Goal: Task Accomplishment & Management: Complete application form

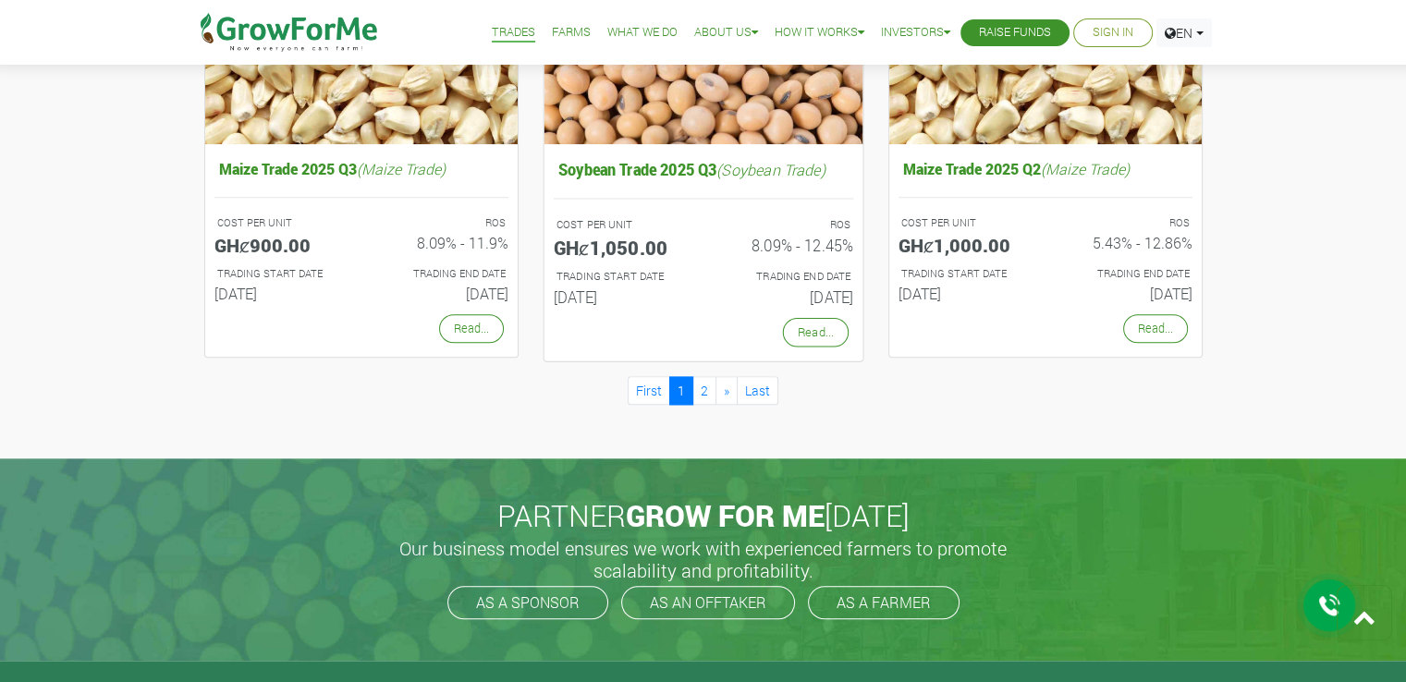
scroll to position [1739, 0]
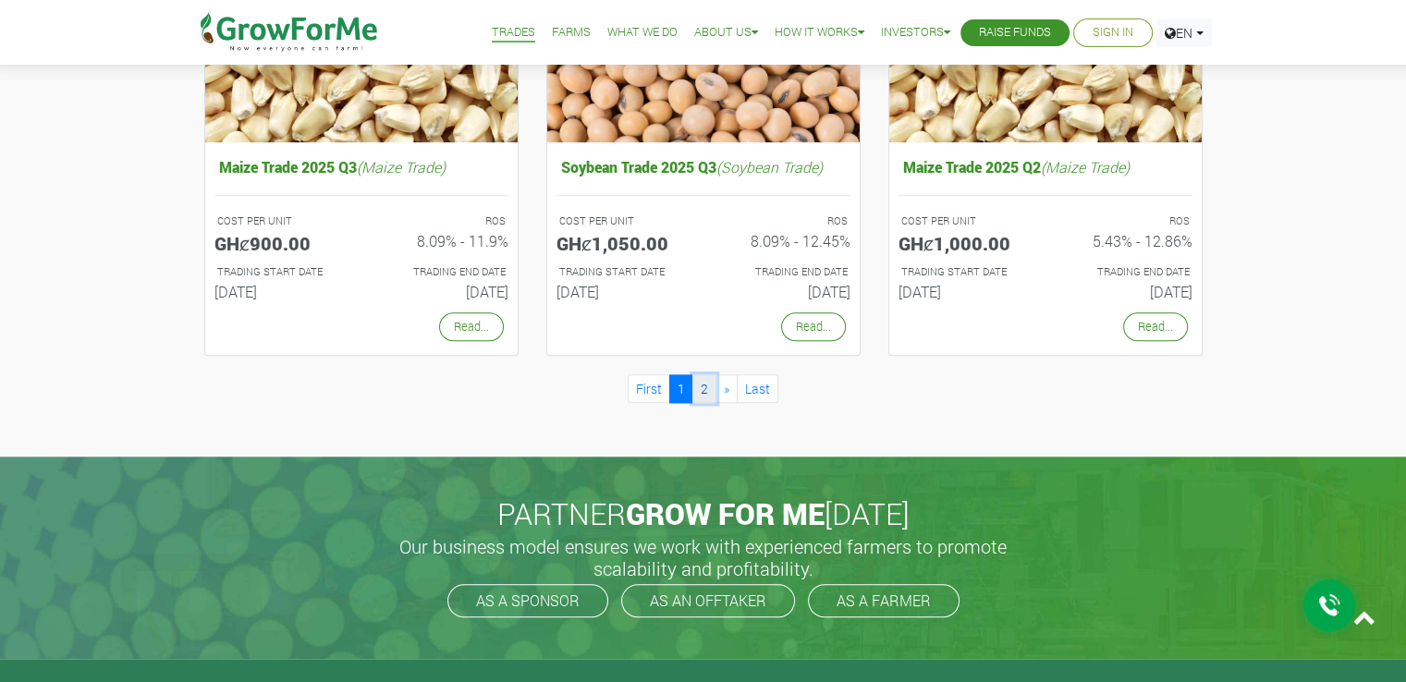
click at [701, 393] on link "2" at bounding box center [704, 388] width 24 height 29
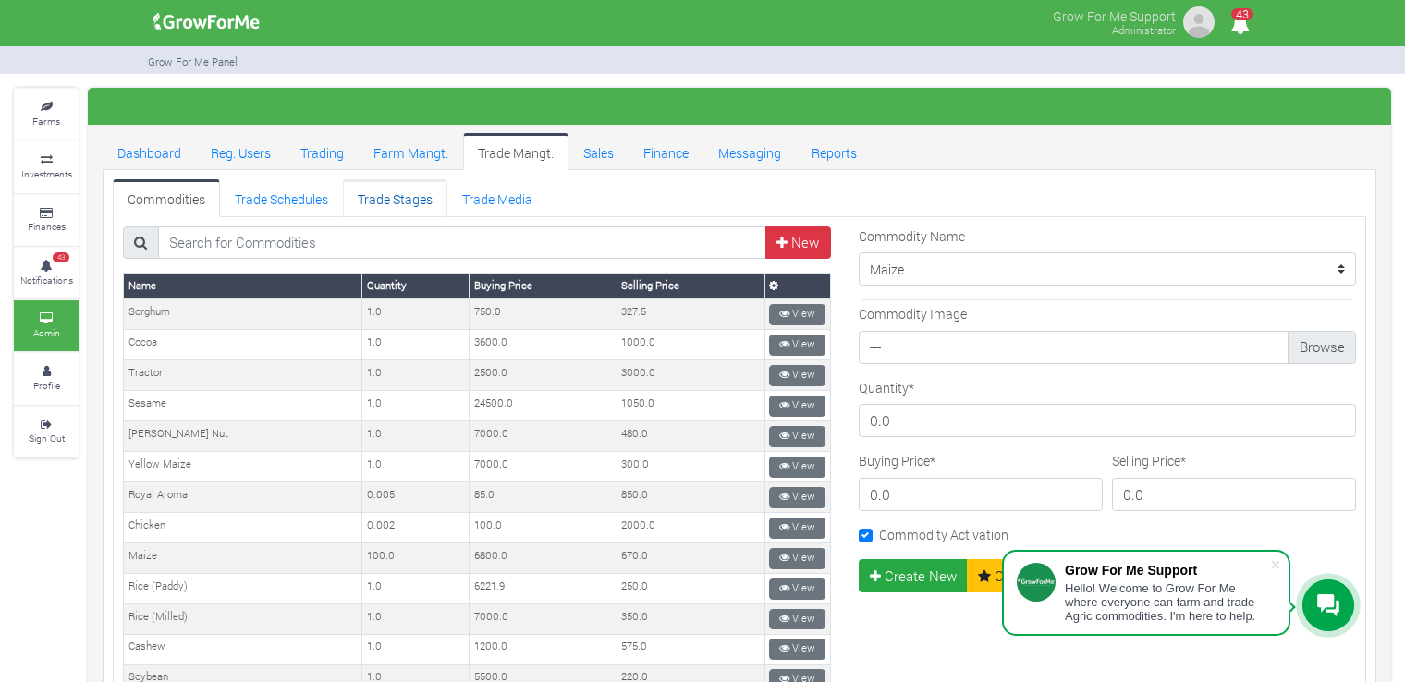
click at [420, 193] on link "Trade Stages" at bounding box center [395, 197] width 104 height 37
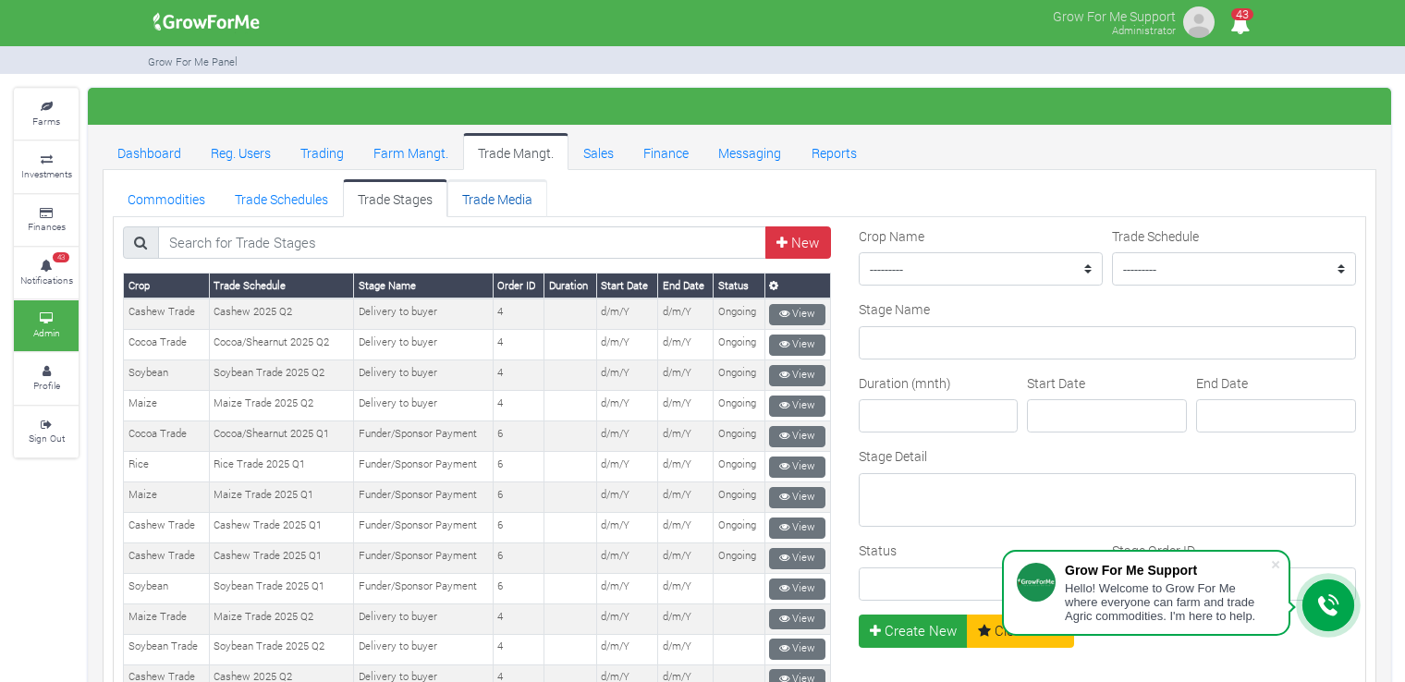
click at [497, 202] on link "Trade Media" at bounding box center [497, 197] width 100 height 37
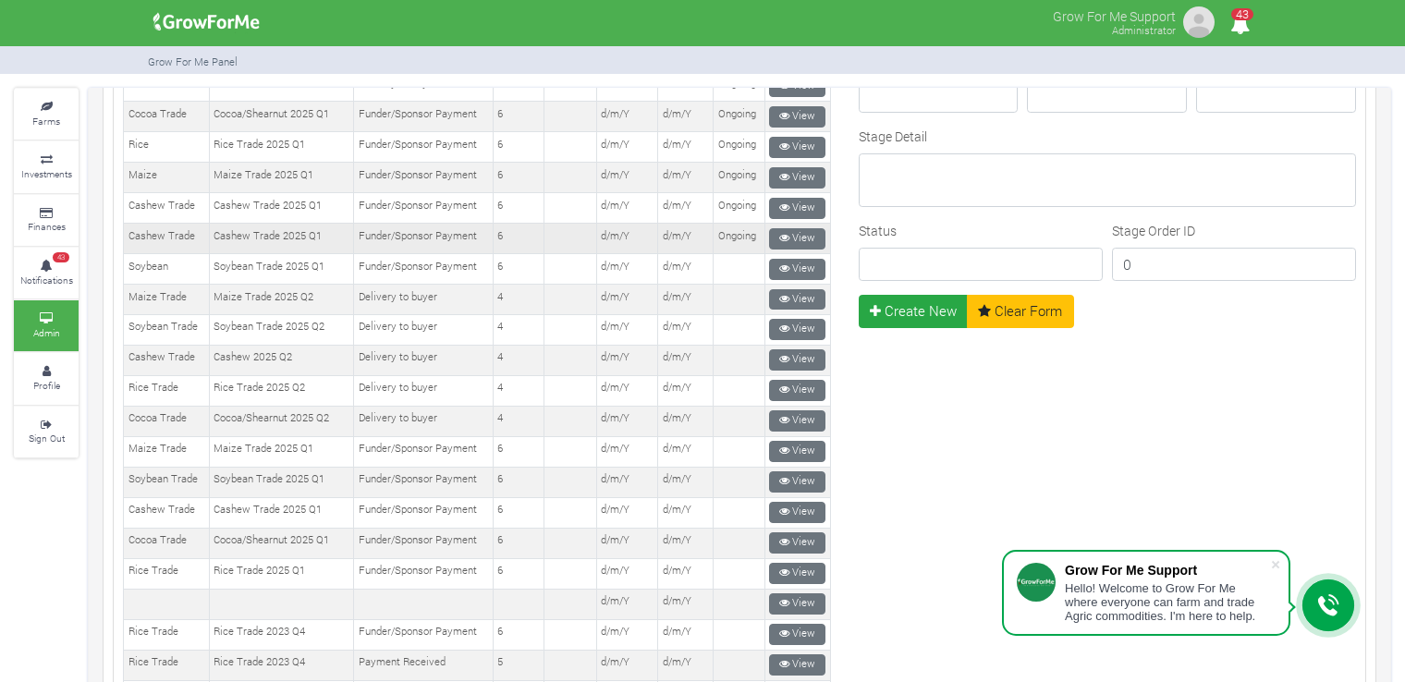
scroll to position [331, 0]
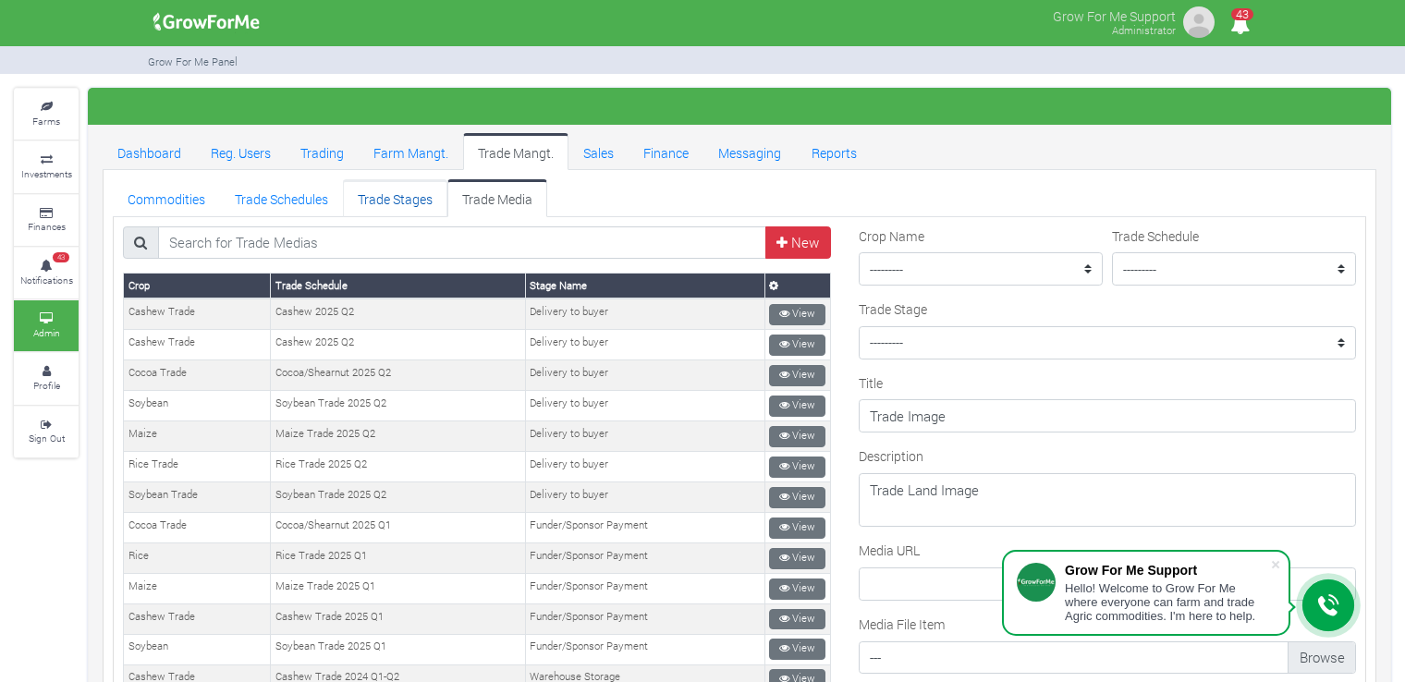
click at [403, 204] on link "Trade Stages" at bounding box center [395, 197] width 104 height 37
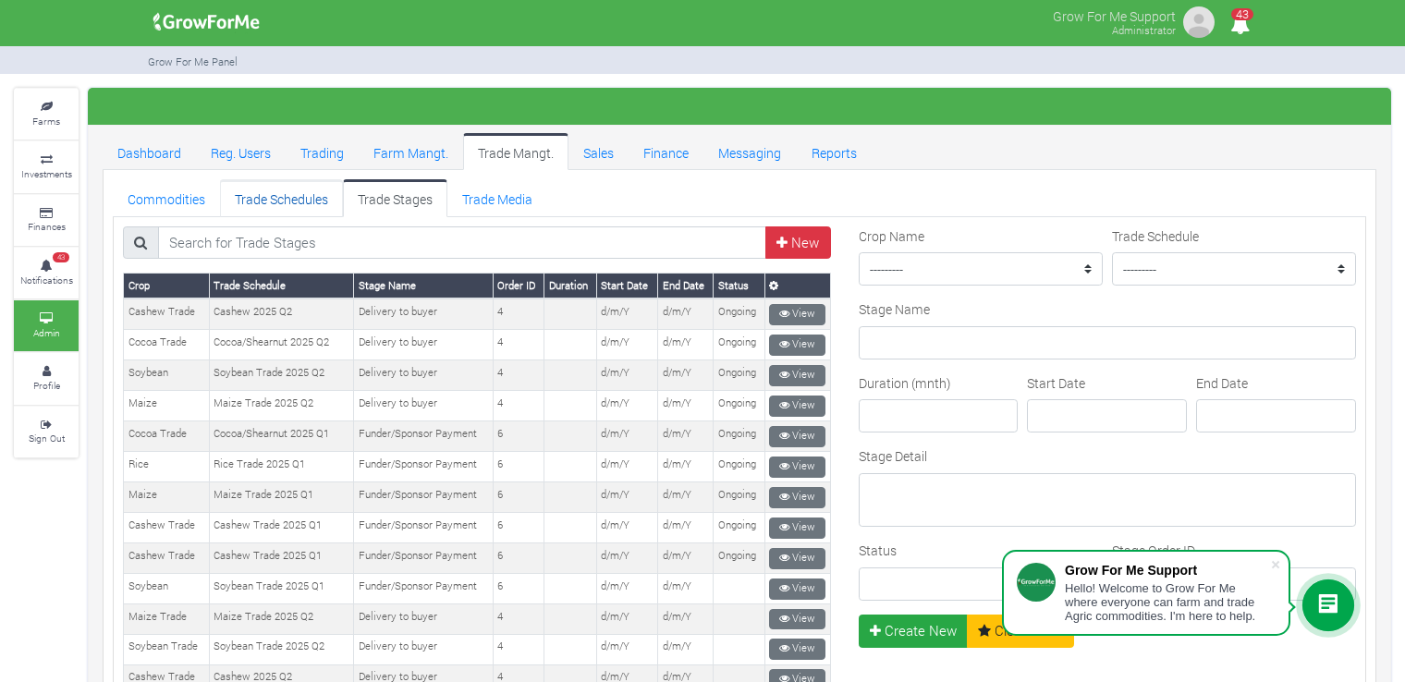
click at [277, 187] on link "Trade Schedules" at bounding box center [281, 197] width 123 height 37
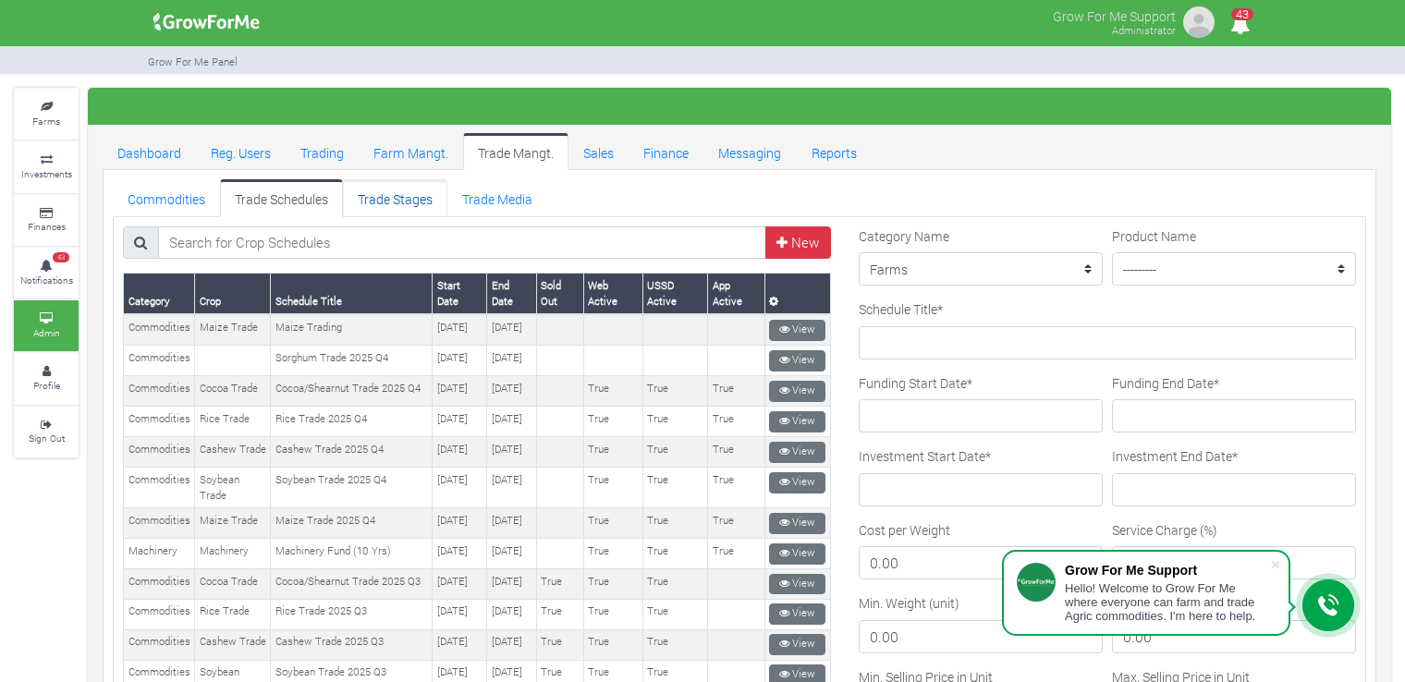
click at [408, 202] on link "Trade Stages" at bounding box center [395, 197] width 104 height 37
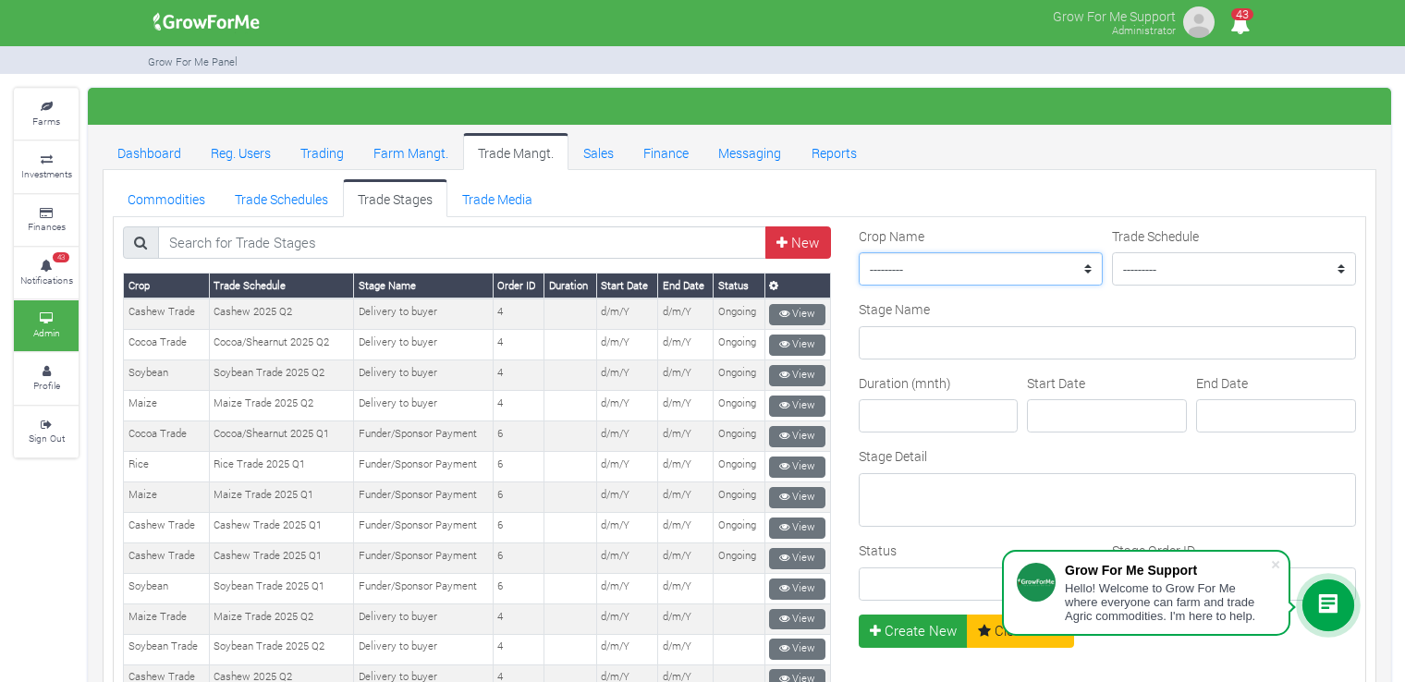
click at [899, 263] on select "--------- Maize II_2021 Maize Trade Women in Sorghum Farming _ 2024 Chilli Soyb…" at bounding box center [981, 268] width 244 height 33
click at [859, 252] on select "--------- Maize II_2021 Maize Trade Women in [GEOGRAPHIC_DATA] Farming _ 2024 C…" at bounding box center [981, 268] width 244 height 33
click at [1143, 267] on select "--------- Rice Trade 2025 Q3 Sorghum Trade 2025 Q4 Maize Trade 2021 Maize Trade…" at bounding box center [1234, 268] width 244 height 33
click at [1013, 269] on select "--------- Maize II_2021 Maize Trade Women in Sorghum Farming _ 2024 Chilli Soyb…" at bounding box center [981, 268] width 244 height 33
select select "11"
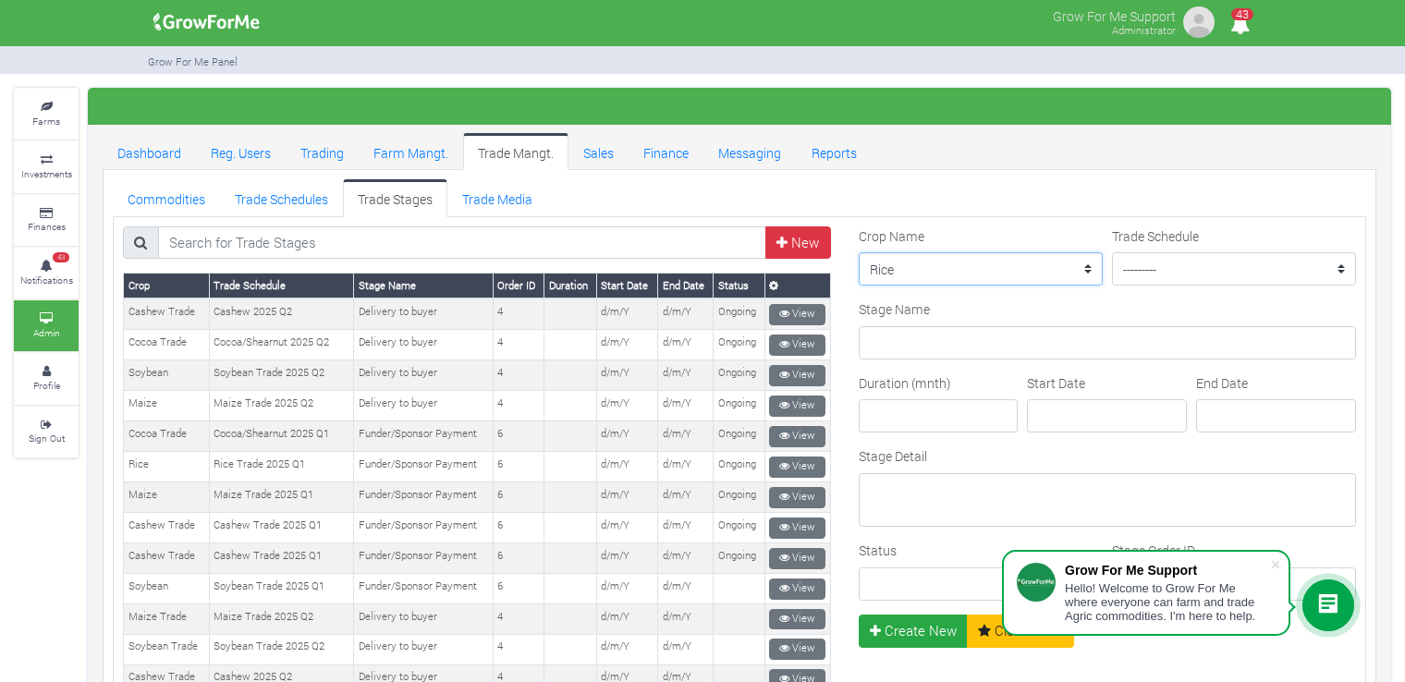
click at [859, 252] on select "--------- Maize II_2021 Maize Trade Women in Sorghum Farming _ 2024 Chilli Soyb…" at bounding box center [981, 268] width 244 height 33
click at [1224, 258] on select "--------- Rice Trade 2025 Q3 Sorghum Trade 2025 Q4 Maize Trade 2021 Maize Trade…" at bounding box center [1234, 268] width 244 height 33
select select "40"
click at [1112, 252] on select "--------- Rice Trade 2025 Q3 Sorghum Trade 2025 Q4 Maize Trade 2021 Maize Trade…" at bounding box center [1234, 268] width 244 height 33
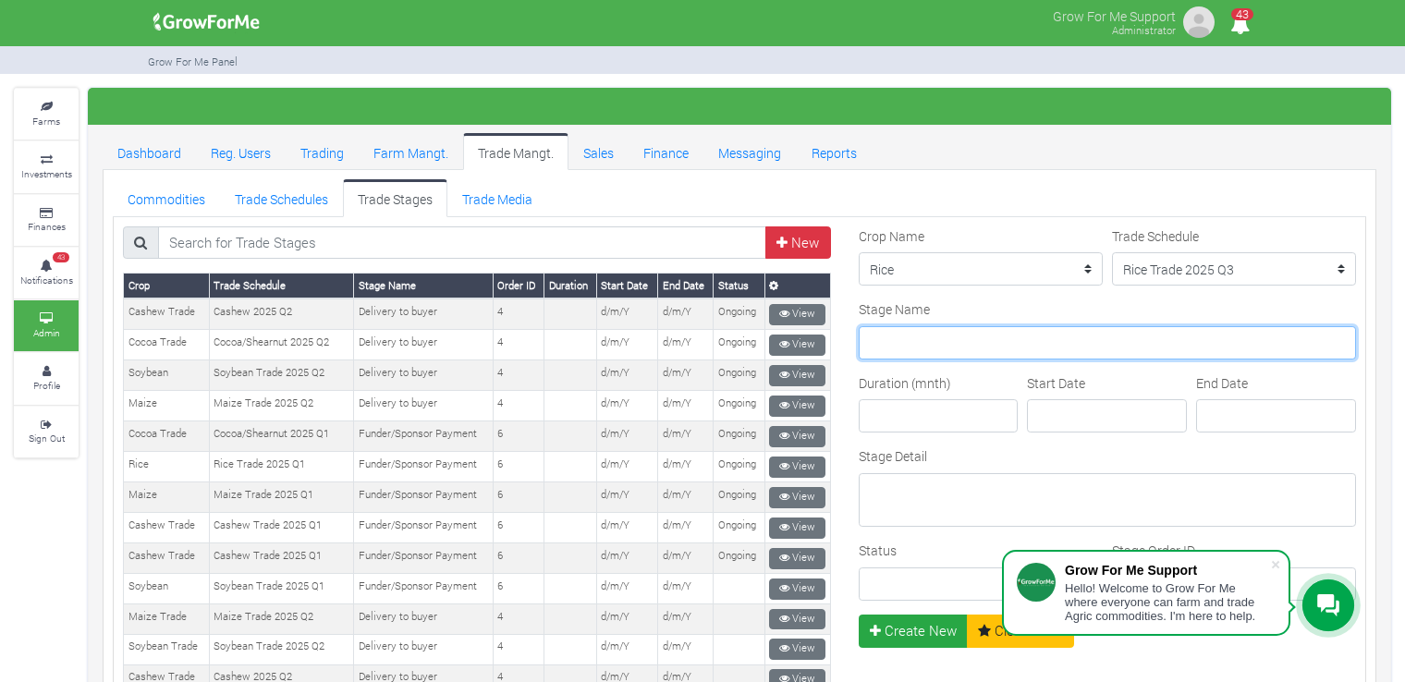
click at [994, 345] on input "Stage Name" at bounding box center [1107, 342] width 497 height 33
click at [1002, 341] on input "Stage Name" at bounding box center [1107, 342] width 497 height 33
type input "Aggregator/Transport"
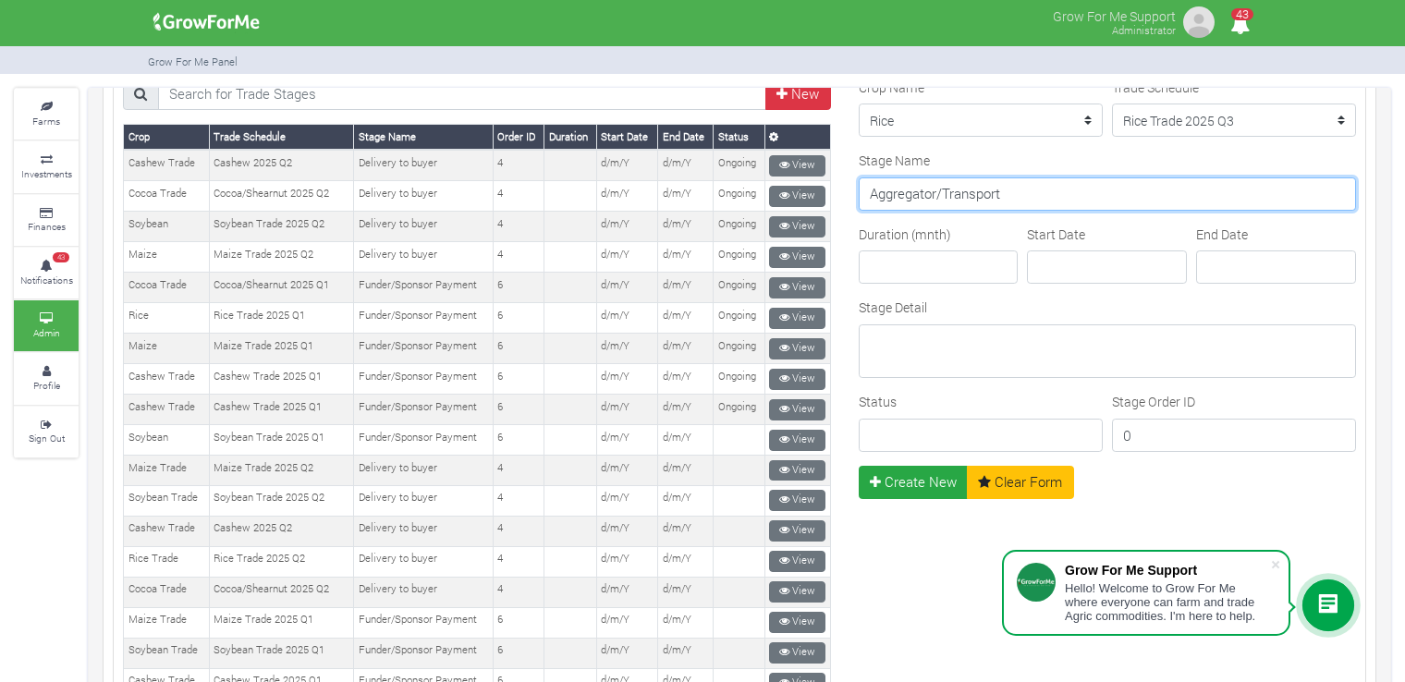
scroll to position [146, 0]
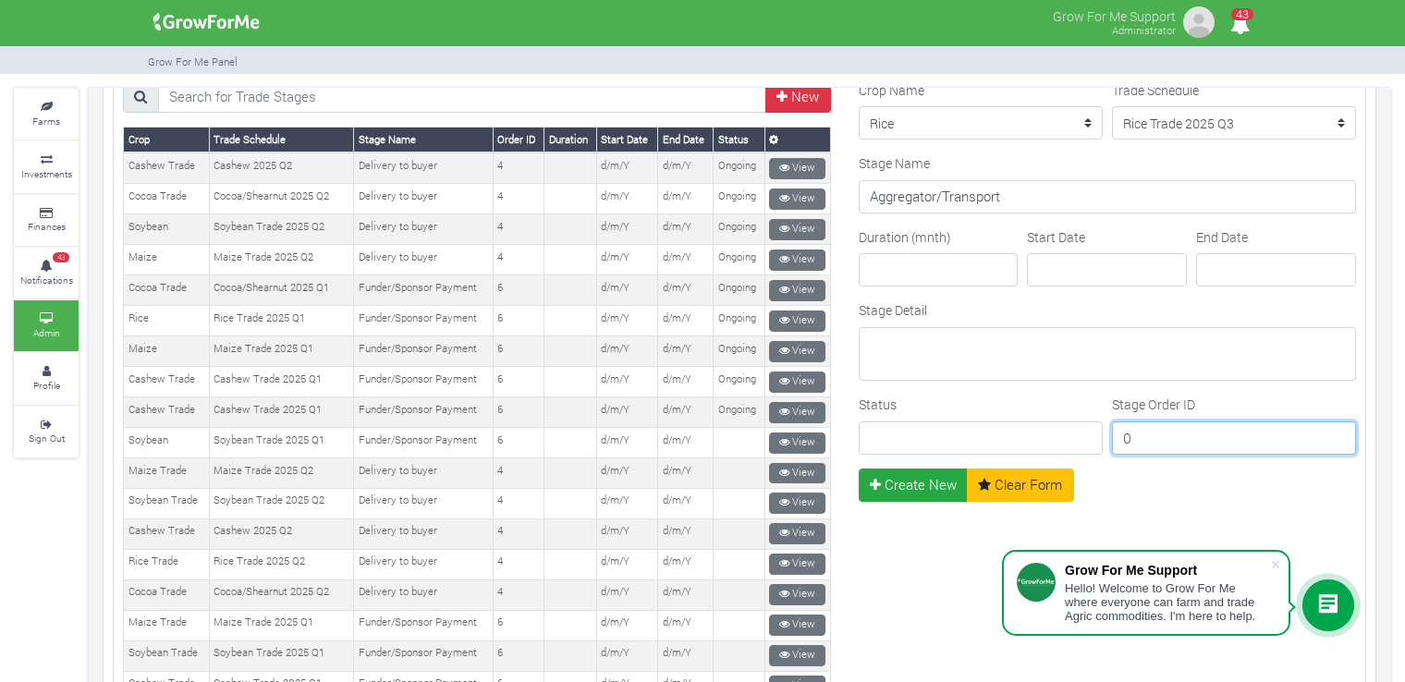
click at [1145, 437] on input "0" at bounding box center [1234, 437] width 244 height 33
type input "1"
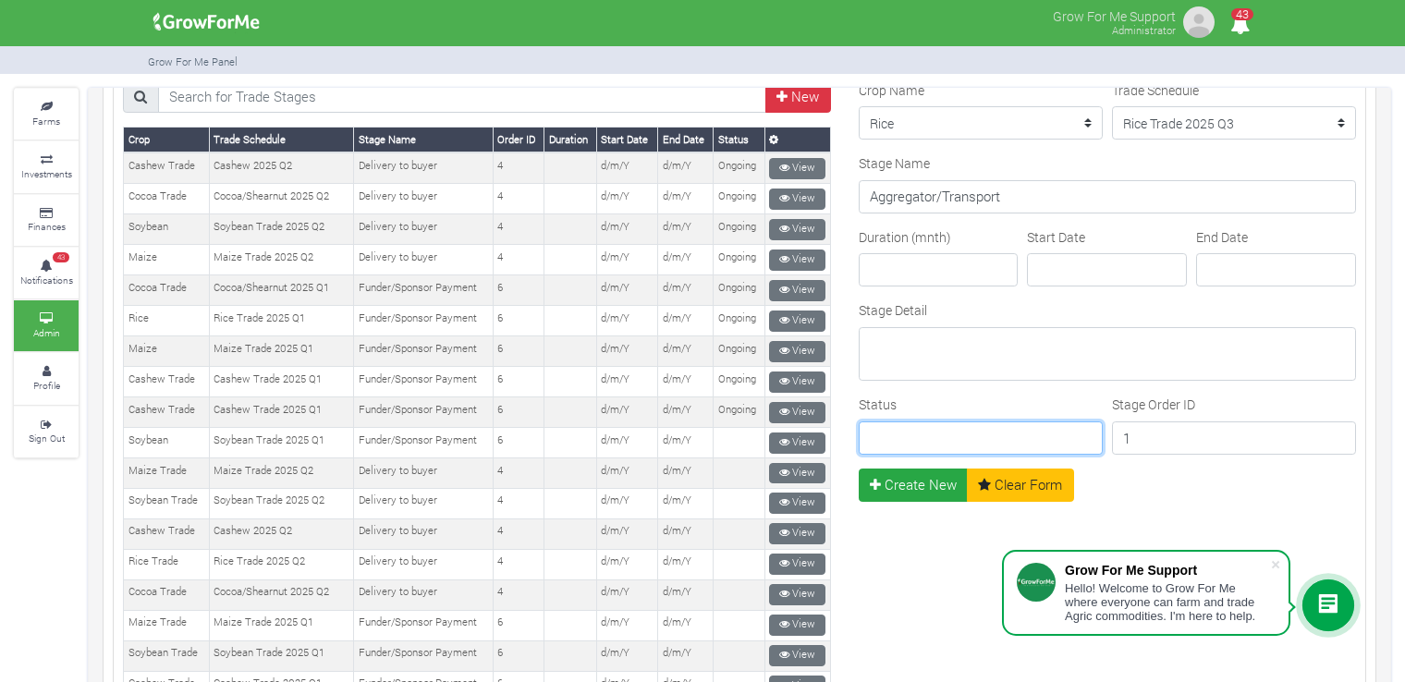
click at [978, 432] on input "Status" at bounding box center [981, 437] width 244 height 33
type input "Ongoing"
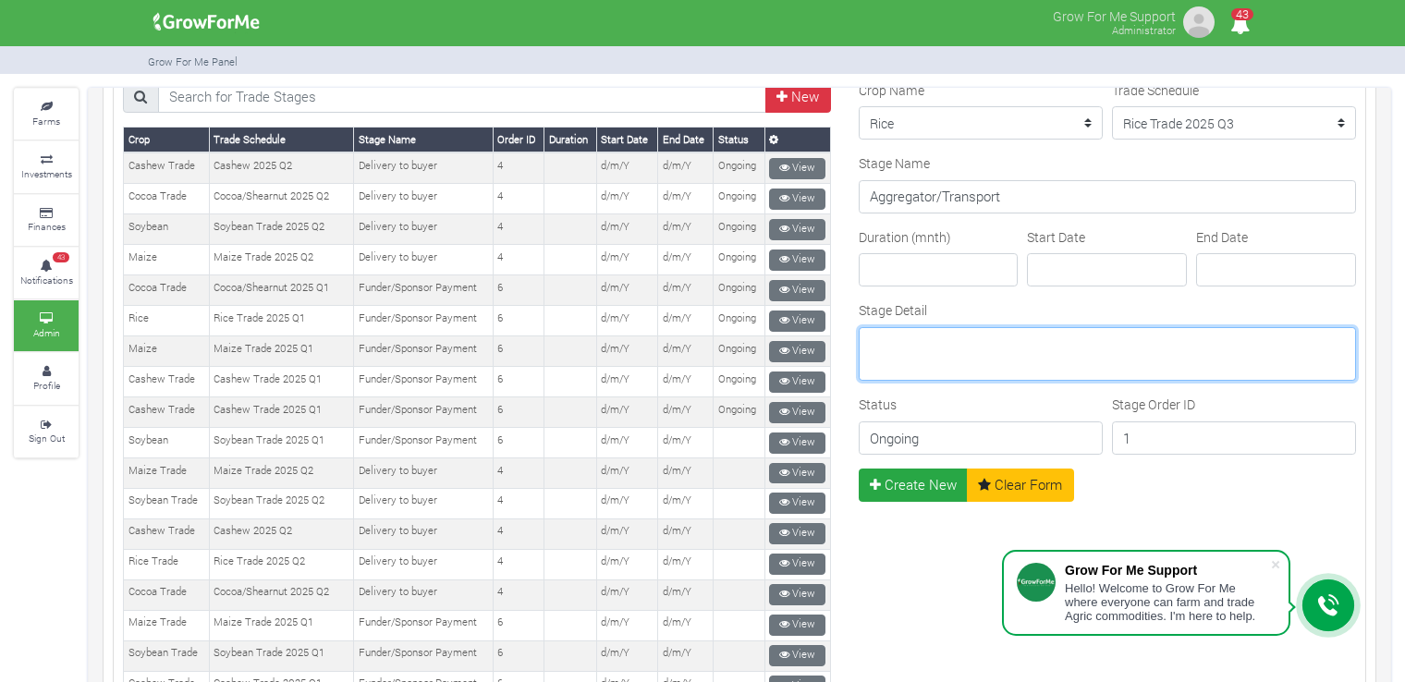
click at [1052, 344] on textarea "Stage Detail" at bounding box center [1107, 354] width 497 height 54
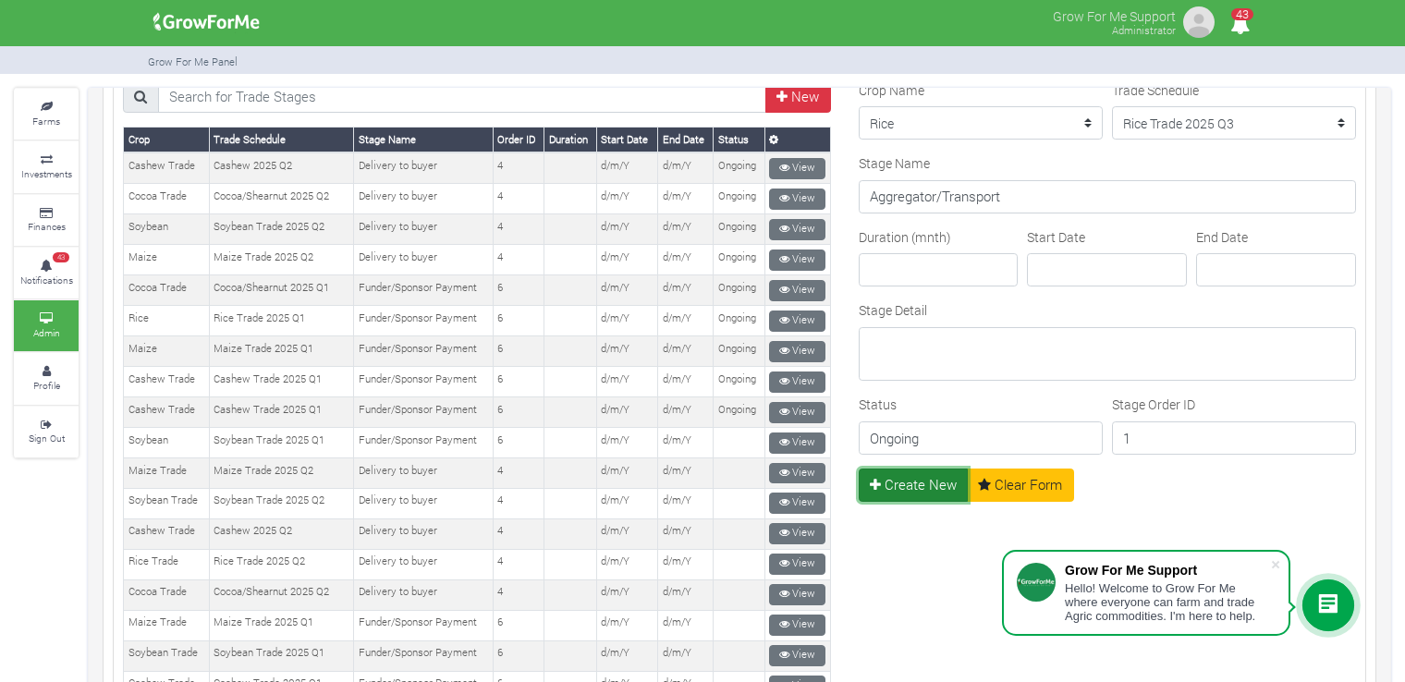
click at [902, 485] on button "Create New" at bounding box center [914, 485] width 110 height 33
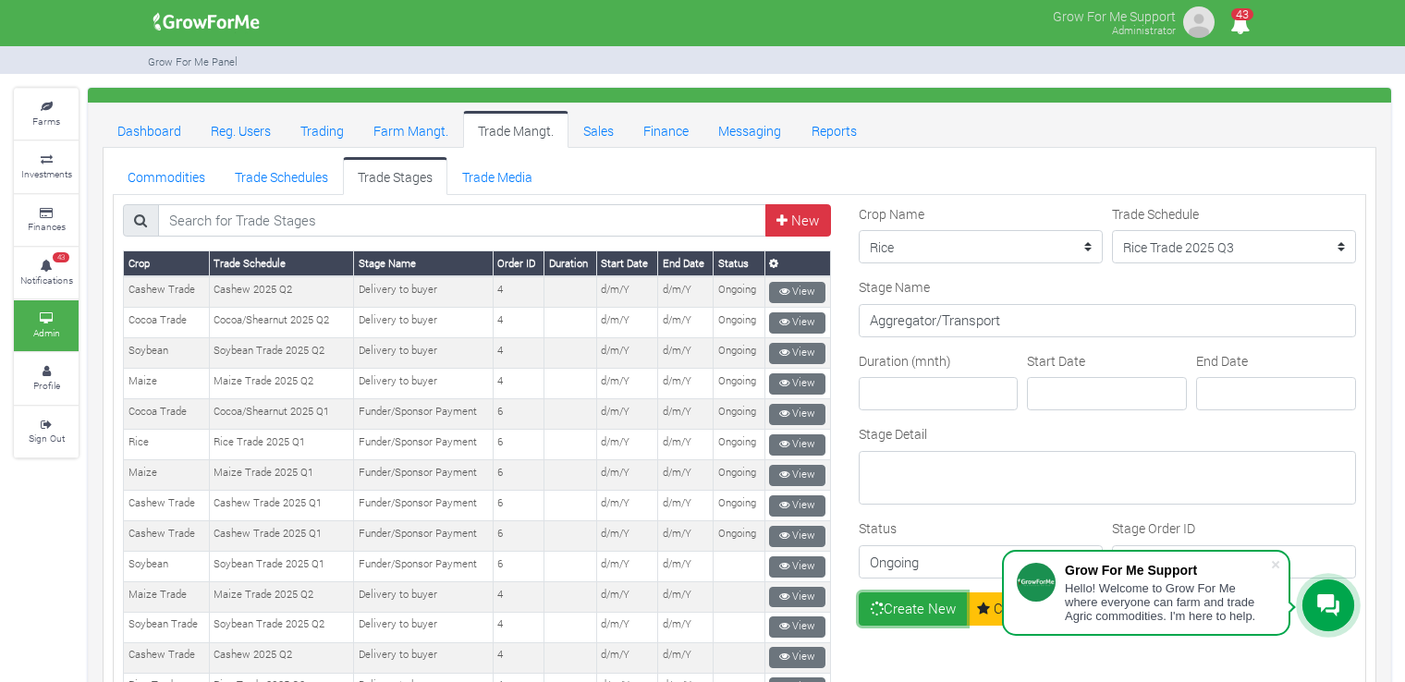
scroll to position [0, 0]
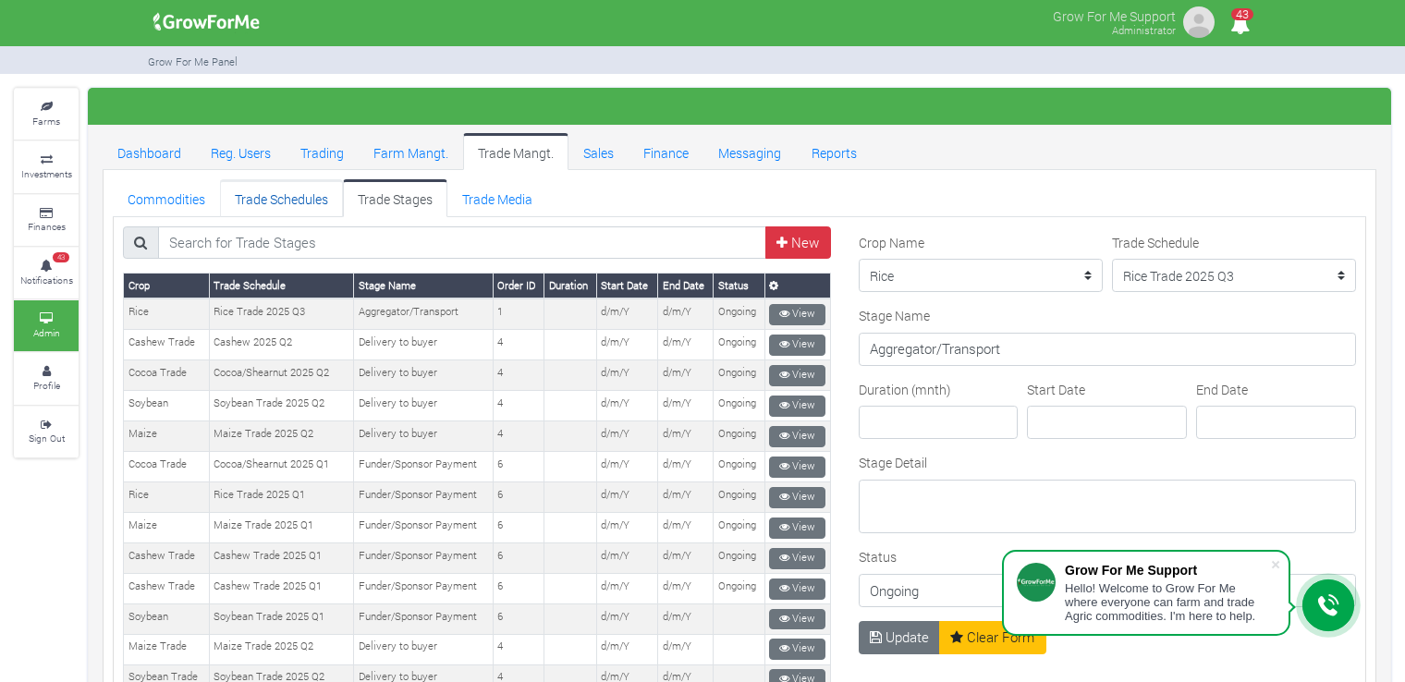
click at [312, 194] on link "Trade Schedules" at bounding box center [281, 197] width 123 height 37
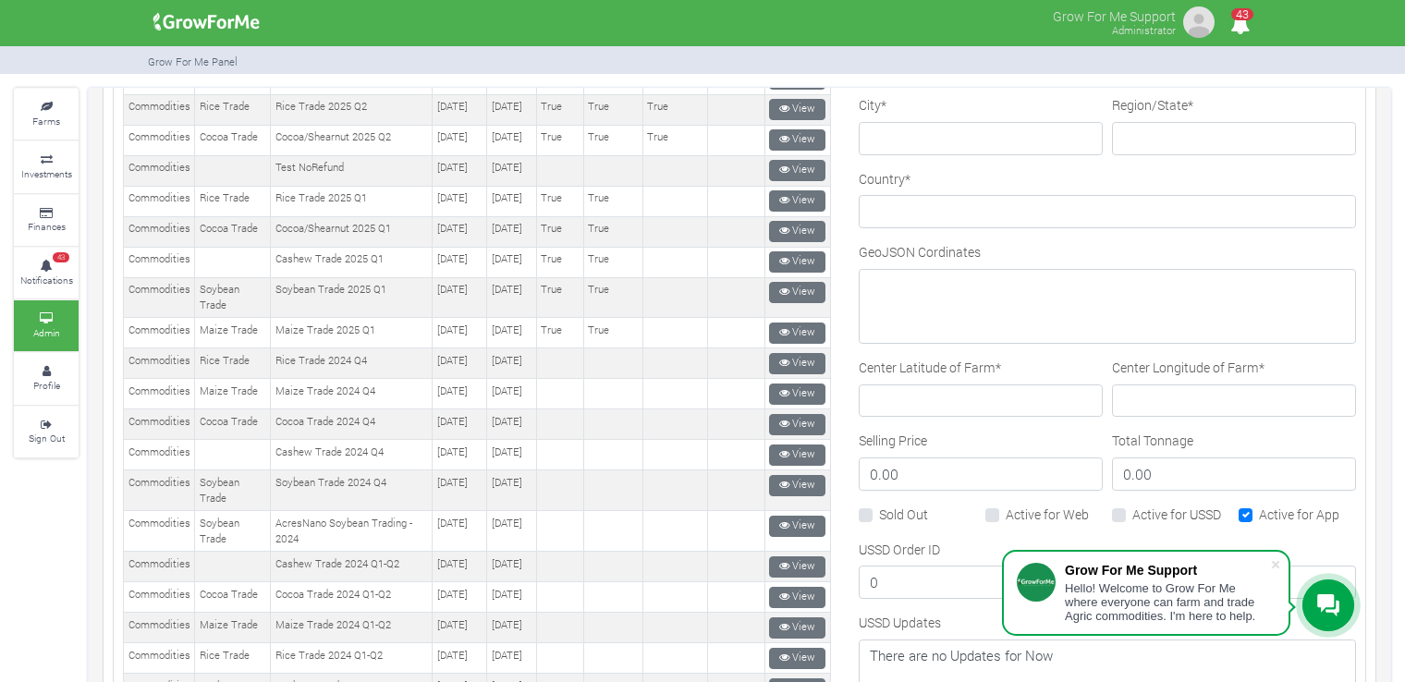
scroll to position [750, 0]
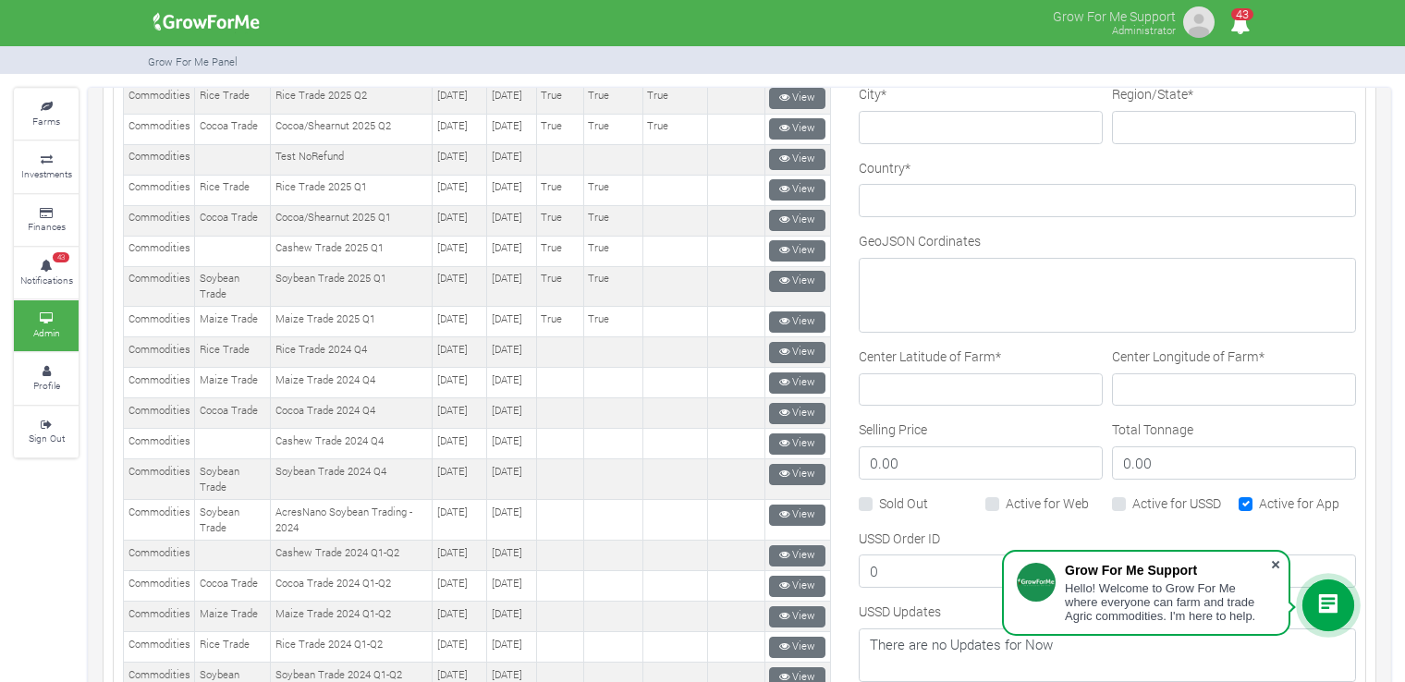
click at [1283, 567] on span at bounding box center [1275, 564] width 18 height 18
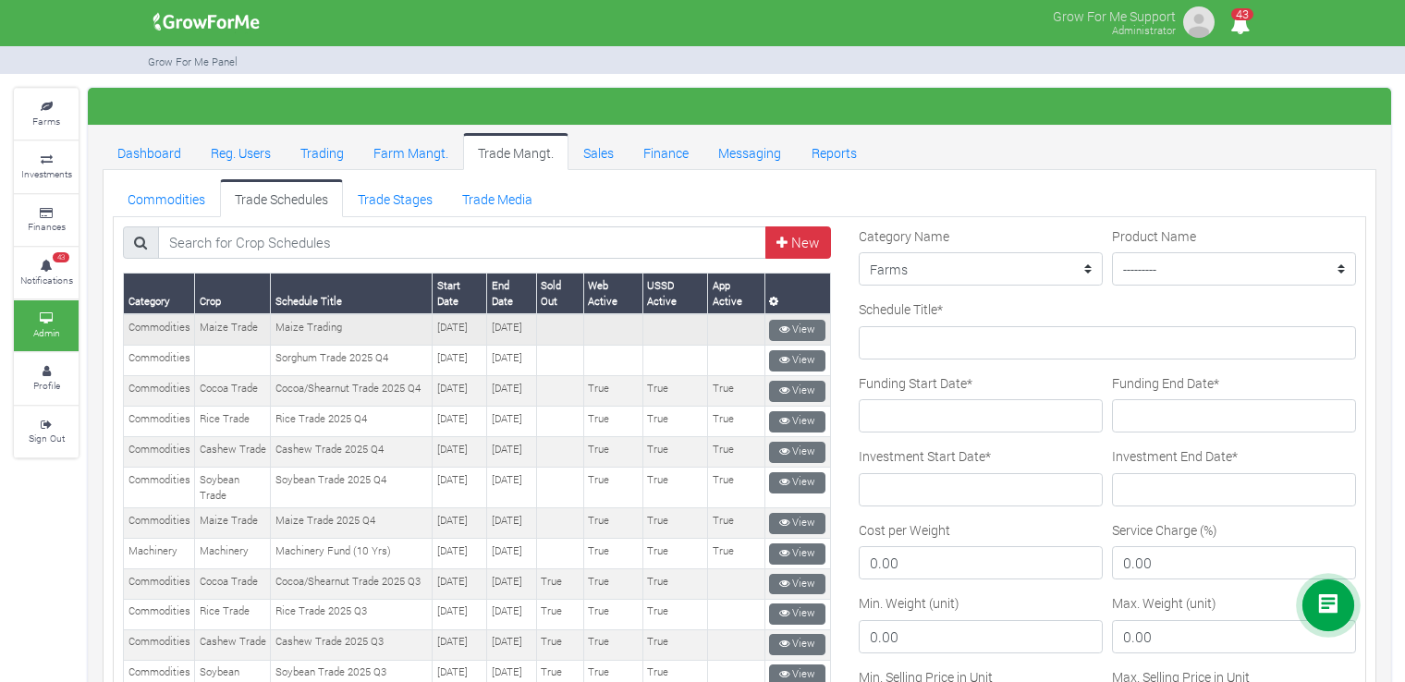
scroll to position [0, 0]
click at [479, 196] on link "Trade Media" at bounding box center [497, 197] width 100 height 37
click at [518, 197] on link "Trade Media" at bounding box center [497, 197] width 100 height 37
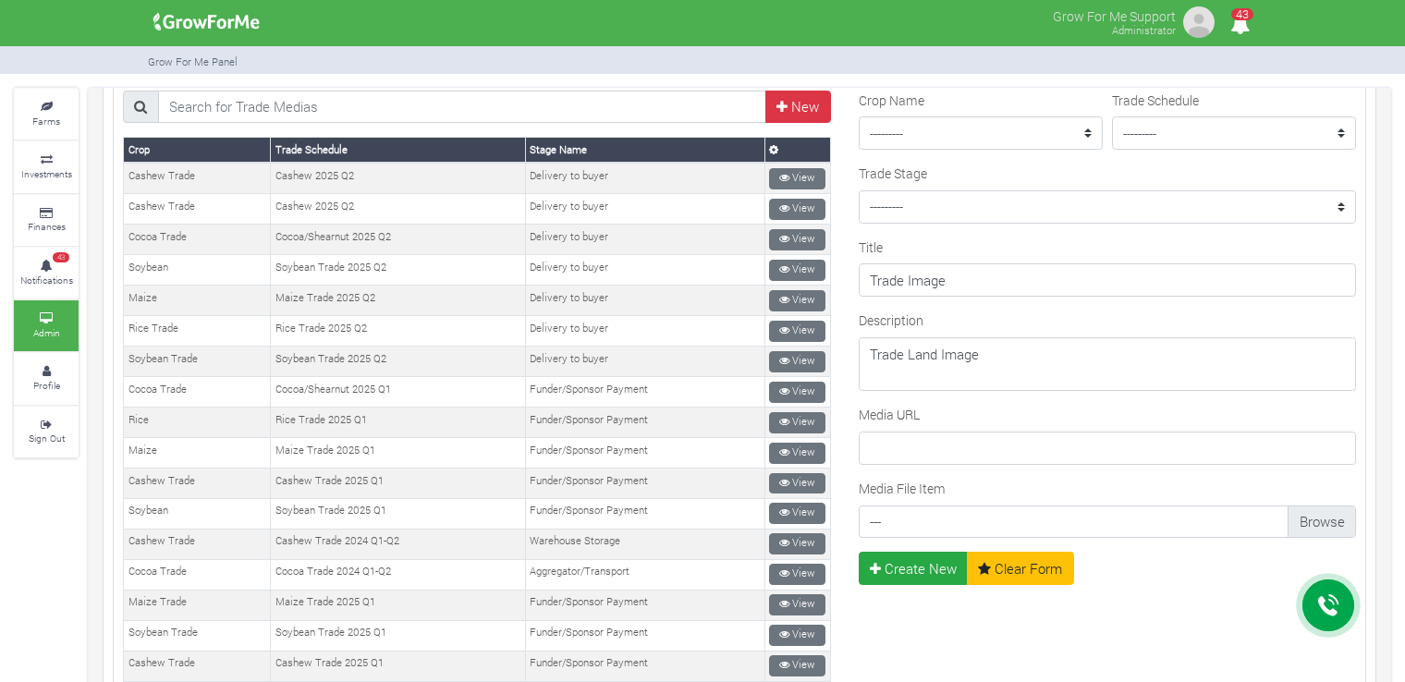
scroll to position [92, 0]
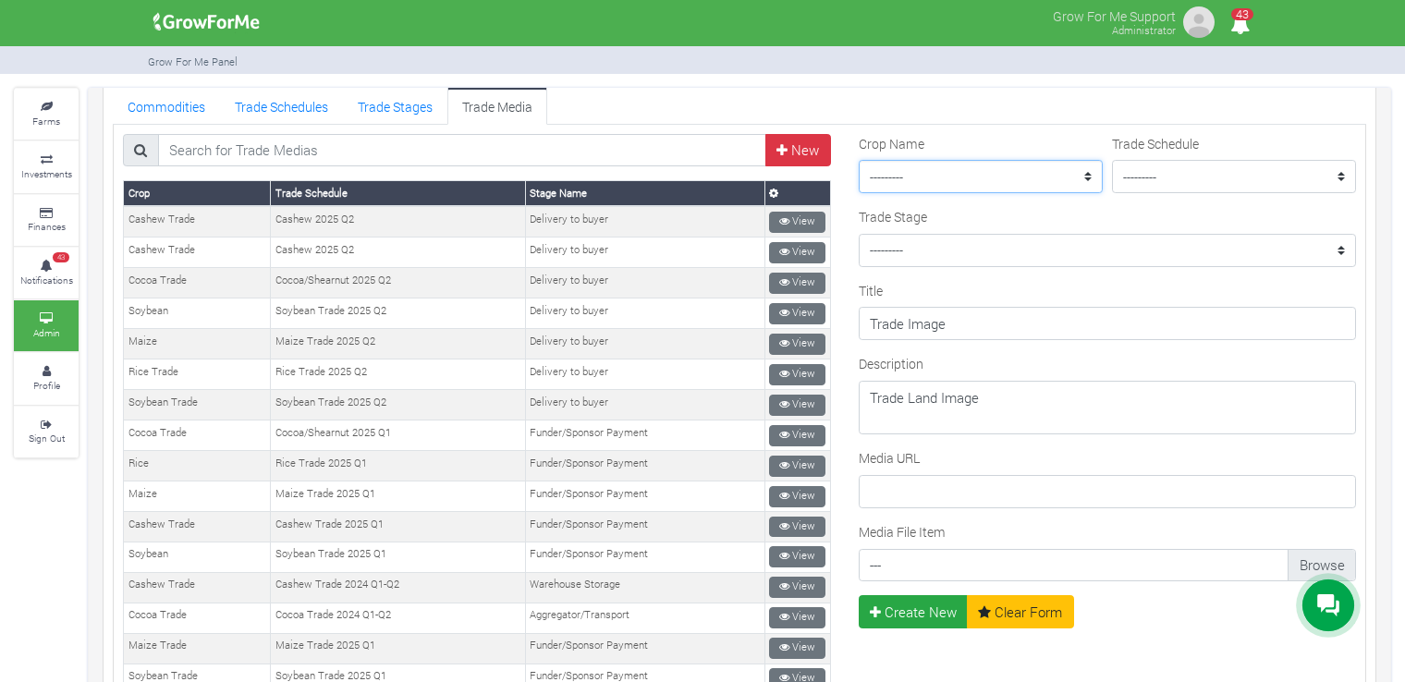
click at [957, 182] on select "--------- Maize II_2021 Maize Trade Women in Sorghum Farming _ 2024 Chilli Soyb…" at bounding box center [981, 176] width 244 height 33
select select "11"
click at [859, 160] on select "--------- Maize II_2021 Maize Trade Women in Sorghum Farming _ 2024 Chilli Soyb…" at bounding box center [981, 176] width 244 height 33
click at [1162, 176] on select "--------- Rice Trade 2025 Q3 Sorghum Trade 2025 Q4 Maize Trade 2021 Maize Trade…" at bounding box center [1234, 176] width 244 height 33
select select "40"
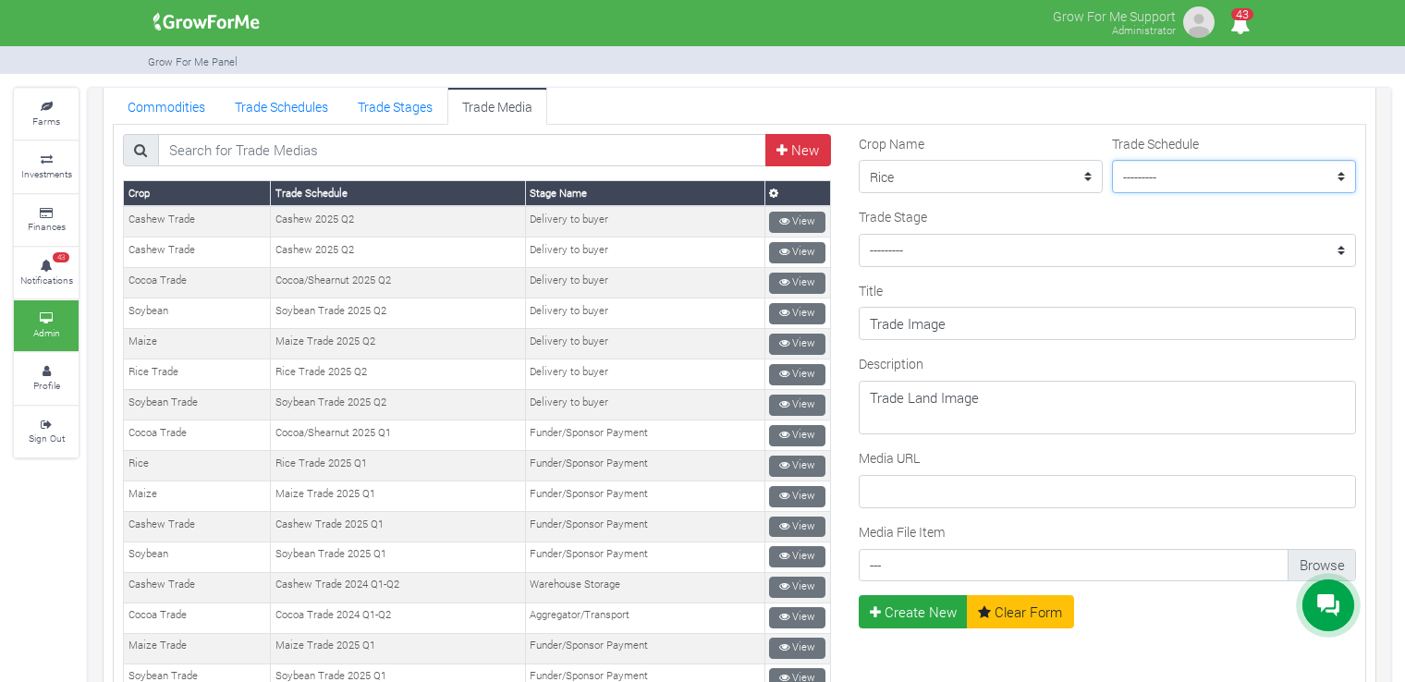
click at [1112, 160] on select "--------- Rice Trade 2025 Q3 Sorghum Trade 2025 Q4 Maize Trade 2021 Maize Trade…" at bounding box center [1234, 176] width 244 height 33
click at [975, 250] on select "--------- Cocoa Trade 2024 Q1-Q2 - Cleaning and Rebagging Coffee Trade 2021 - P…" at bounding box center [1107, 250] width 497 height 33
click at [859, 234] on select "--------- Cocoa Trade 2024 Q1-Q2 - Cleaning and Rebagging Coffee Trade 2021 - P…" at bounding box center [1107, 250] width 497 height 33
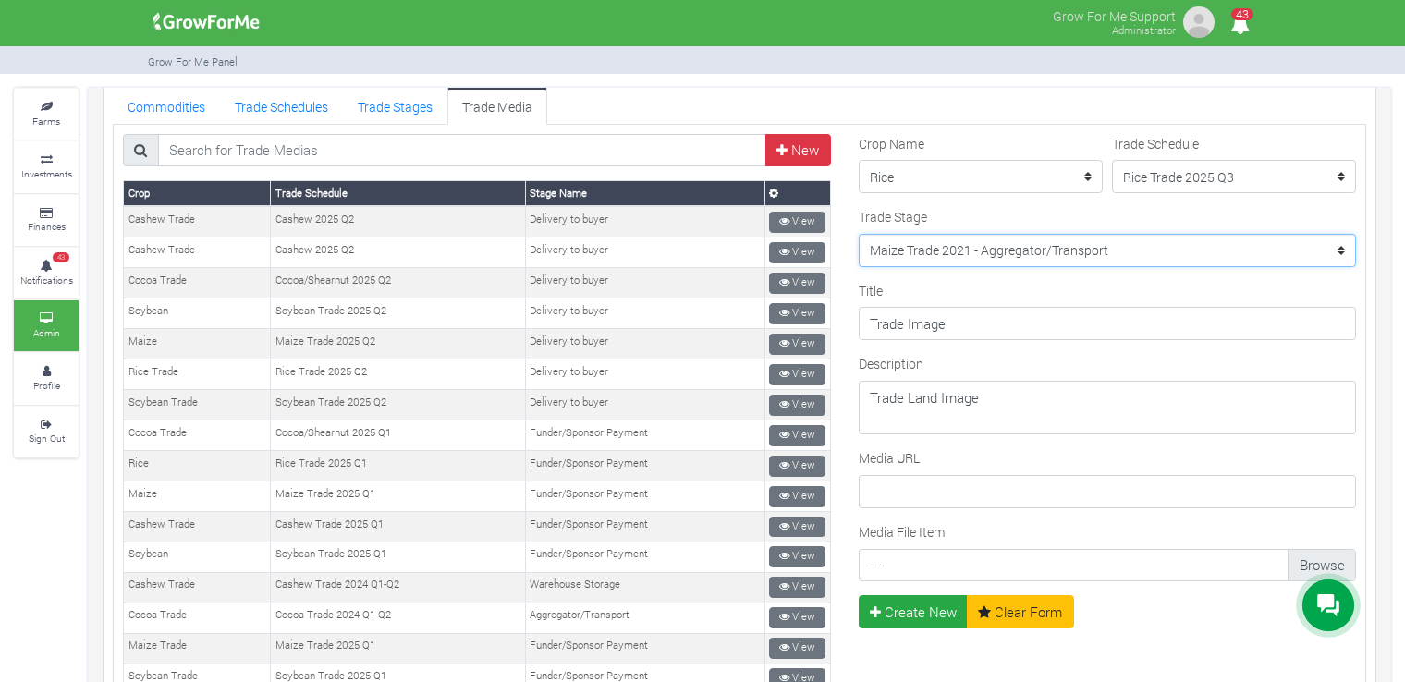
click at [1041, 250] on select "--------- Cocoa Trade 2024 Q1-Q2 - Cleaning and Rebagging Coffee Trade 2021 - P…" at bounding box center [1107, 250] width 497 height 33
select select "81"
click at [859, 234] on select "--------- Cocoa Trade 2024 Q1-Q2 - Cleaning and Rebagging Coffee Trade 2021 - P…" at bounding box center [1107, 250] width 497 height 33
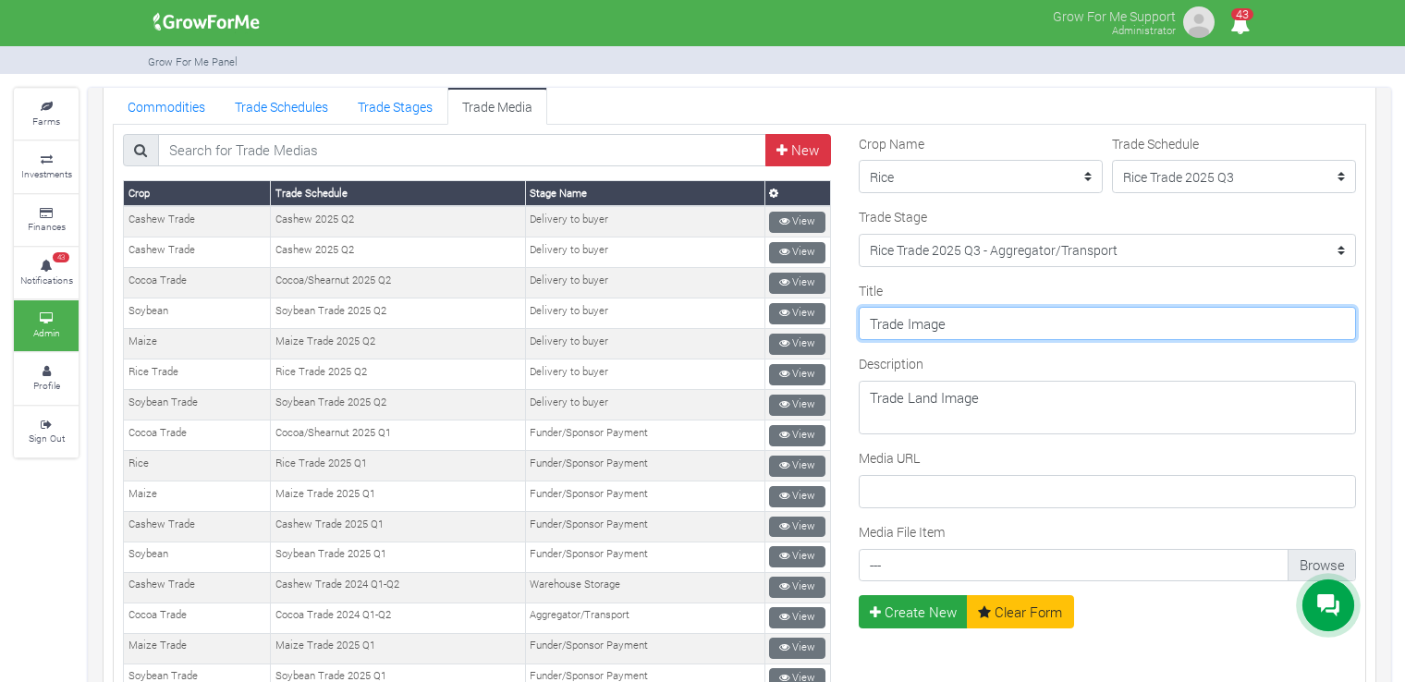
click at [969, 326] on input "Trade Image" at bounding box center [1107, 323] width 497 height 33
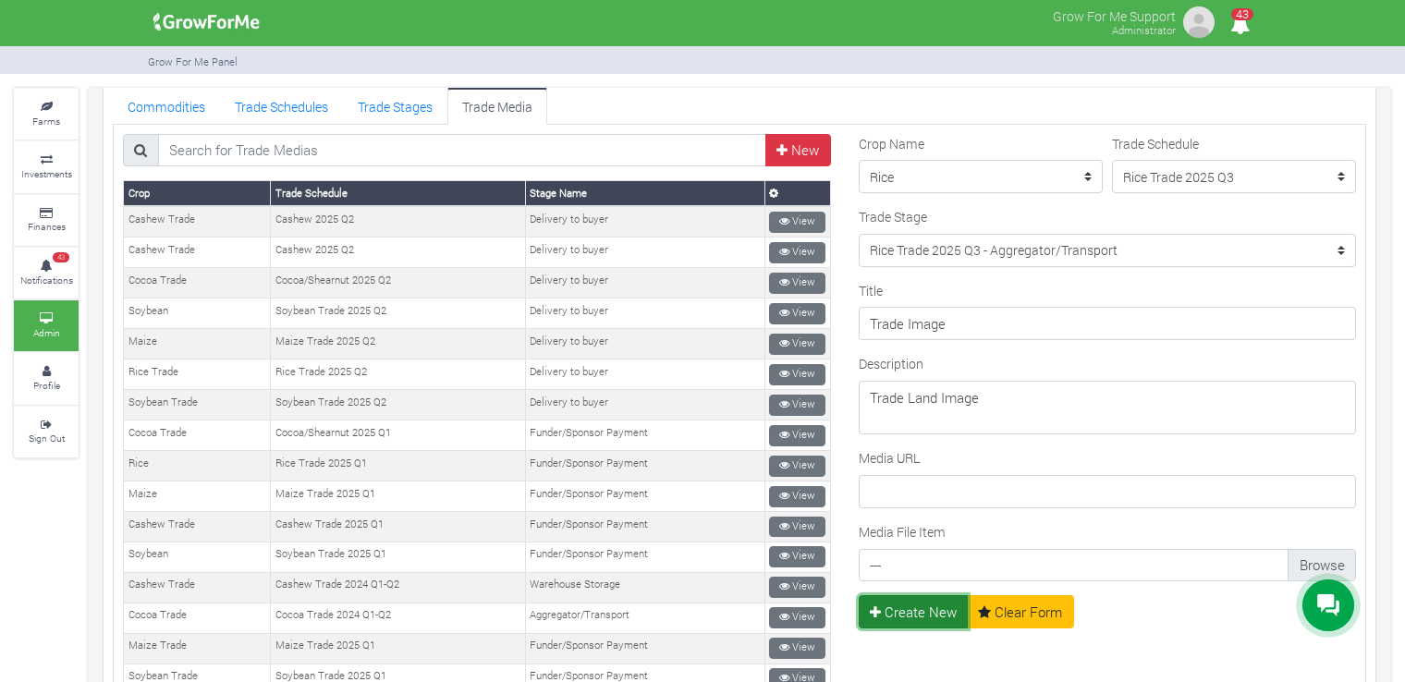
click at [938, 607] on button "Create New" at bounding box center [914, 611] width 110 height 33
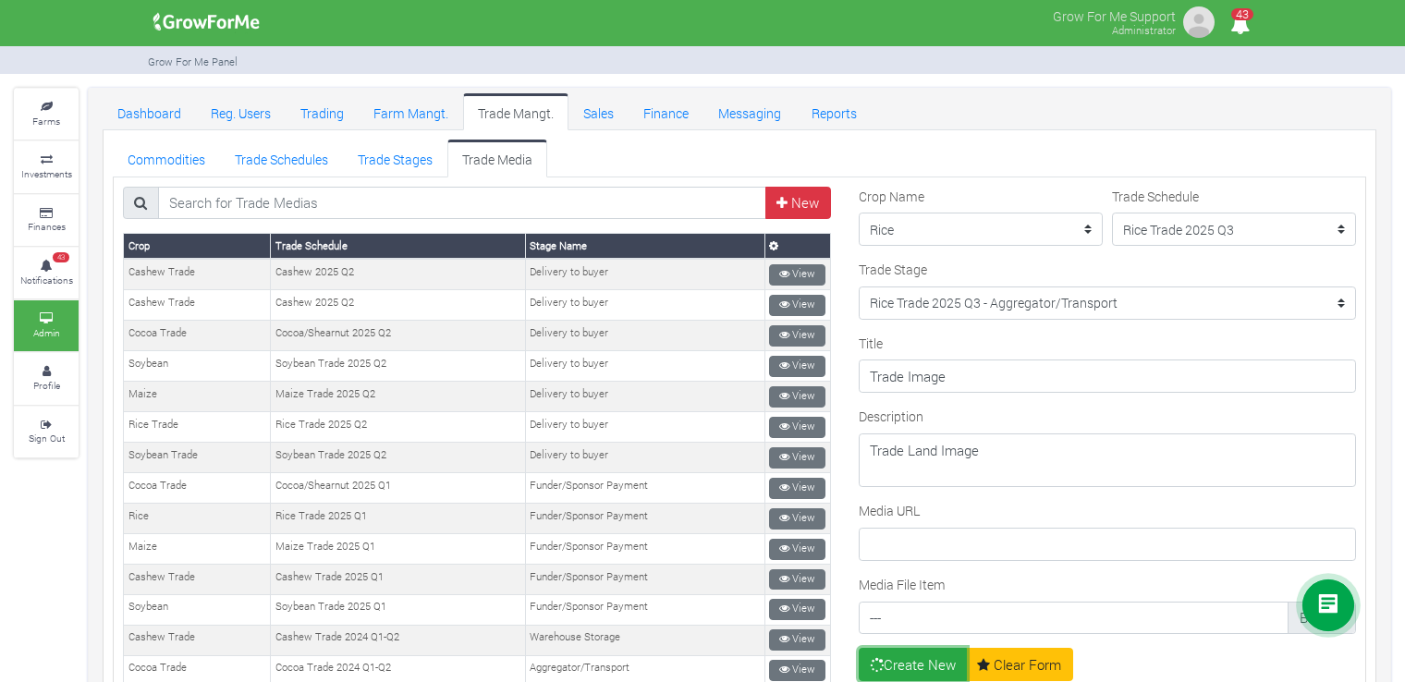
scroll to position [0, 0]
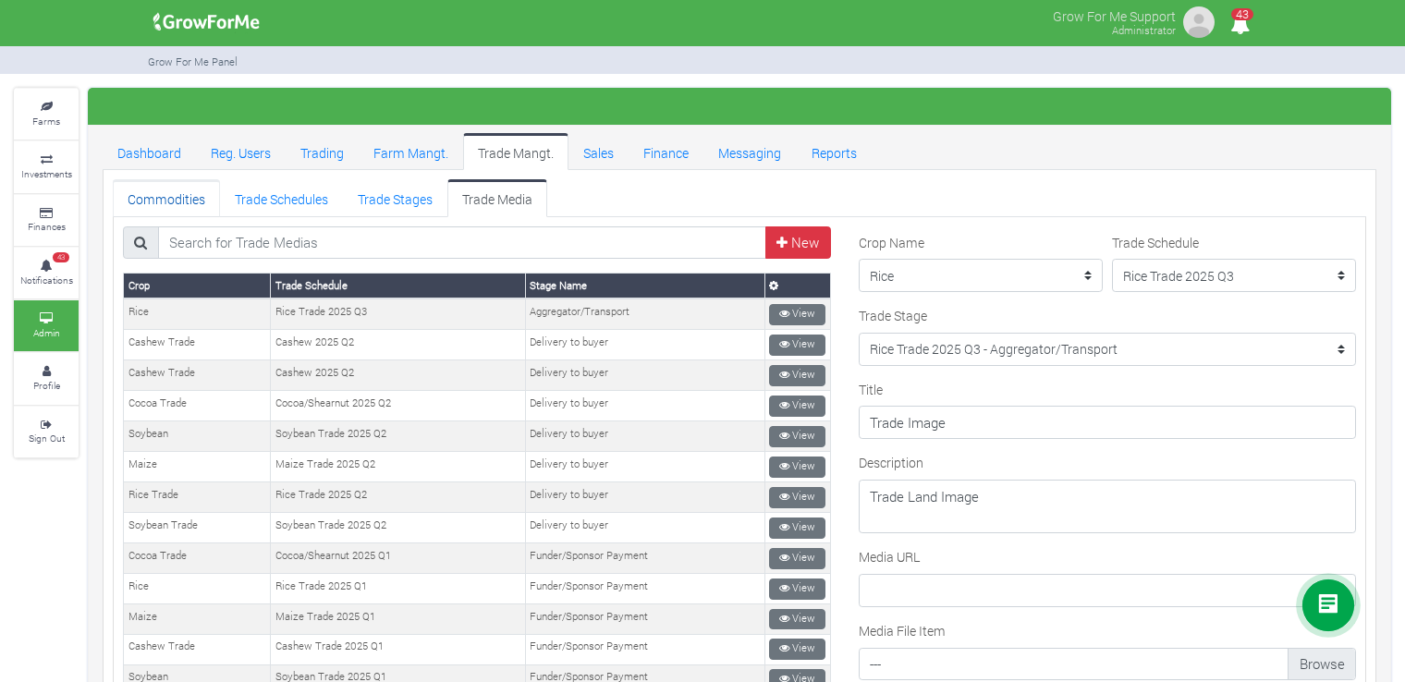
click at [189, 205] on link "Commodities" at bounding box center [166, 197] width 107 height 37
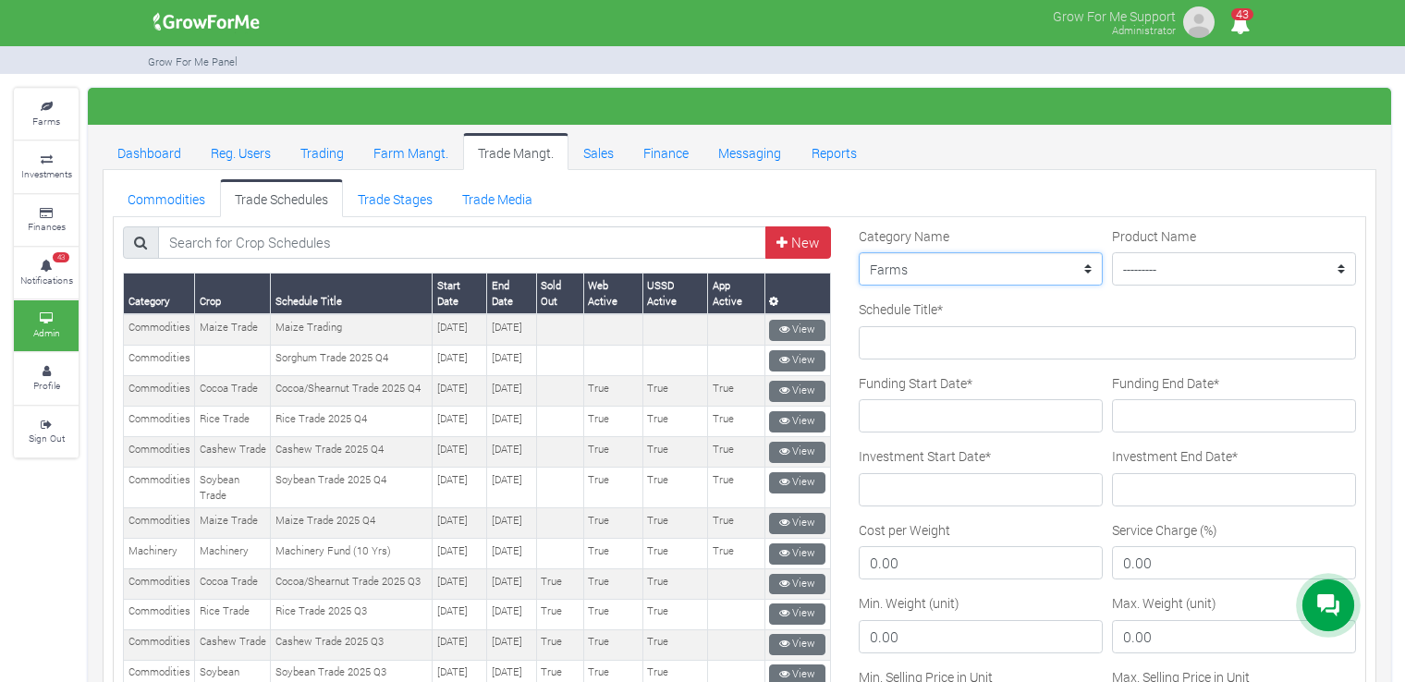
click at [980, 269] on select "--------- Farms Commodities Real Estate Finance Equity Machinery Technology Imp…" at bounding box center [981, 268] width 244 height 33
select select "3"
click at [859, 252] on select "--------- Farms Commodities Real Estate Finance Equity Machinery Technology Imp…" at bounding box center [981, 268] width 244 height 33
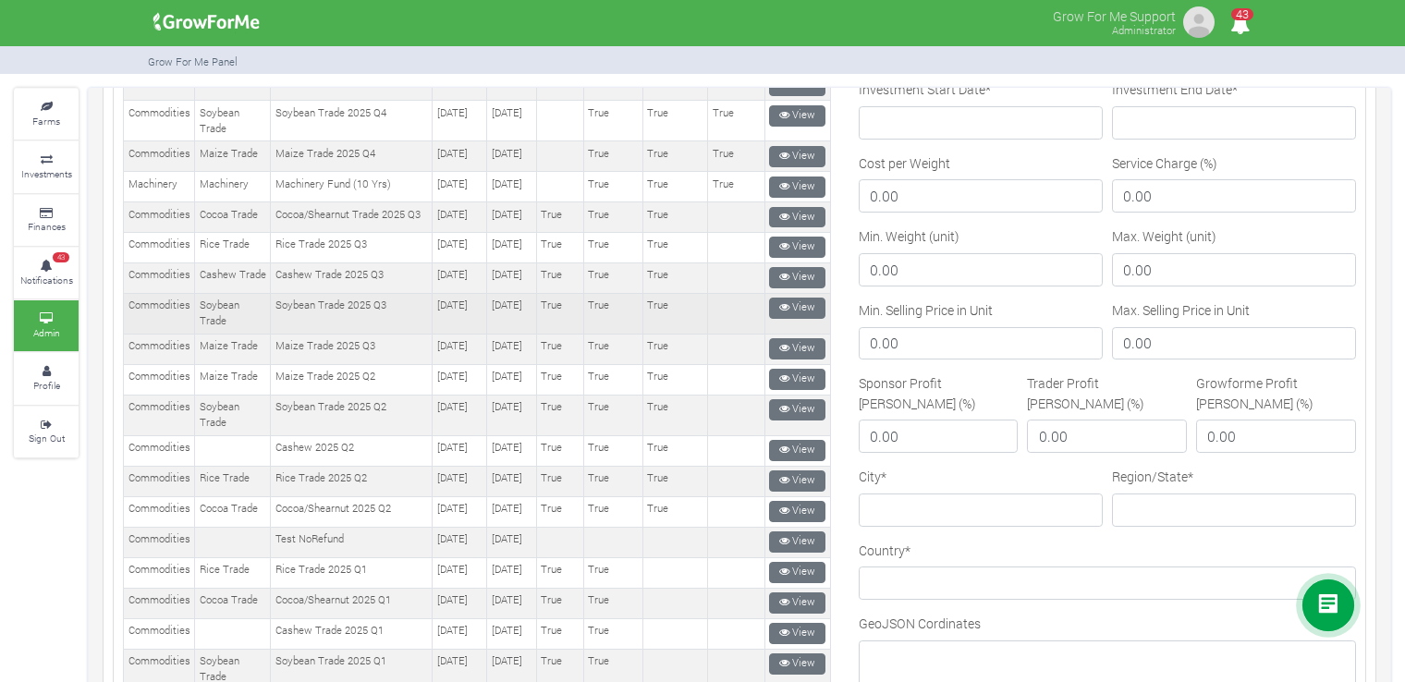
scroll to position [370, 0]
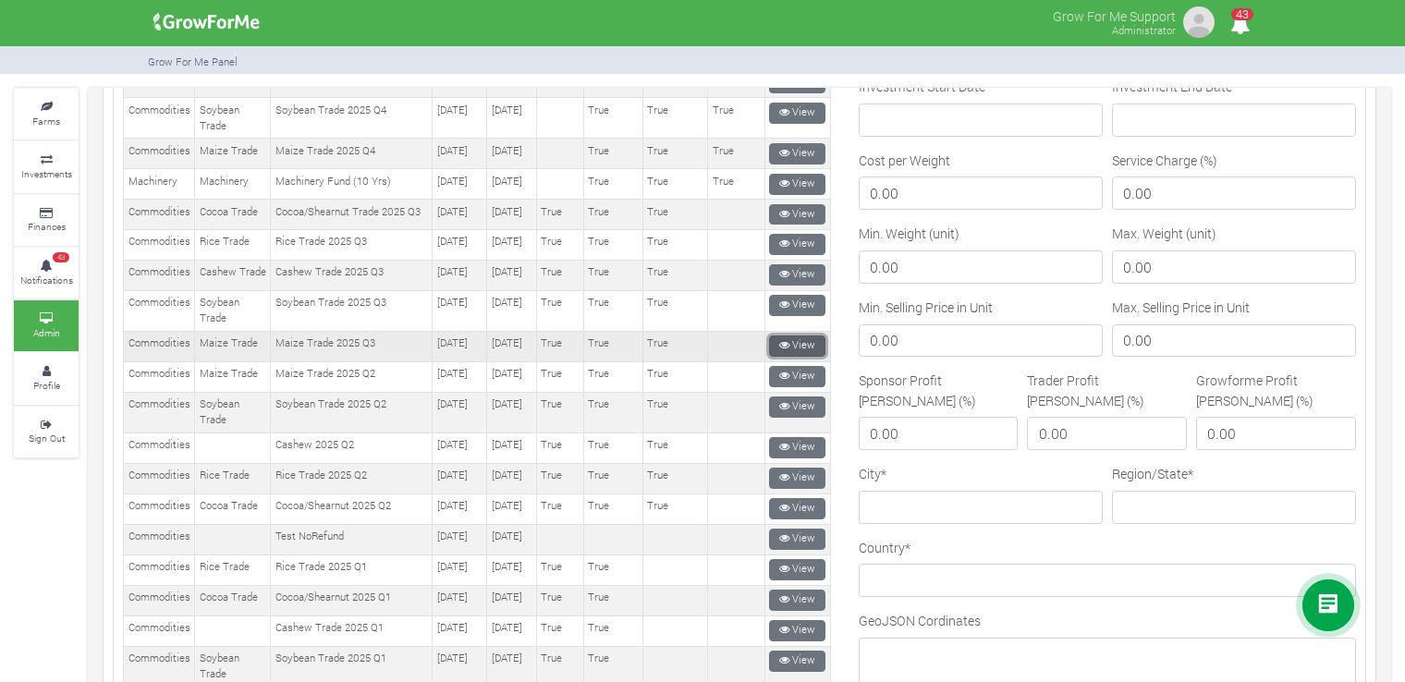
click at [774, 357] on link "View" at bounding box center [797, 345] width 56 height 21
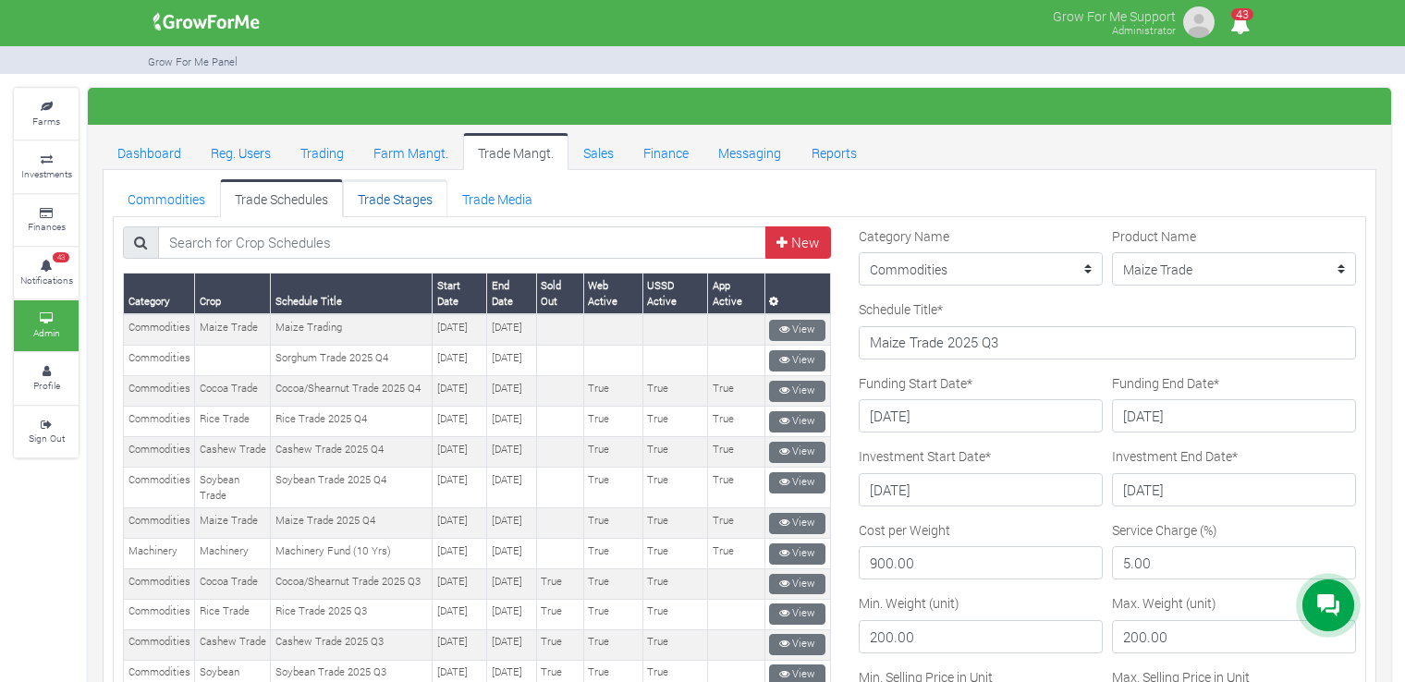
click at [433, 198] on link "Trade Stages" at bounding box center [395, 197] width 104 height 37
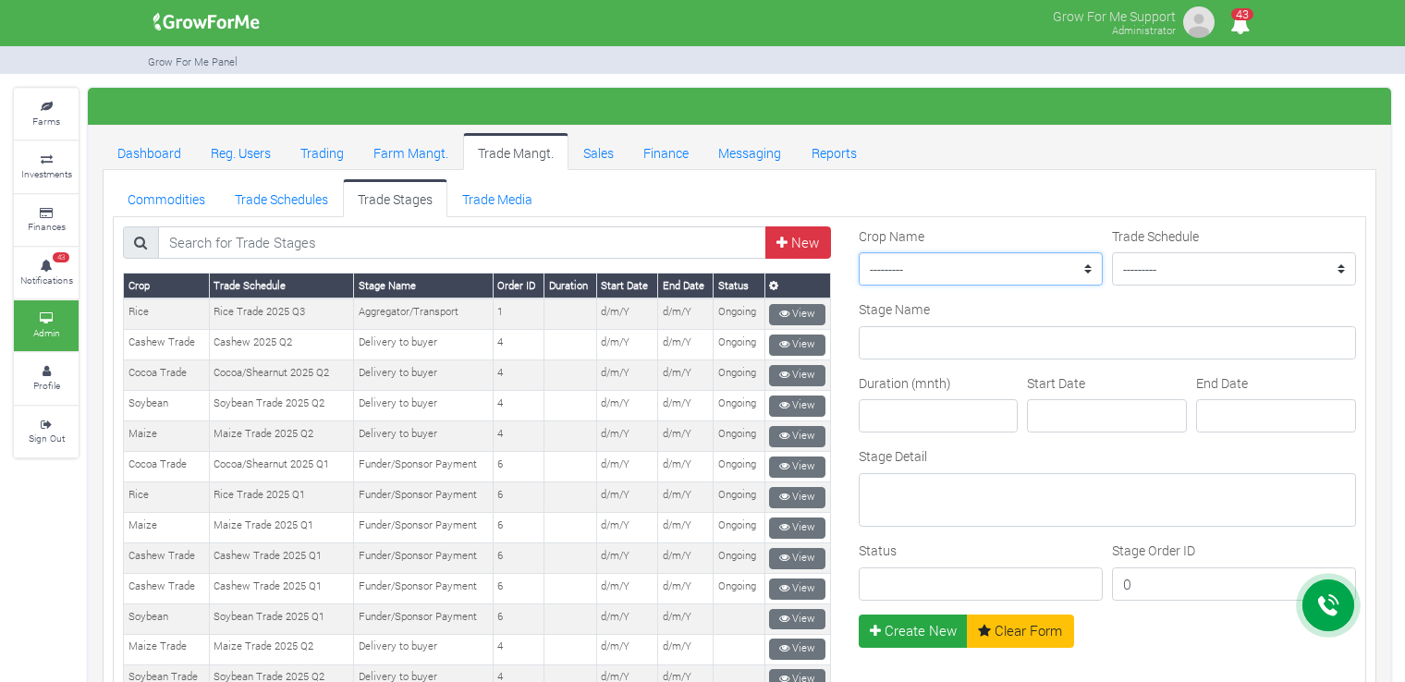
click at [1017, 271] on select "--------- Maize II_2021 Maize Trade Women in [GEOGRAPHIC_DATA] Farming _ 2024 C…" at bounding box center [981, 268] width 244 height 33
select select "4"
click at [859, 252] on select "--------- Maize II_2021 Maize Trade Women in [GEOGRAPHIC_DATA] Farming _ 2024 C…" at bounding box center [981, 268] width 244 height 33
click at [1137, 258] on select "--------- Rice Trade 2025 Q3 Sorghum Trade 2025 Q4 Maize Trade 2021 Maize Trade…" at bounding box center [1234, 268] width 244 height 33
click at [1298, 271] on select "--------- Rice Trade 2025 Q3 Sorghum Trade 2025 Q4 Maize Trade 2021 Maize Trade…" at bounding box center [1234, 268] width 244 height 33
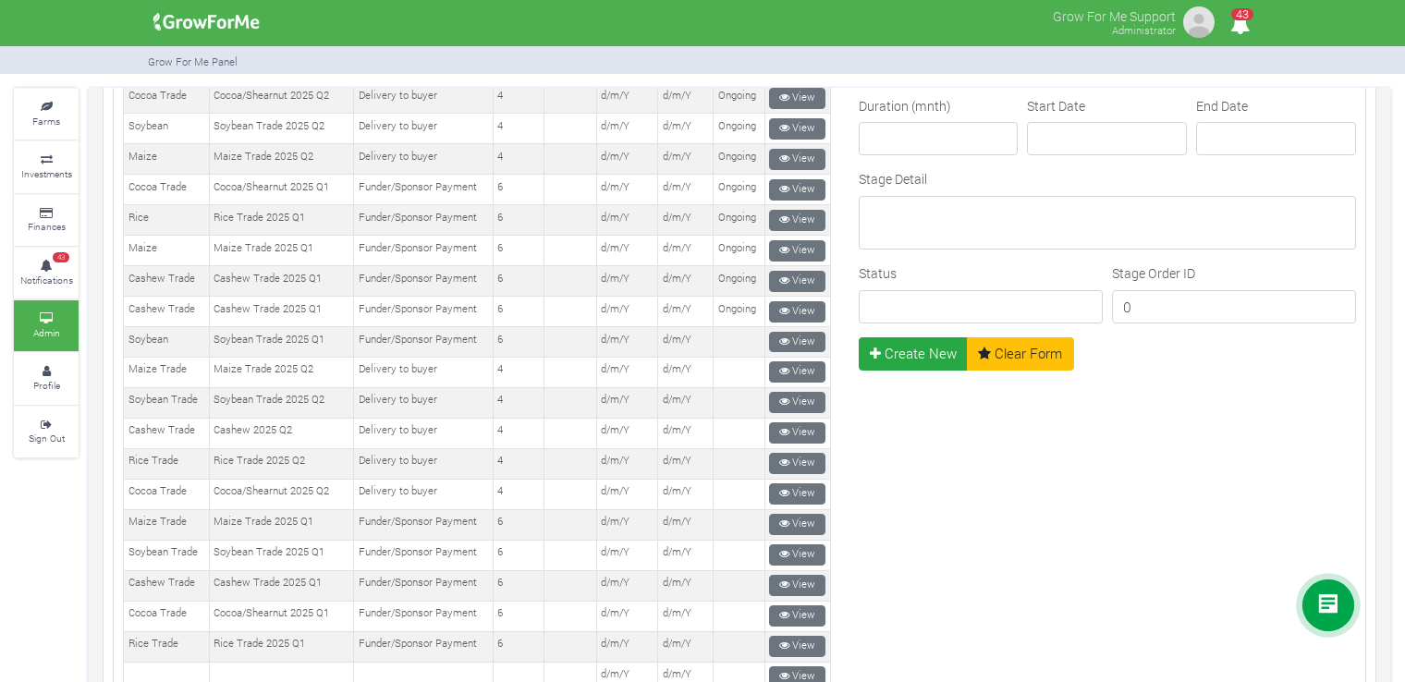
scroll to position [185, 0]
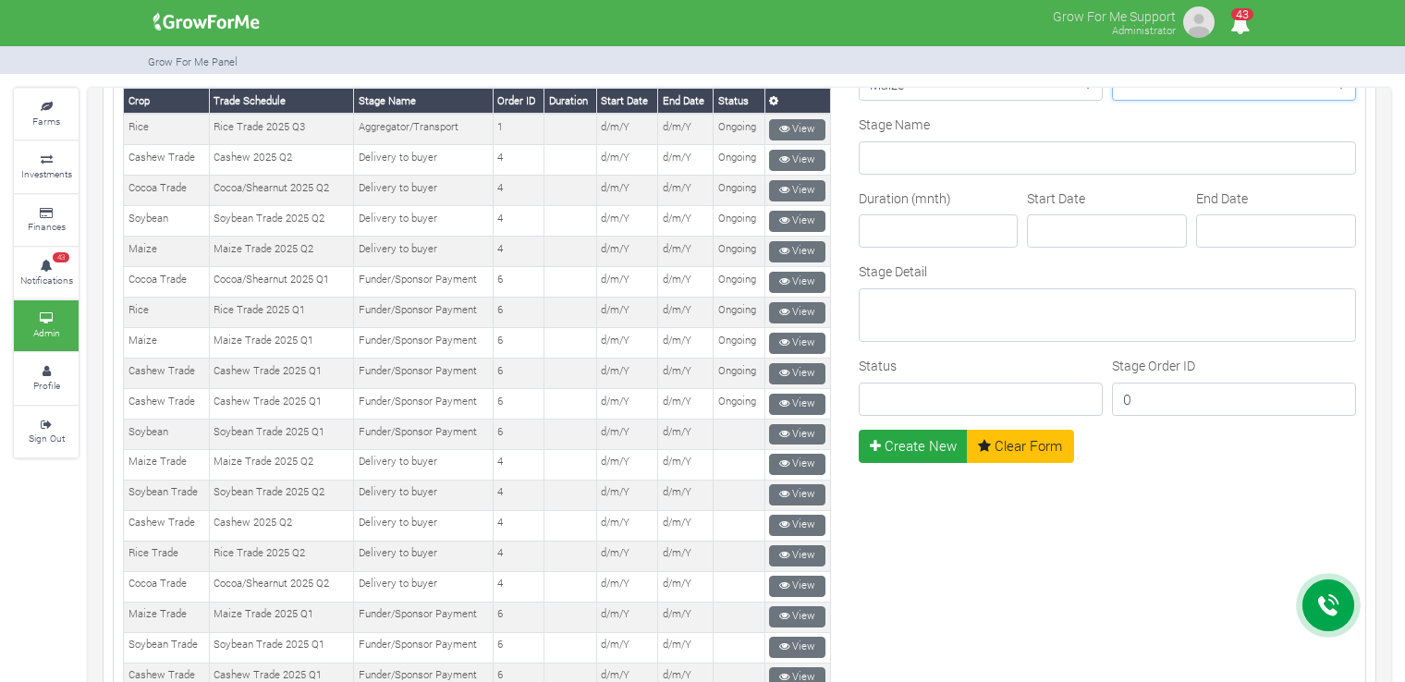
click at [1237, 93] on select "--------- Rice Trade 2025 Q3 Sorghum Trade 2025 Q4 Maize Trade 2021 Maize Trade…" at bounding box center [1234, 83] width 244 height 33
select select "37"
click at [1112, 67] on select "--------- Rice Trade 2025 Q3 Sorghum Trade 2025 Q4 Maize Trade 2021 Maize Trade…" at bounding box center [1234, 83] width 244 height 33
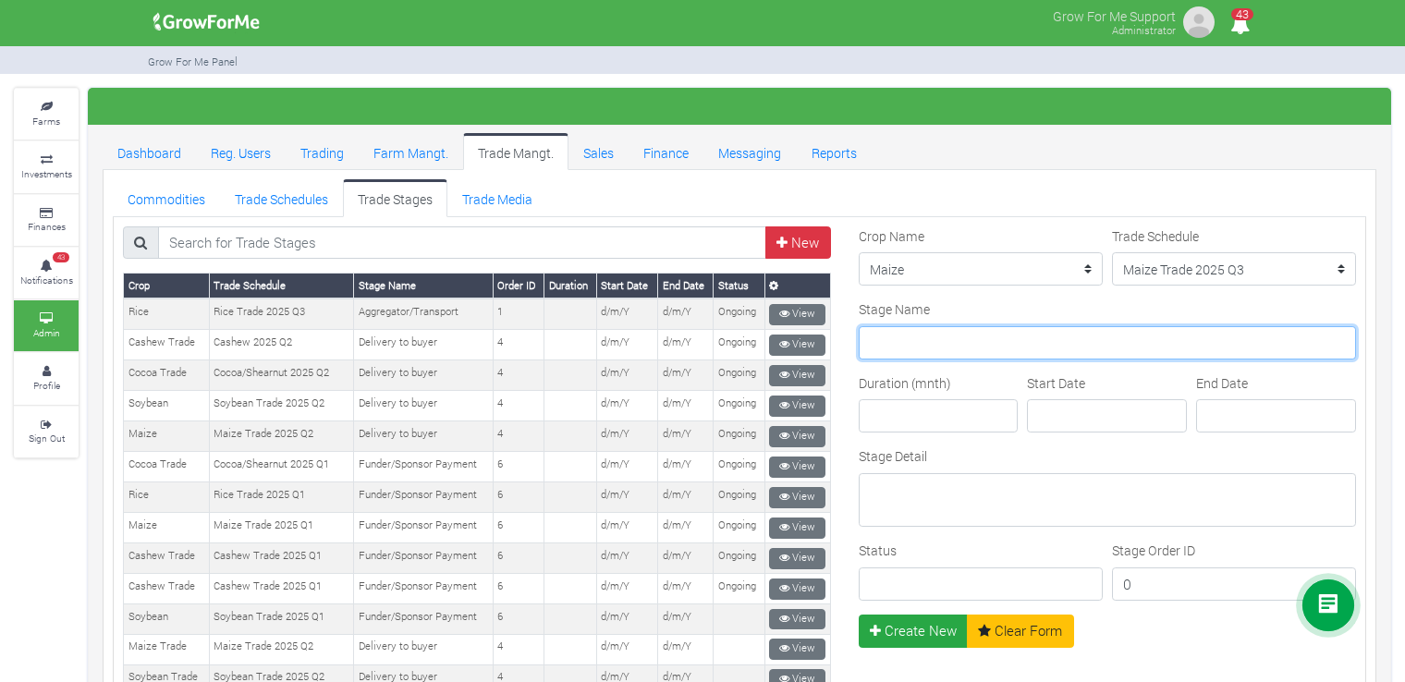
click at [926, 353] on input "Stage Name" at bounding box center [1107, 342] width 497 height 33
type input "Aggregator/Transport"
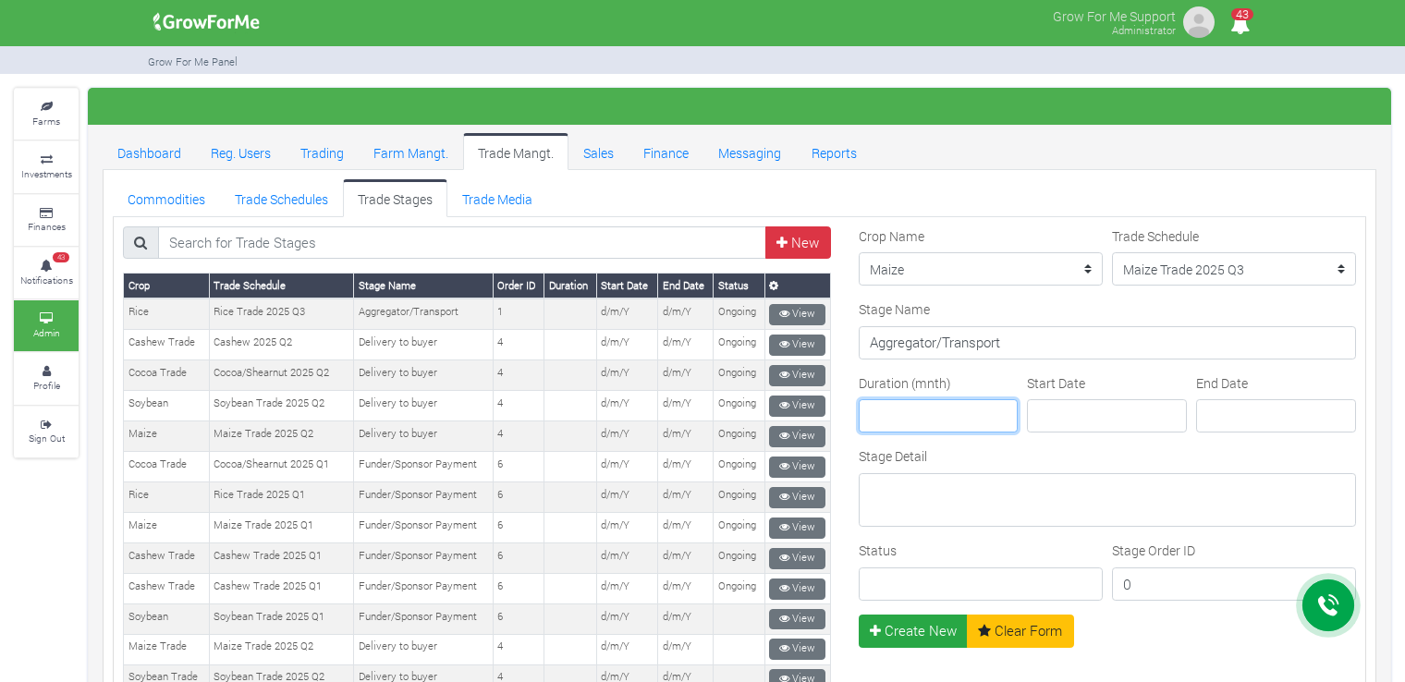
click at [957, 420] on input "Duration (mnth)" at bounding box center [939, 415] width 160 height 33
click at [971, 574] on input "Status" at bounding box center [981, 583] width 244 height 33
type input "Ongoing"
click at [1163, 569] on input "0" at bounding box center [1234, 583] width 244 height 33
type input "1"
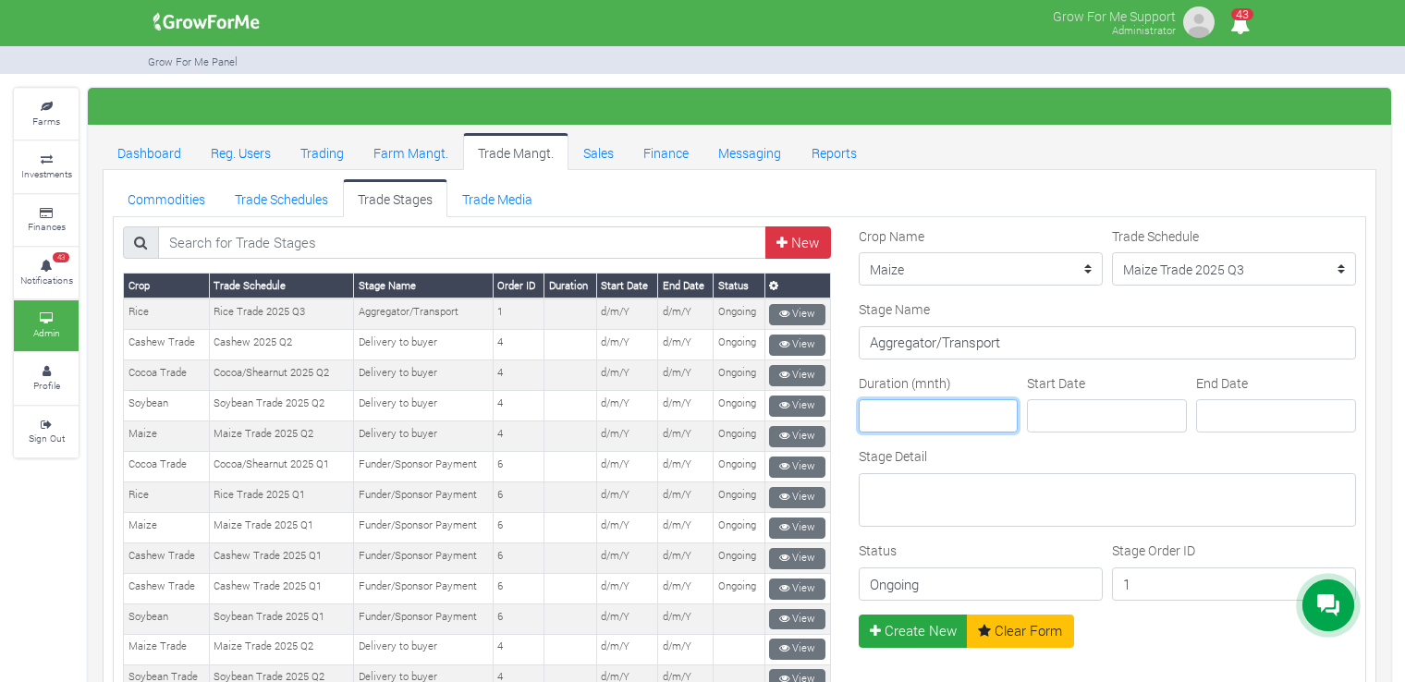
click at [936, 422] on input "Duration (mnth)" at bounding box center [939, 415] width 160 height 33
click at [1076, 422] on input "Start Date" at bounding box center [1107, 415] width 160 height 33
click at [1224, 423] on input "End Date" at bounding box center [1276, 415] width 160 height 33
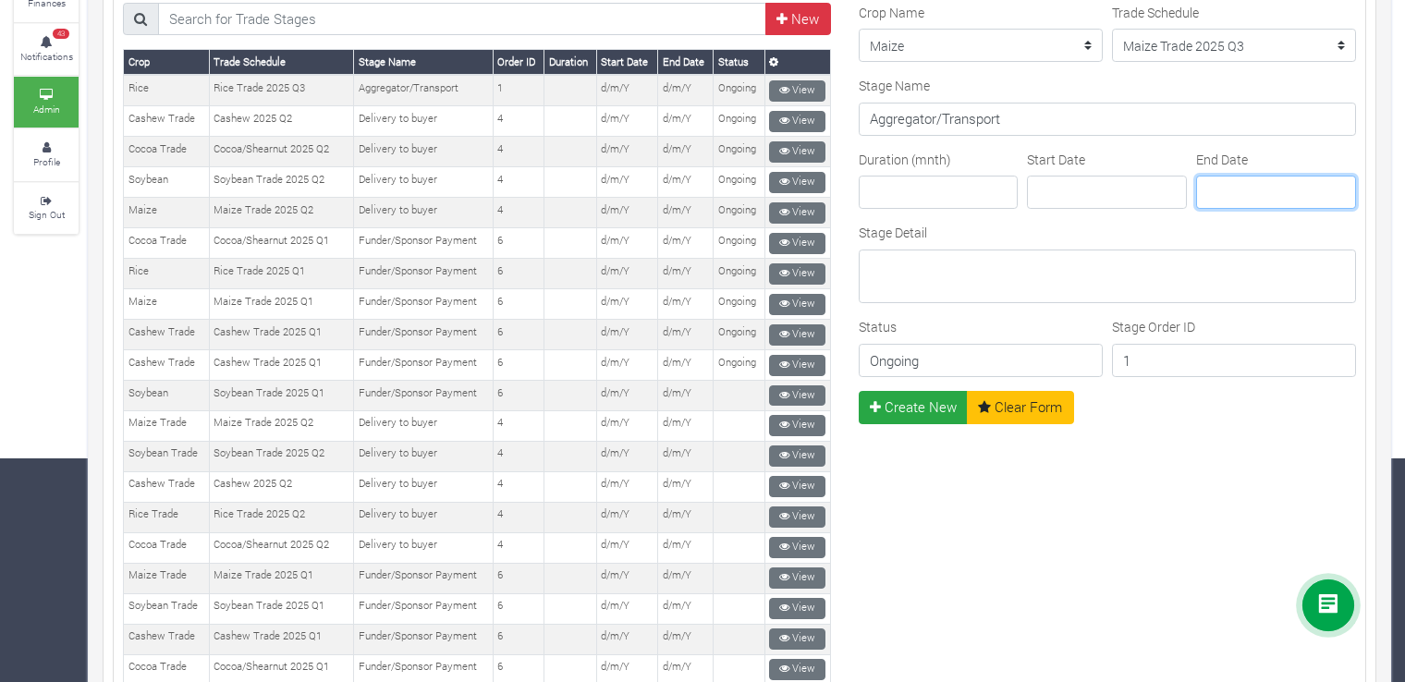
scroll to position [92, 0]
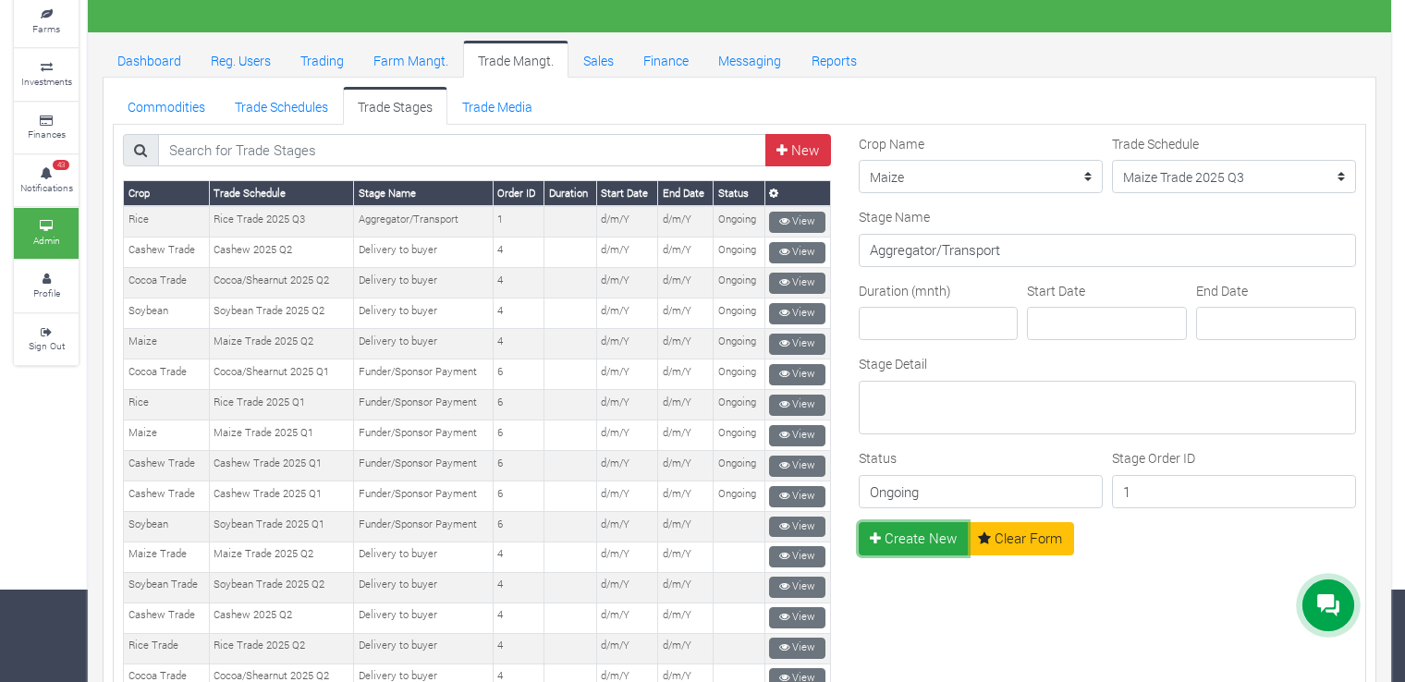
click at [906, 531] on button "Create New" at bounding box center [914, 538] width 110 height 33
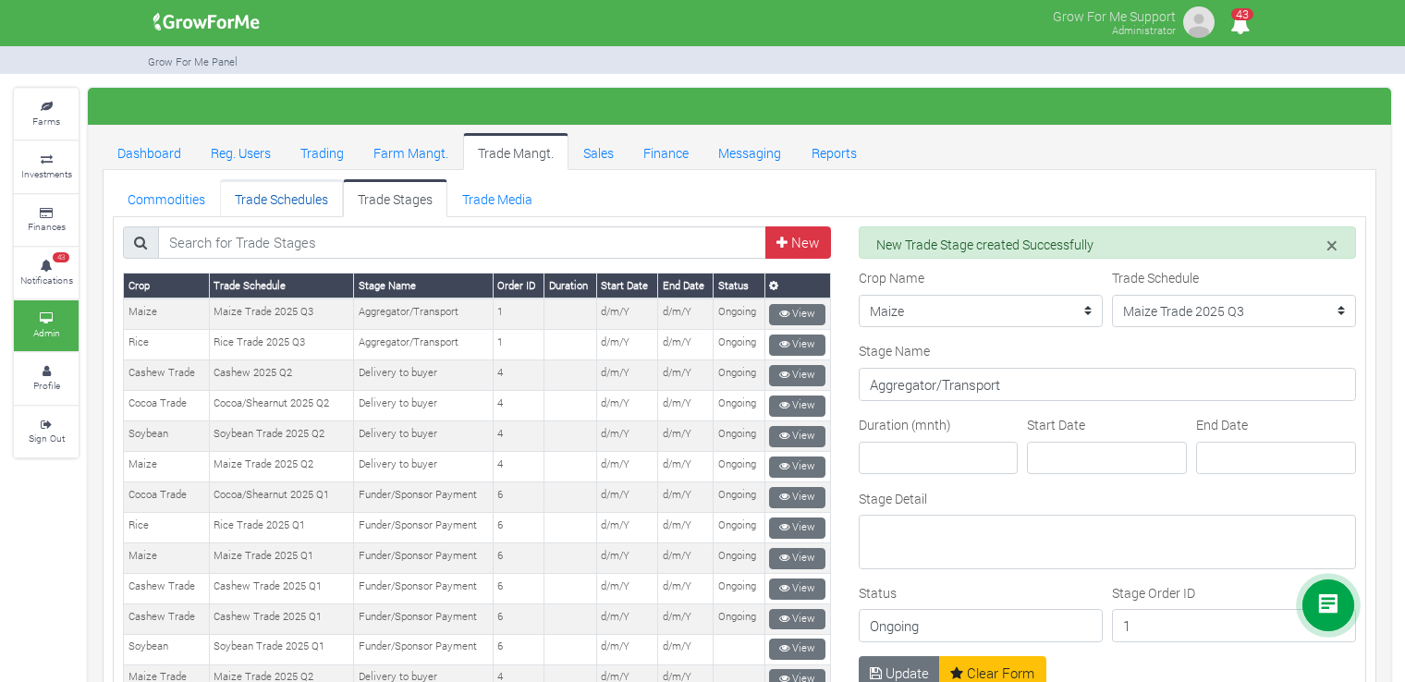
click at [284, 189] on link "Trade Schedules" at bounding box center [281, 197] width 123 height 37
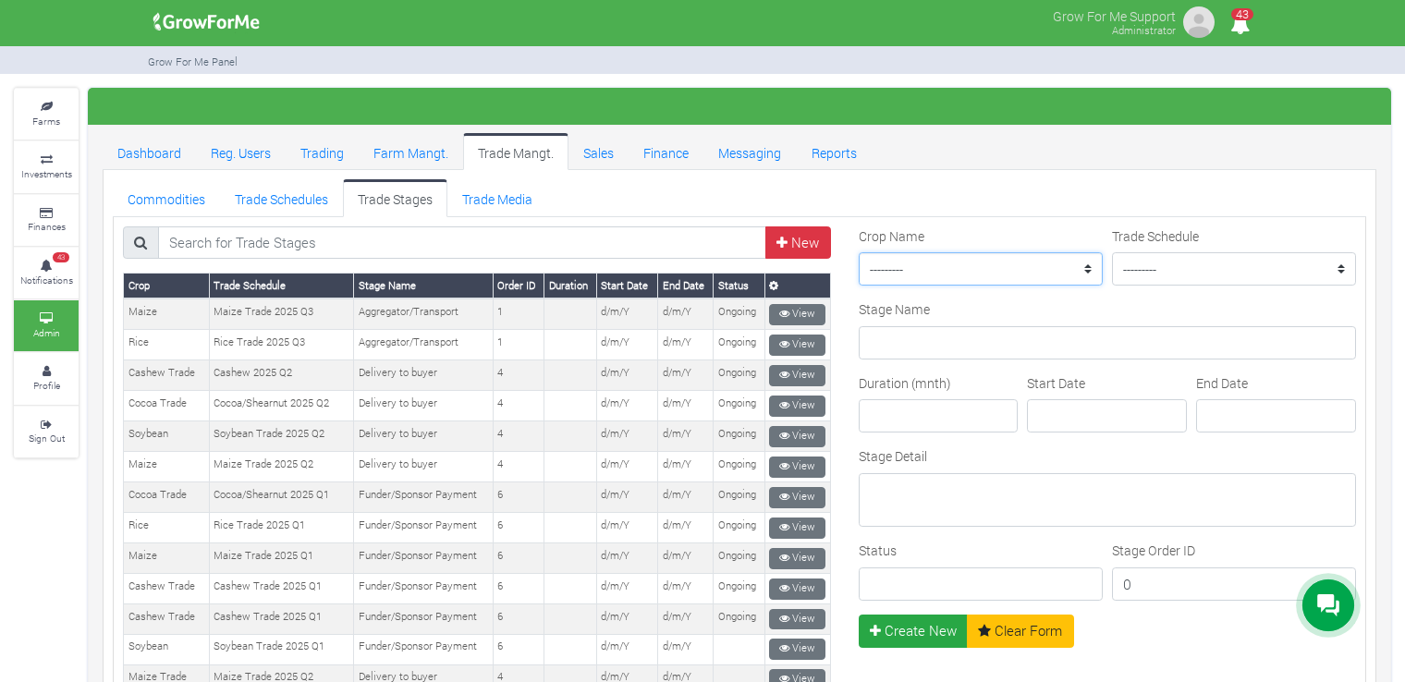
click at [1008, 263] on select "--------- Maize II_2021 Maize Trade Women in [GEOGRAPHIC_DATA] Farming _ 2024 C…" at bounding box center [981, 268] width 244 height 33
select select "5"
click at [859, 252] on select "--------- Maize II_2021 Maize Trade Women in Sorghum Farming _ 2024 Chilli Soyb…" at bounding box center [981, 268] width 244 height 33
click at [1205, 267] on select "--------- Rice Trade 2025 Q3 Sorghum Trade 2025 Q4 Maize Trade 2021 Maize Trade…" at bounding box center [1234, 268] width 244 height 33
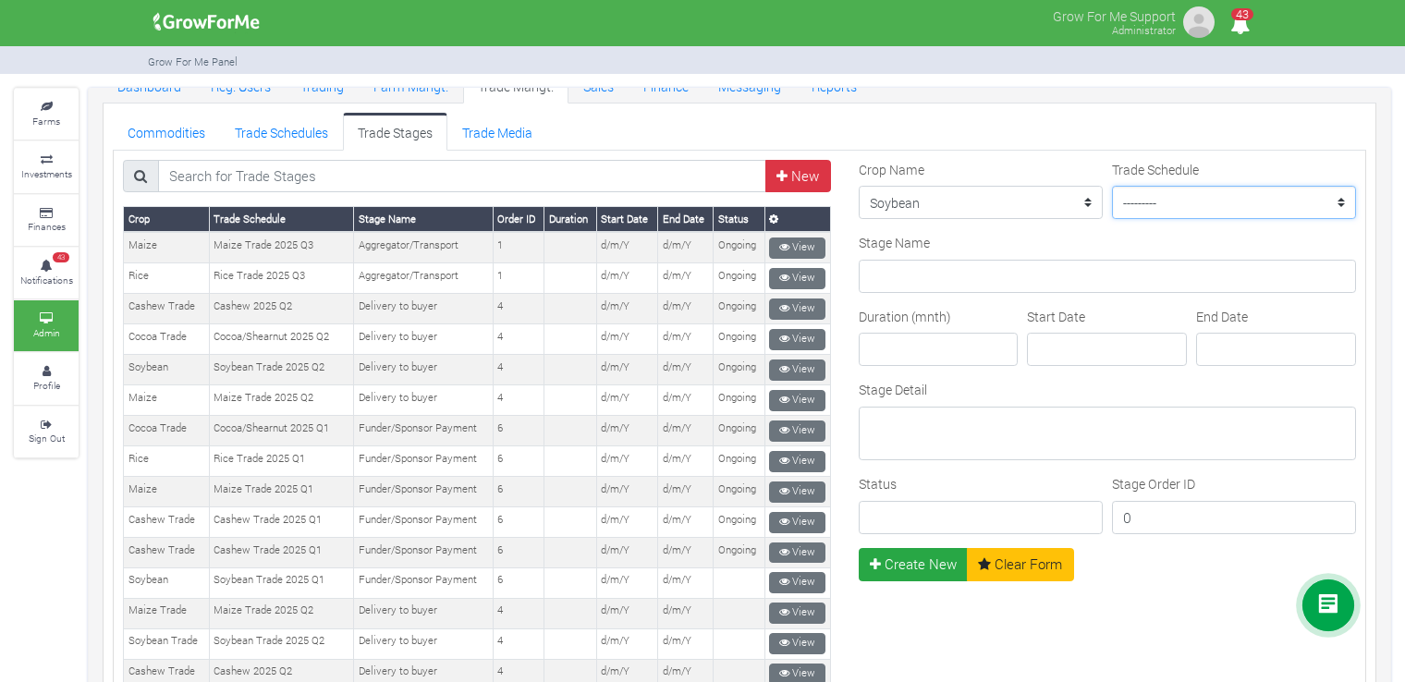
scroll to position [92, 0]
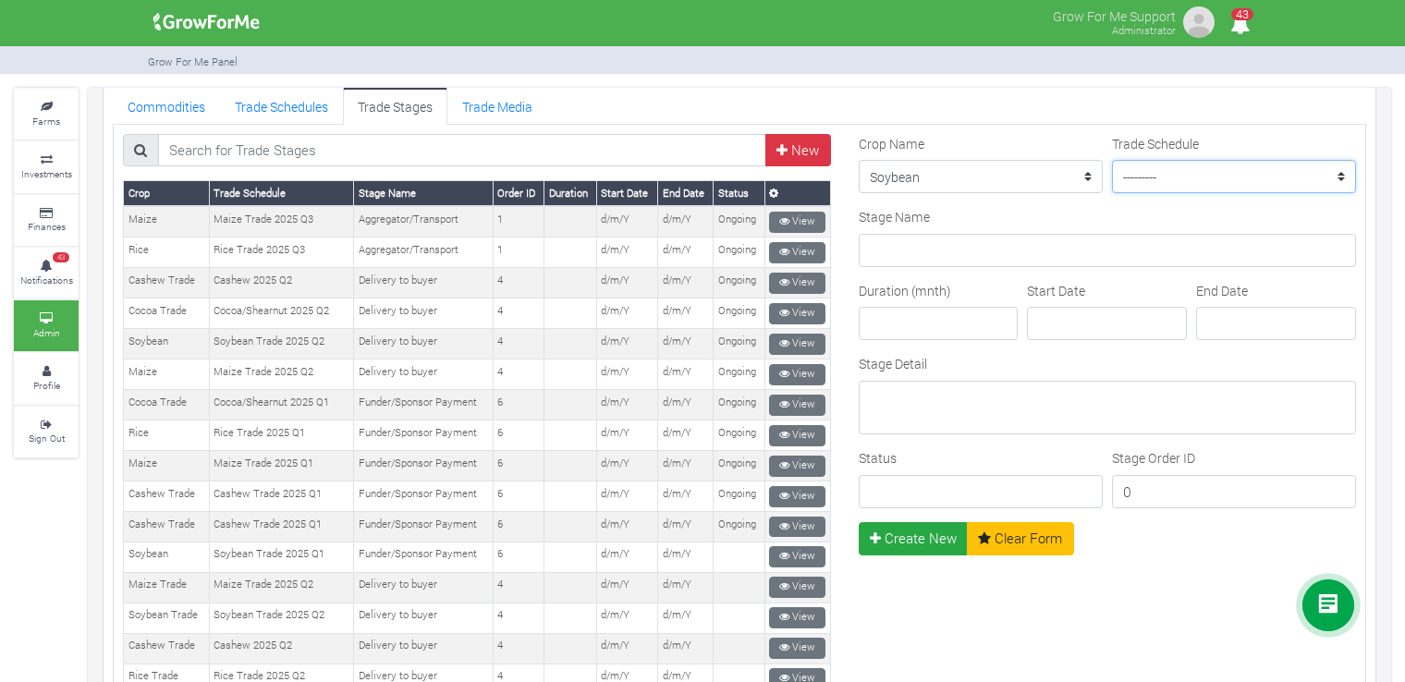
click at [1297, 184] on select "--------- Rice Trade 2025 Q3 Sorghum Trade 2025 Q4 Maize Trade 2021 Maize Trade…" at bounding box center [1234, 176] width 244 height 33
select select "38"
click at [1112, 160] on select "--------- Rice Trade 2025 Q3 Sorghum Trade 2025 Q4 Maize Trade 2021 Maize Trade…" at bounding box center [1234, 176] width 244 height 33
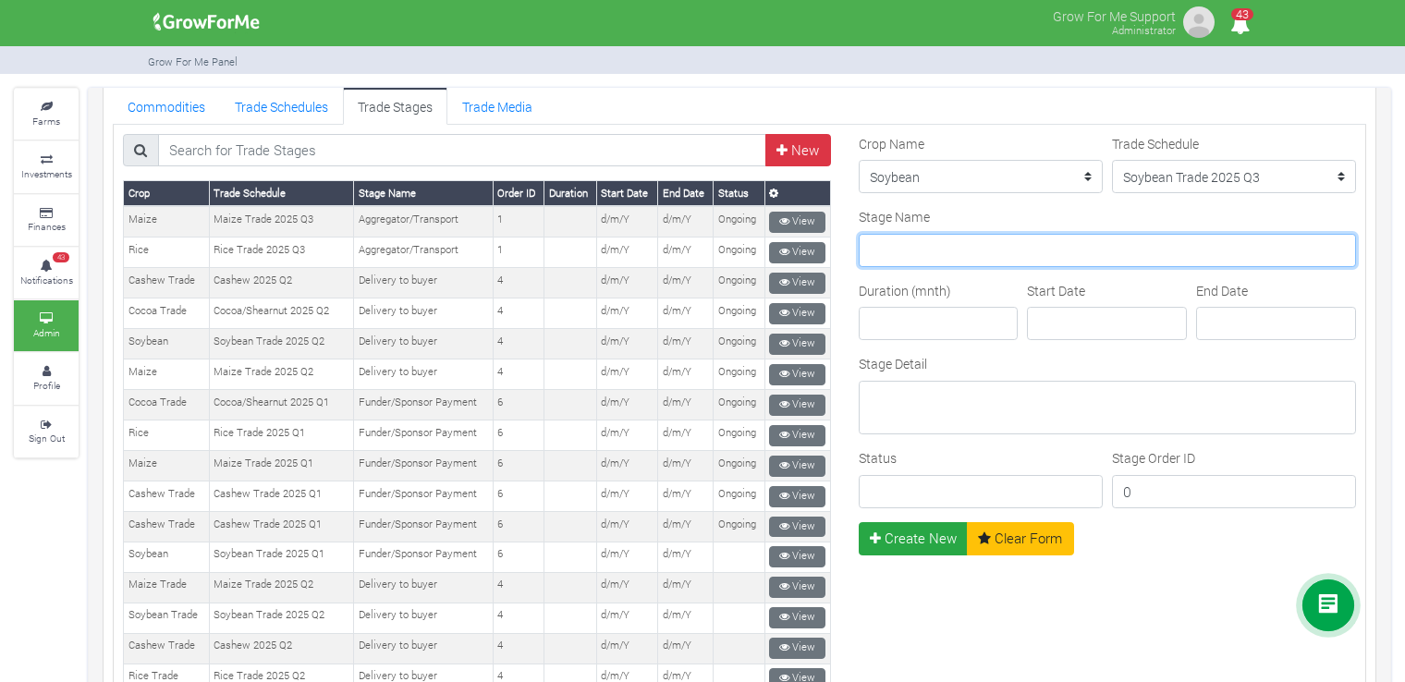
click at [1059, 236] on input "Stage Name" at bounding box center [1107, 250] width 497 height 33
type input "Aggregator/Transport"
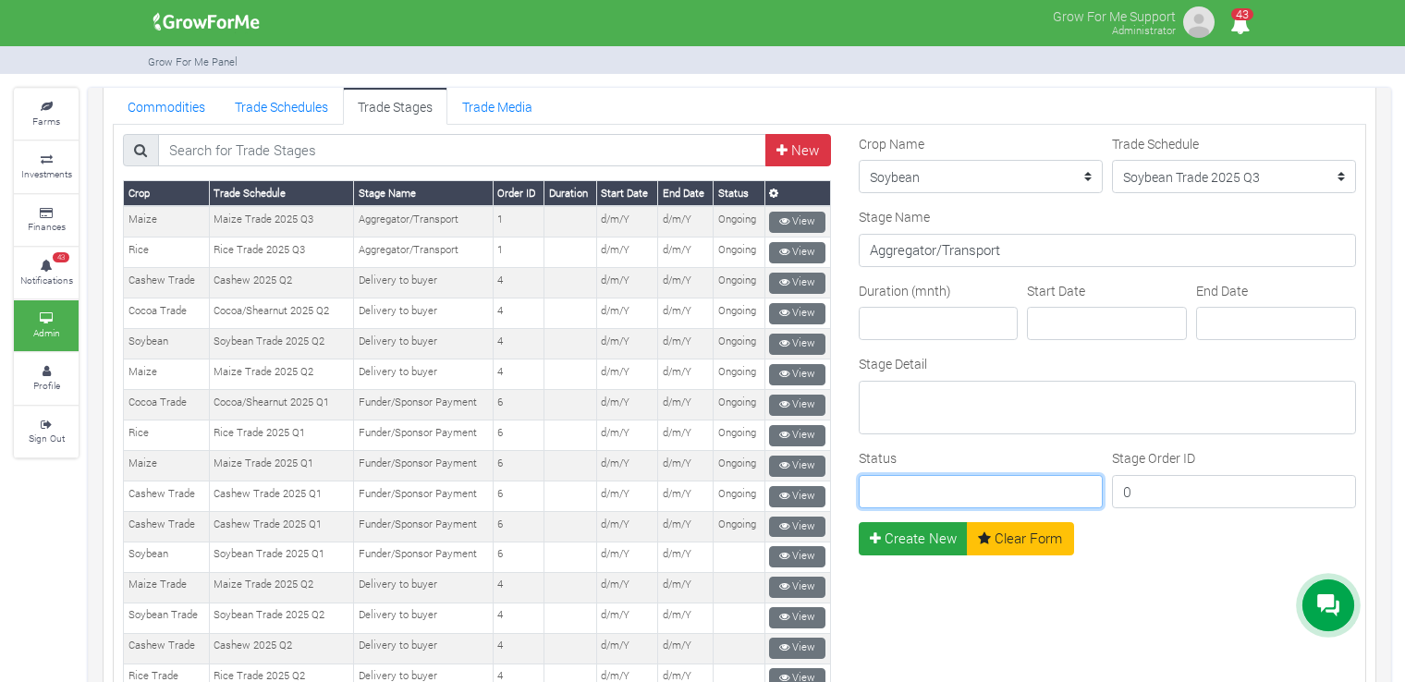
click at [1025, 481] on input "Status" at bounding box center [981, 491] width 244 height 33
type input "Ongoing"
click at [1145, 499] on input "0" at bounding box center [1234, 491] width 244 height 33
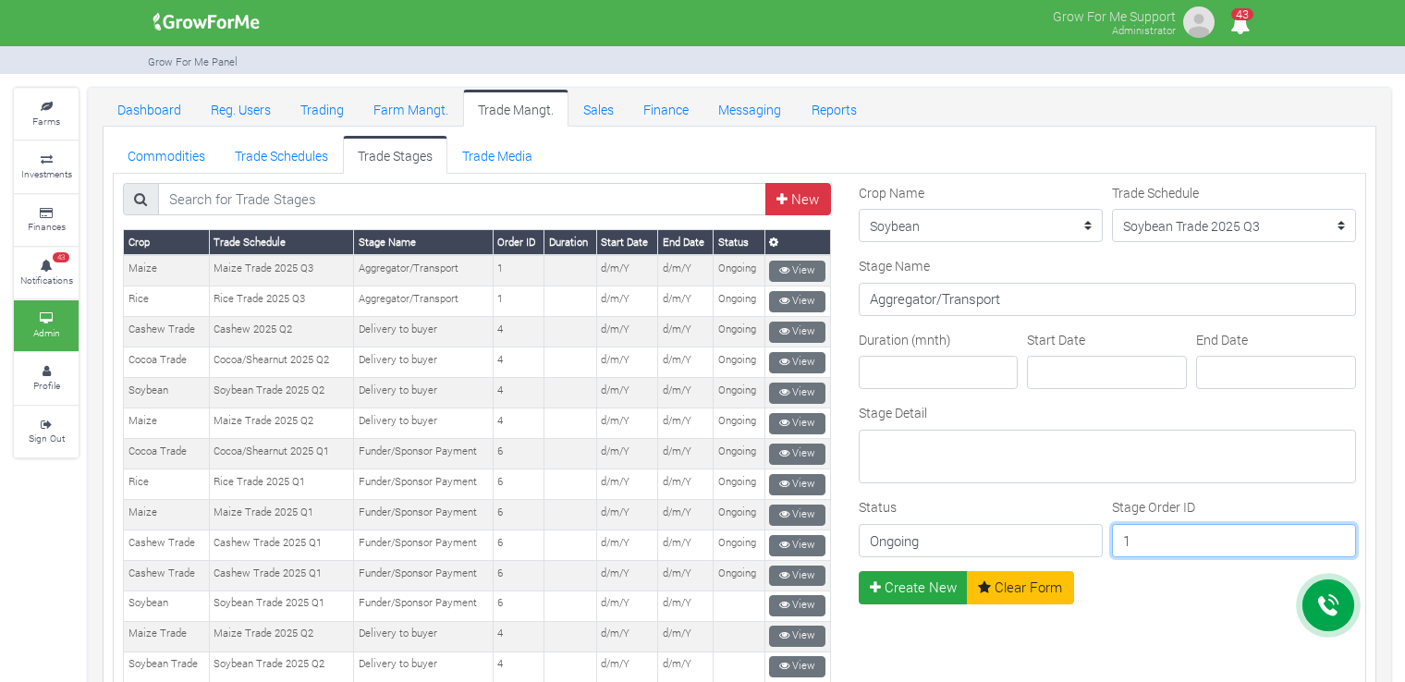
scroll to position [44, 0]
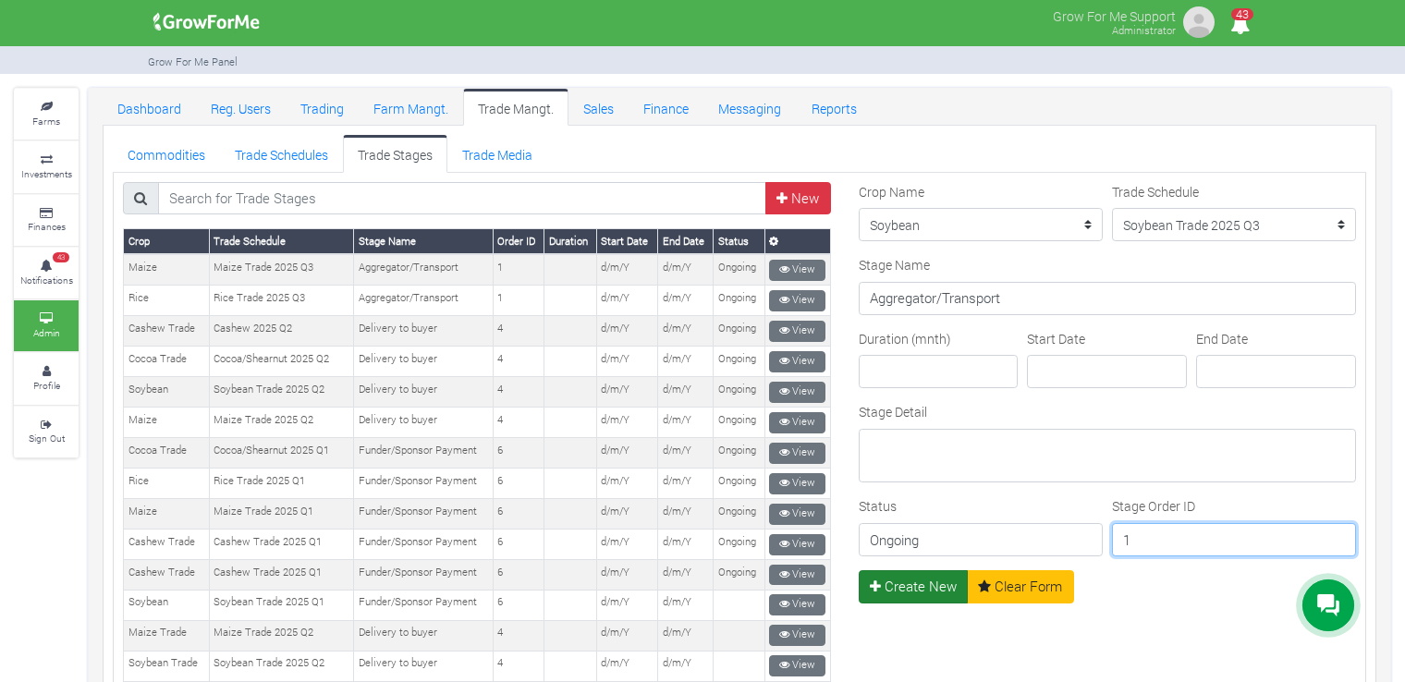
type input "1"
click at [910, 585] on button "Create New" at bounding box center [914, 586] width 110 height 33
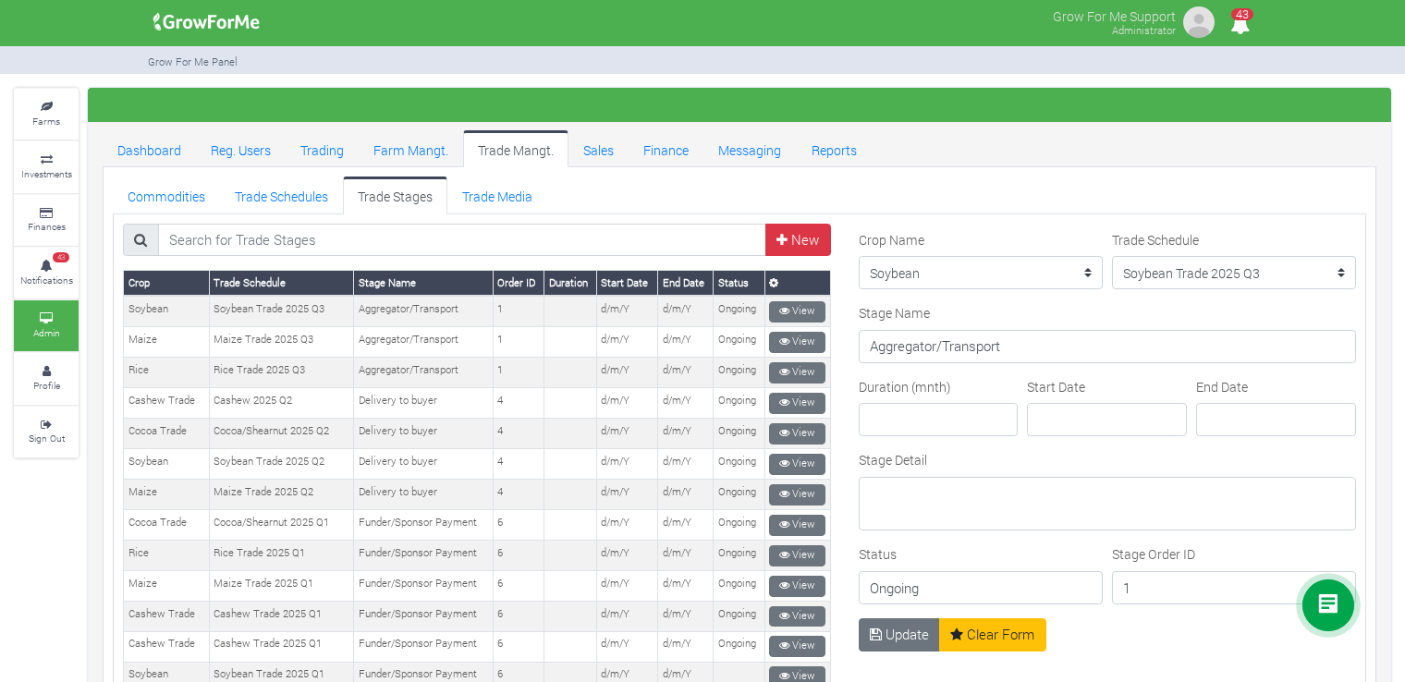
scroll to position [2, 0]
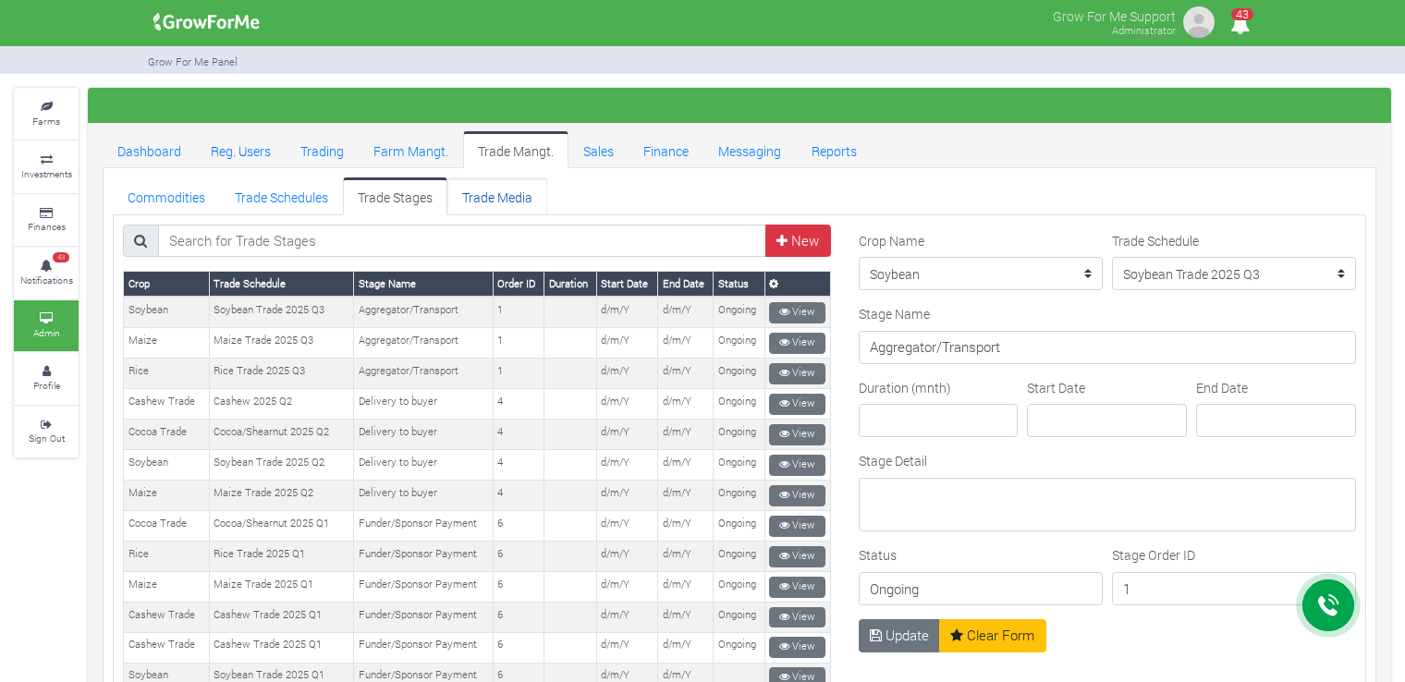
click at [513, 194] on link "Trade Media" at bounding box center [497, 195] width 100 height 37
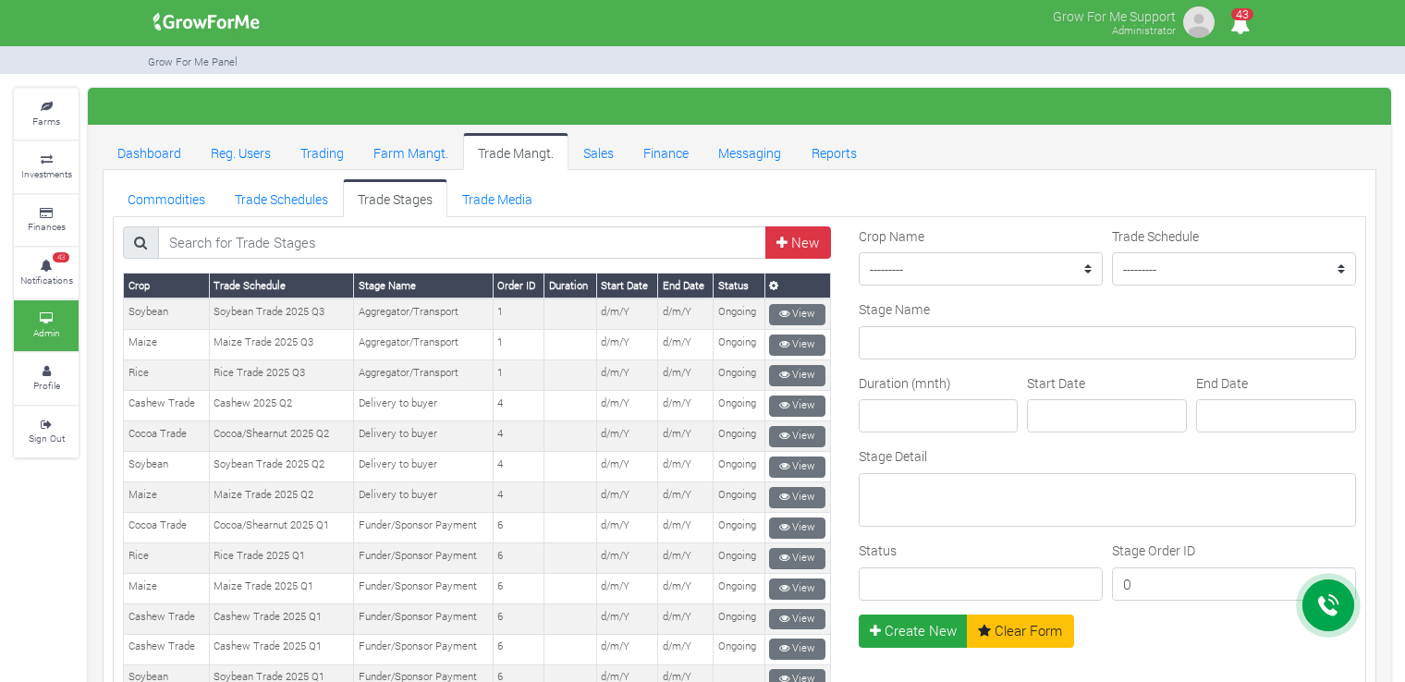
scroll to position [4, 0]
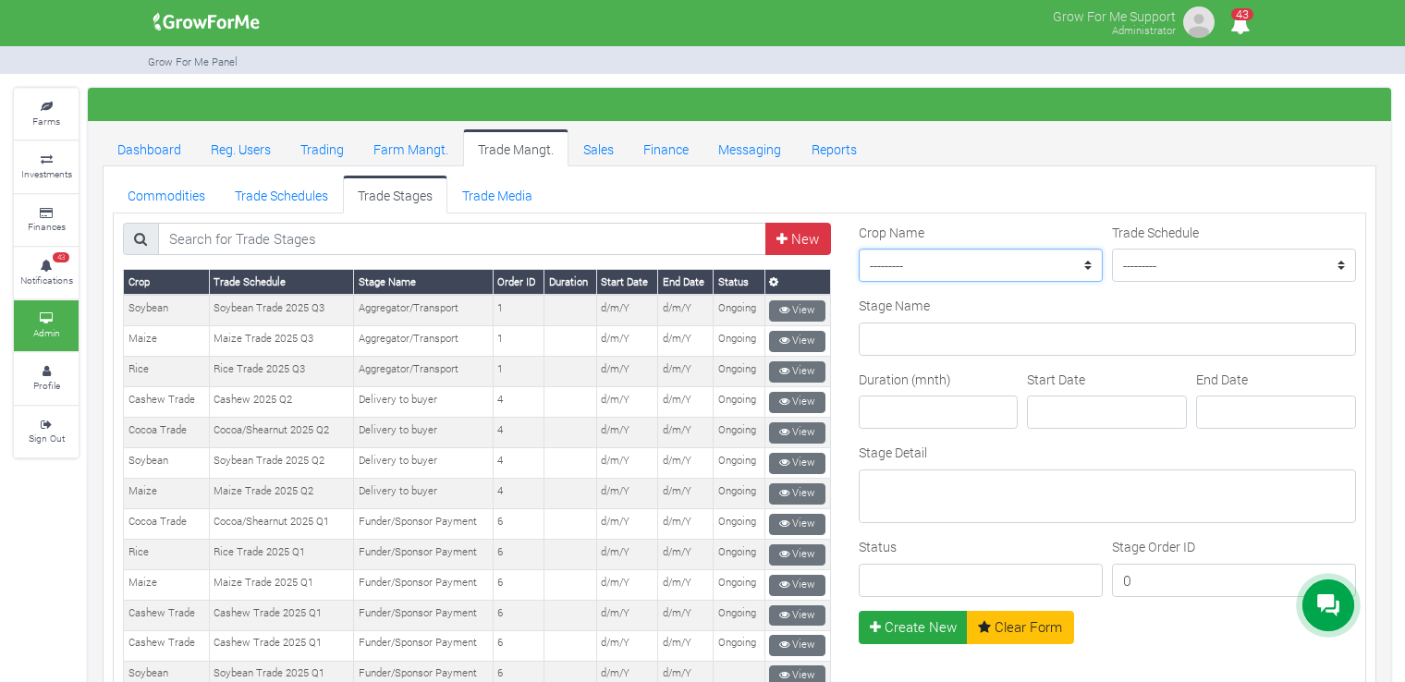
click at [1017, 271] on select "--------- Maize II_2021 Maize Trade Women in [GEOGRAPHIC_DATA] Farming _ 2024 C…" at bounding box center [981, 265] width 244 height 33
click at [1165, 259] on select "--------- Rice Trade 2025 Q3 Sorghum Trade 2025 Q4 Maize Trade 2021 Maize Trade…" at bounding box center [1234, 265] width 244 height 33
select select "39"
click at [1112, 249] on select "--------- Rice Trade 2025 Q3 Sorghum Trade 2025 Q4 Maize Trade 2021 Maize Trade…" at bounding box center [1234, 265] width 244 height 33
click at [1009, 255] on select "--------- Maize II_2021 Maize Trade Women in Sorghum Farming _ 2024 Chilli Soyb…" at bounding box center [981, 265] width 244 height 33
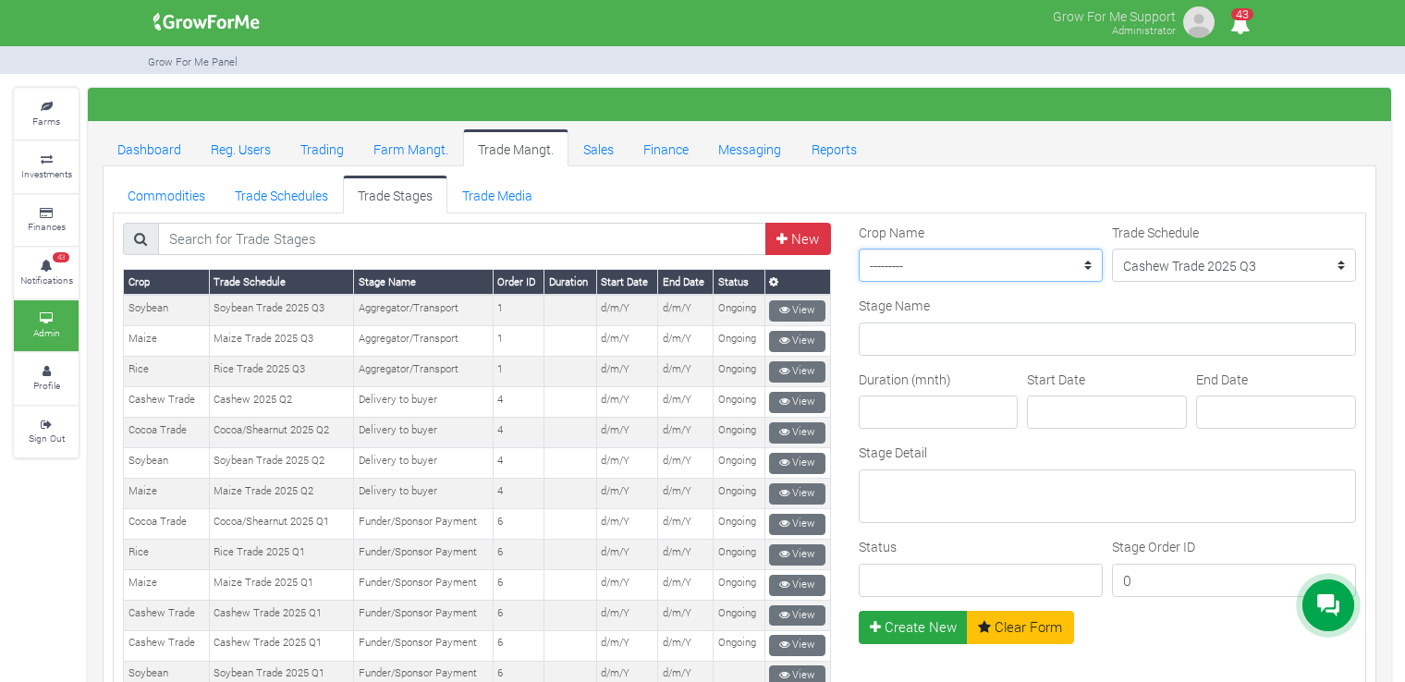
select select "32"
click at [859, 249] on select "--------- Maize II_2021 Maize Trade Women in Sorghum Farming _ 2024 Chilli Soyb…" at bounding box center [981, 265] width 244 height 33
click at [933, 575] on input "Status" at bounding box center [981, 580] width 244 height 33
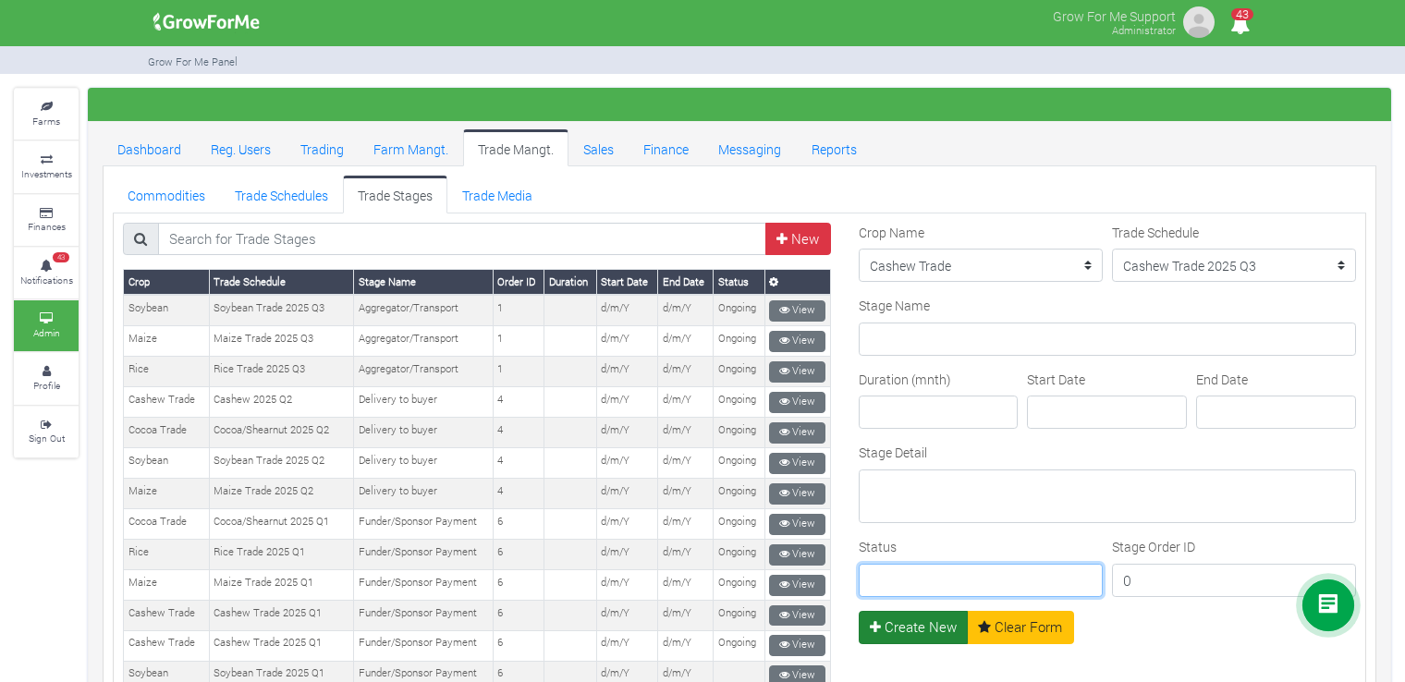
type input "Ongoing"
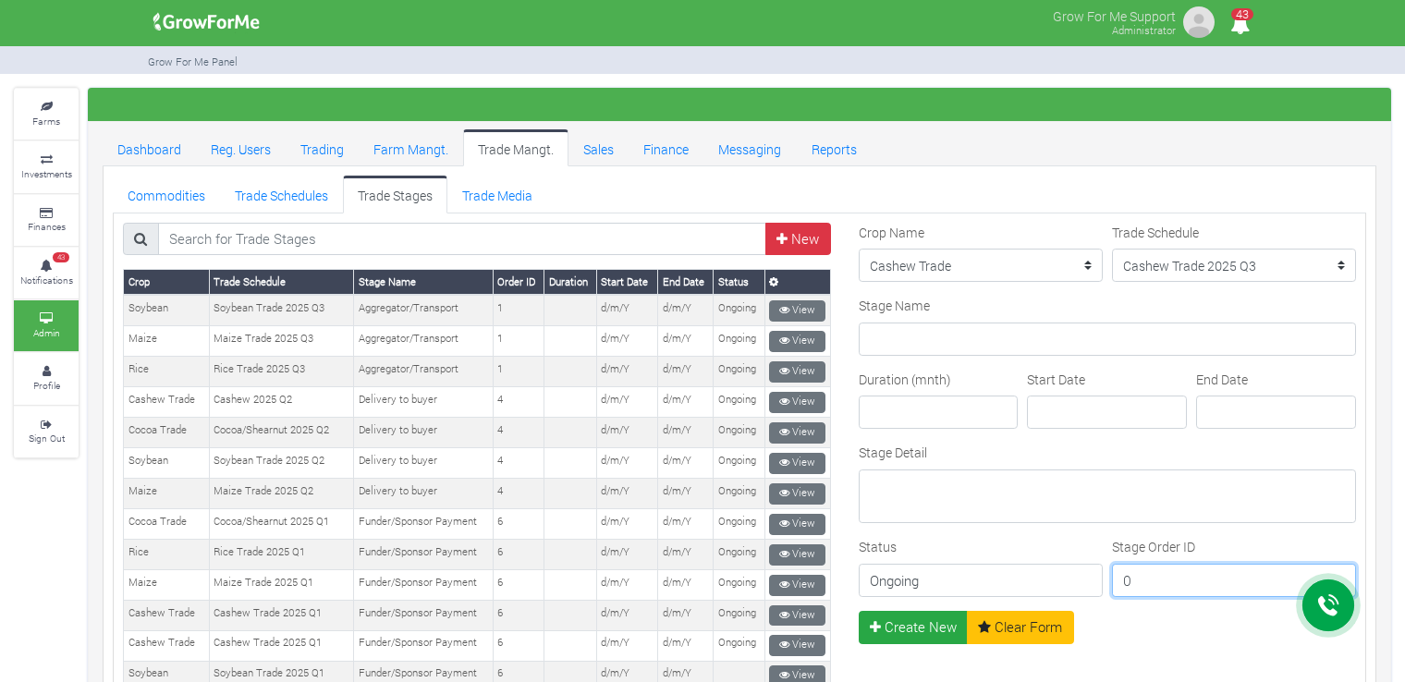
click at [1143, 580] on input "0" at bounding box center [1234, 580] width 244 height 33
type input "1"
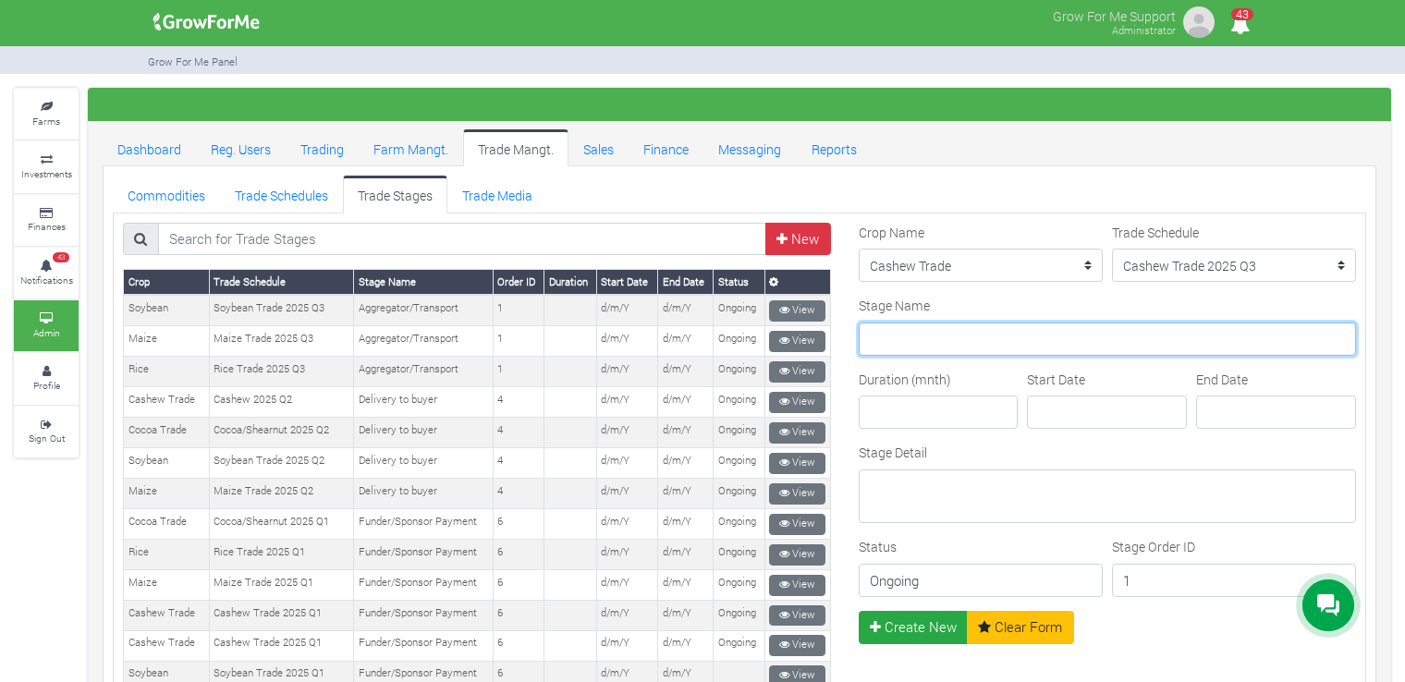
click at [908, 340] on input "Stage Name" at bounding box center [1107, 339] width 497 height 33
type input "Aggregator/Transport"
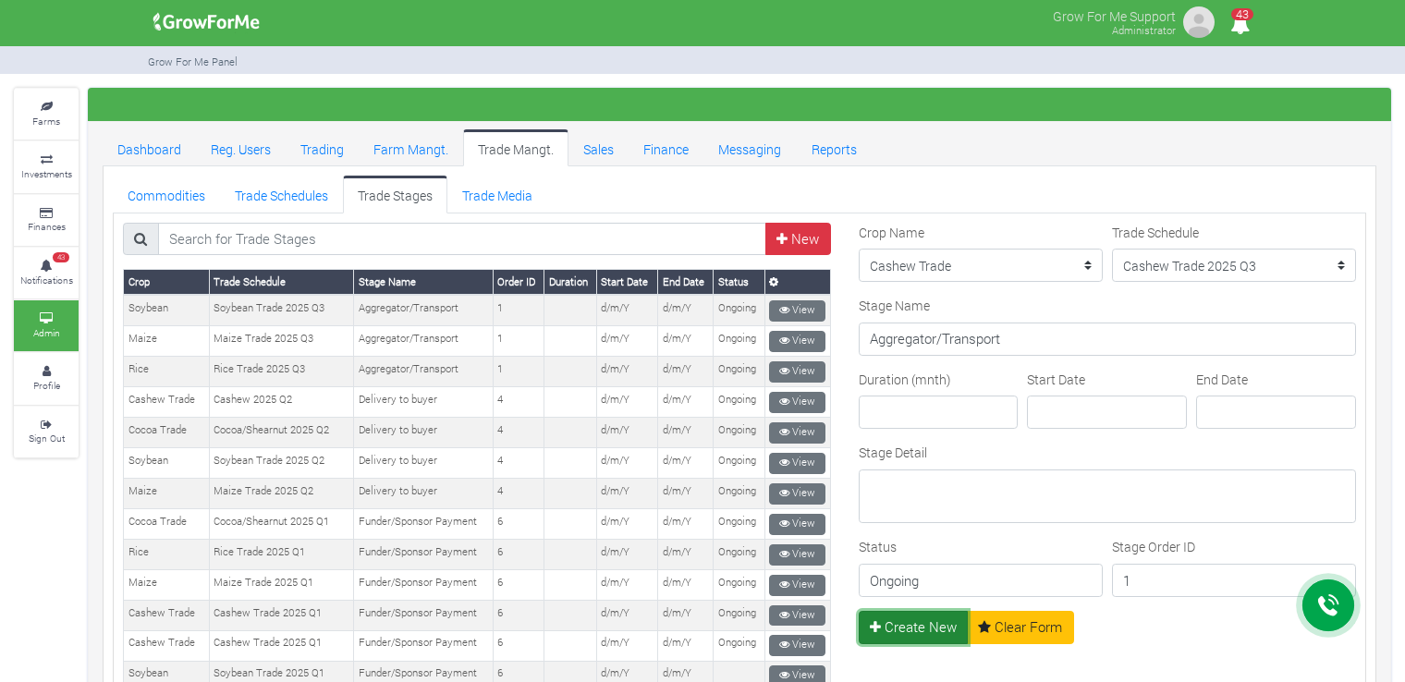
click at [930, 628] on button "Create New" at bounding box center [914, 627] width 110 height 33
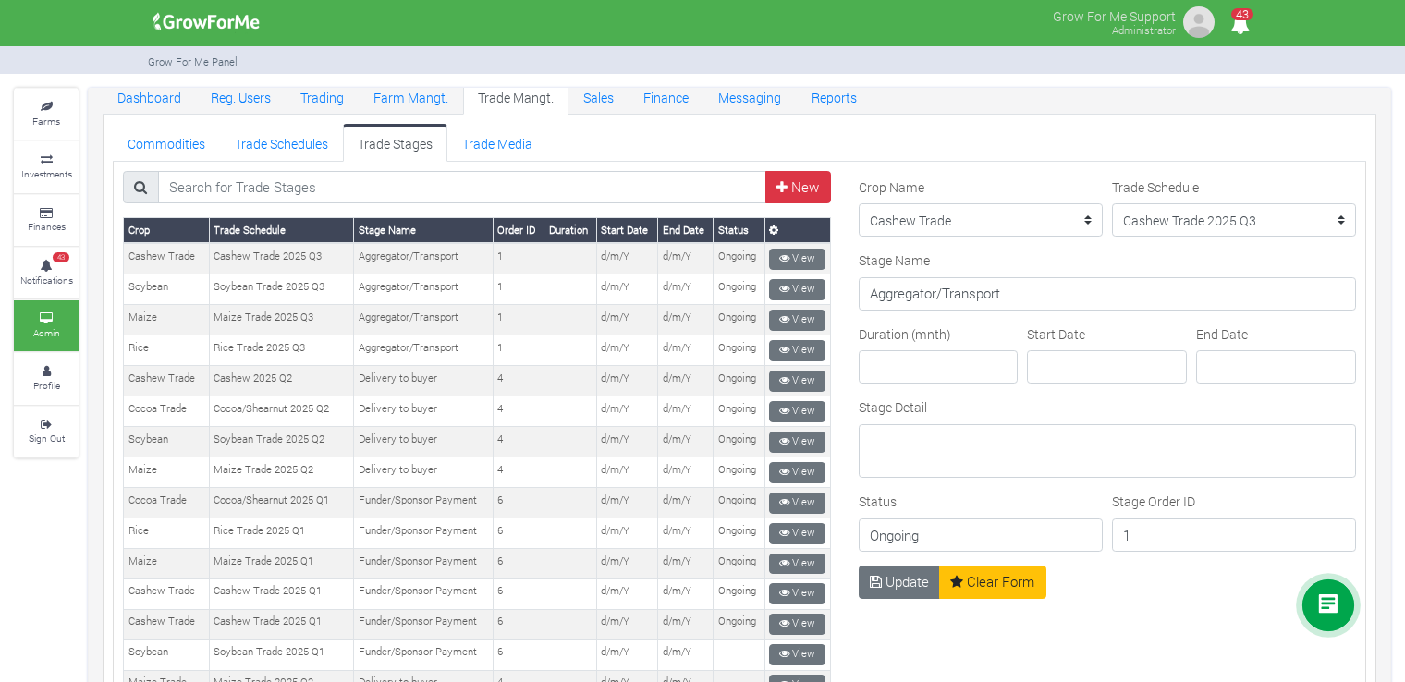
scroll to position [62, 0]
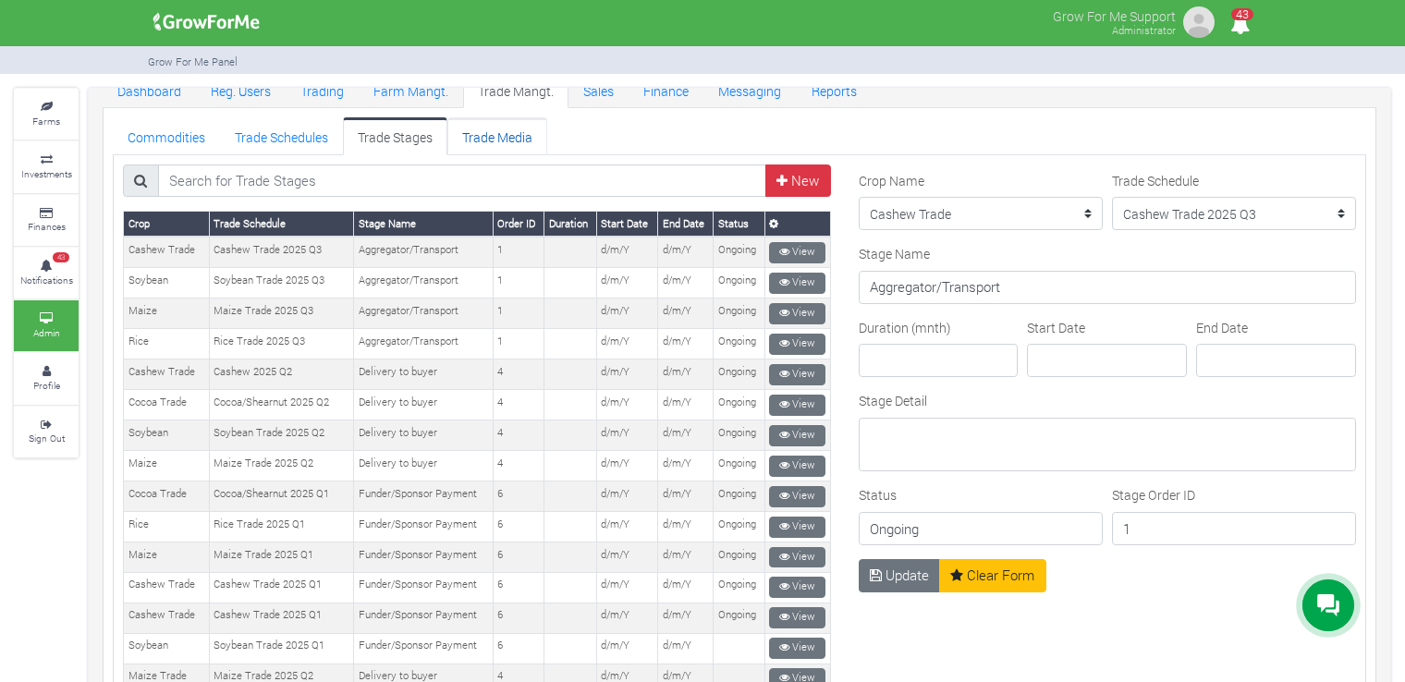
click at [466, 134] on link "Trade Media" at bounding box center [497, 135] width 100 height 37
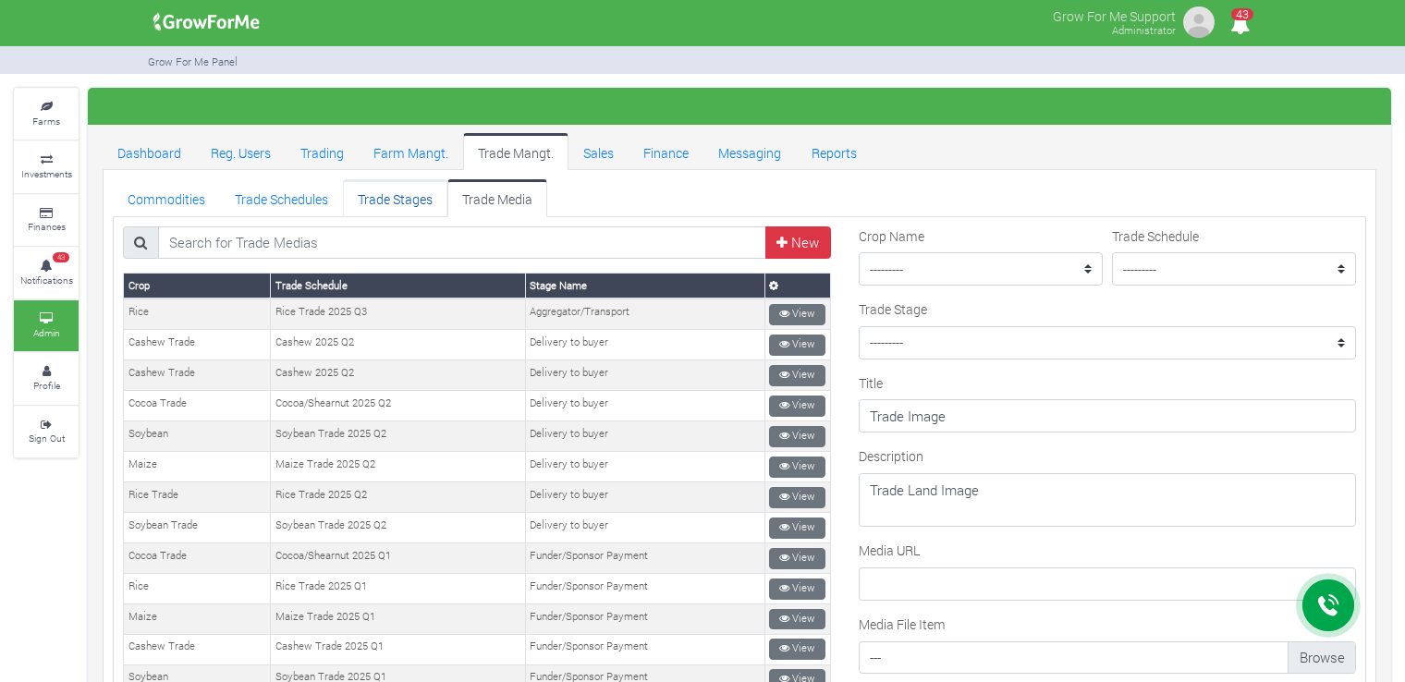
click at [403, 210] on link "Trade Stages" at bounding box center [395, 197] width 104 height 37
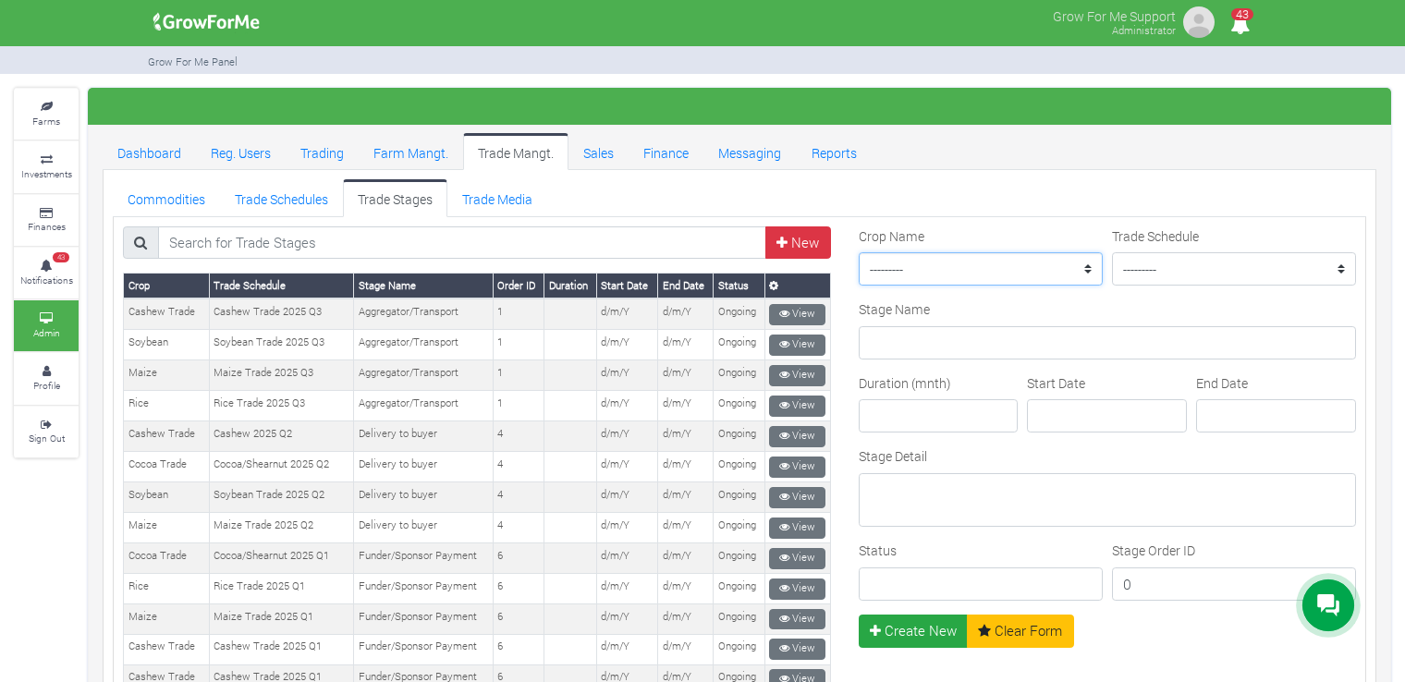
click at [1006, 262] on select "--------- Maize II_2021 Maize Trade Women in Sorghum Farming _ 2024 Chilli Soyb…" at bounding box center [981, 268] width 244 height 33
select select "18"
click at [859, 252] on select "--------- Maize II_2021 Maize Trade Women in Sorghum Farming _ 2024 Chilli Soyb…" at bounding box center [981, 268] width 244 height 33
click at [1166, 259] on select "--------- Rice Trade 2025 Q3 Sorghum Trade 2025 Q4 Maize Trade 2021 Maize Trade…" at bounding box center [1234, 268] width 244 height 33
select select "41"
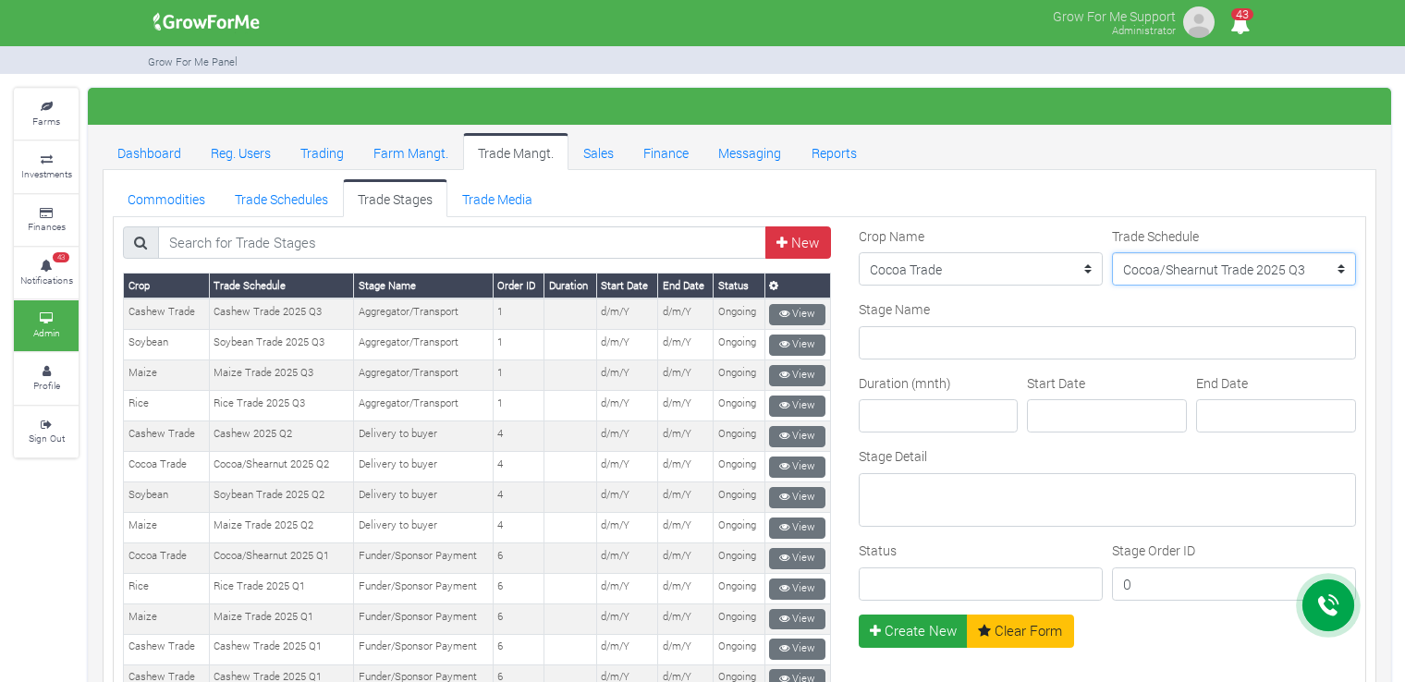
click at [1112, 252] on select "--------- Rice Trade 2025 Q3 Sorghum Trade 2025 Q4 Maize Trade 2021 Maize Trade…" at bounding box center [1234, 268] width 244 height 33
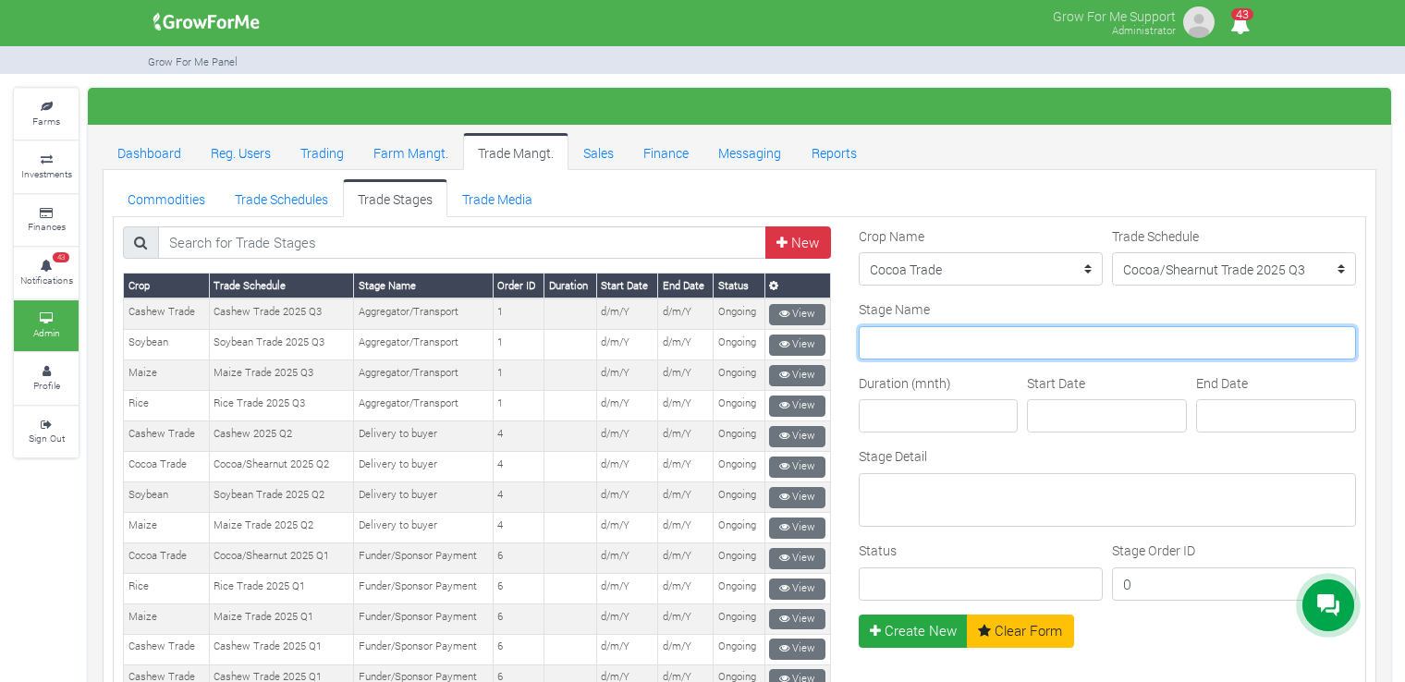
click at [1054, 340] on input "Stage Name" at bounding box center [1107, 342] width 497 height 33
type input "Aggregator/Transport"
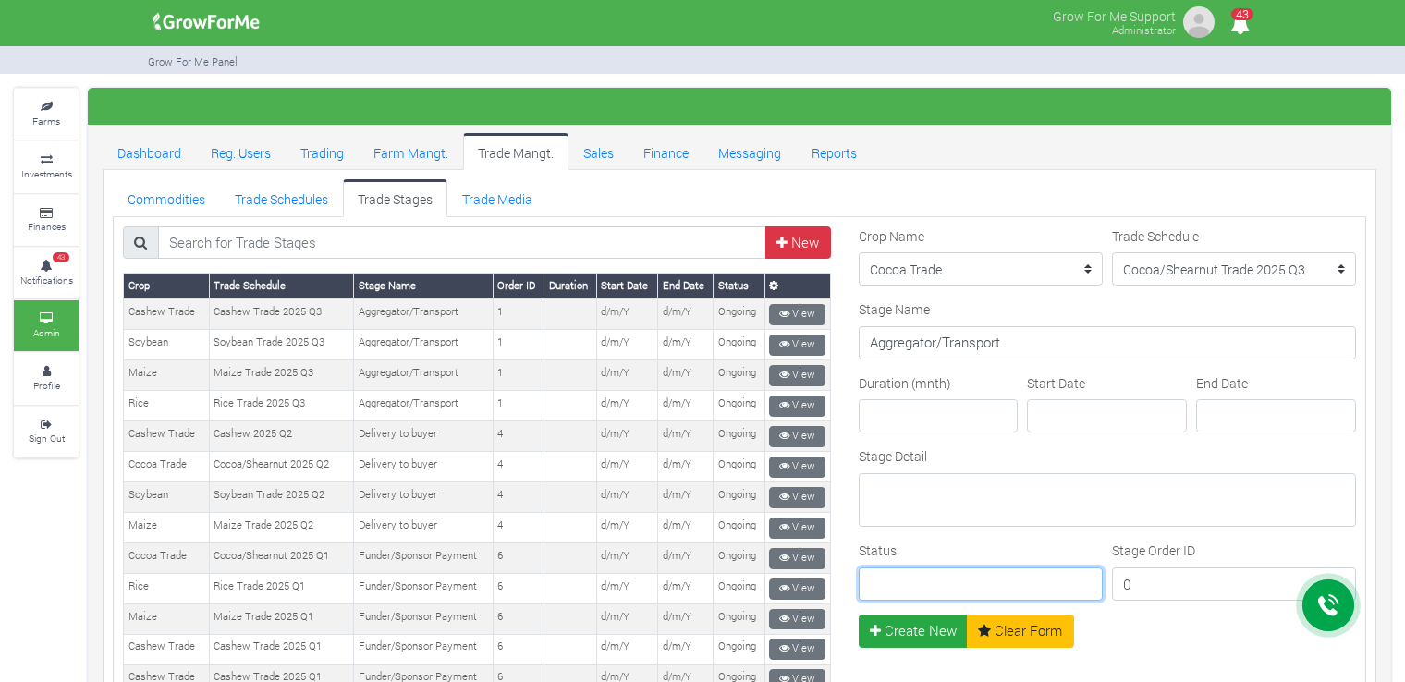
click at [948, 591] on input "Status" at bounding box center [981, 583] width 244 height 33
type input "Ongoing"
click at [1168, 579] on input "0" at bounding box center [1234, 583] width 244 height 33
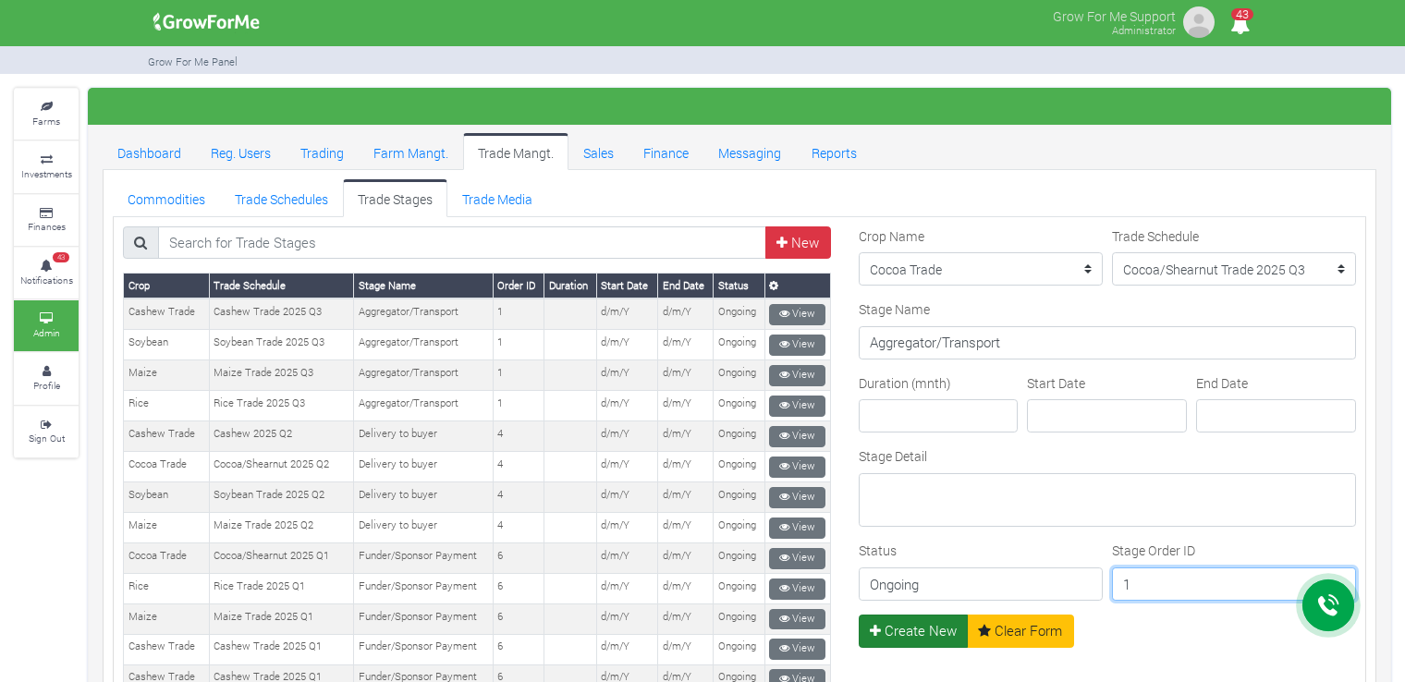
type input "1"
click at [915, 629] on button "Create New" at bounding box center [914, 631] width 110 height 33
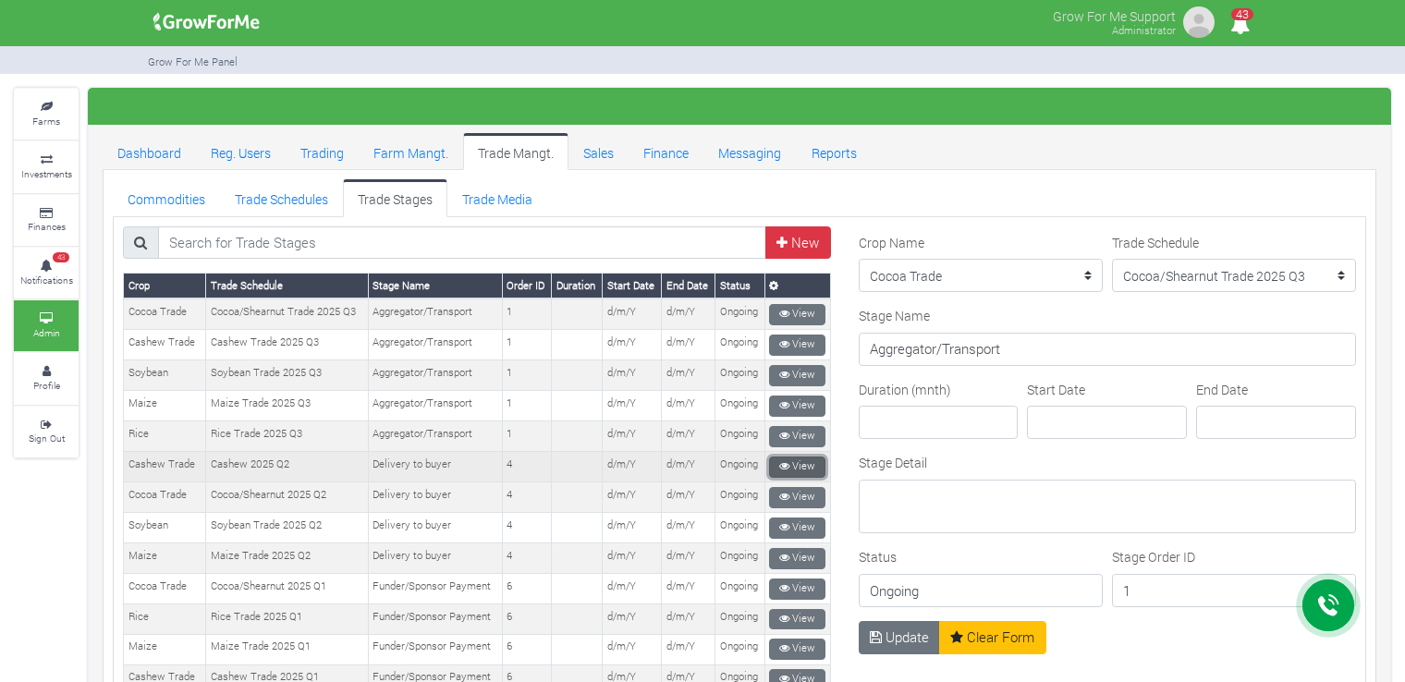
click at [784, 457] on link "View" at bounding box center [797, 467] width 56 height 21
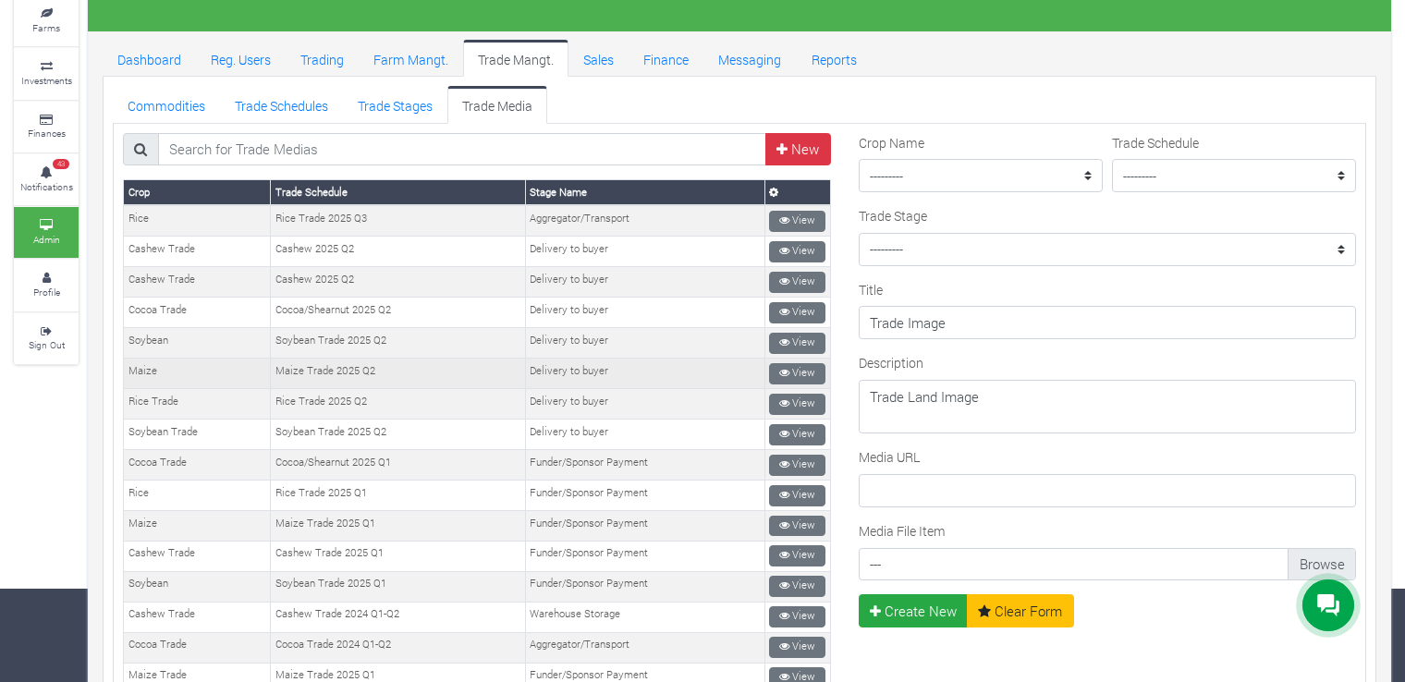
scroll to position [92, 0]
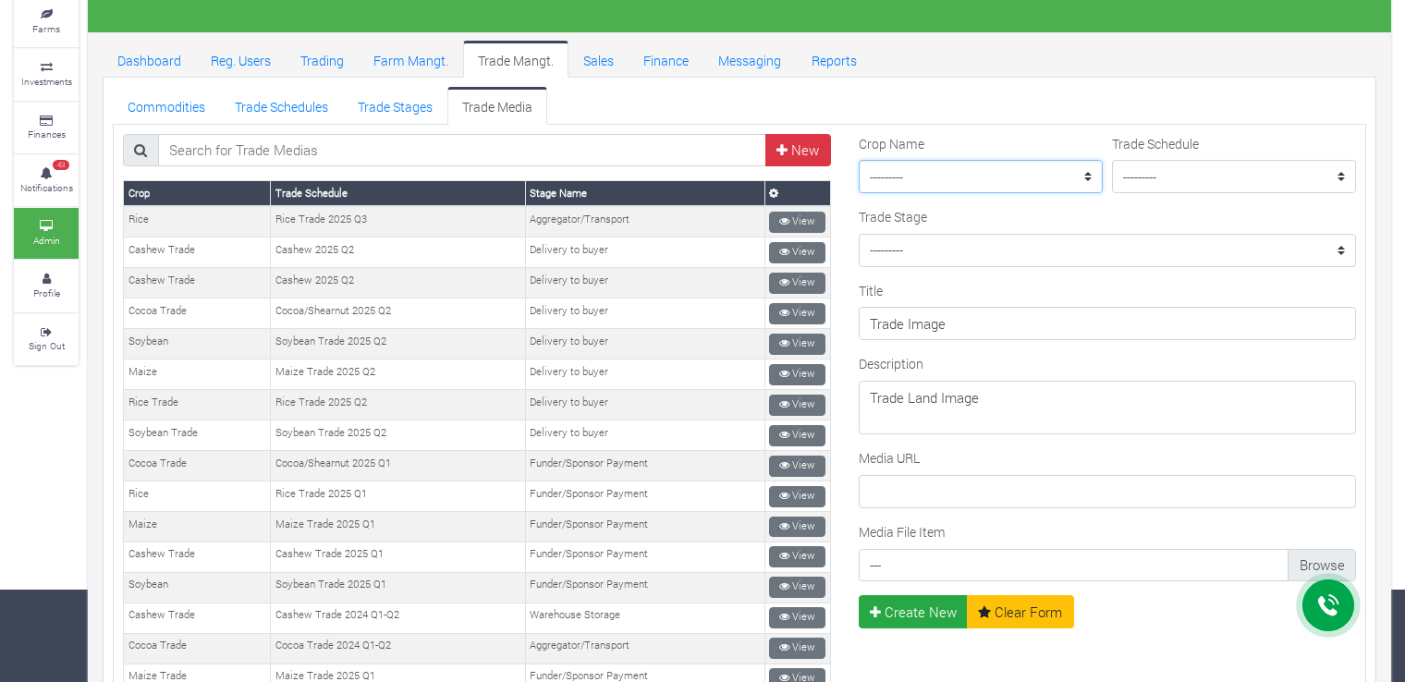
click at [948, 175] on select "--------- Maize II_2021 Maize Trade Women in Sorghum Farming _ 2024 Chilli Soyb…" at bounding box center [981, 176] width 244 height 33
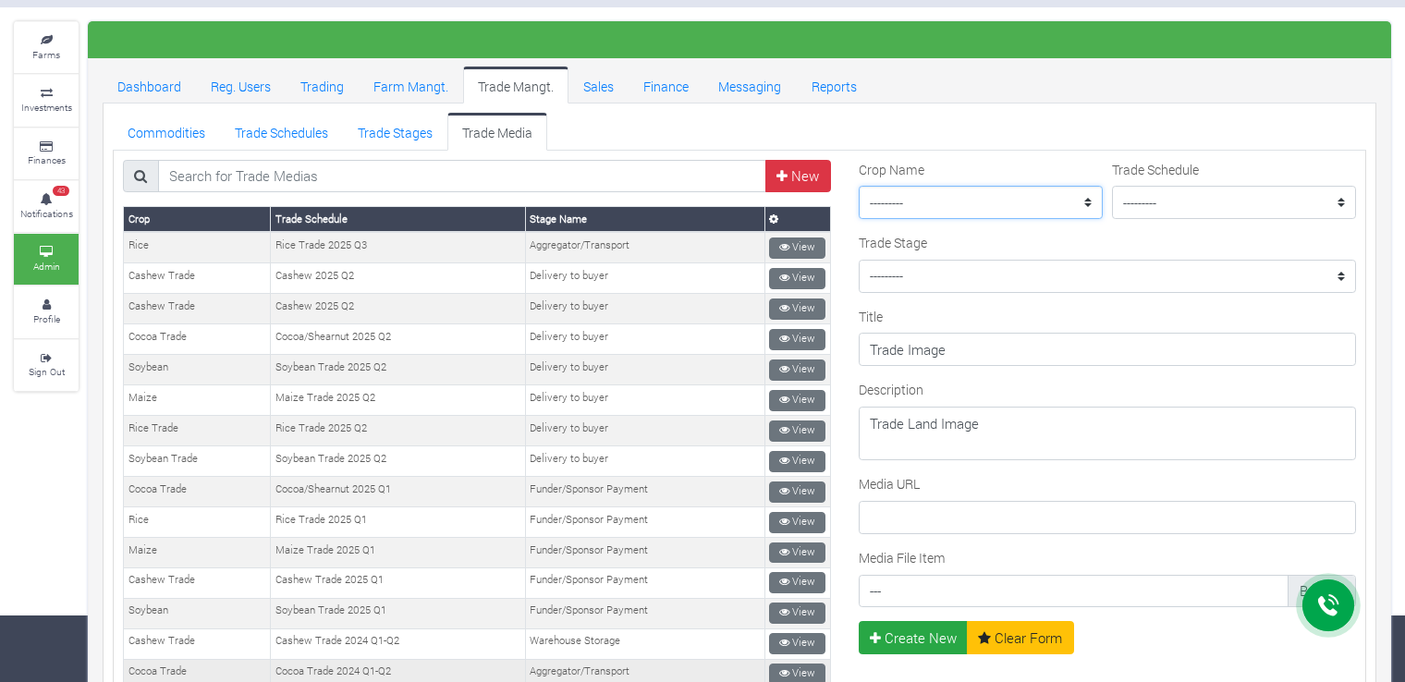
scroll to position [0, 0]
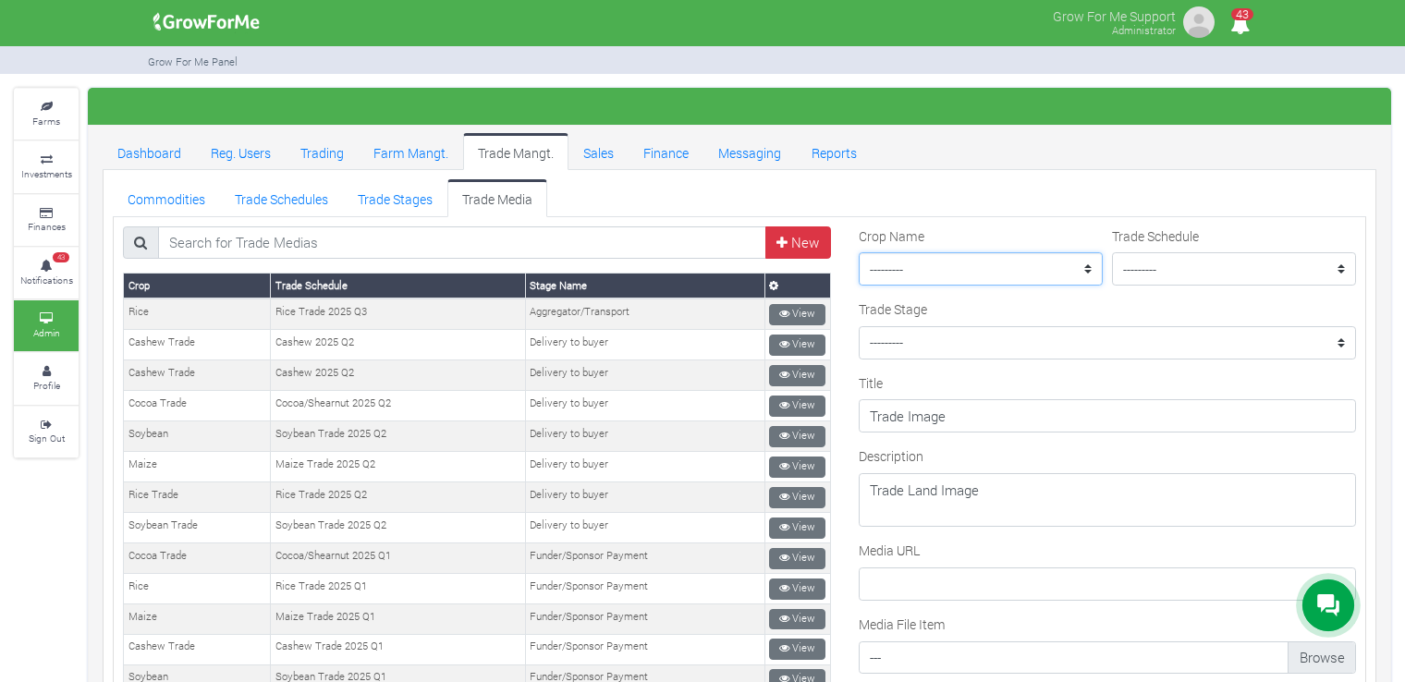
click at [896, 267] on select "--------- Maize II_2021 Maize Trade Women in Sorghum Farming _ 2024 Chilli Soyb…" at bounding box center [981, 268] width 244 height 33
select select "4"
click at [859, 252] on select "--------- Maize II_2021 Maize Trade Women in Sorghum Farming _ 2024 Chilli Soyb…" at bounding box center [981, 268] width 244 height 33
click at [1135, 260] on select "--------- Rice Trade 2025 Q3 Sorghum Trade 2025 Q4 Maize Trade 2021 Maize Trade…" at bounding box center [1234, 268] width 244 height 33
select select "37"
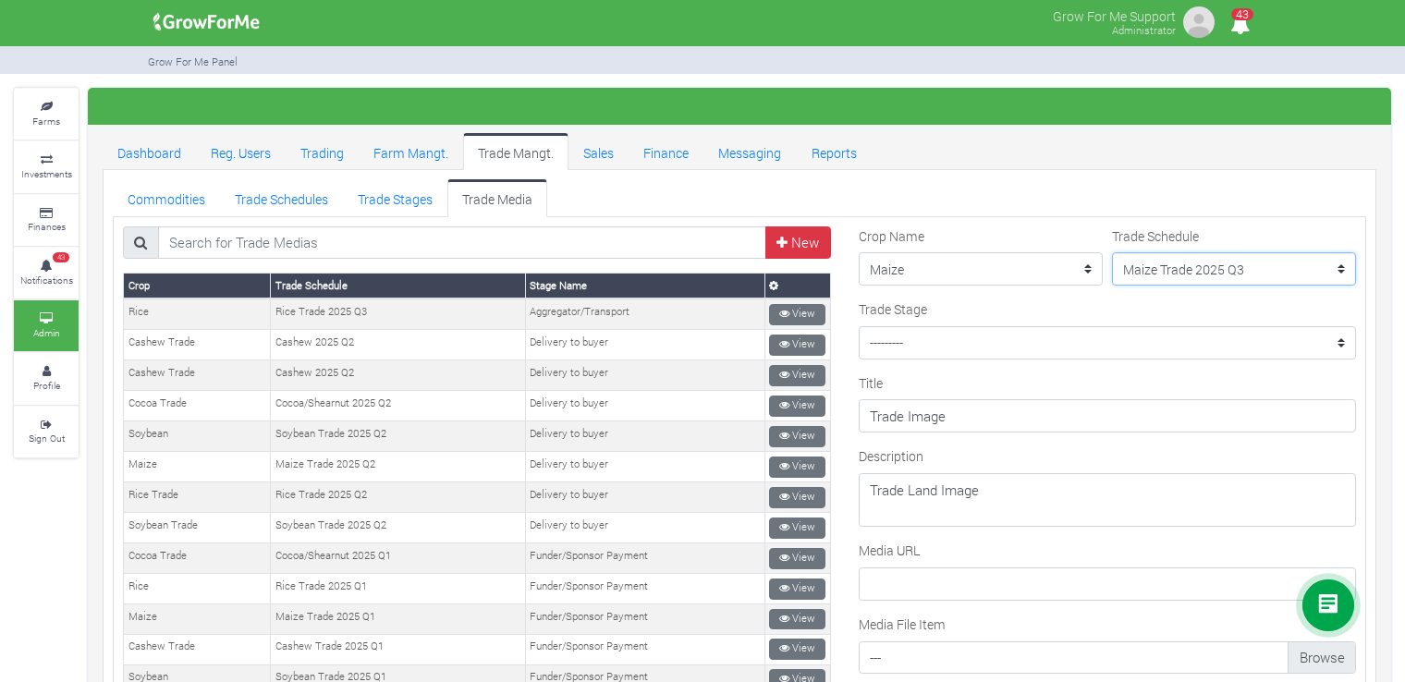
click at [1112, 252] on select "--------- Rice Trade 2025 Q3 Sorghum Trade 2025 Q4 Maize Trade 2021 Maize Trade…" at bounding box center [1234, 268] width 244 height 33
click at [1156, 341] on select "--------- Cocoa Trade 2024 Q1-Q2 - Cleaning and Rebagging Coffee Trade 2021 - P…" at bounding box center [1107, 342] width 497 height 33
select select "82"
click at [859, 326] on select "--------- Cocoa Trade 2024 Q1-Q2 - Cleaning and Rebagging Coffee Trade 2021 - P…" at bounding box center [1107, 342] width 497 height 33
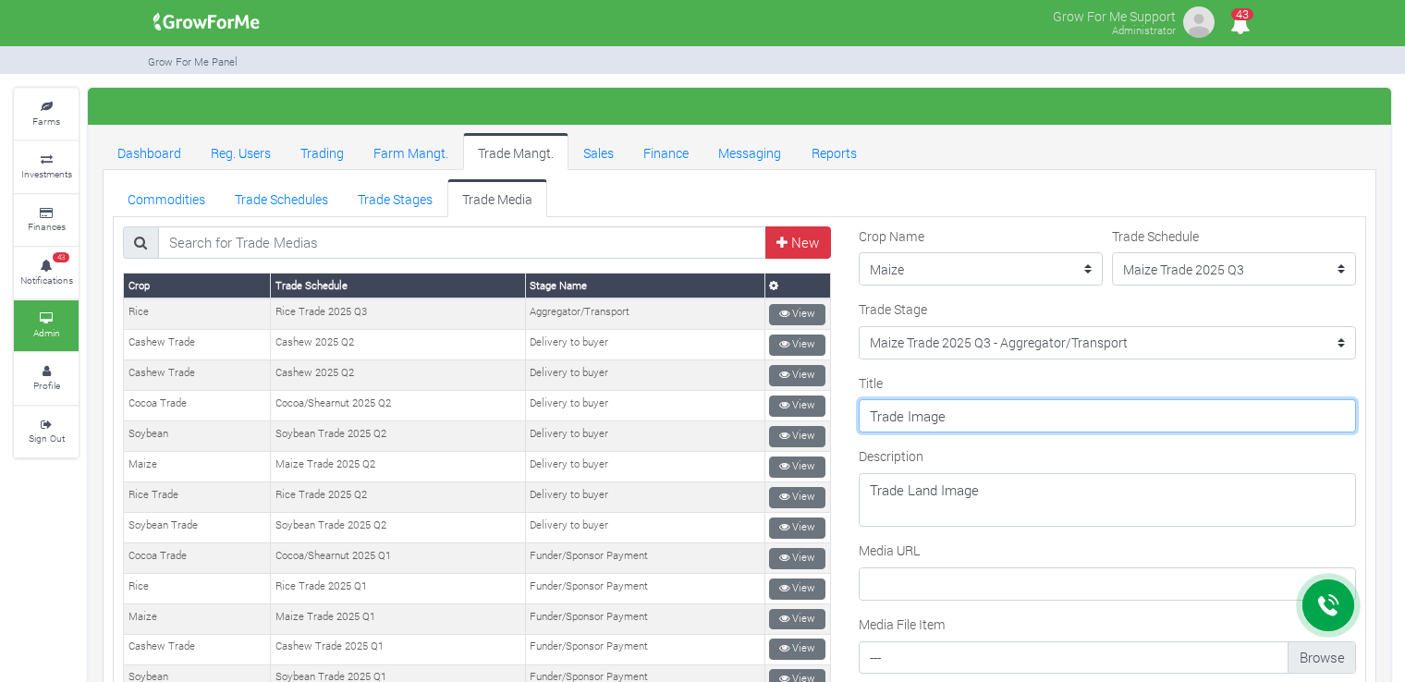
click at [1109, 416] on input "Trade Image" at bounding box center [1107, 415] width 497 height 33
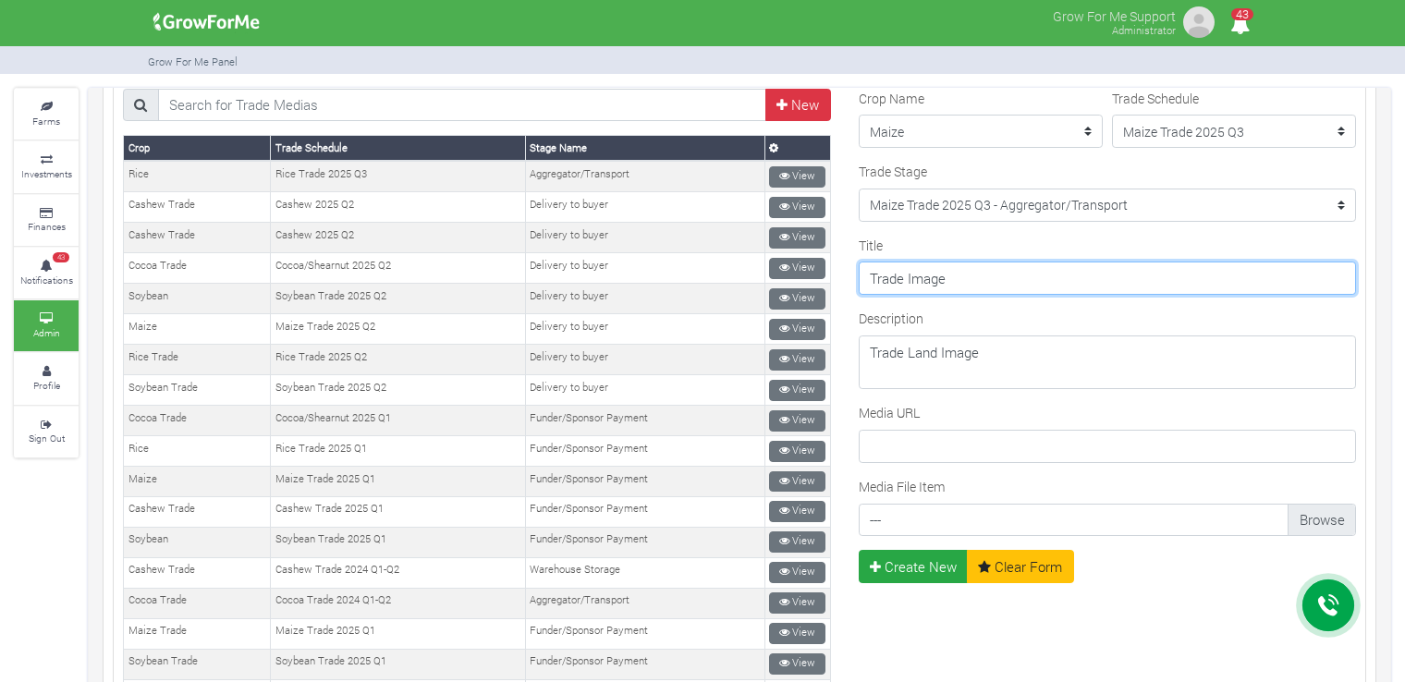
scroll to position [92, 0]
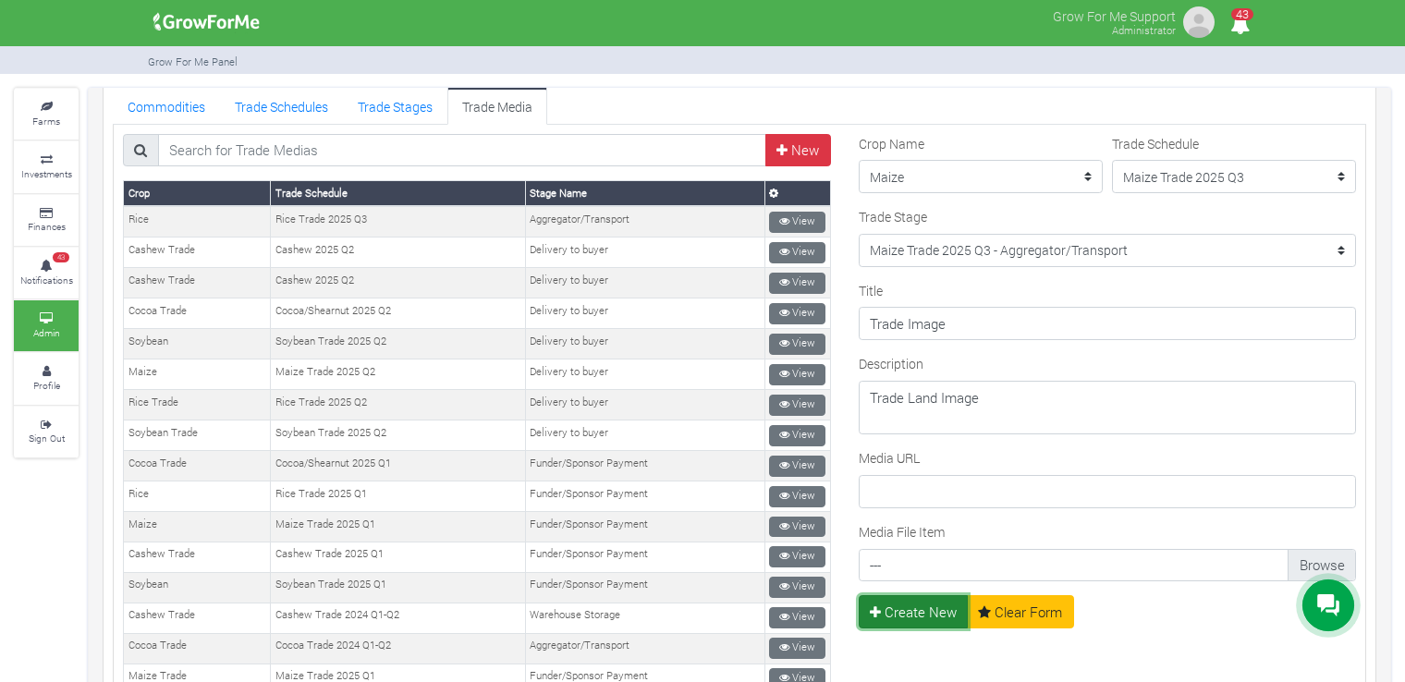
click at [898, 615] on button "Create New" at bounding box center [914, 611] width 110 height 33
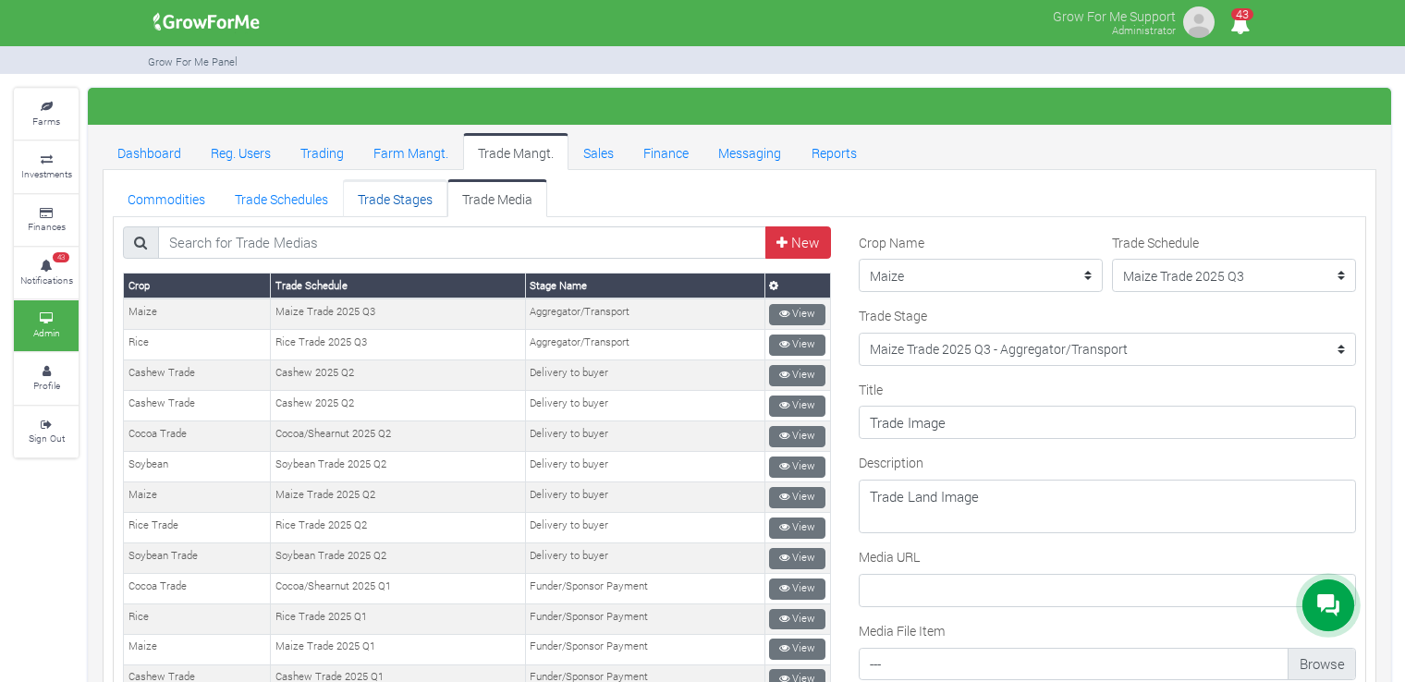
click at [403, 203] on link "Trade Stages" at bounding box center [395, 197] width 104 height 37
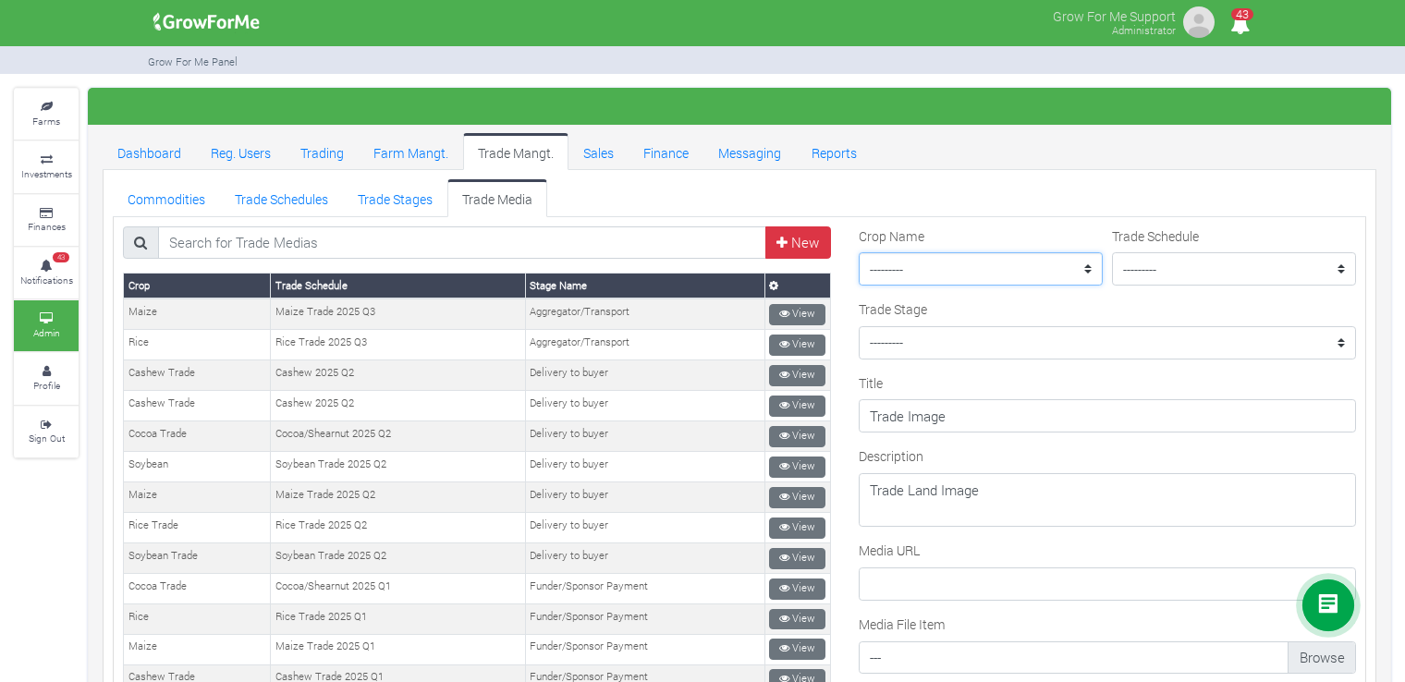
click at [964, 280] on select "--------- Maize II_2021 Maize Trade Women in Sorghum Farming _ 2024 Chilli Soyb…" at bounding box center [981, 268] width 244 height 33
select select "7"
click at [859, 252] on select "--------- Maize II_2021 Maize Trade Women in Sorghum Farming _ 2024 Chilli Soyb…" at bounding box center [981, 268] width 244 height 33
click at [1185, 259] on select "--------- Rice Trade 2025 Q3 Sorghum Trade 2025 Q4 Maize Trade 2021 Maize Trade…" at bounding box center [1234, 268] width 244 height 33
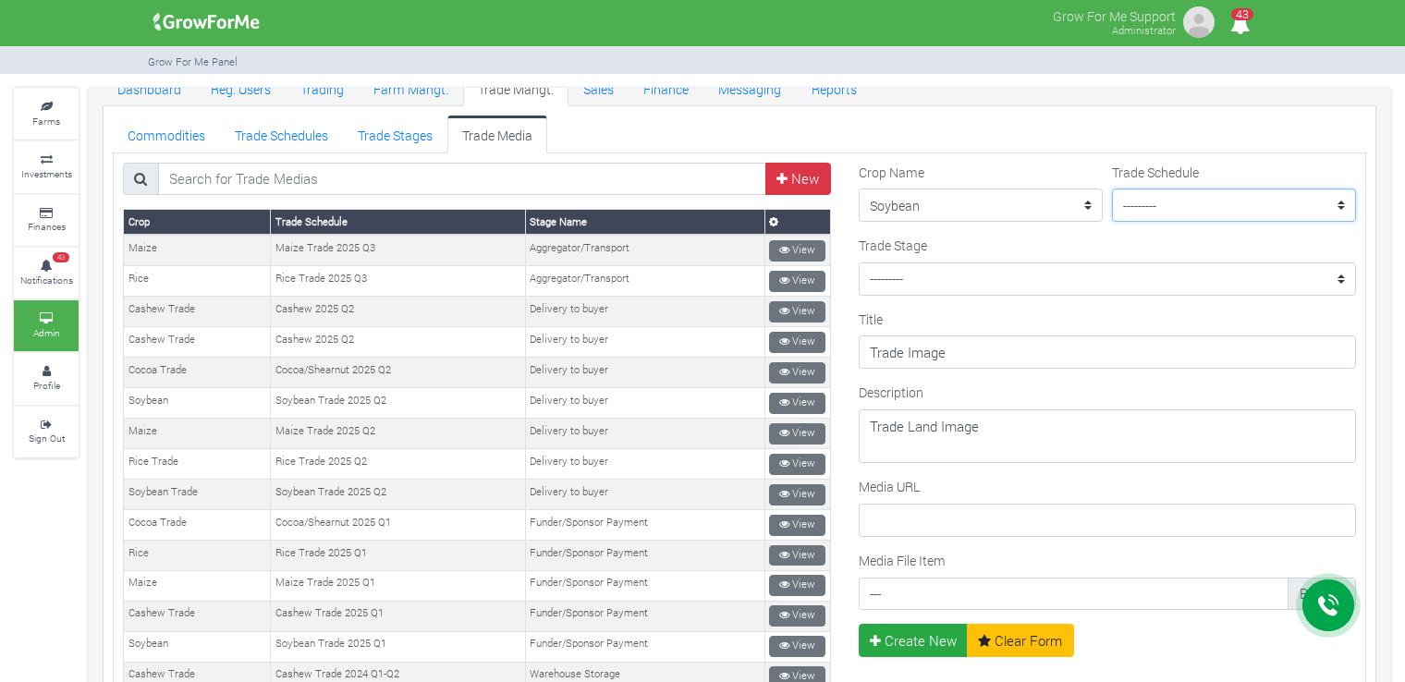
scroll to position [92, 0]
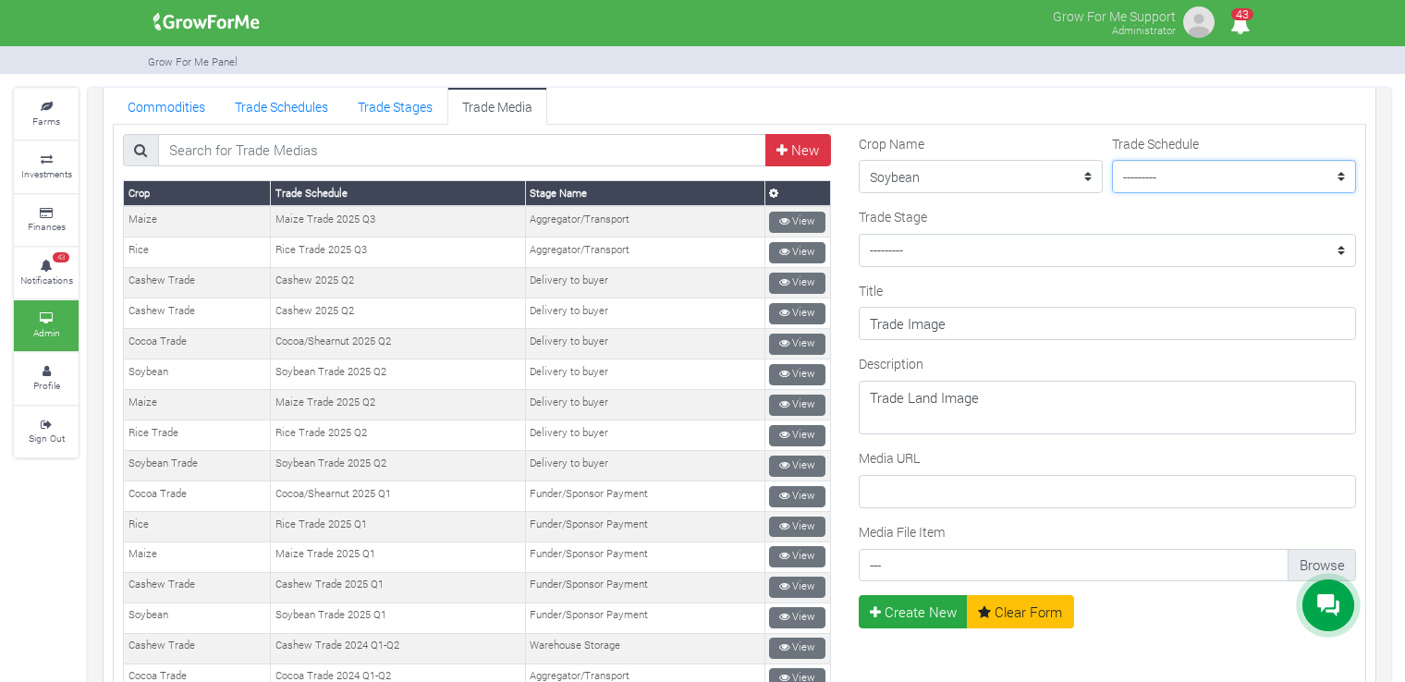
click at [1156, 167] on select "--------- Rice Trade 2025 Q3 Sorghum Trade 2025 Q4 Maize Trade 2021 Maize Trade…" at bounding box center [1234, 176] width 244 height 33
select select "38"
click at [1112, 160] on select "--------- Rice Trade 2025 Q3 Sorghum Trade 2025 Q4 Maize Trade 2021 Maize Trade…" at bounding box center [1234, 176] width 244 height 33
click at [1063, 255] on select "--------- Cocoa Trade 2024 Q1-Q2 - Cleaning and Rebagging Coffee Trade 2021 - P…" at bounding box center [1107, 250] width 497 height 33
select select "18"
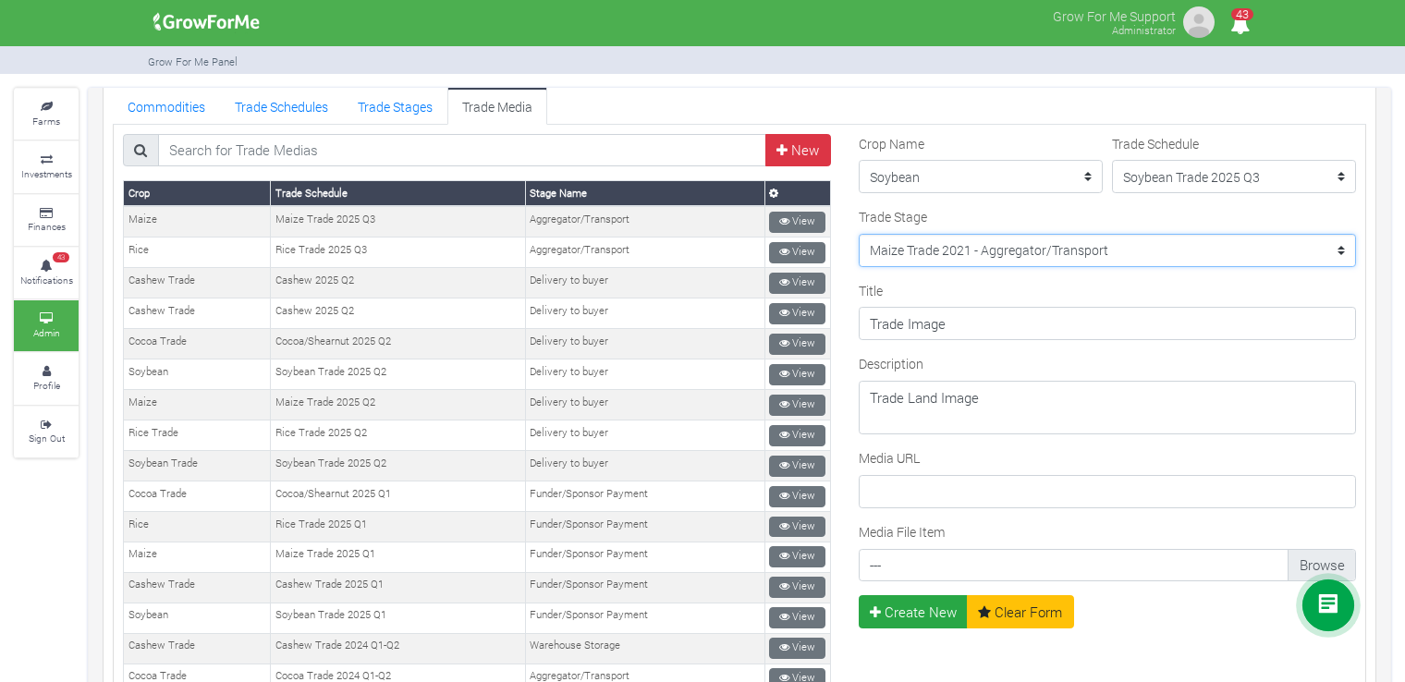
click at [859, 234] on select "--------- Cocoa Trade 2024 Q1-Q2 - Cleaning and Rebagging Coffee Trade 2021 - P…" at bounding box center [1107, 250] width 497 height 33
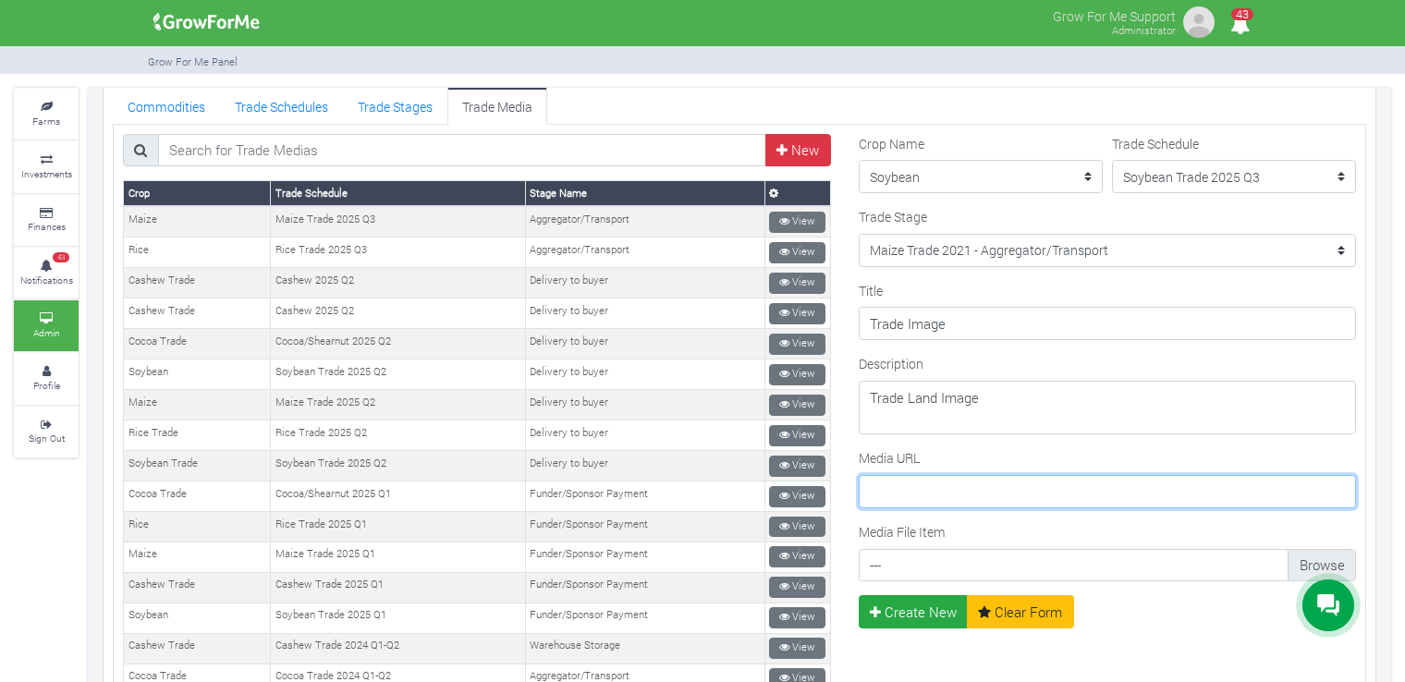
click at [945, 495] on input "Media URL" at bounding box center [1107, 491] width 497 height 33
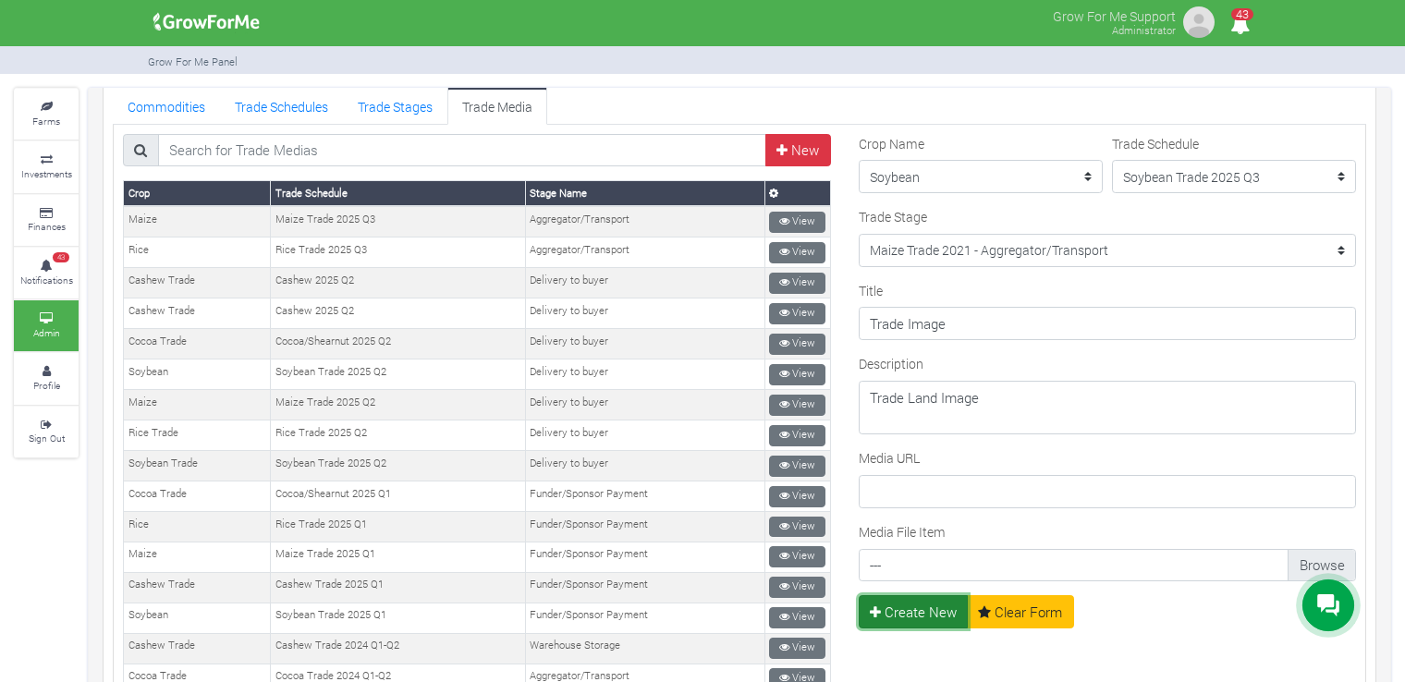
click at [886, 610] on button "Create New" at bounding box center [914, 611] width 110 height 33
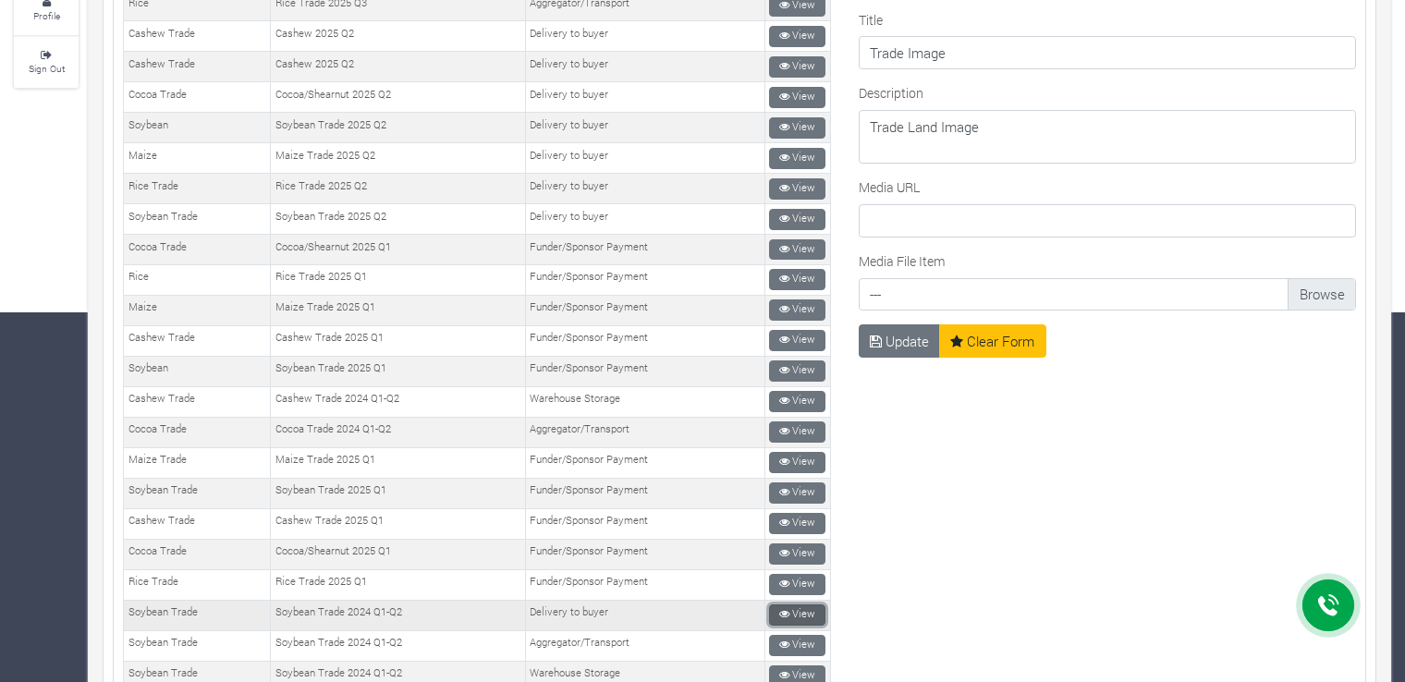
click at [791, 604] on link "View" at bounding box center [797, 614] width 56 height 21
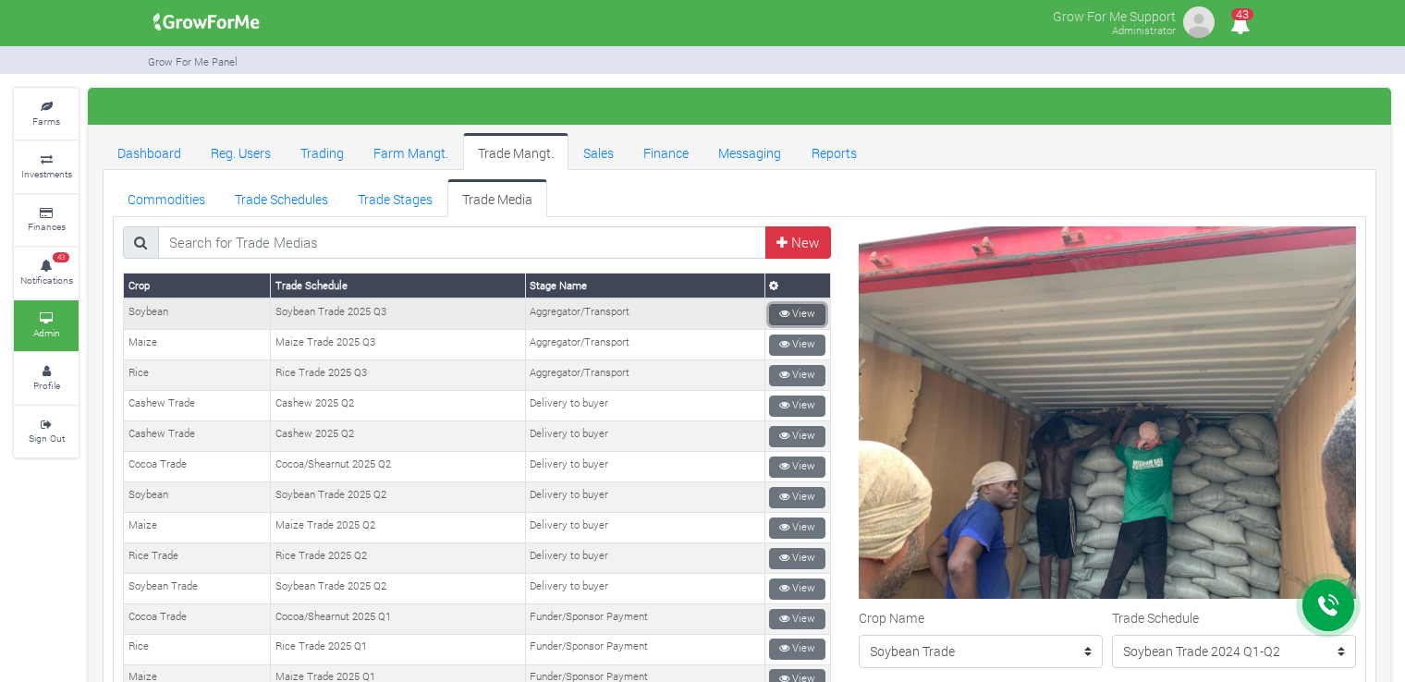
click at [772, 308] on link "View" at bounding box center [797, 314] width 56 height 21
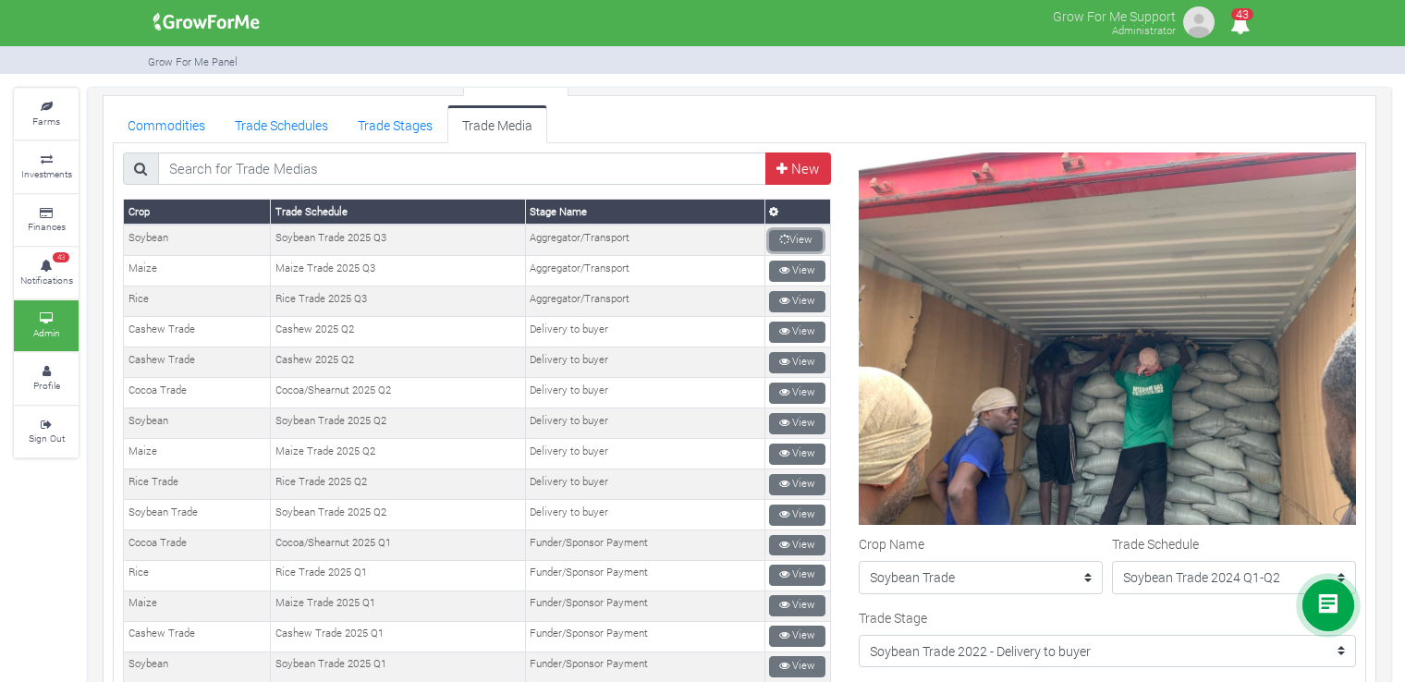
scroll to position [422, 0]
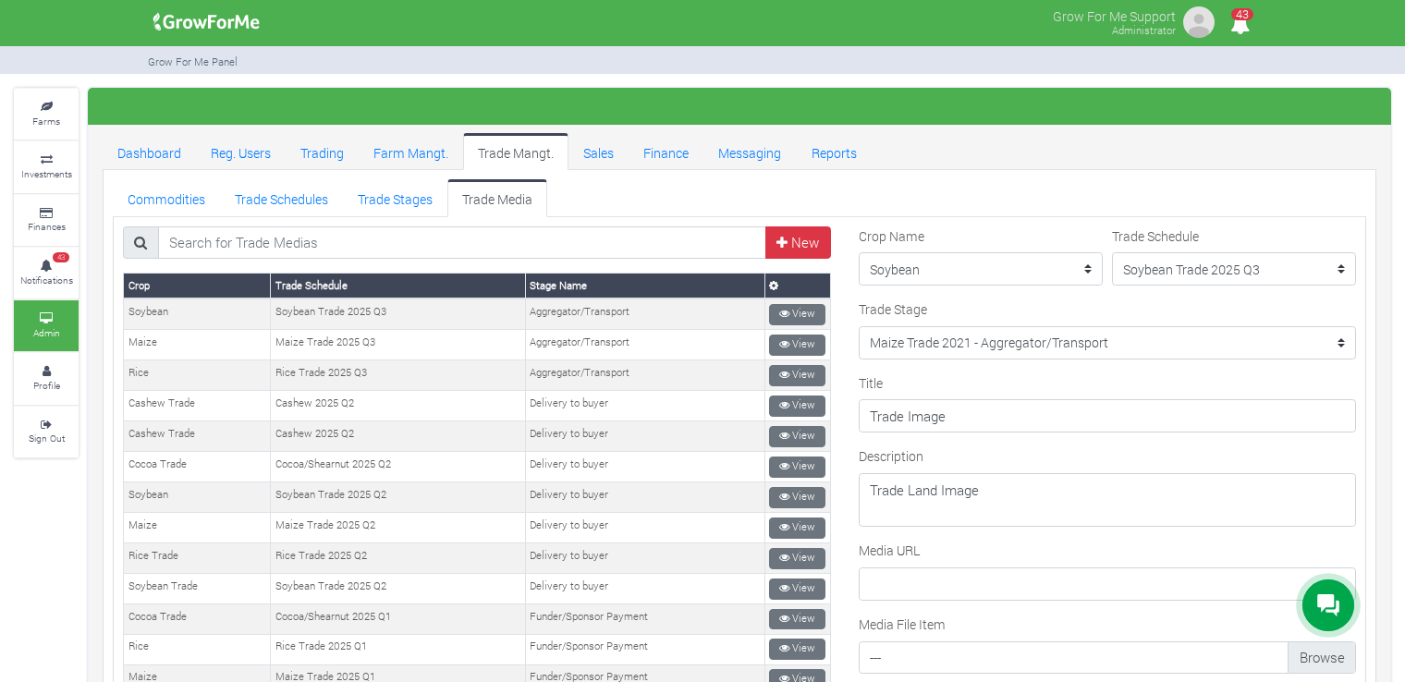
scroll to position [92, 0]
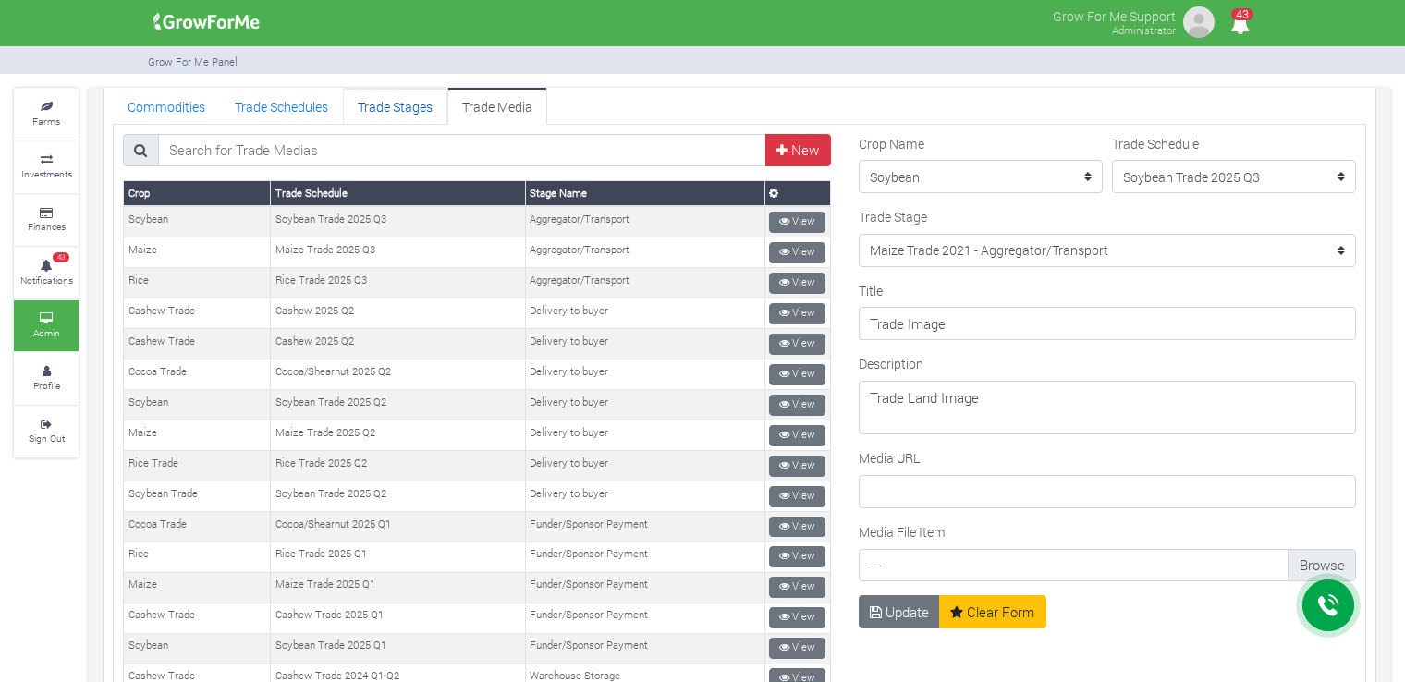
click at [380, 94] on link "Trade Stages" at bounding box center [395, 105] width 104 height 37
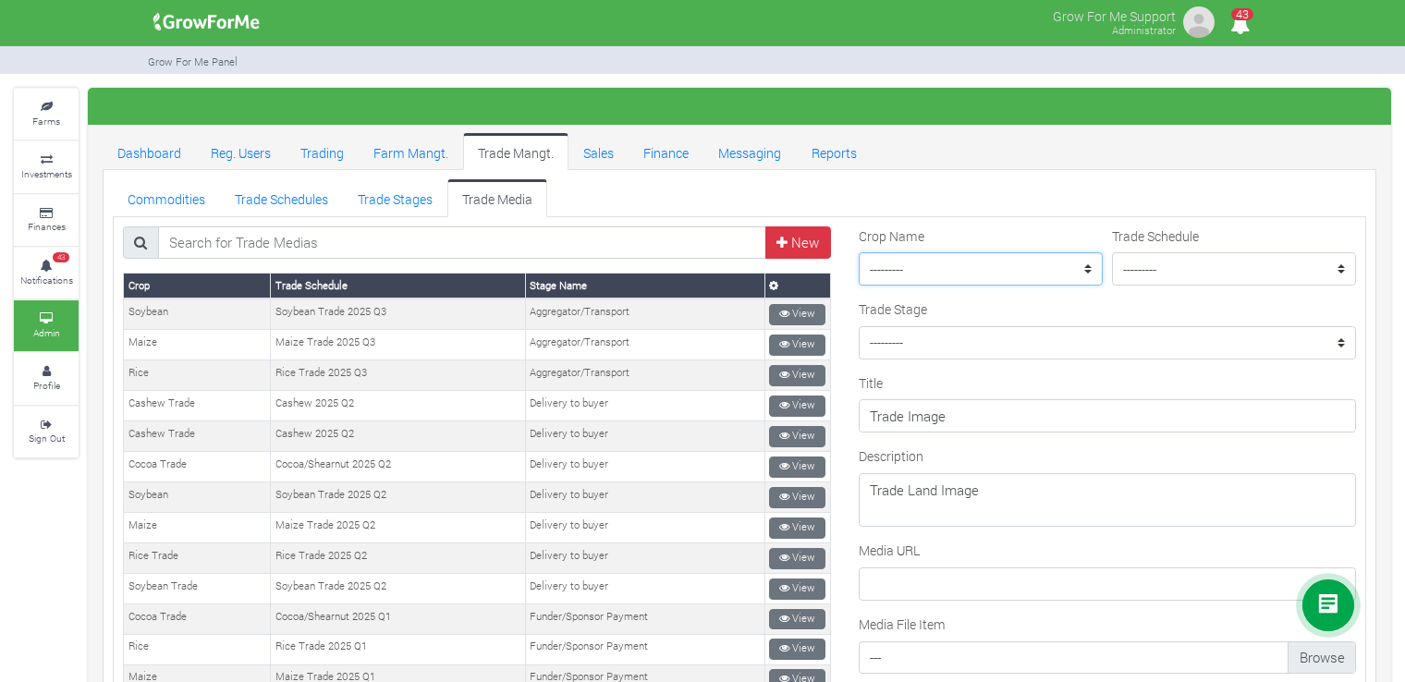
click at [984, 269] on select "--------- Maize II_2021 Maize Trade Women in Sorghum Farming _ 2024 Chilli Soyb…" at bounding box center [981, 268] width 244 height 33
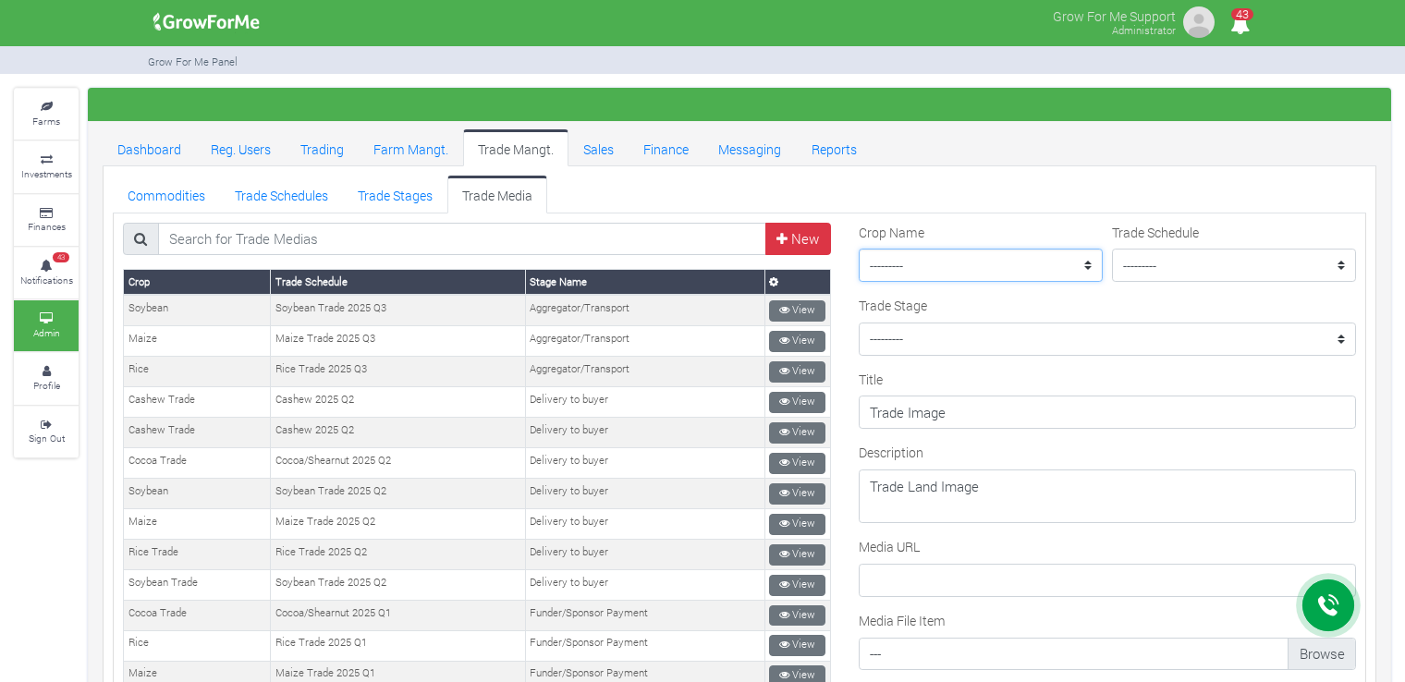
scroll to position [4, 0]
click at [965, 264] on select "--------- Maize II_2021 Maize Trade Women in [GEOGRAPHIC_DATA] Farming _ 2024 C…" at bounding box center [981, 265] width 244 height 33
select select "18"
click at [859, 249] on select "--------- Maize II_2021 Maize Trade Women in Sorghum Farming _ 2024 Chilli Soyb…" at bounding box center [981, 265] width 244 height 33
click at [1139, 260] on select "--------- Rice Trade 2025 Q3 Sorghum Trade 2025 Q4 Maize Trade 2021 Maize Trade…" at bounding box center [1234, 265] width 244 height 33
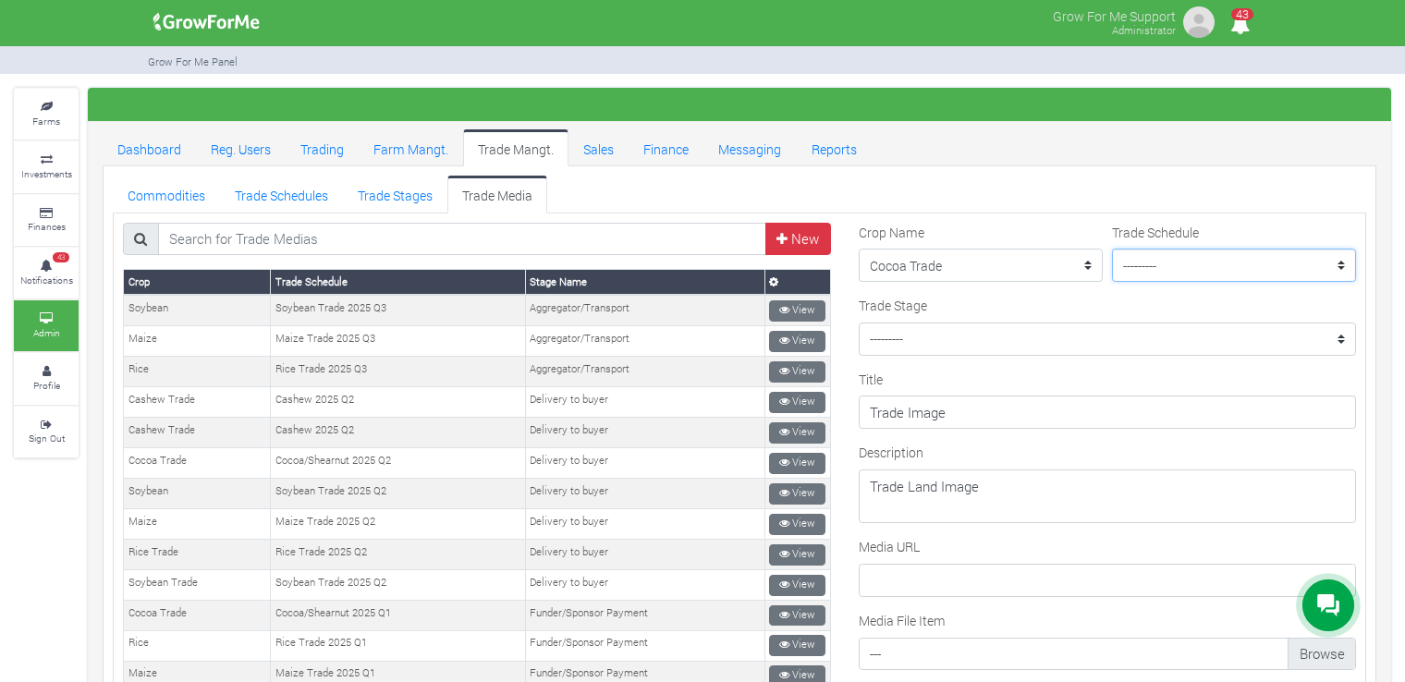
select select "41"
click at [1112, 249] on select "--------- Rice Trade 2025 Q3 Sorghum Trade 2025 Q4 Maize Trade 2021 Maize Trade…" at bounding box center [1234, 265] width 244 height 33
click at [1109, 334] on select "--------- Cocoa Trade 2024 Q1-Q2 - Cleaning and Rebagging Coffee Trade 2021 - P…" at bounding box center [1107, 339] width 497 height 33
select select "85"
click at [859, 323] on select "--------- Cocoa Trade 2024 Q1-Q2 - Cleaning and Rebagging Coffee Trade 2021 - P…" at bounding box center [1107, 339] width 497 height 33
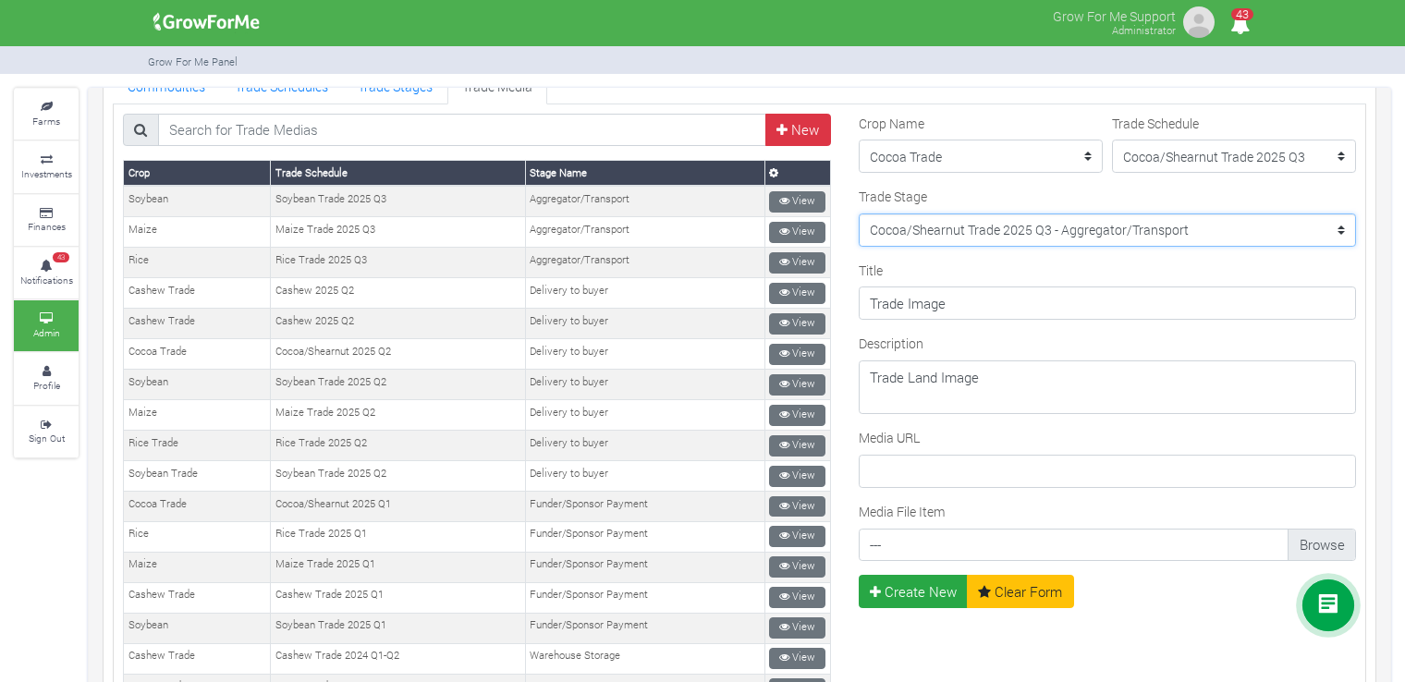
scroll to position [114, 0]
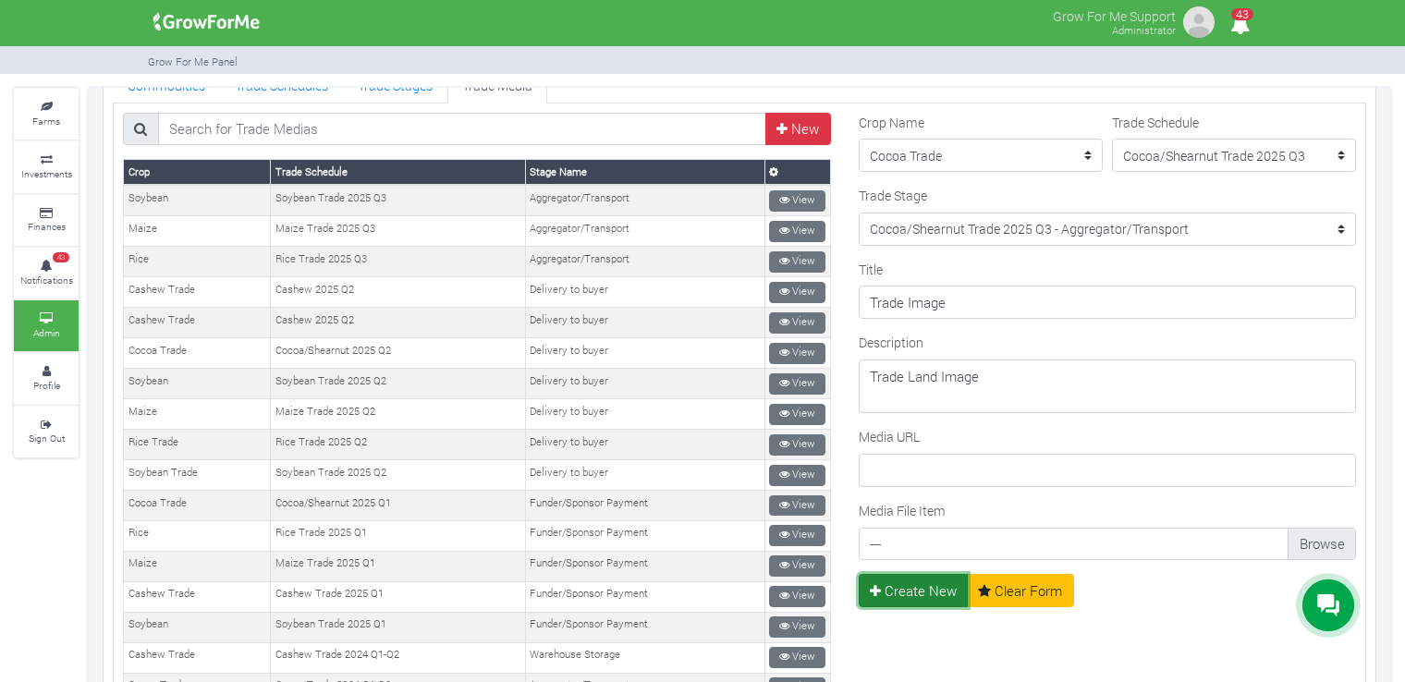
click at [920, 584] on button "Create New" at bounding box center [914, 590] width 110 height 33
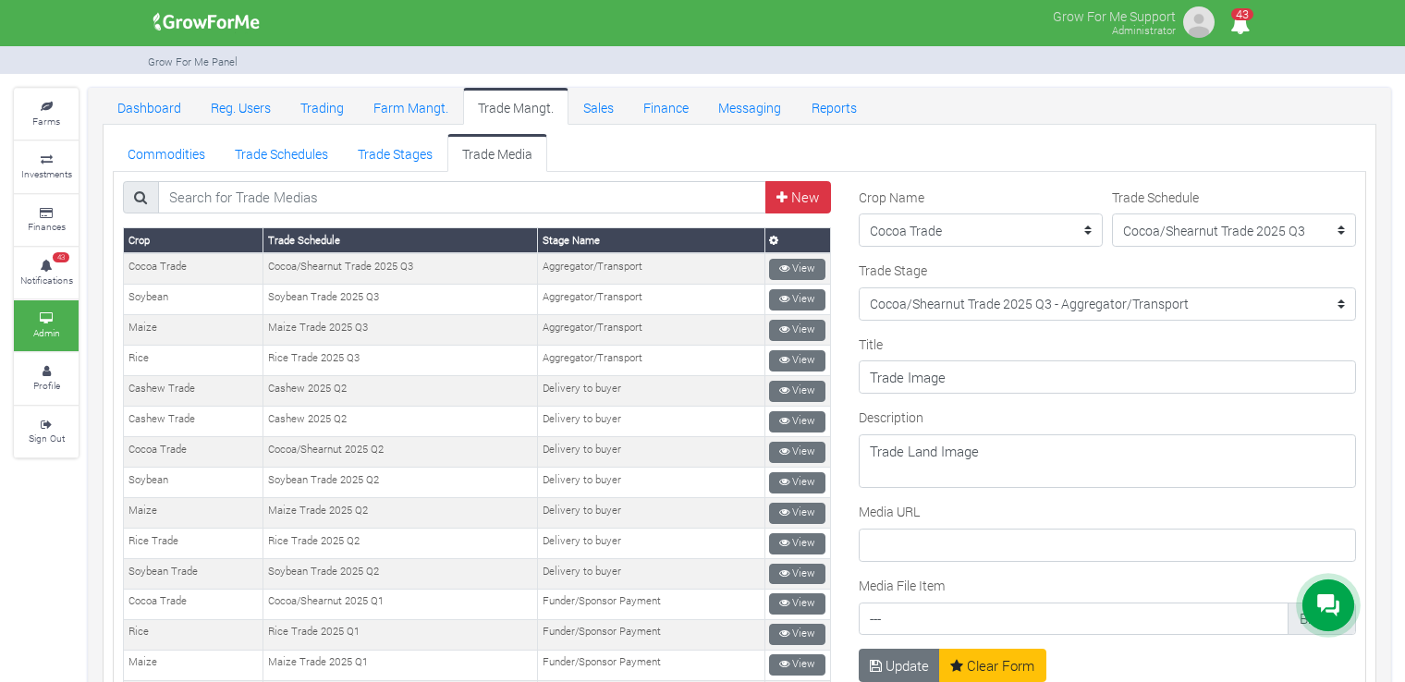
scroll to position [42, 0]
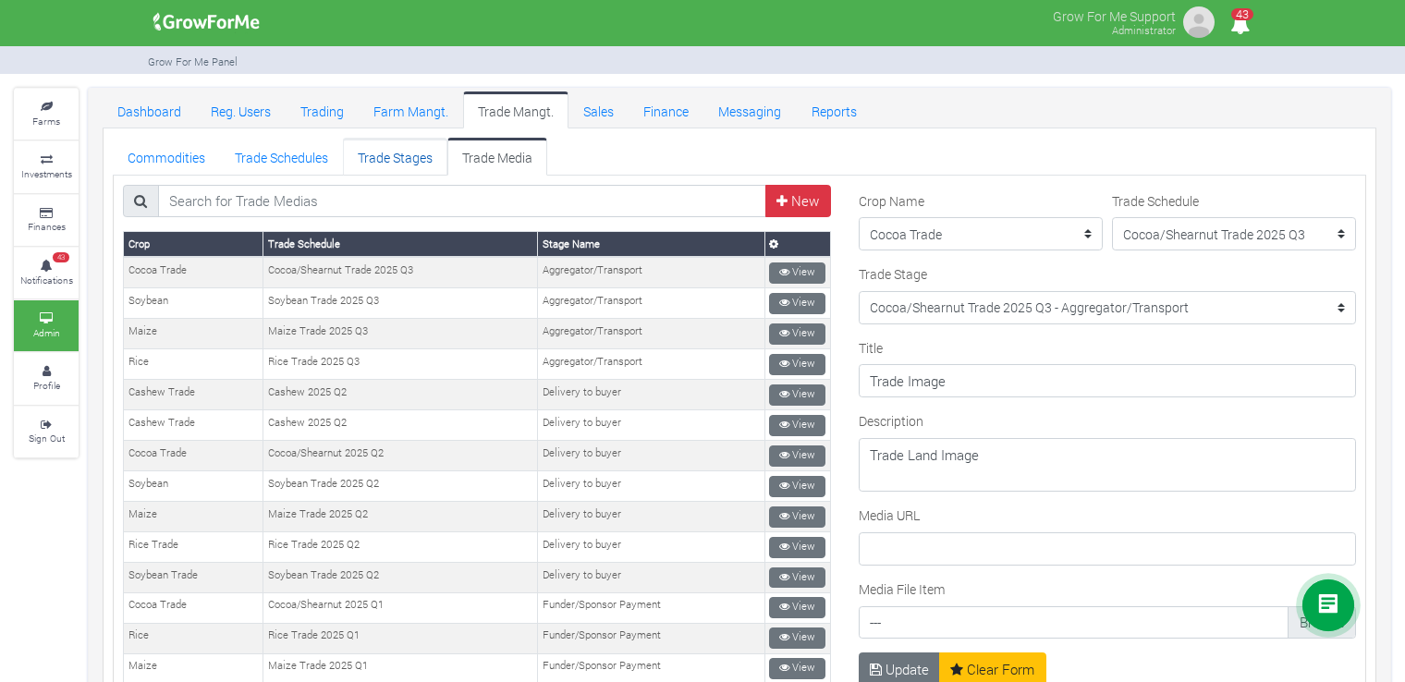
click at [411, 153] on link "Trade Stages" at bounding box center [395, 156] width 104 height 37
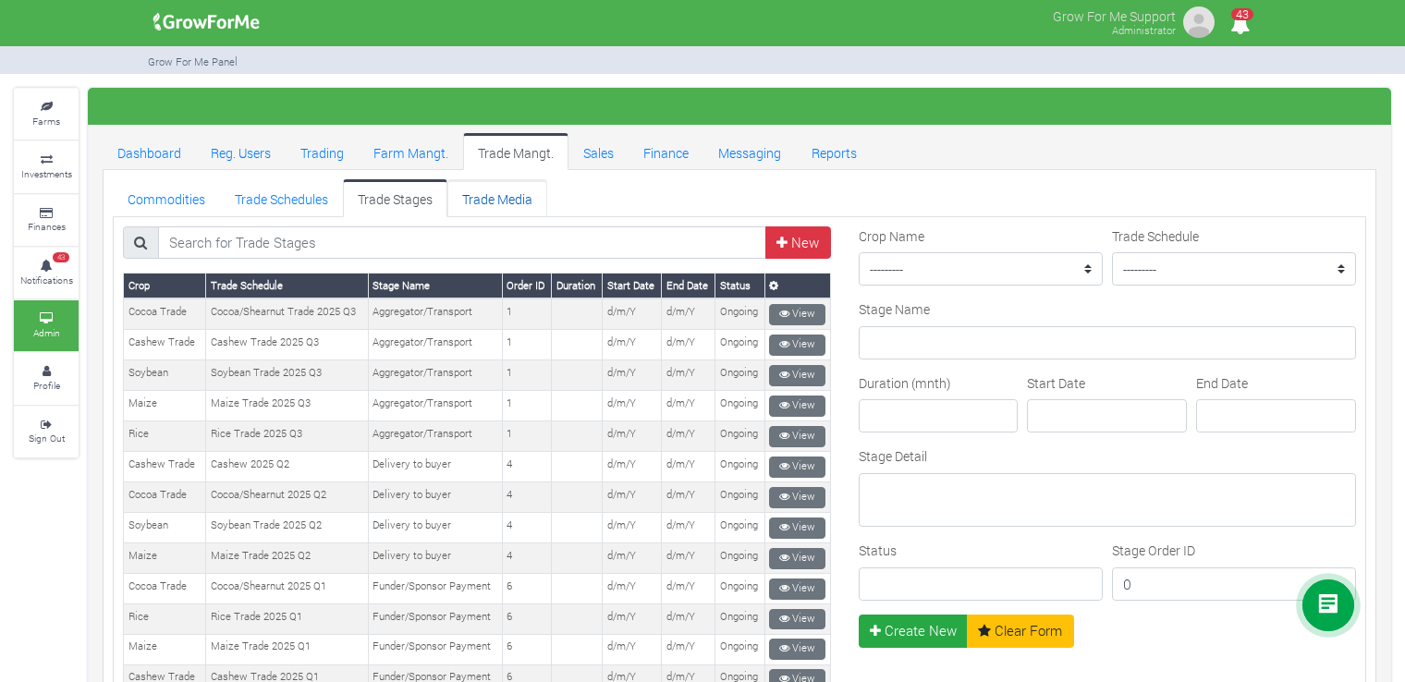
click at [491, 189] on link "Trade Media" at bounding box center [497, 197] width 100 height 37
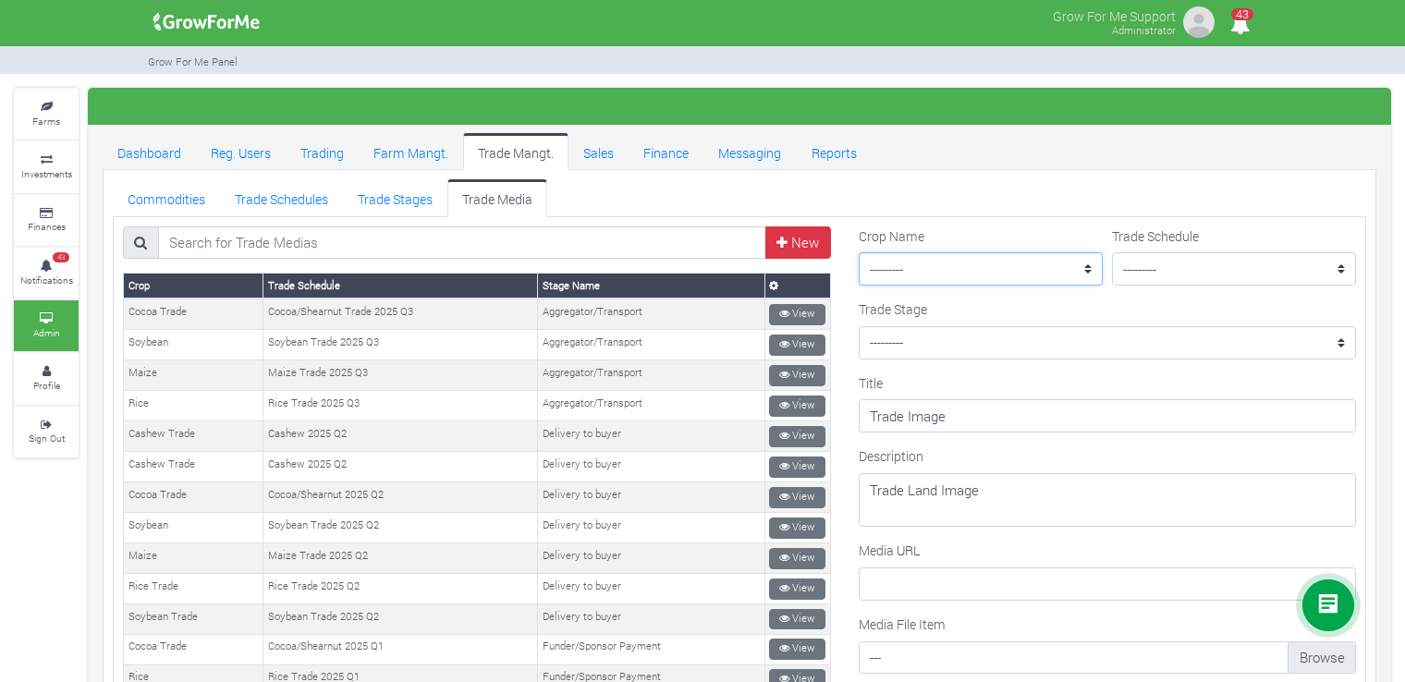
click at [1035, 267] on select "--------- Maize II_2021 Maize Trade Women in [GEOGRAPHIC_DATA] Farming _ 2024 C…" at bounding box center [981, 268] width 244 height 33
click at [859, 252] on select "--------- Maize II_2021 Maize Trade Women in [GEOGRAPHIC_DATA] Farming _ 2024 C…" at bounding box center [981, 268] width 244 height 33
click at [1053, 271] on select "--------- Maize II_2021 Maize Trade Women in Sorghum Farming _ 2024 Chilli Soyb…" at bounding box center [981, 268] width 244 height 33
select select "32"
click at [859, 252] on select "--------- Maize II_2021 Maize Trade Women in Sorghum Farming _ 2024 Chilli Soyb…" at bounding box center [981, 268] width 244 height 33
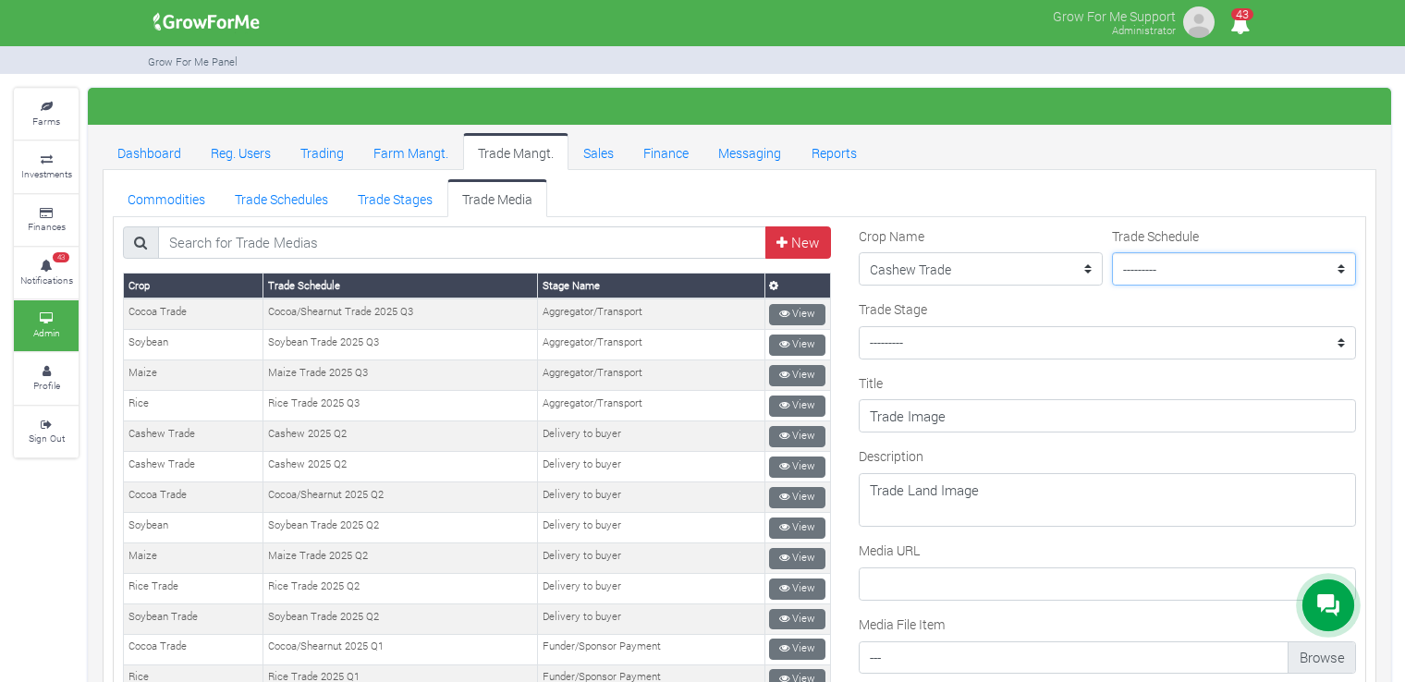
click at [1139, 273] on select "--------- Rice Trade 2025 Q3 Sorghum Trade 2025 Q4 Maize Trade 2021 Maize Trade…" at bounding box center [1234, 268] width 244 height 33
select select "39"
click at [1112, 252] on select "--------- Rice Trade 2025 Q3 Sorghum Trade 2025 Q4 Maize Trade 2021 Maize Trade…" at bounding box center [1234, 268] width 244 height 33
click at [1131, 328] on select "--------- Cocoa Trade 2024 Q1-Q2 - Cleaning and Rebagging Coffee Trade 2021 - P…" at bounding box center [1107, 342] width 497 height 33
select select "84"
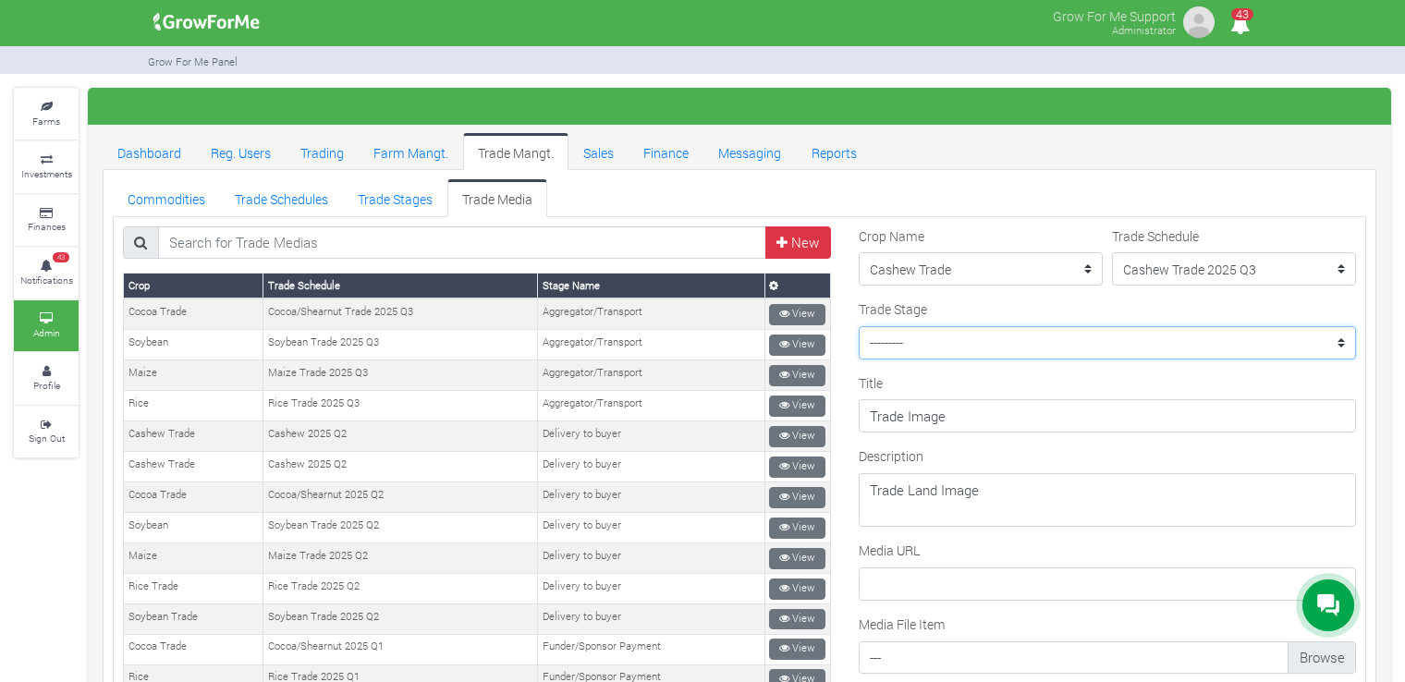
click at [859, 326] on select "--------- Cocoa Trade 2024 Q1-Q2 - Cleaning and Rebagging Coffee Trade 2021 - P…" at bounding box center [1107, 342] width 497 height 33
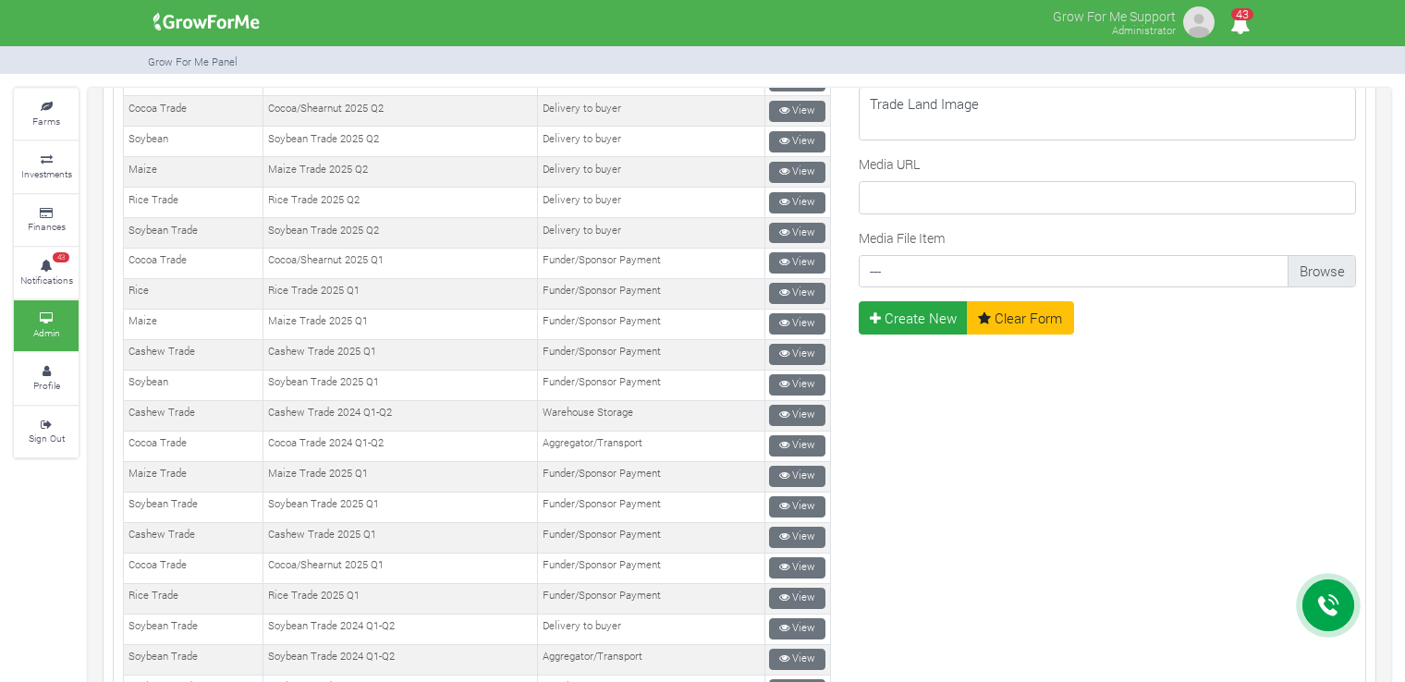
scroll to position [405, 0]
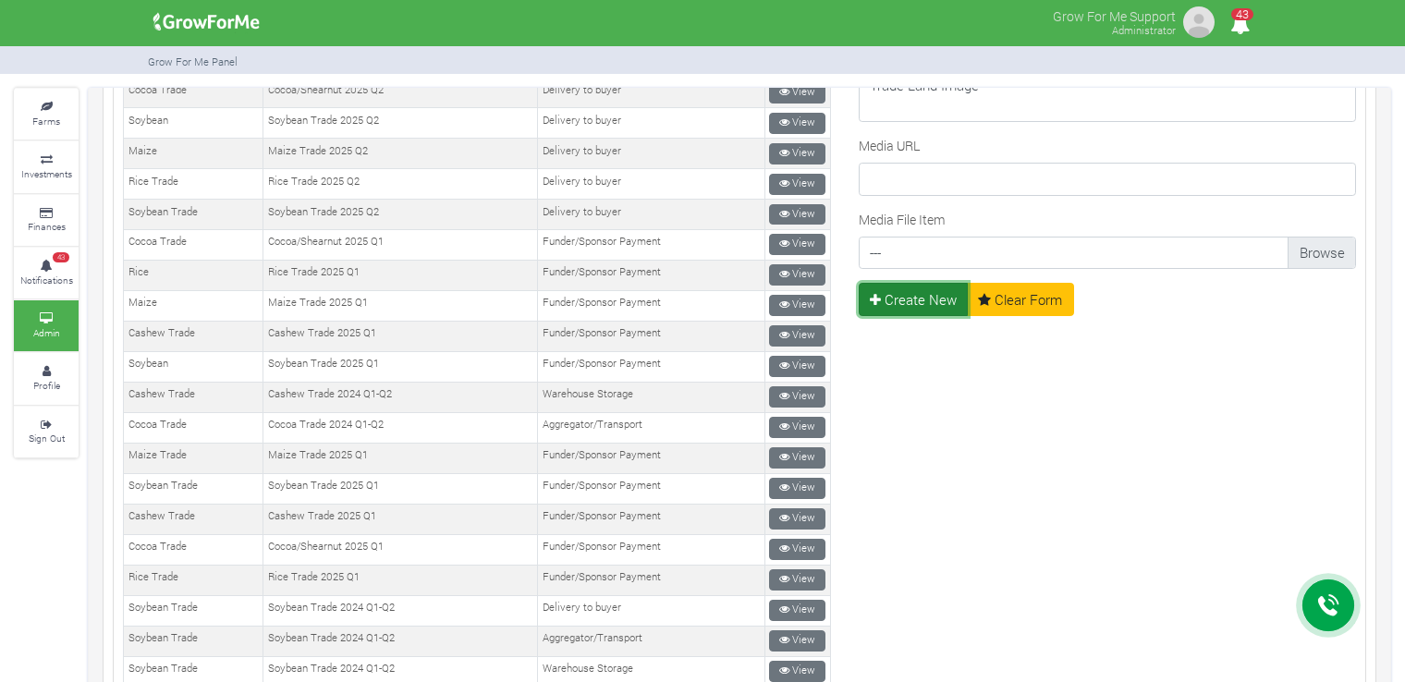
click at [924, 305] on button "Create New" at bounding box center [914, 299] width 110 height 33
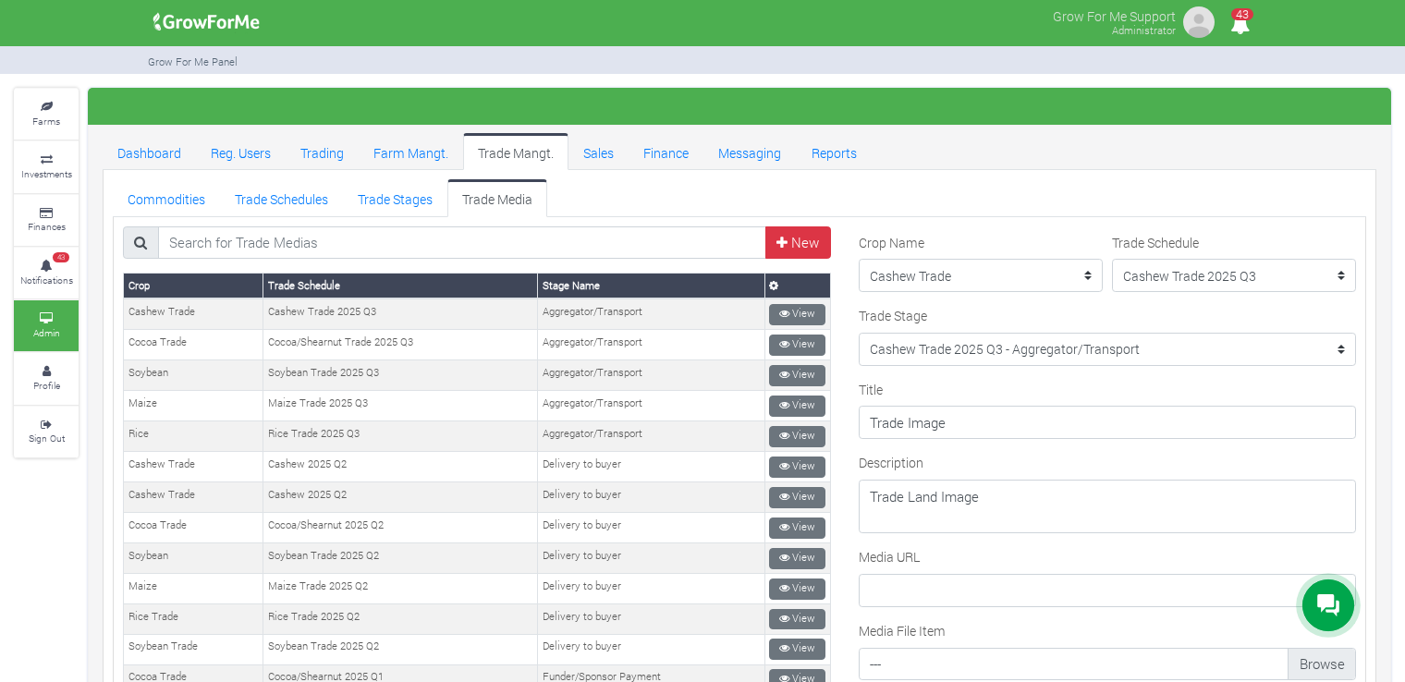
click at [967, 203] on ul "Commodities Trade Schedules Trade Stages Trade Media" at bounding box center [739, 197] width 1253 height 37
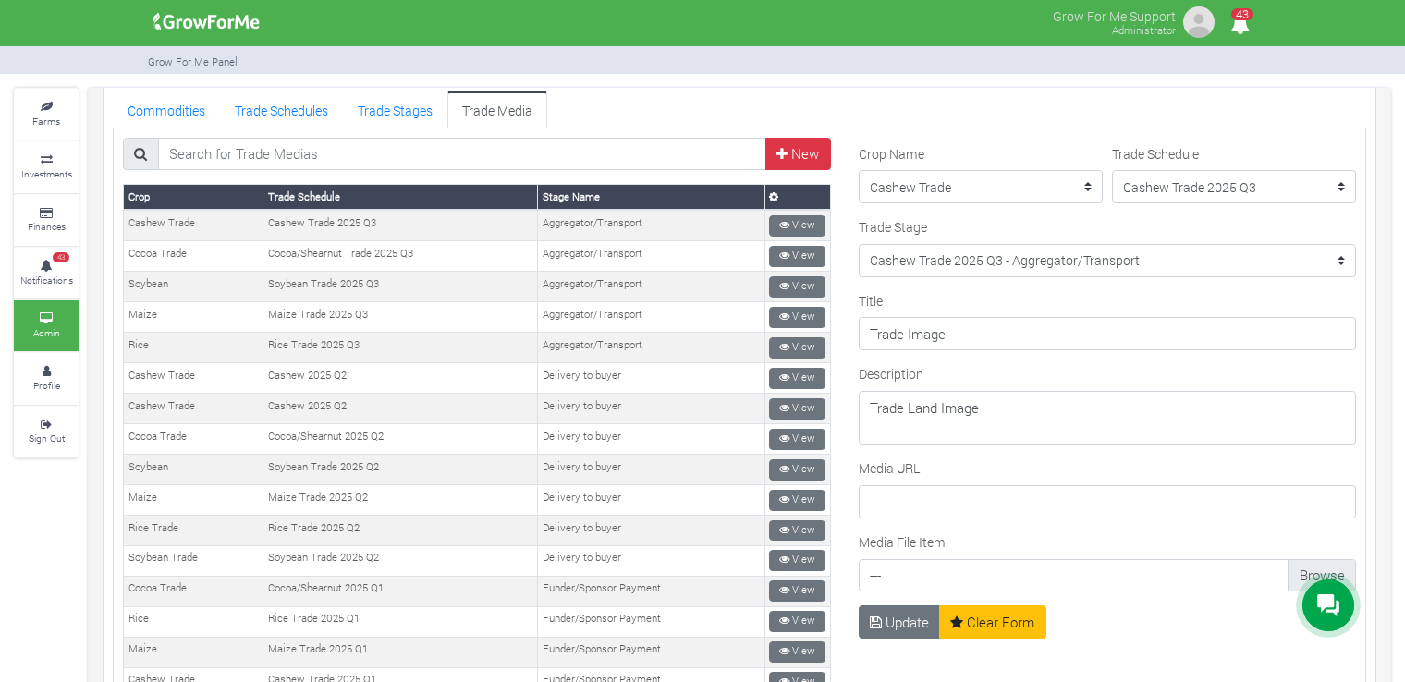
scroll to position [86, 0]
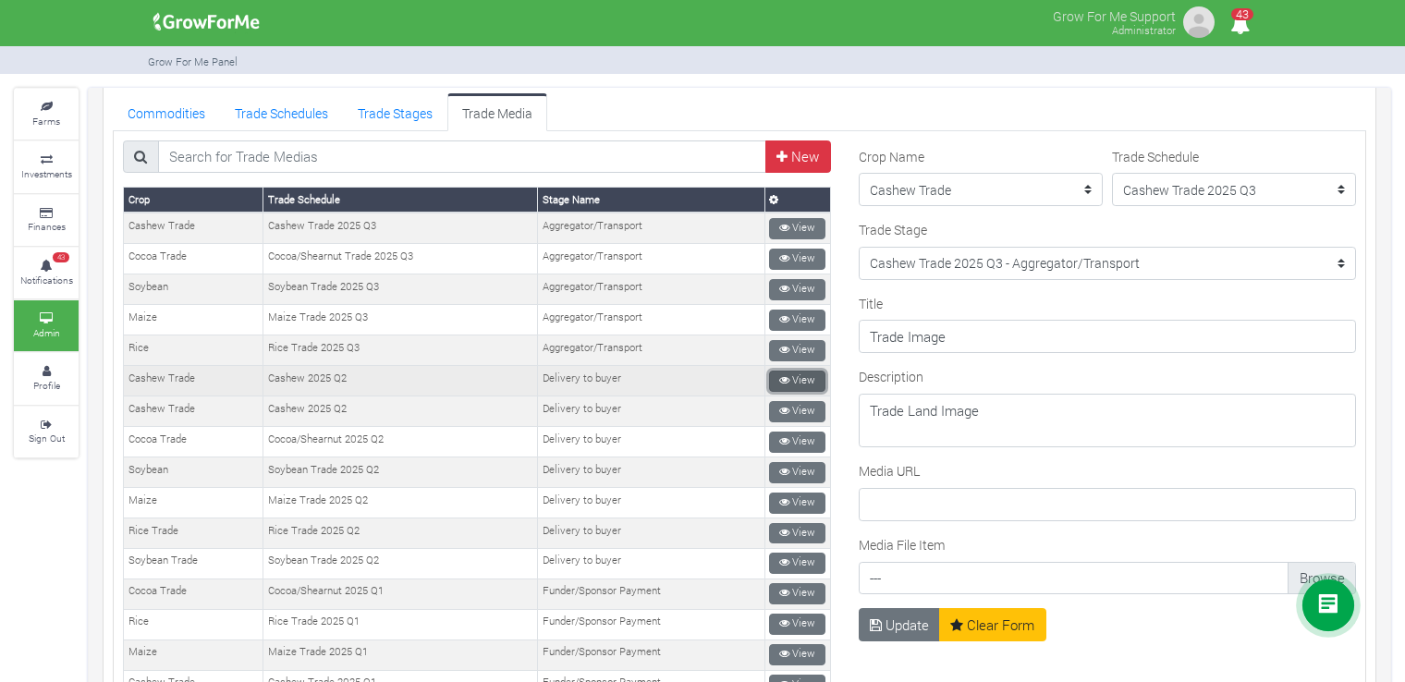
click at [781, 375] on icon at bounding box center [784, 380] width 10 height 10
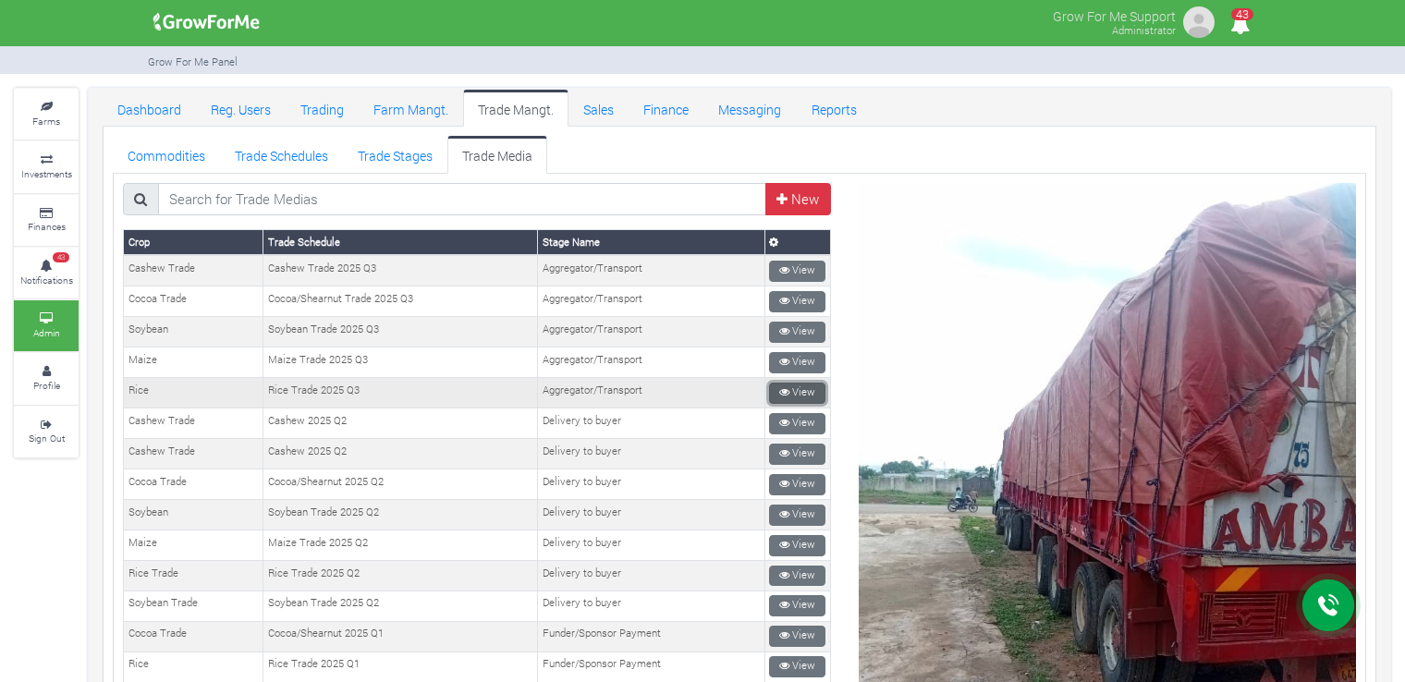
click at [788, 385] on link "View" at bounding box center [797, 393] width 56 height 21
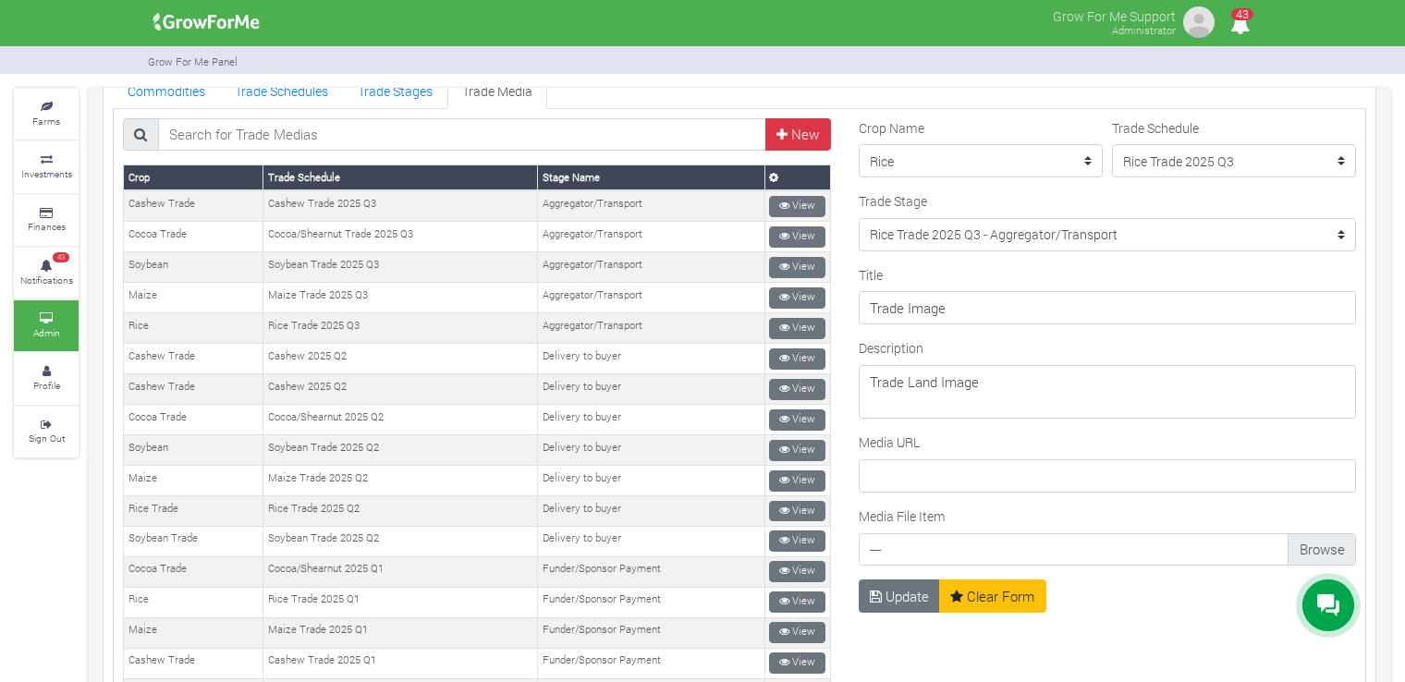
scroll to position [107, 0]
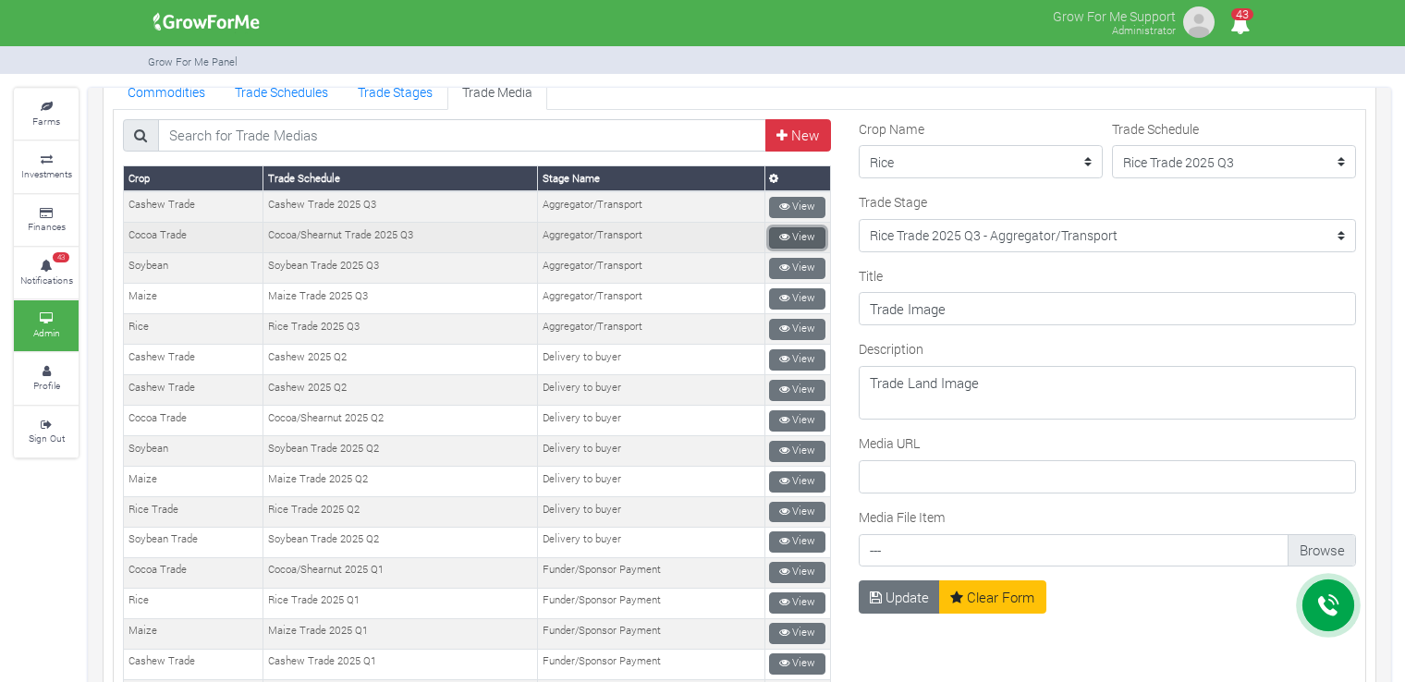
click at [785, 229] on link "View" at bounding box center [797, 237] width 56 height 21
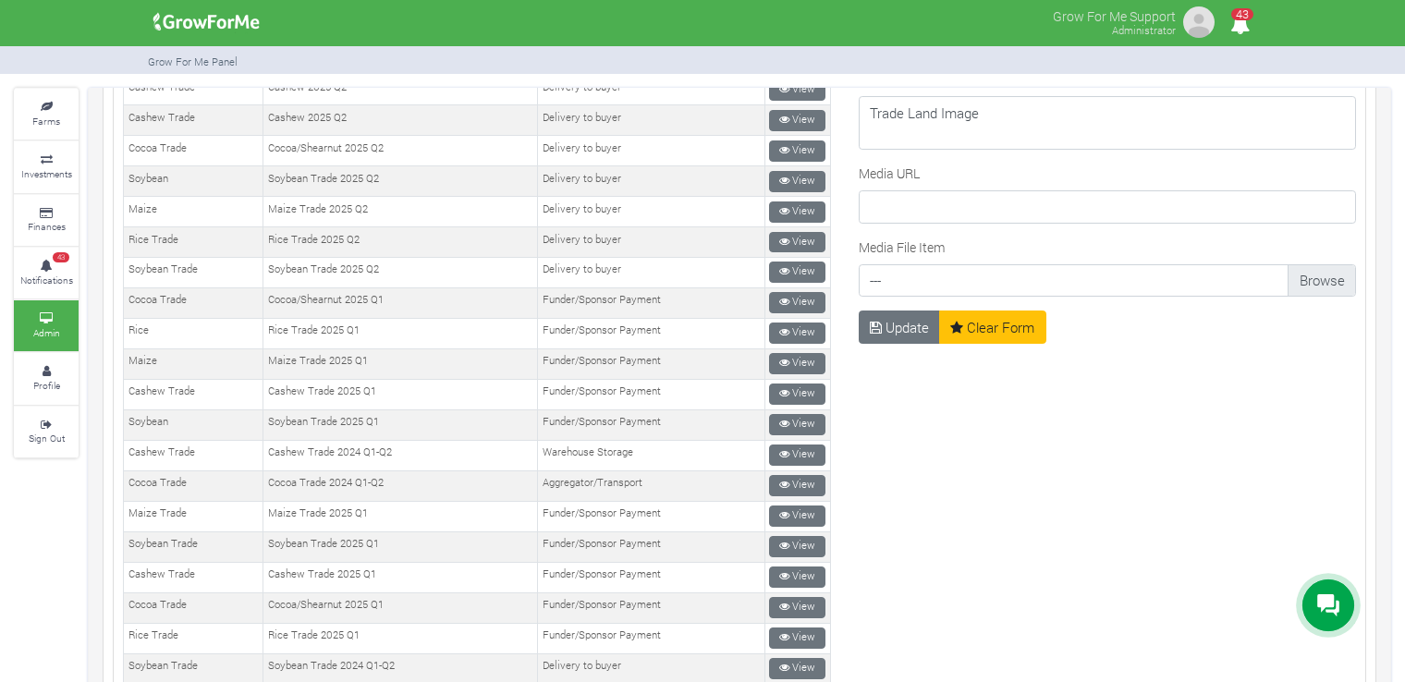
click at [1303, 274] on input "Media File Item" at bounding box center [1107, 285] width 477 height 33
type input "C:\fakepath\20250919_172747.jpg"
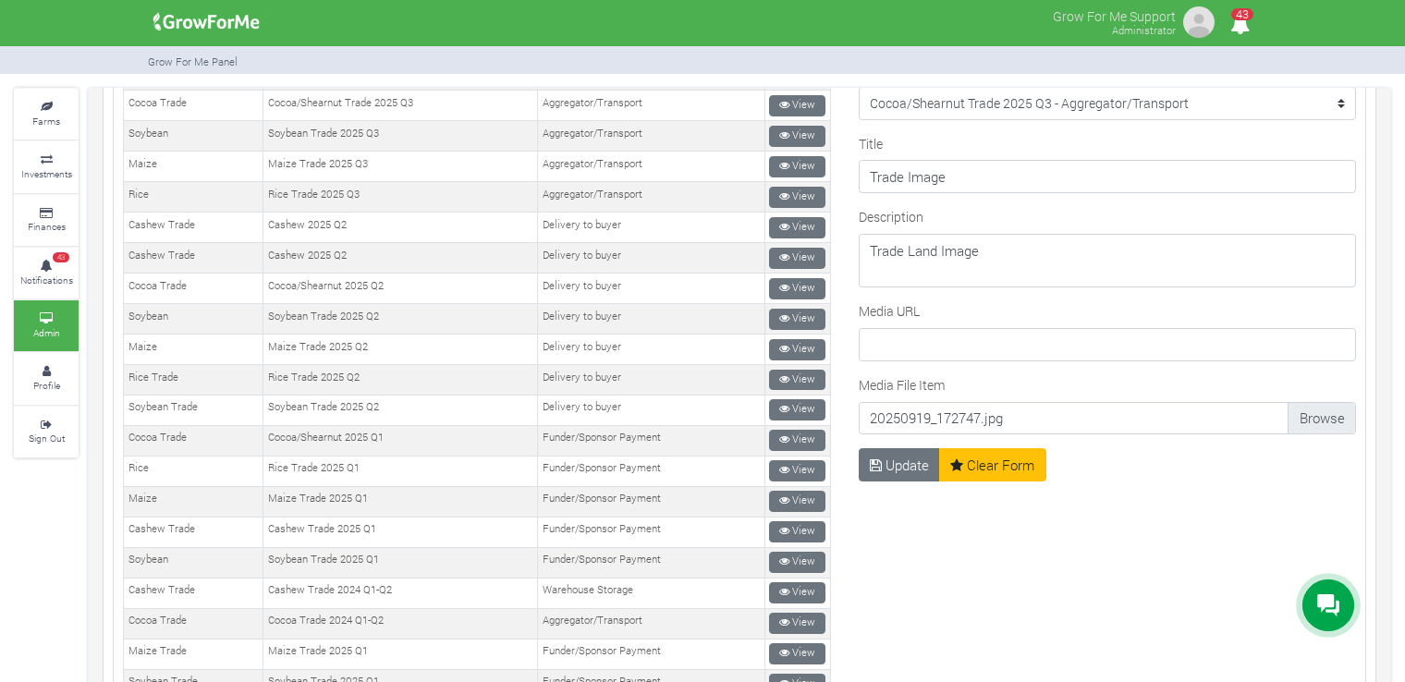
scroll to position [240, 0]
click at [885, 452] on button "Update" at bounding box center [900, 463] width 82 height 33
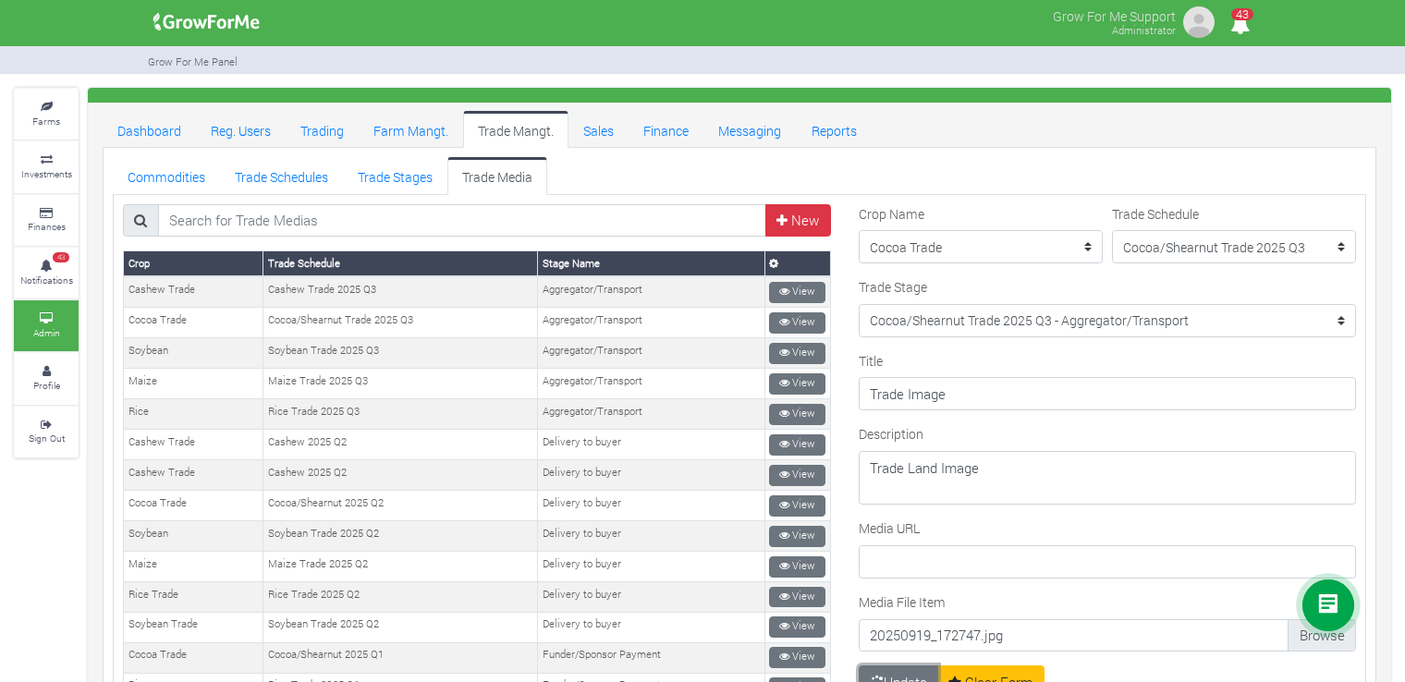
scroll to position [0, 0]
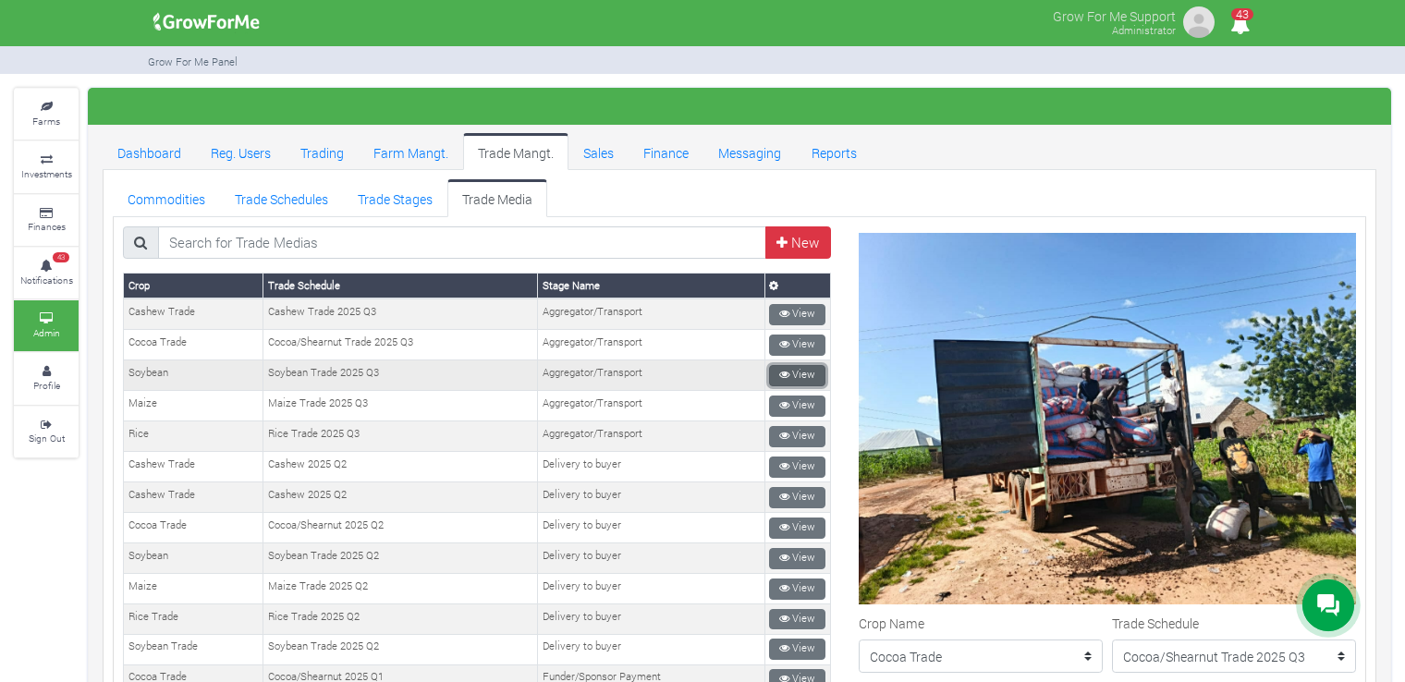
click at [793, 371] on link "View" at bounding box center [797, 375] width 56 height 21
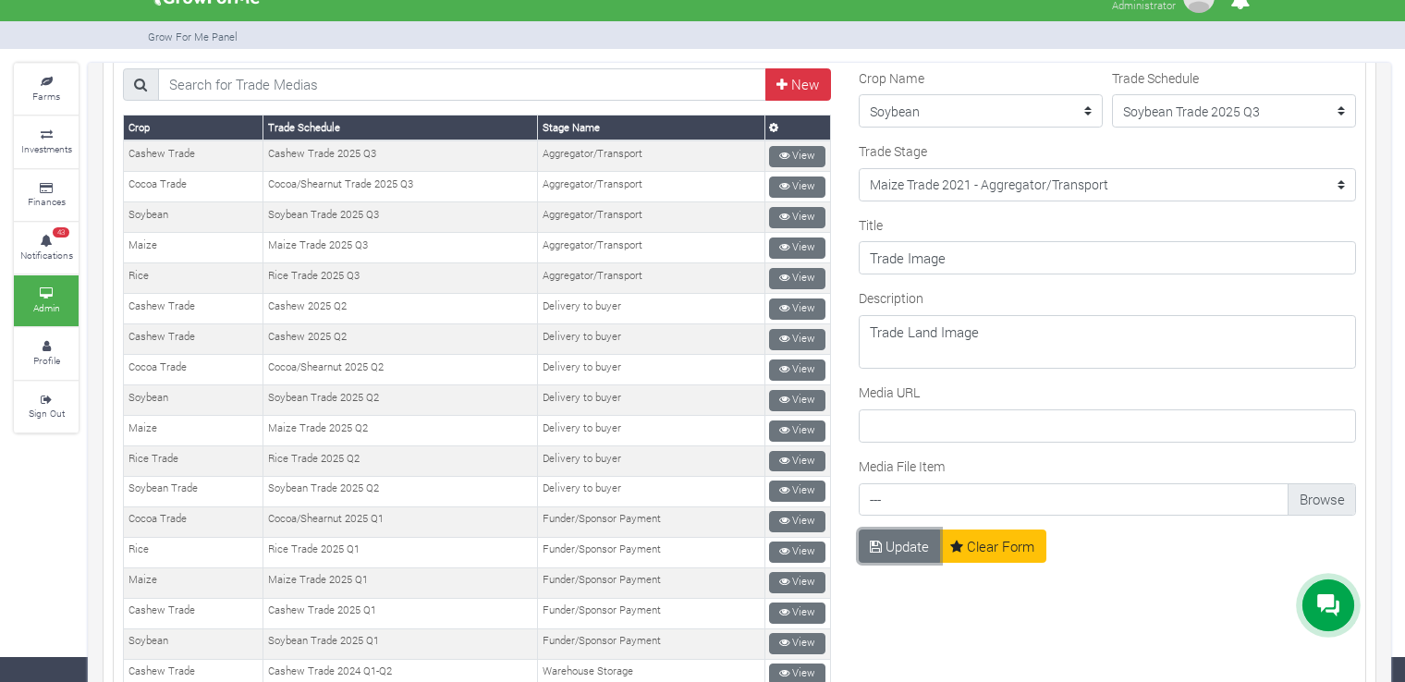
click at [905, 547] on button "Update" at bounding box center [900, 546] width 82 height 33
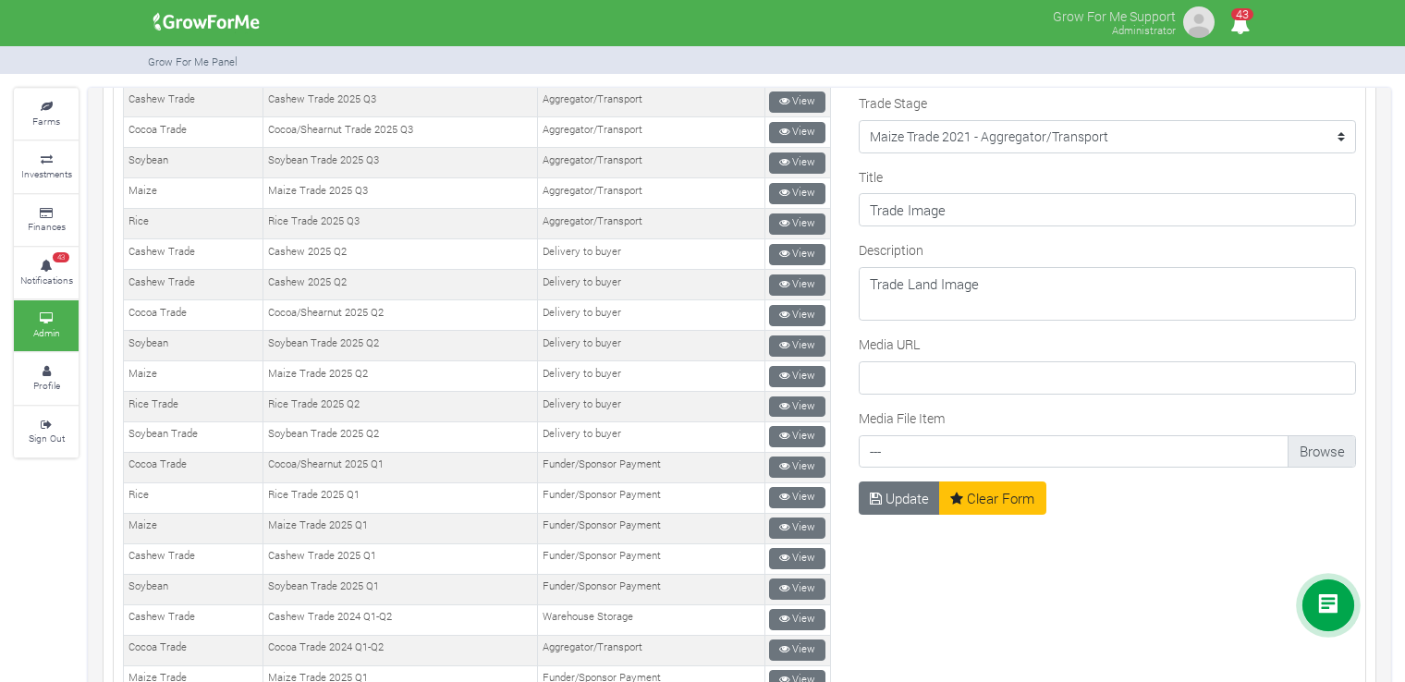
type input "C:\fakepath\WhatsApp Image [DATE] 13.32.55 (2).jpeg"
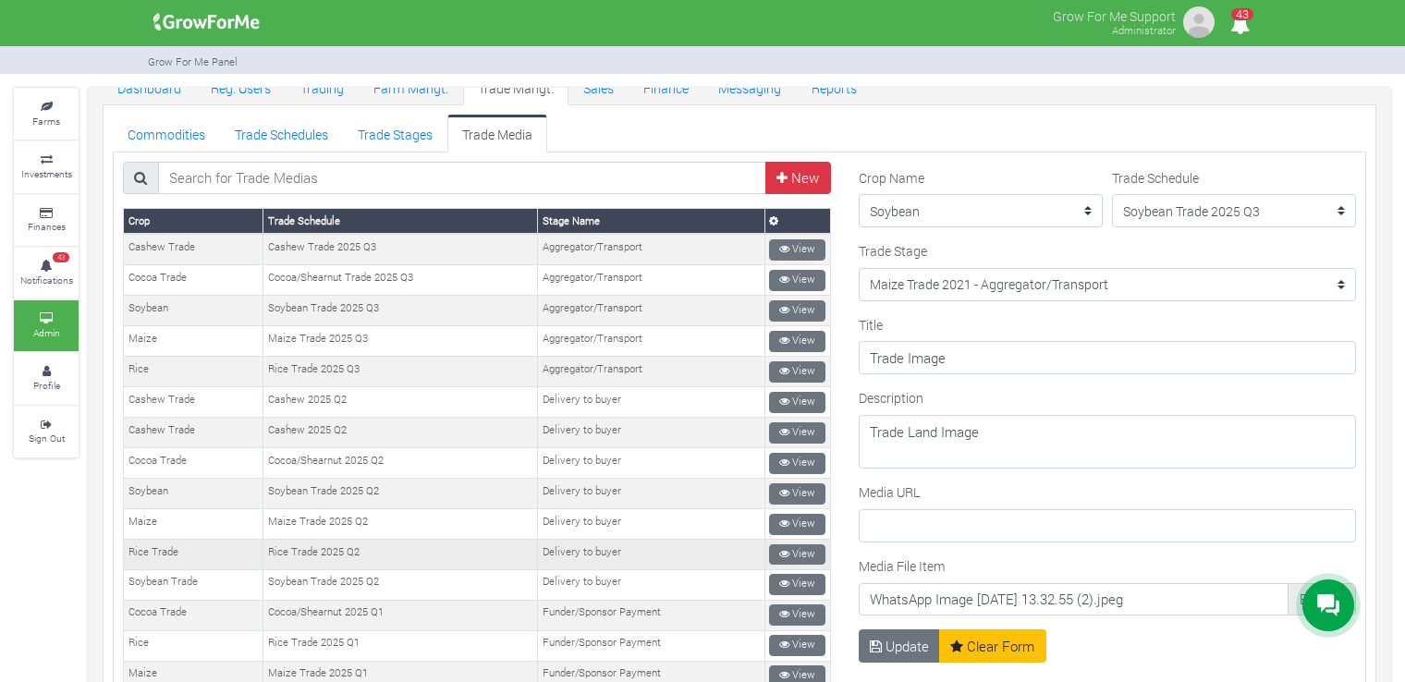
scroll to position [66, 0]
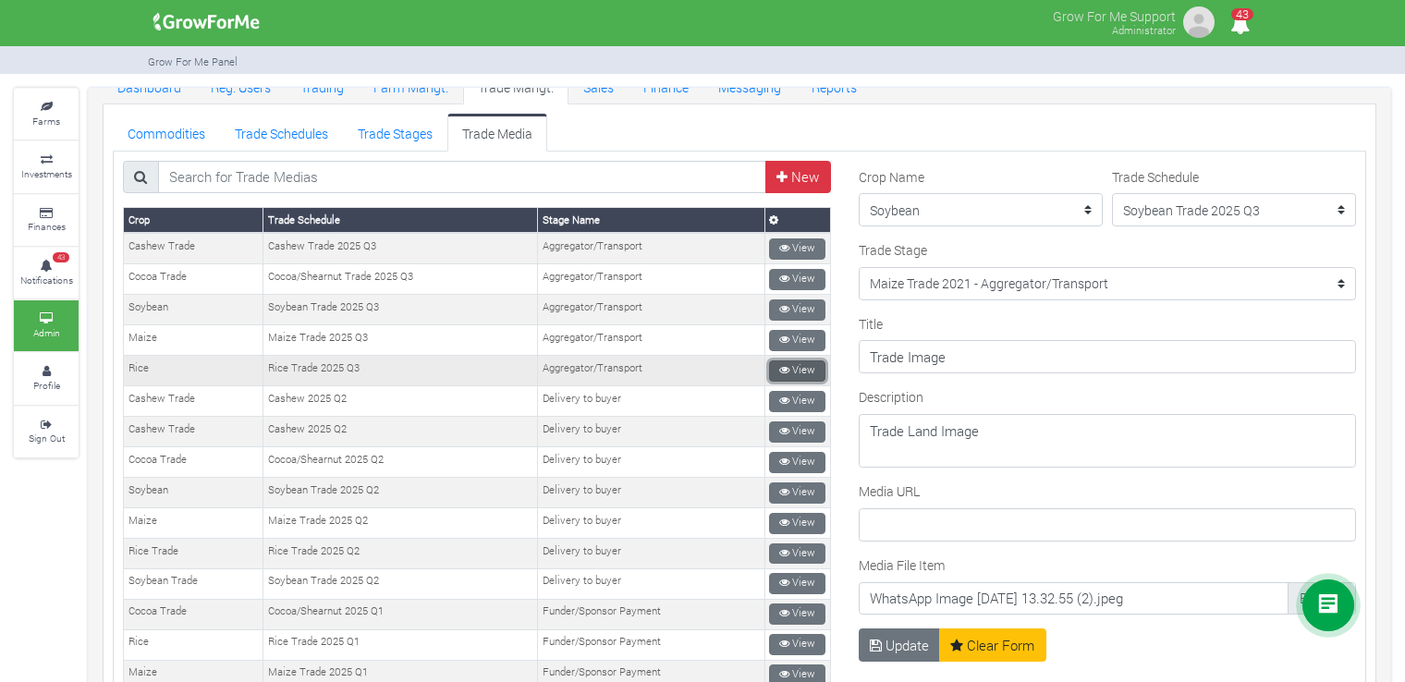
click at [798, 367] on link "View" at bounding box center [797, 370] width 56 height 21
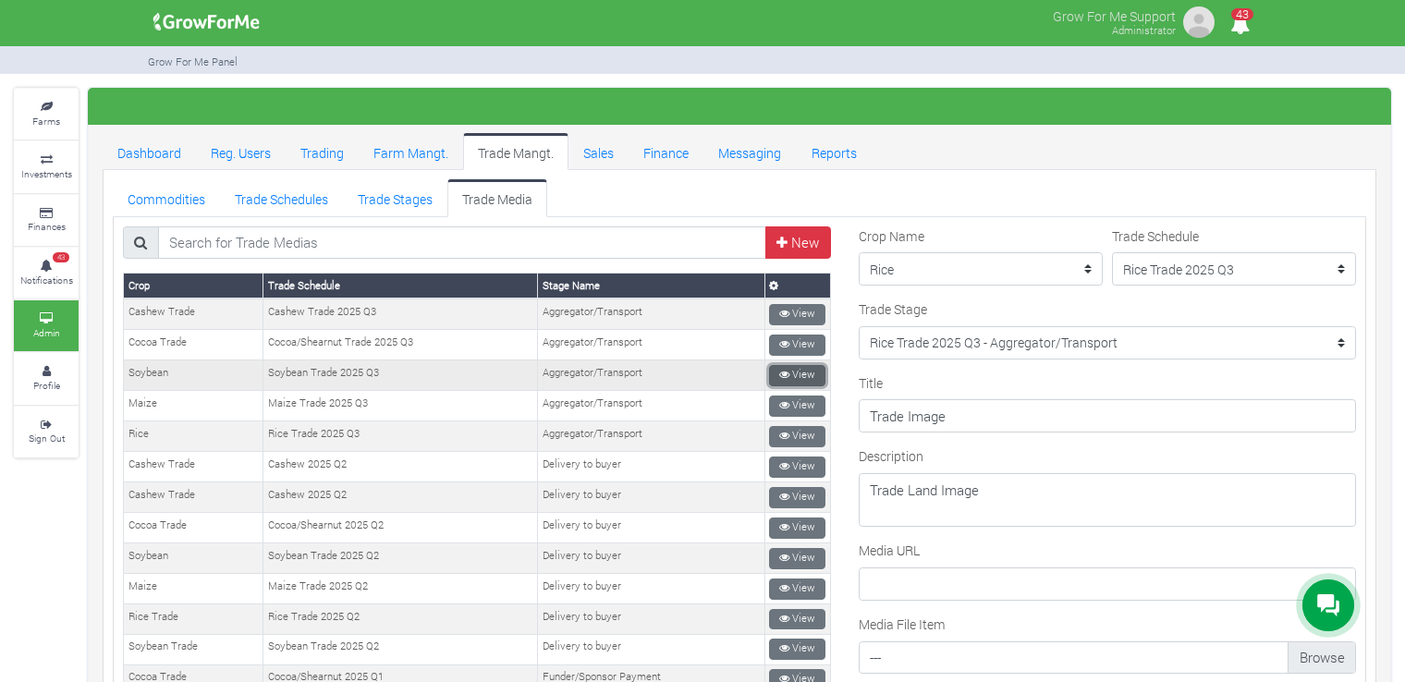
click at [779, 375] on icon at bounding box center [784, 375] width 10 height 10
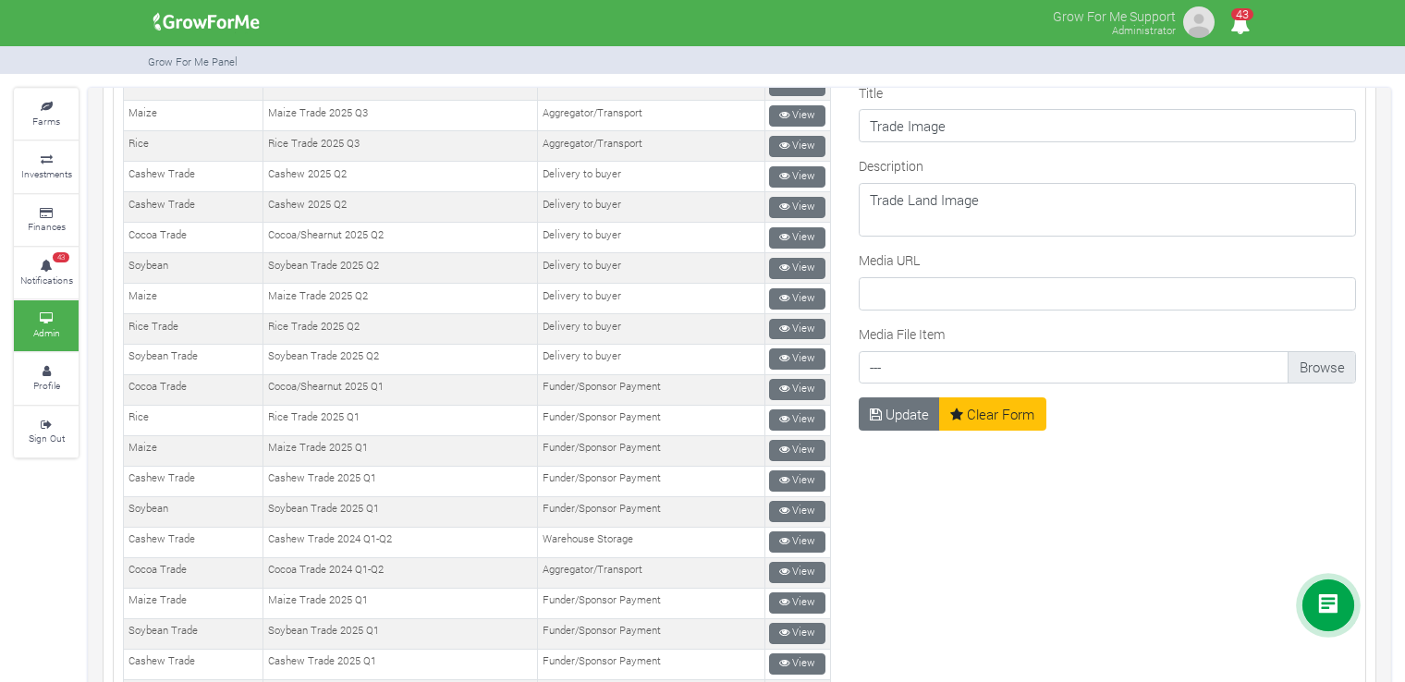
type input "C:\fakepath\WhatsApp Image [DATE] 13.32.55 (2).jpeg"
click at [871, 403] on button "Update" at bounding box center [900, 413] width 82 height 33
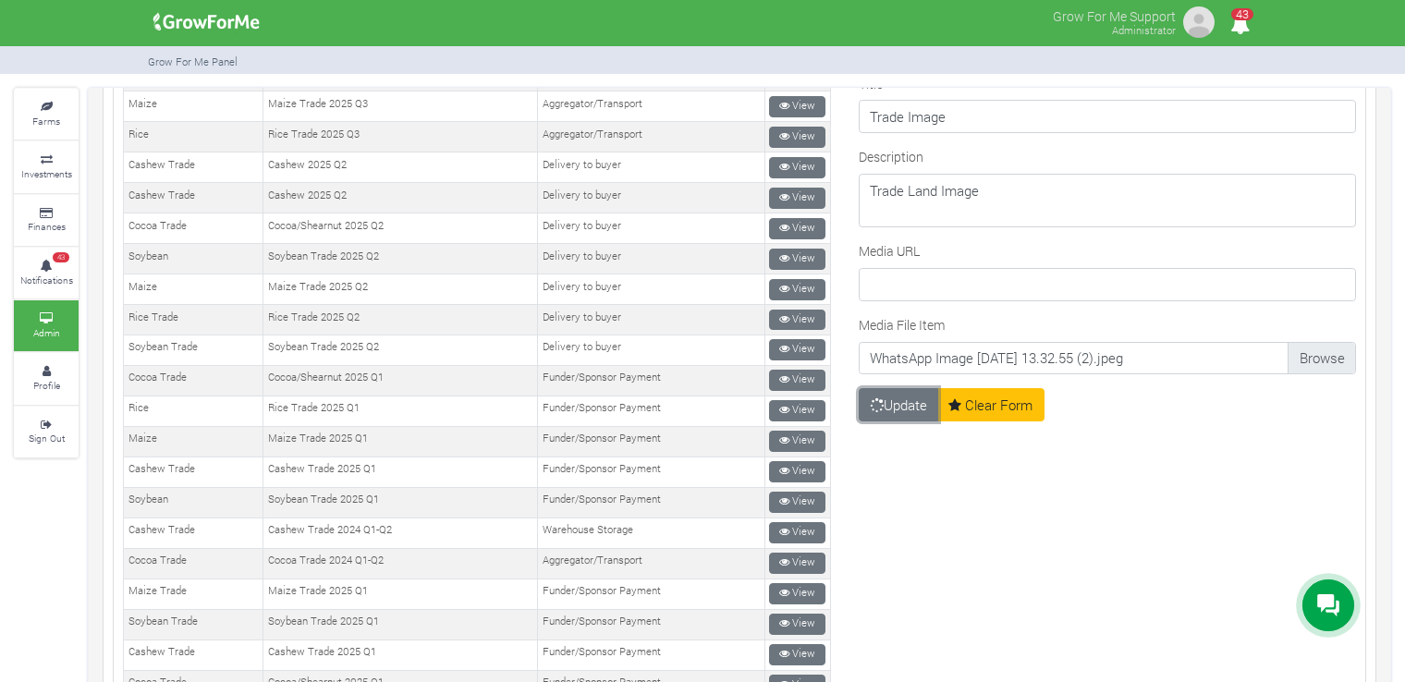
scroll to position [302, 0]
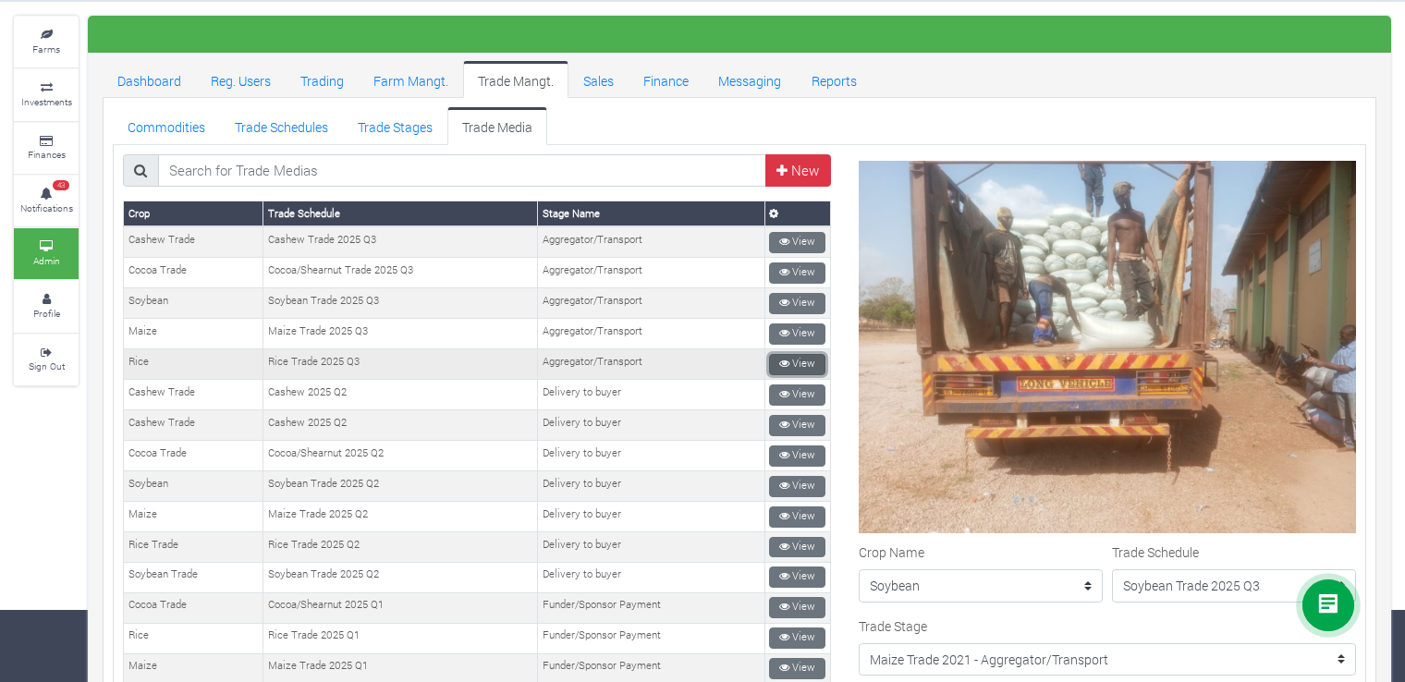
click at [791, 360] on link "View" at bounding box center [797, 364] width 56 height 21
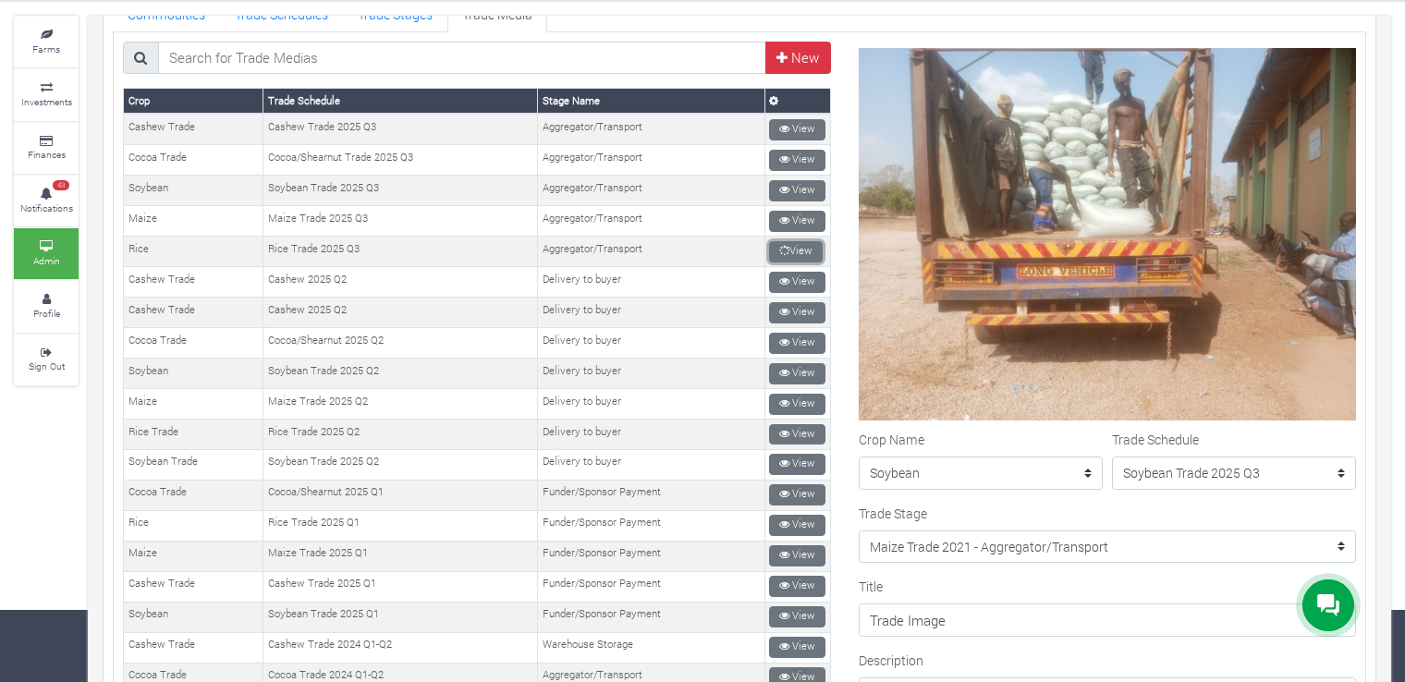
scroll to position [159, 0]
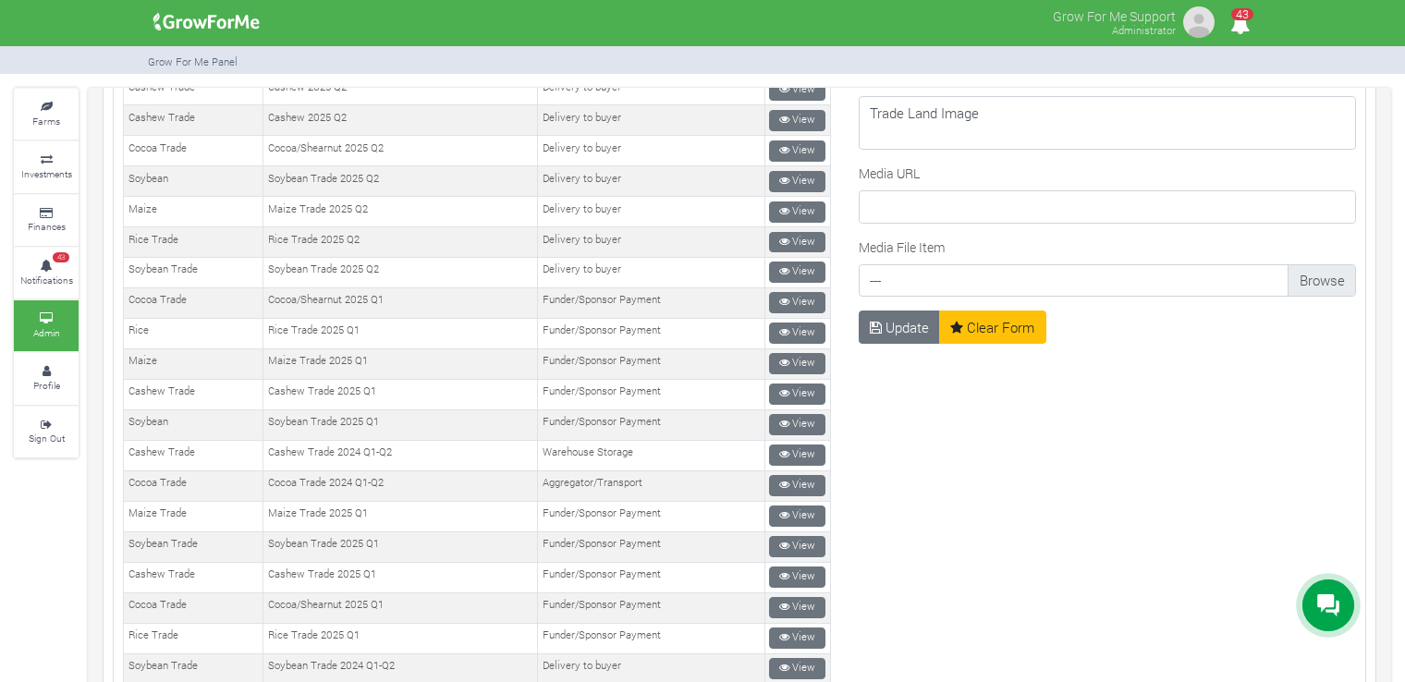
click at [1287, 282] on input "Media File Item" at bounding box center [1107, 285] width 477 height 33
type input "C:\fakepath\WhatsApp Image 2023-12-07 at 13.32.58 (1).jpeg"
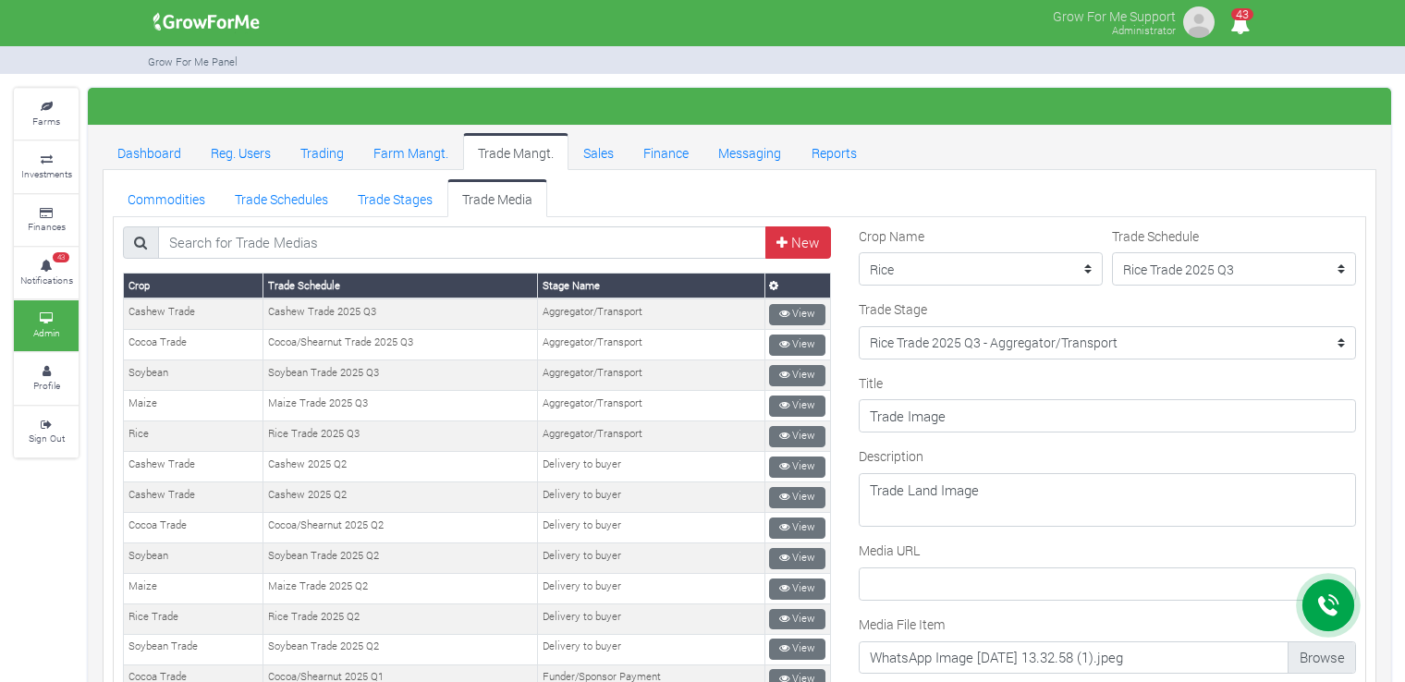
scroll to position [405, 0]
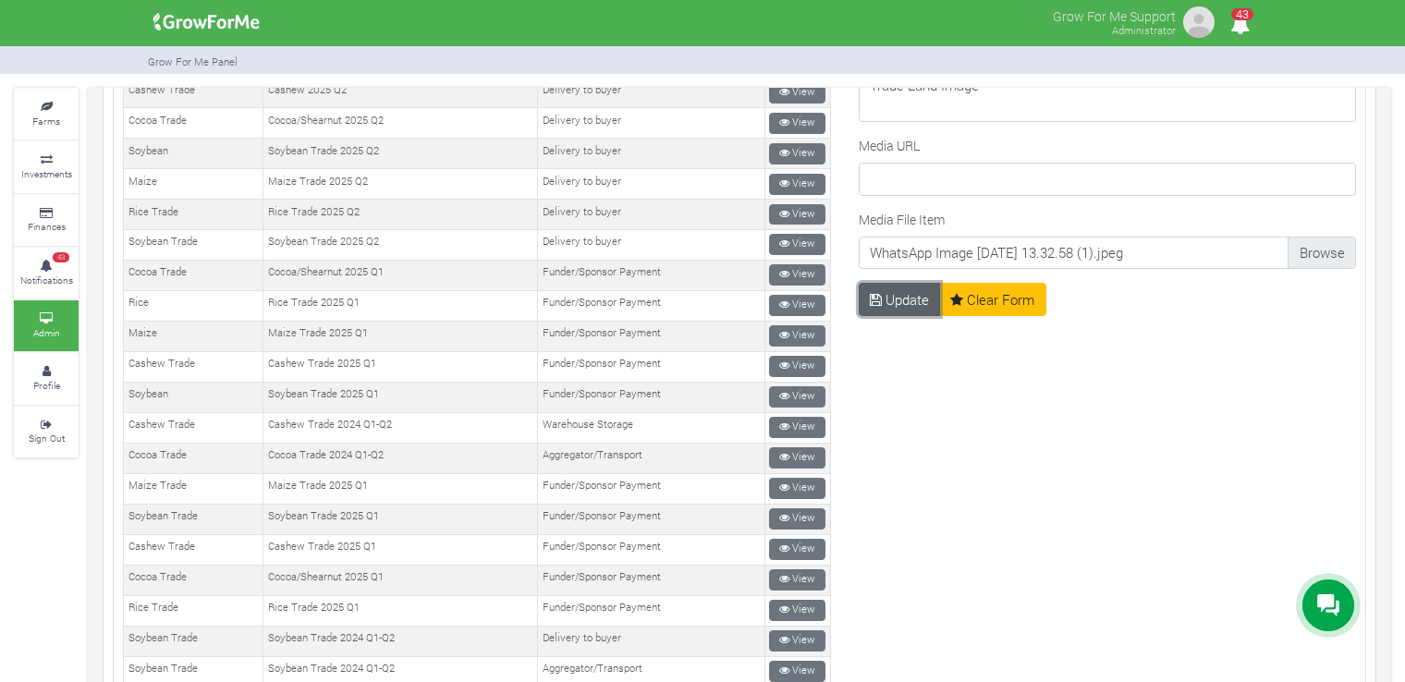
click at [908, 310] on button "Update" at bounding box center [900, 299] width 82 height 33
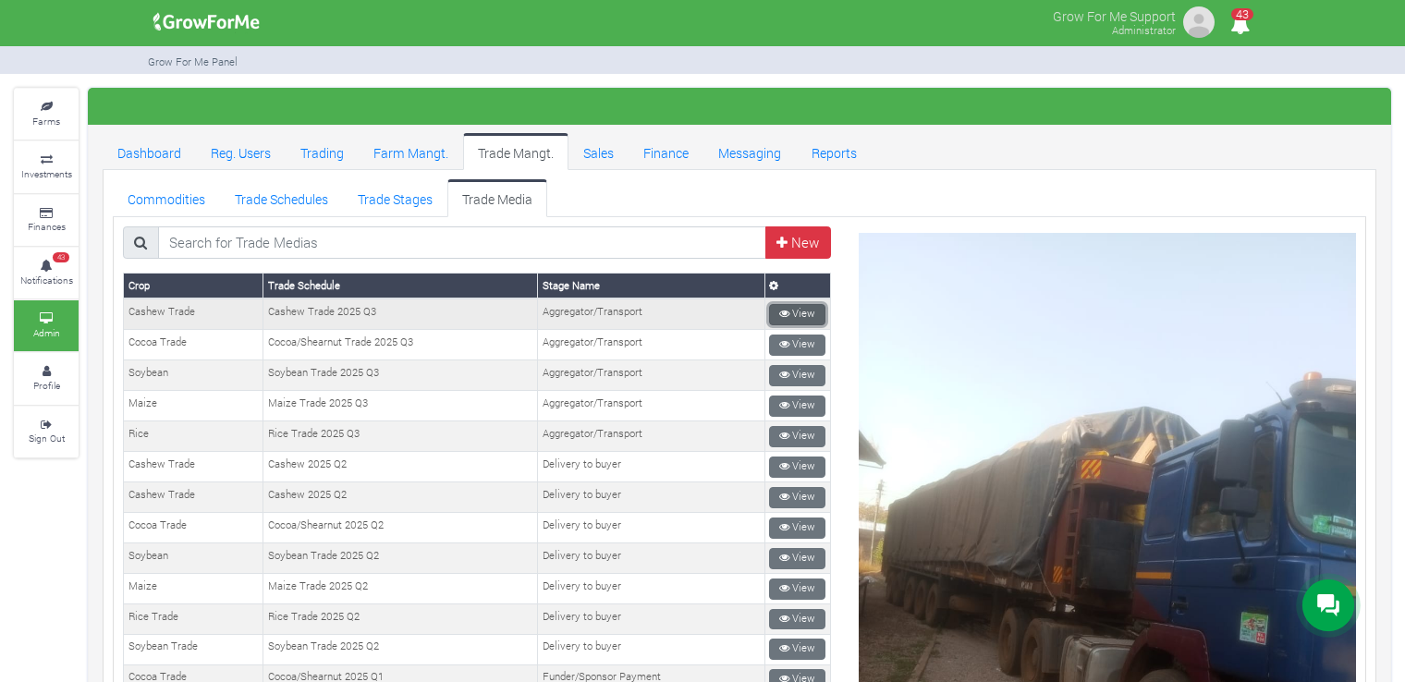
click at [787, 314] on link "View" at bounding box center [797, 314] width 56 height 21
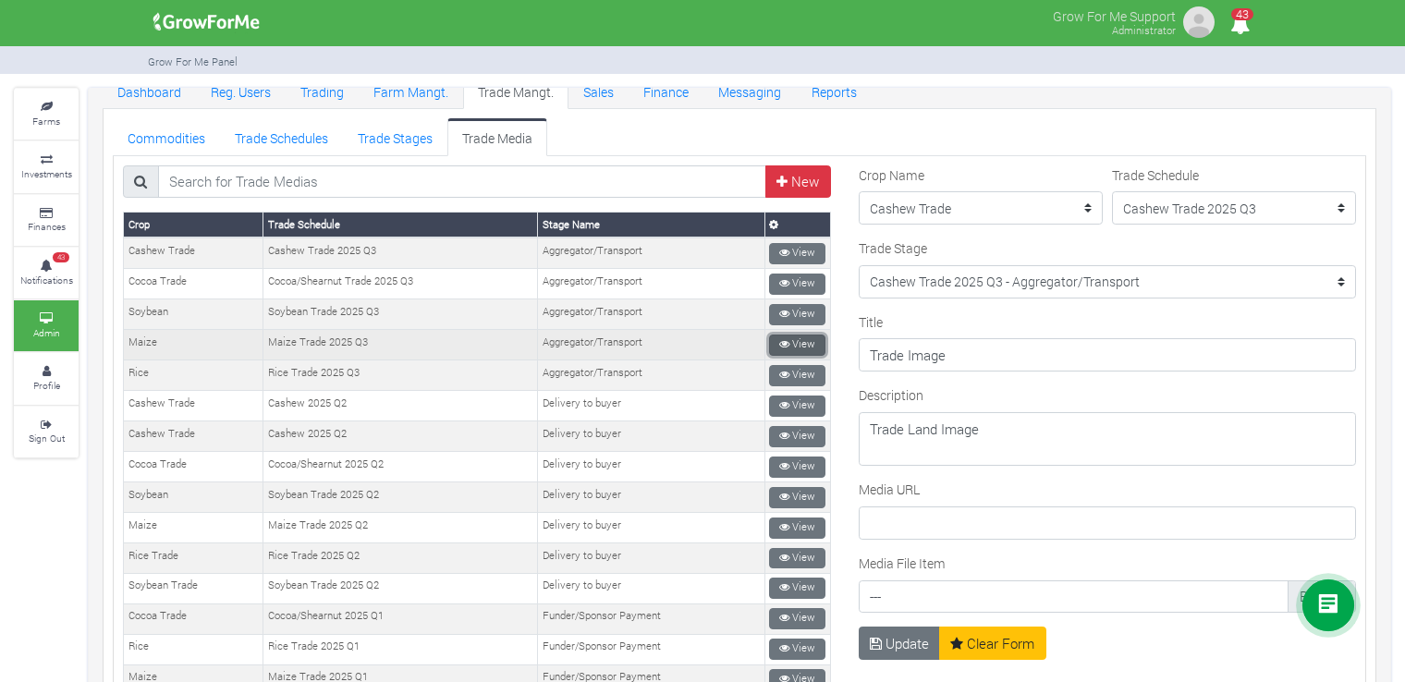
click at [796, 343] on link "View" at bounding box center [797, 345] width 56 height 21
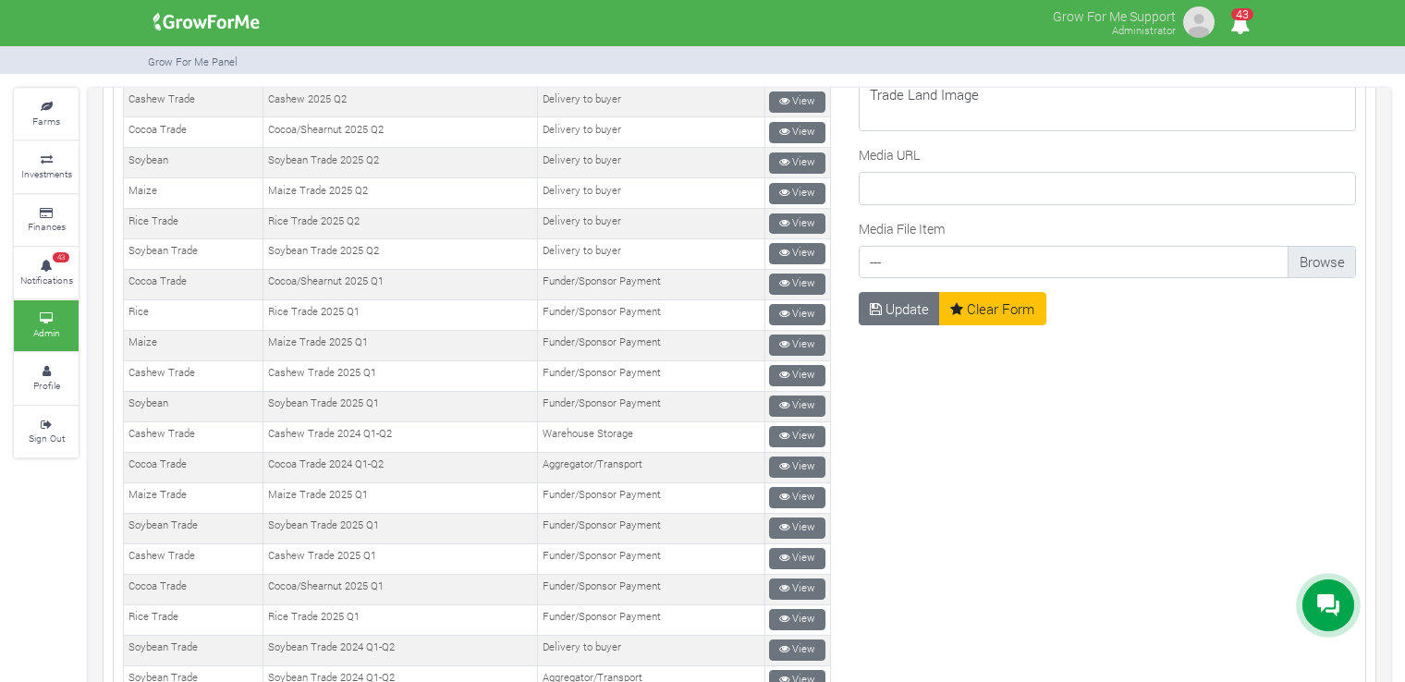
click at [1310, 263] on input "Media File Item" at bounding box center [1107, 266] width 477 height 33
type input "C:\fakepath\WhatsApp Image 2023-12-22 at 14.37.09 (1).jpeg"
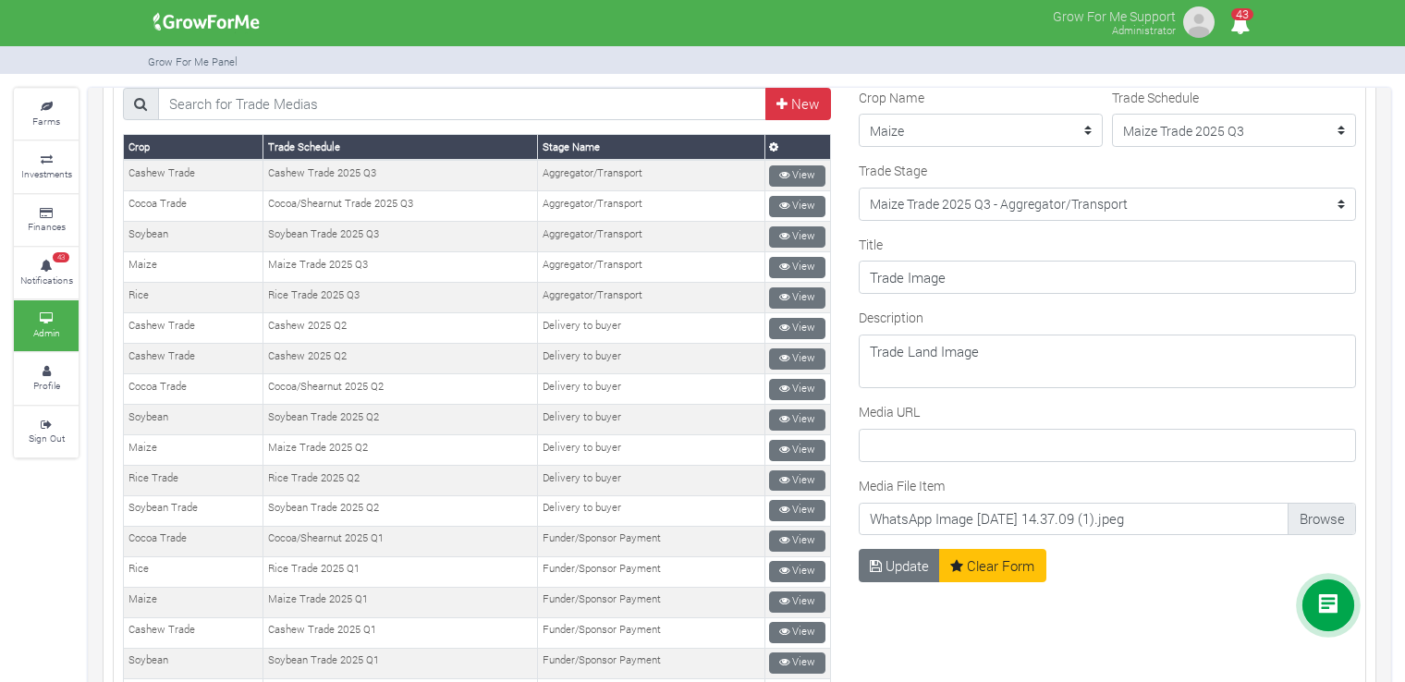
scroll to position [131, 0]
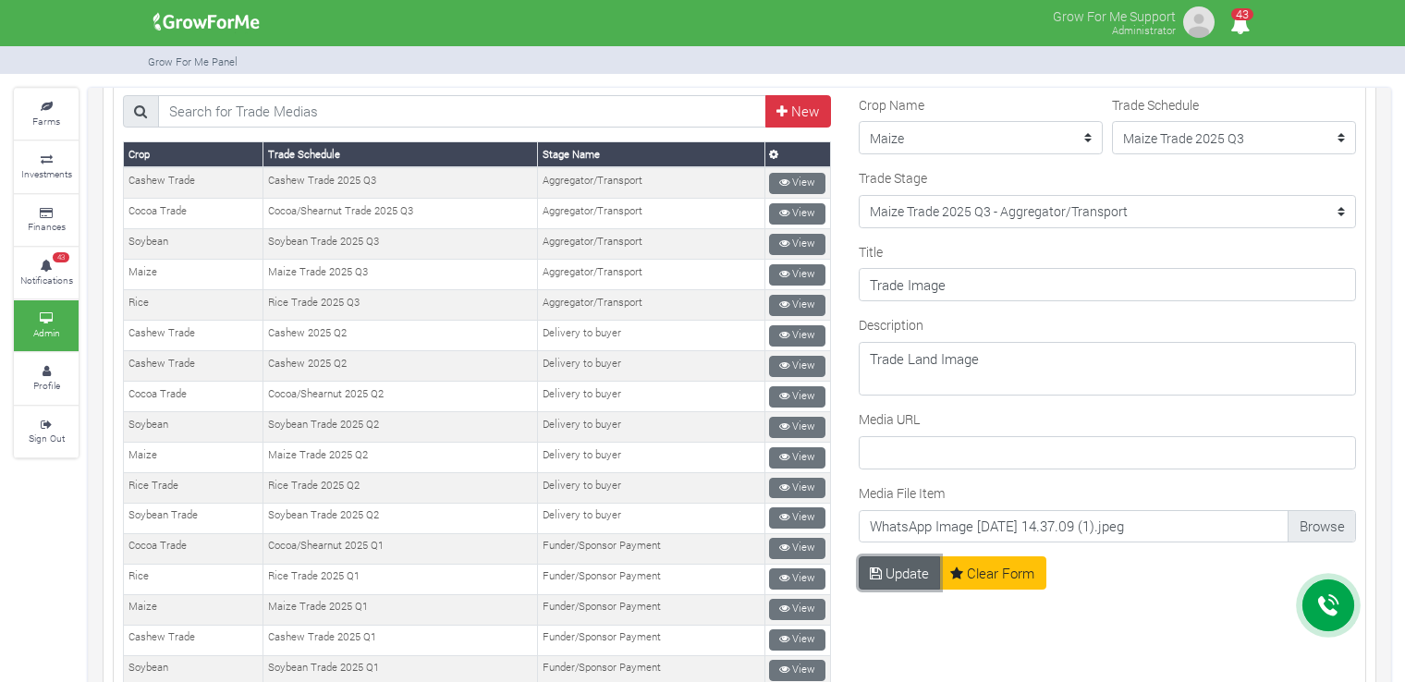
click at [896, 565] on button "Update" at bounding box center [900, 572] width 82 height 33
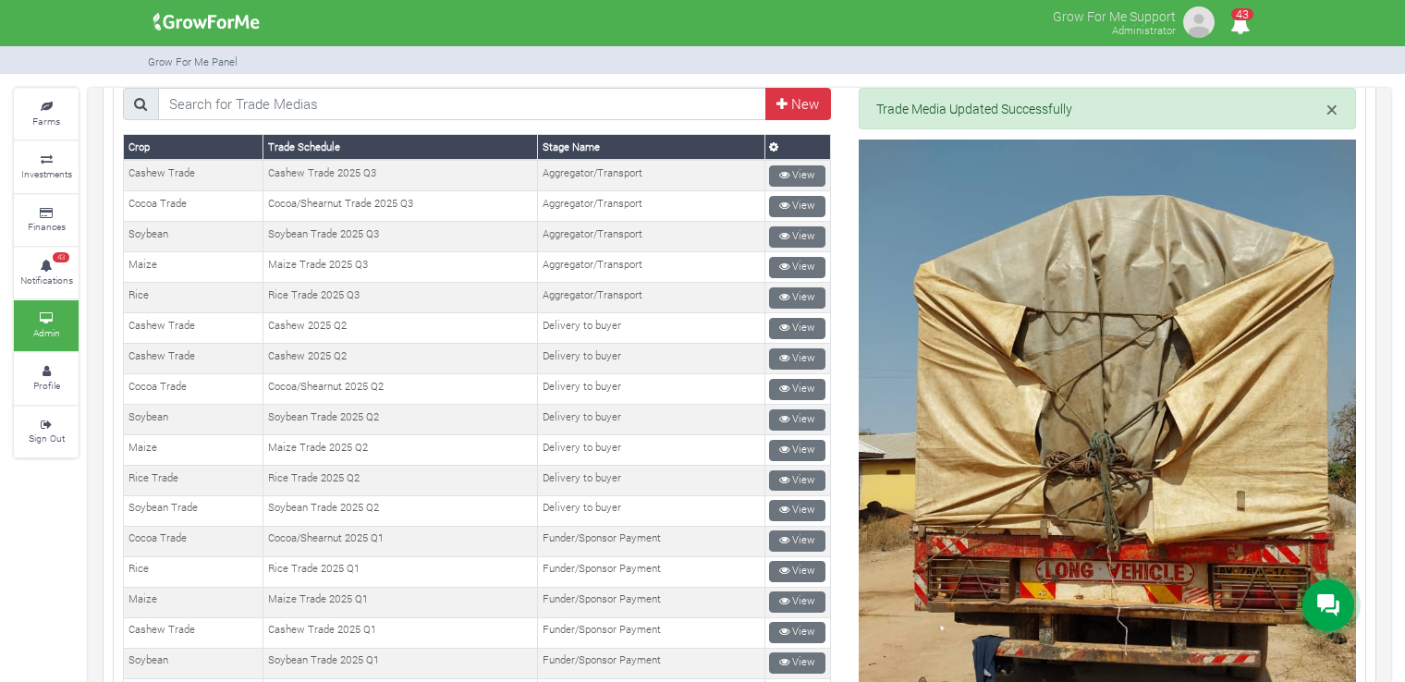
scroll to position [133, 0]
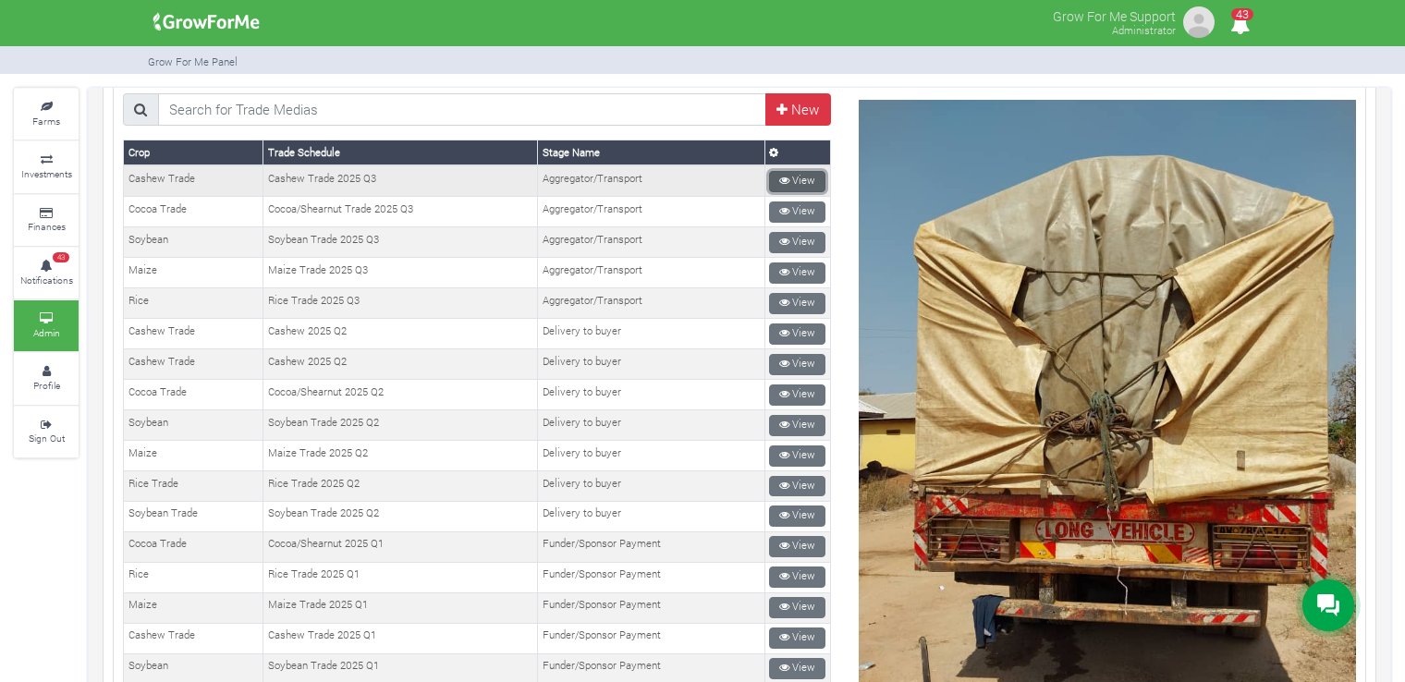
click at [808, 177] on link "View" at bounding box center [797, 181] width 56 height 21
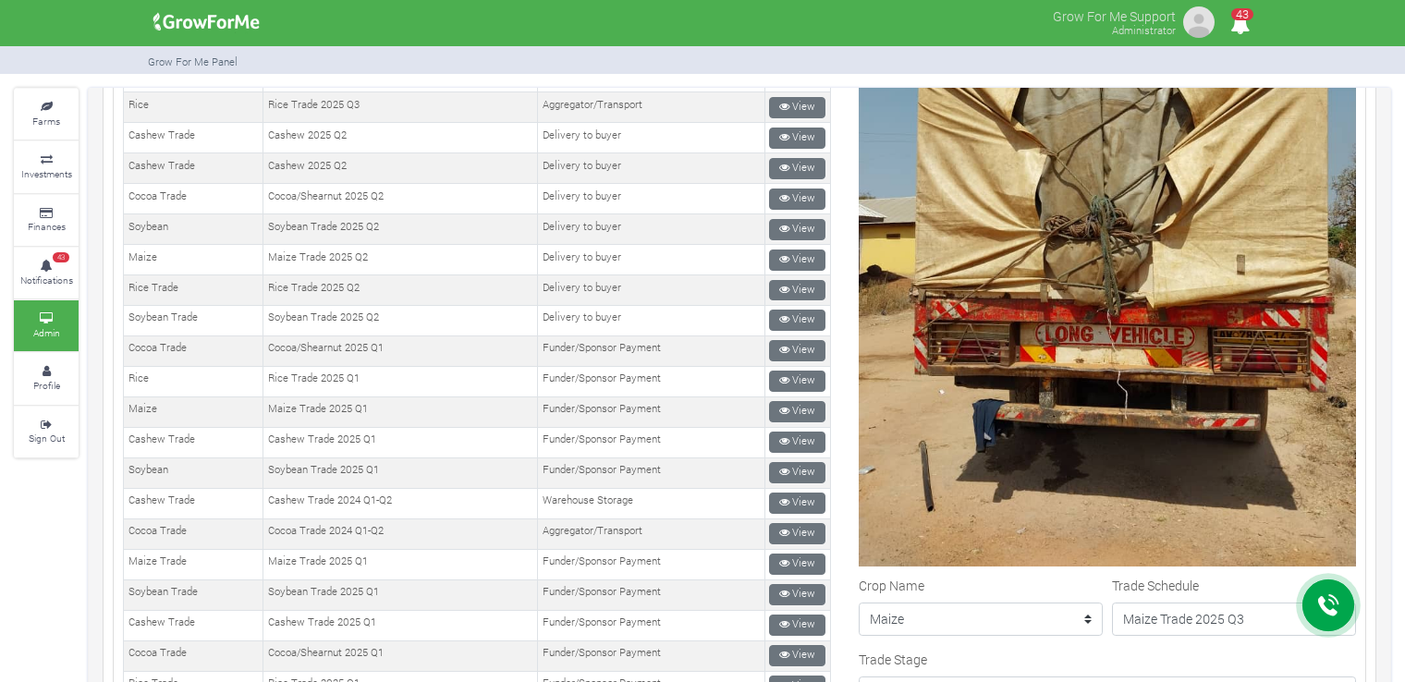
scroll to position [342, 0]
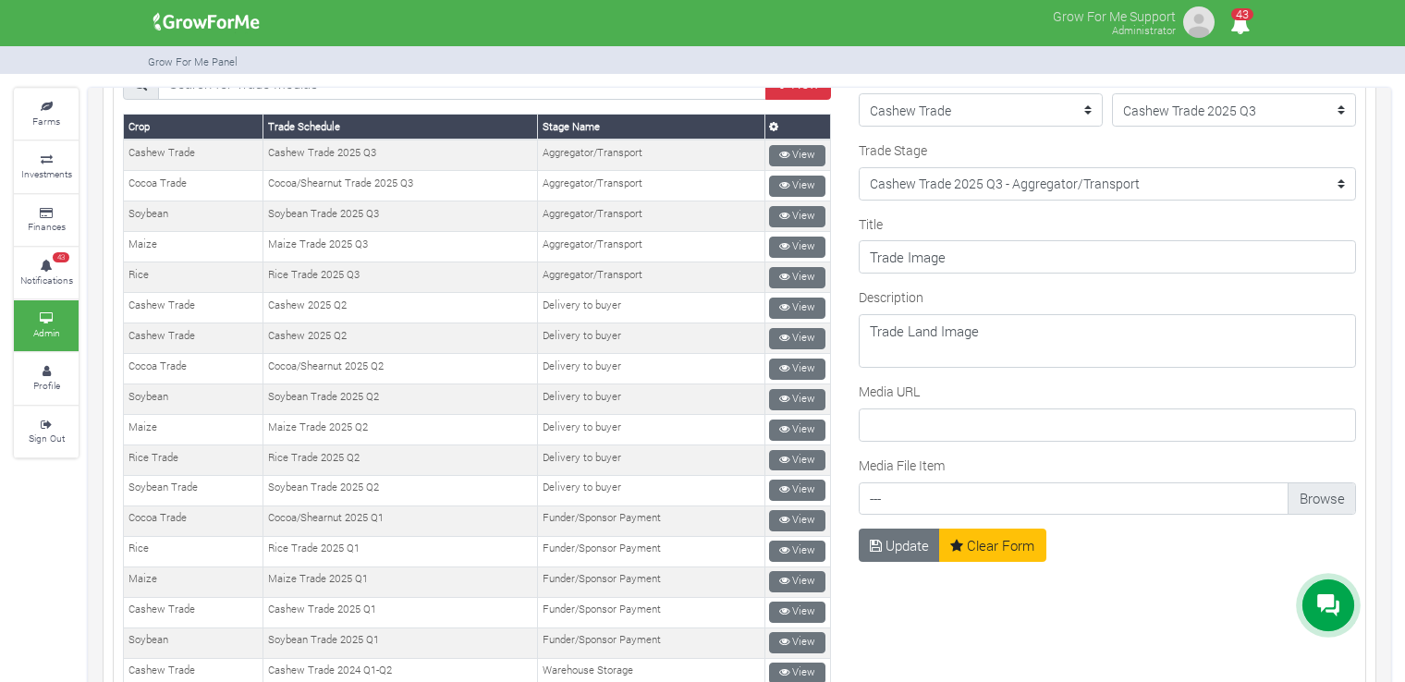
click at [1303, 487] on input "Media File Item" at bounding box center [1107, 503] width 477 height 33
type input "C:\fakepath\Truck Side.jpg"
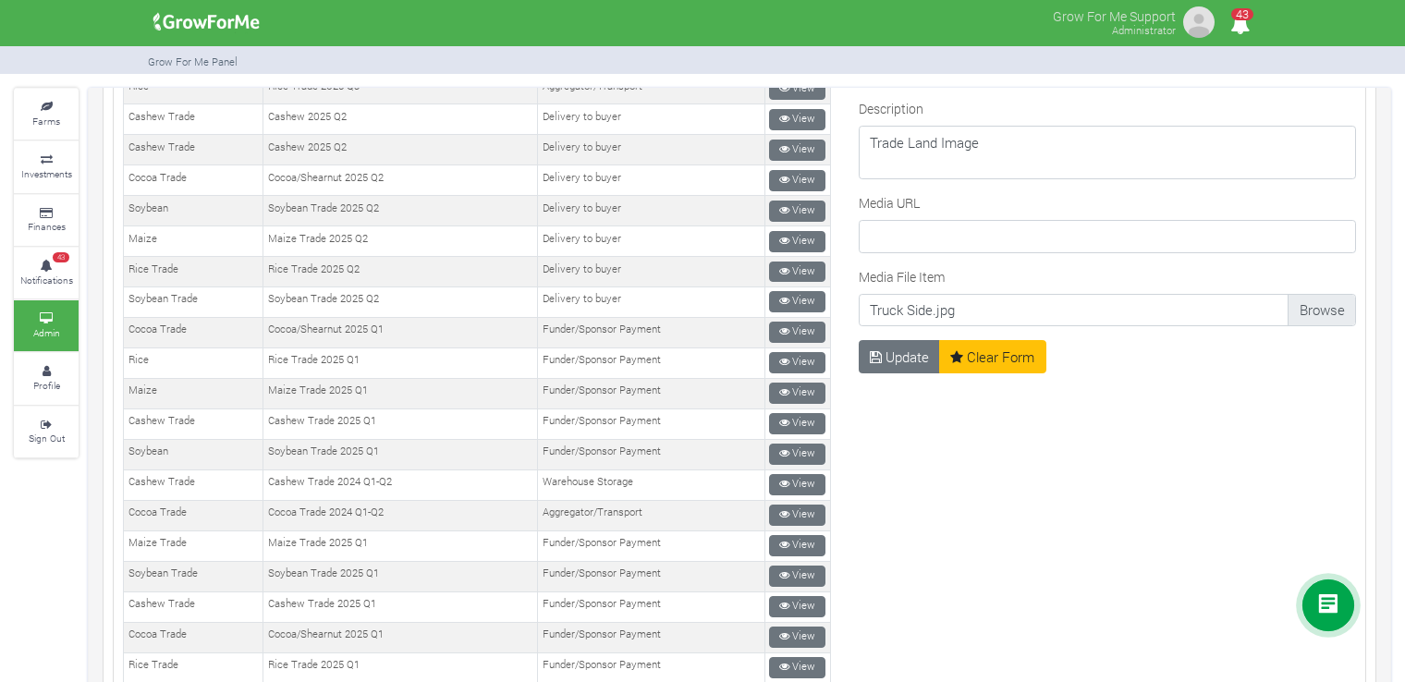
scroll to position [355, 0]
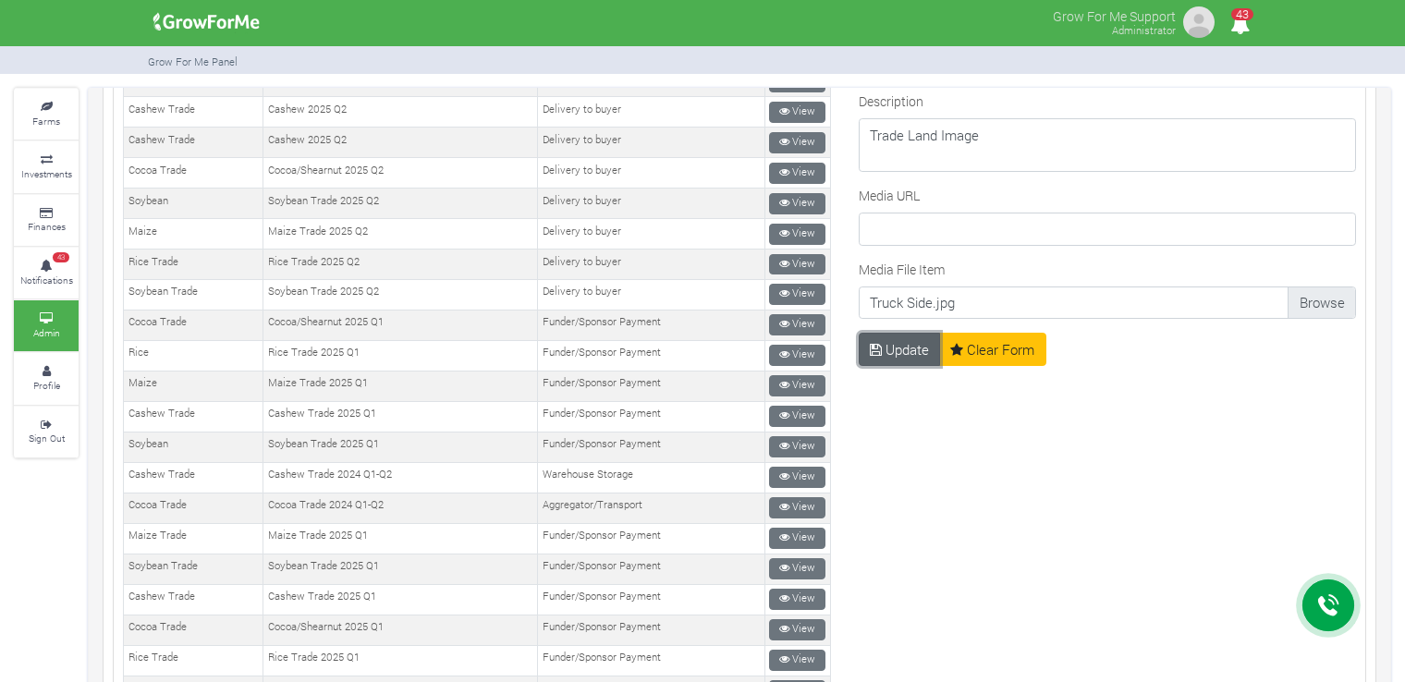
click at [900, 341] on button "Update" at bounding box center [900, 349] width 82 height 33
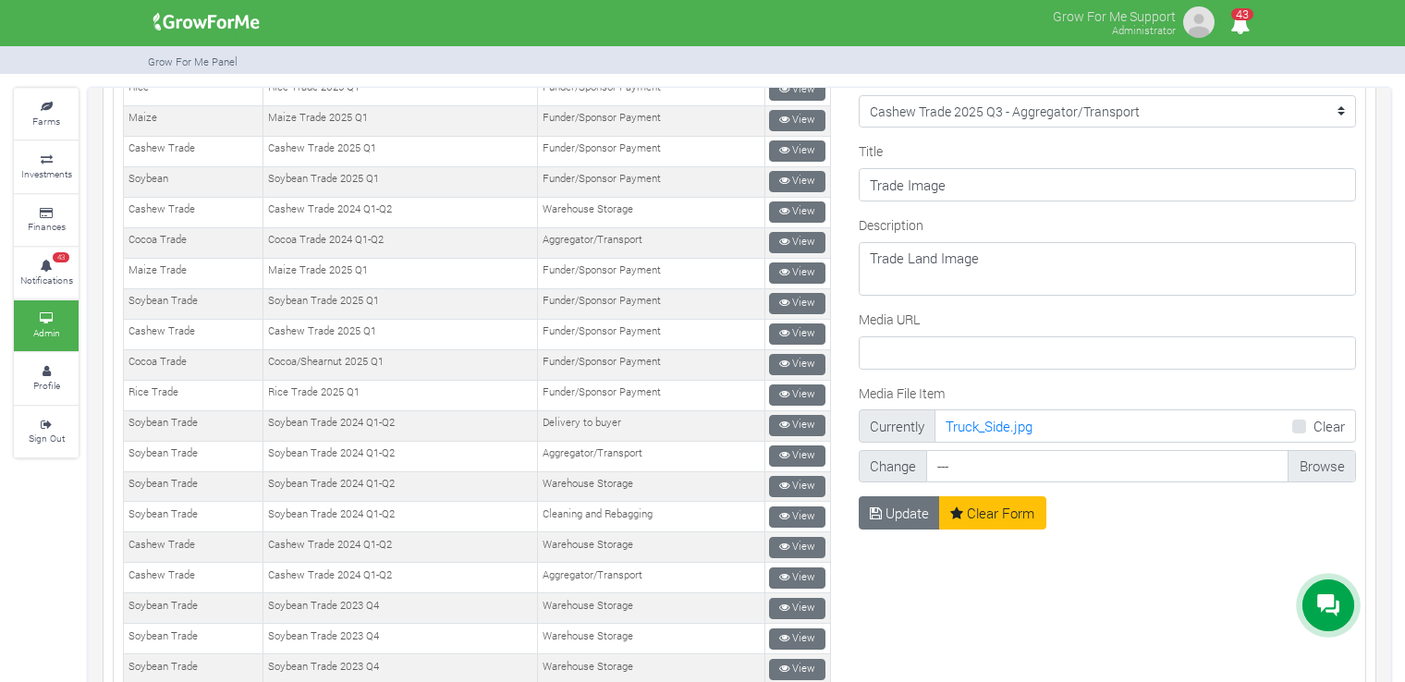
scroll to position [624, 0]
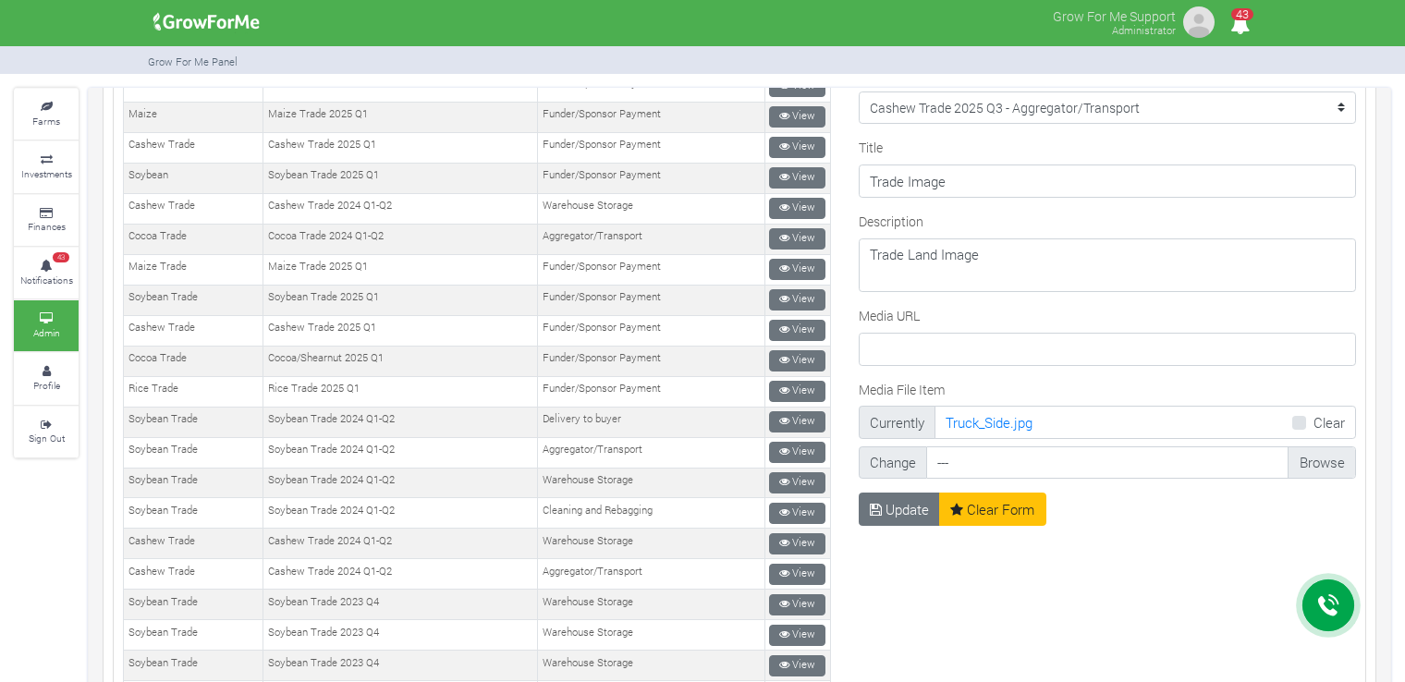
click at [1311, 455] on input "Media File Item" at bounding box center [1140, 462] width 408 height 33
type input "C:\fakepath\WhatsApp Image 2023-12-18 at 10.56.16.jpeg"
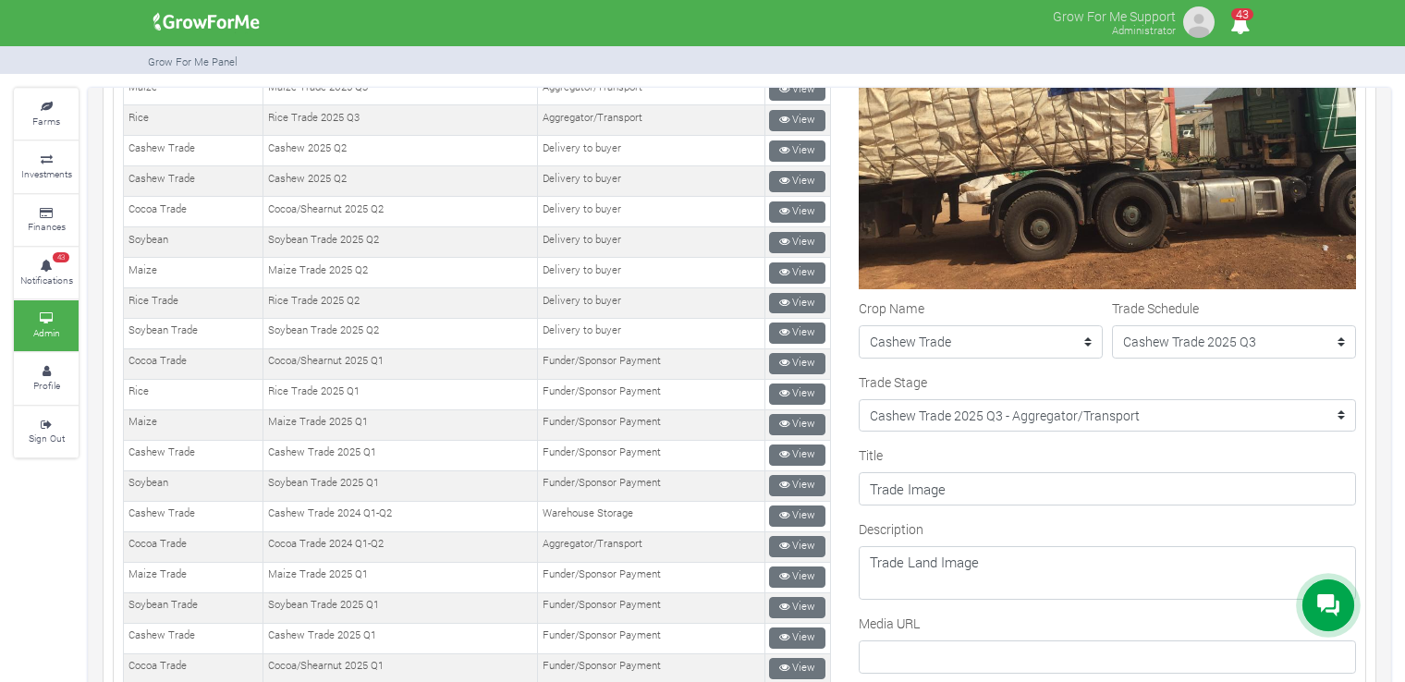
scroll to position [701, 0]
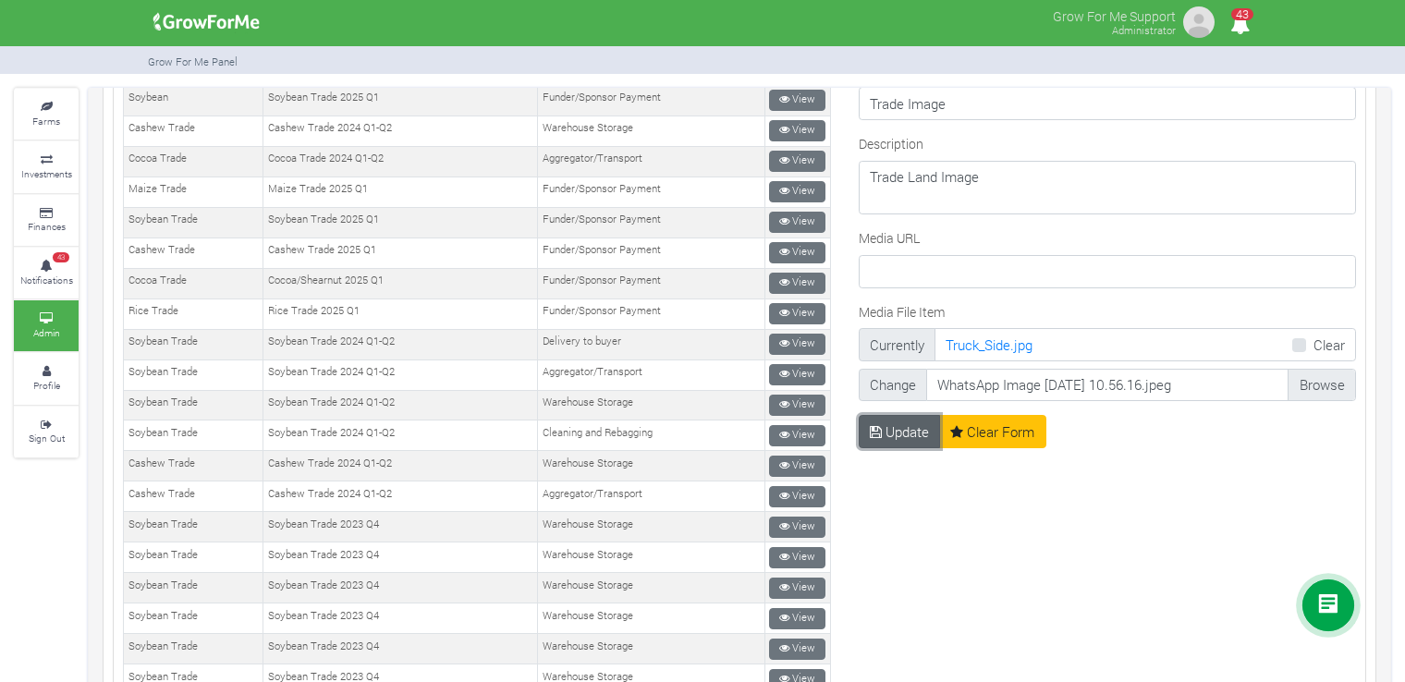
click at [874, 418] on button "Update" at bounding box center [900, 431] width 82 height 33
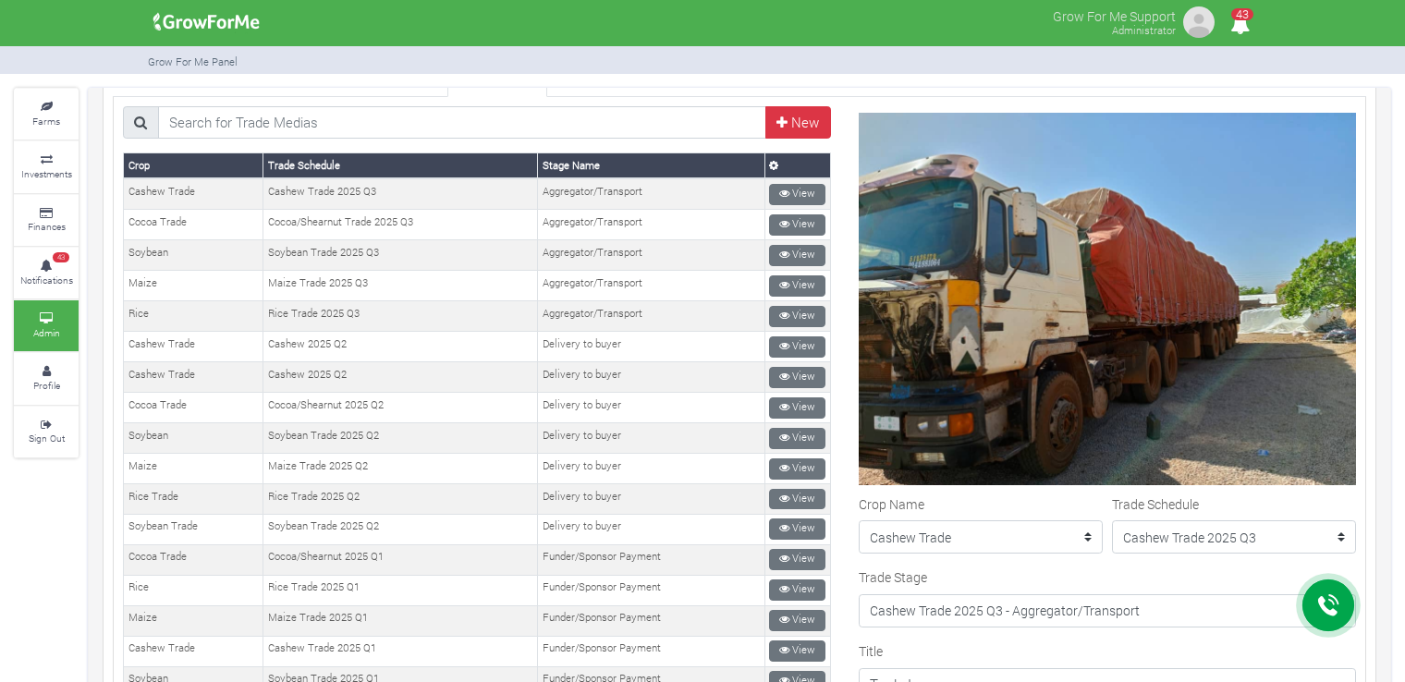
scroll to position [115, 0]
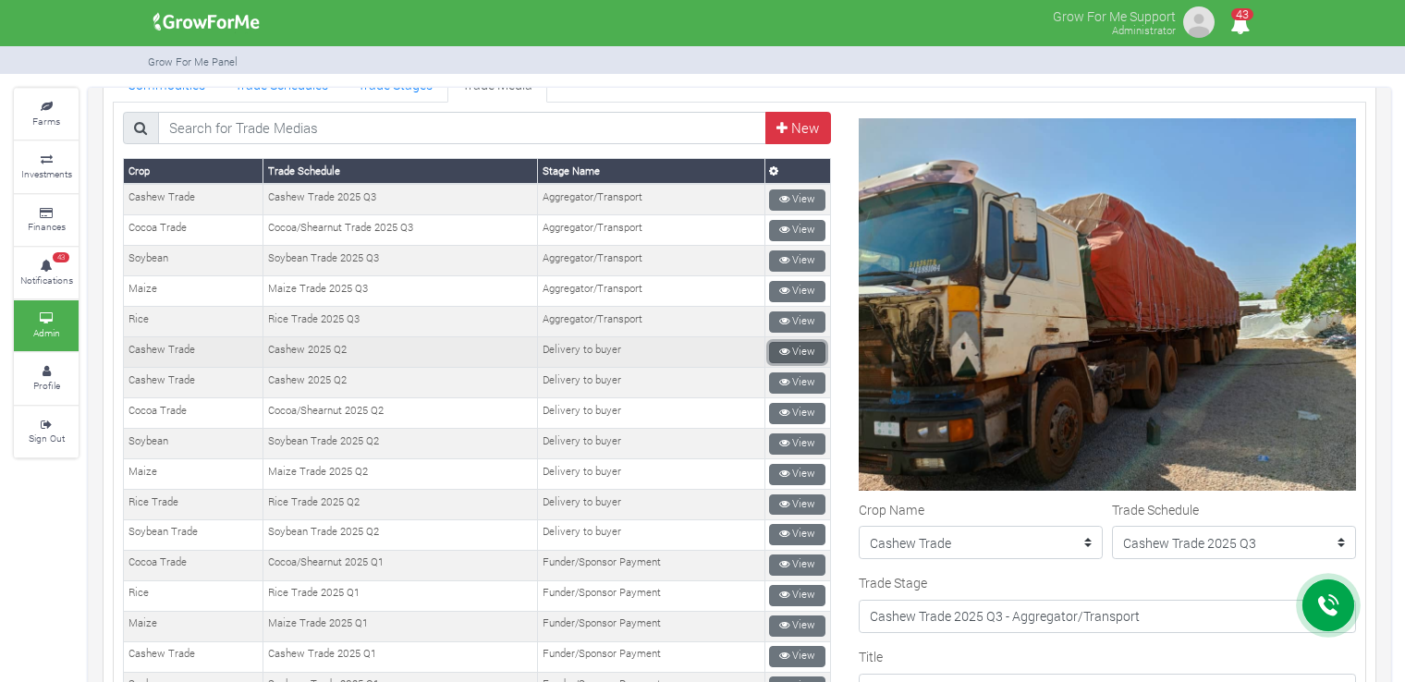
click at [804, 344] on link "View" at bounding box center [797, 352] width 56 height 21
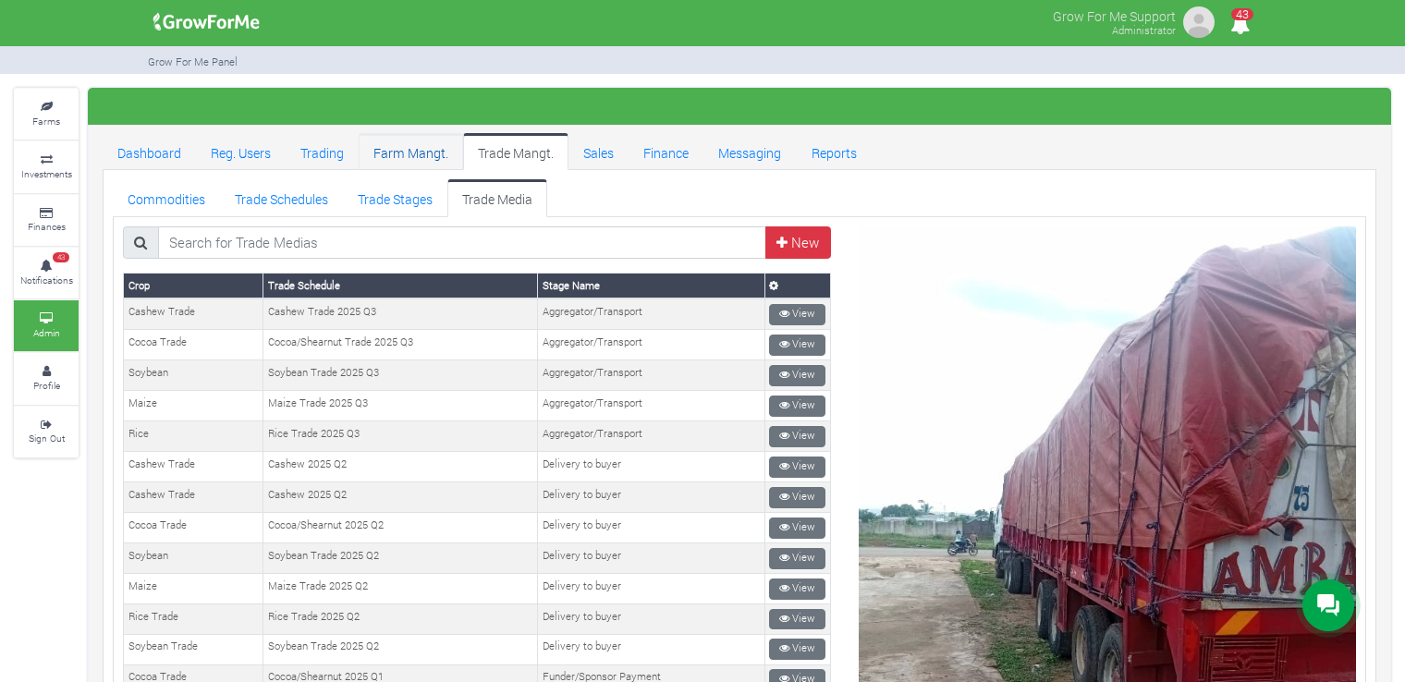
click at [409, 145] on link "Farm Mangt." at bounding box center [411, 151] width 104 height 37
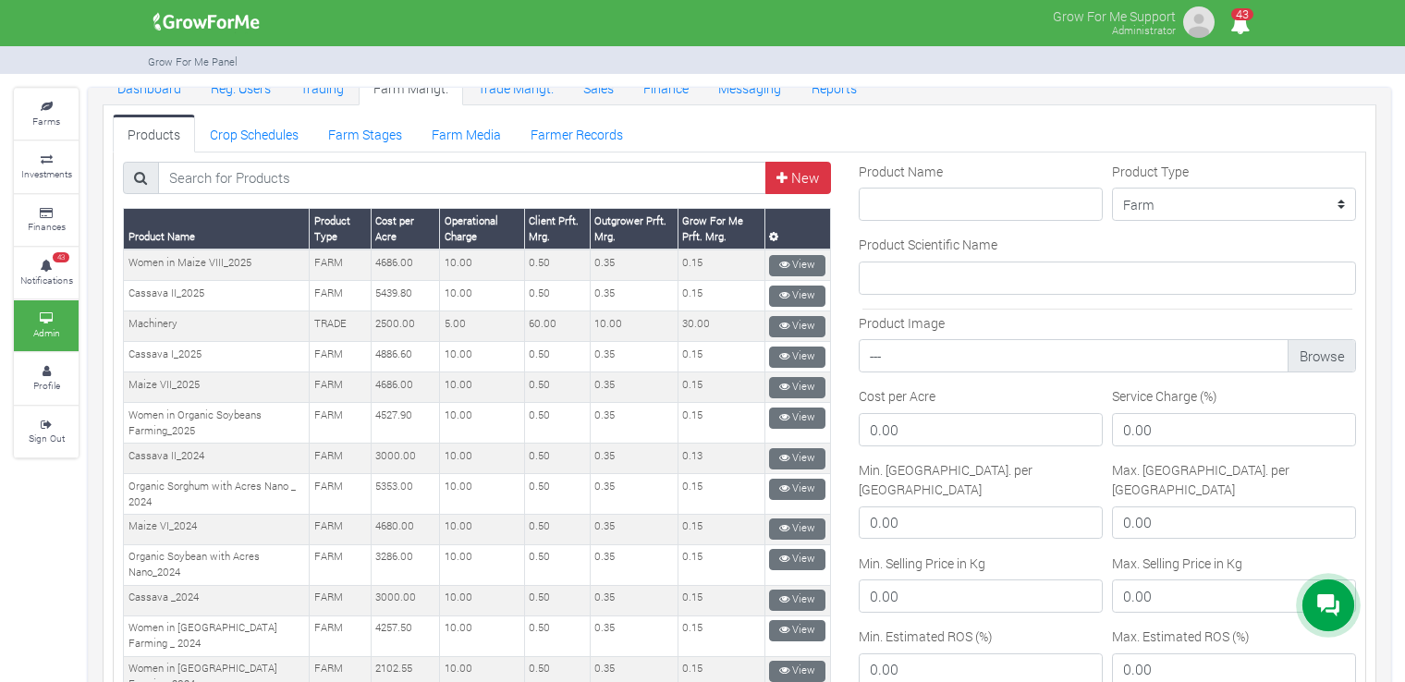
scroll to position [96, 0]
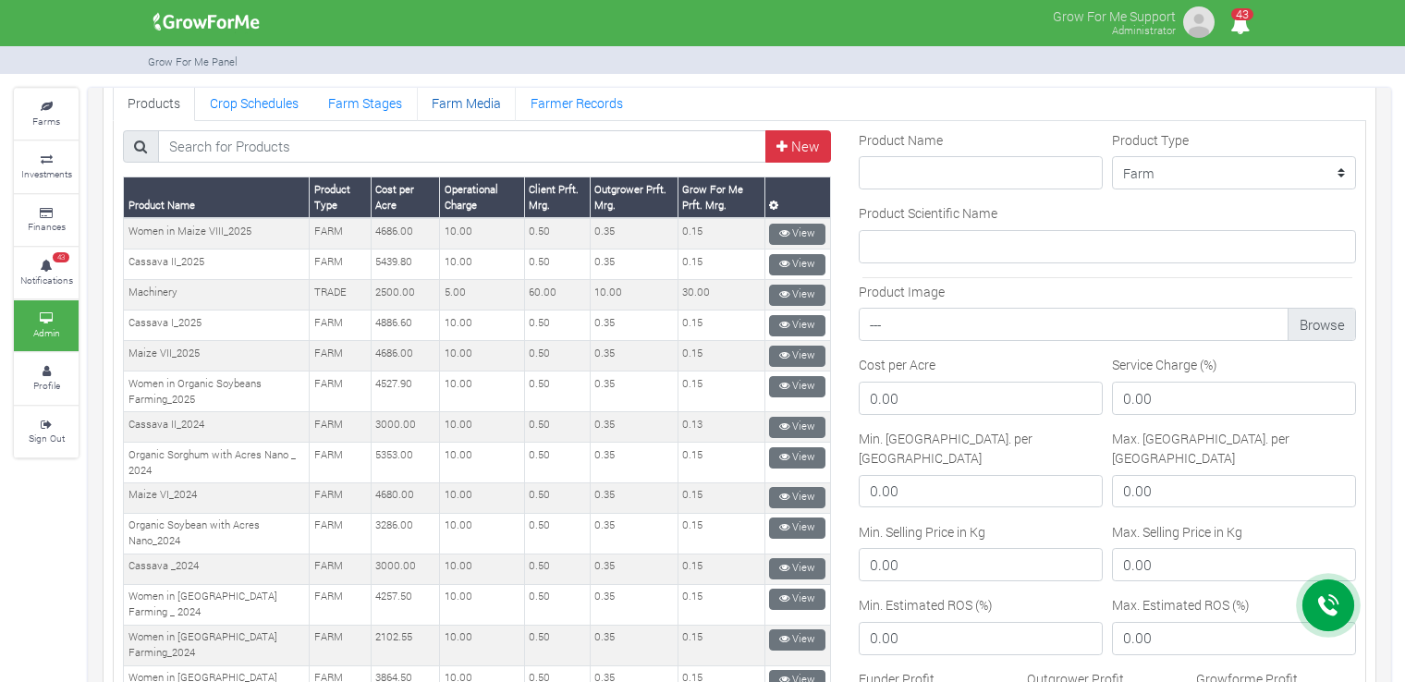
click at [455, 104] on link "Farm Media" at bounding box center [466, 101] width 99 height 37
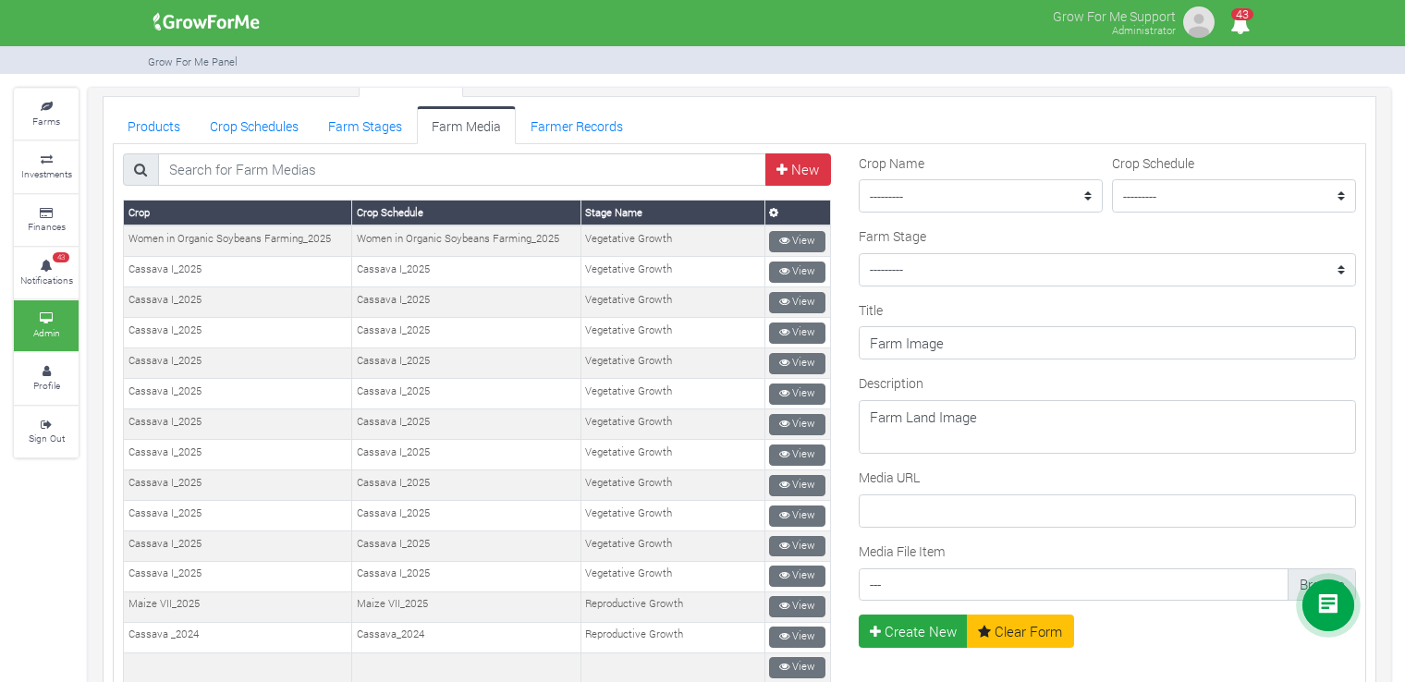
scroll to position [68, 0]
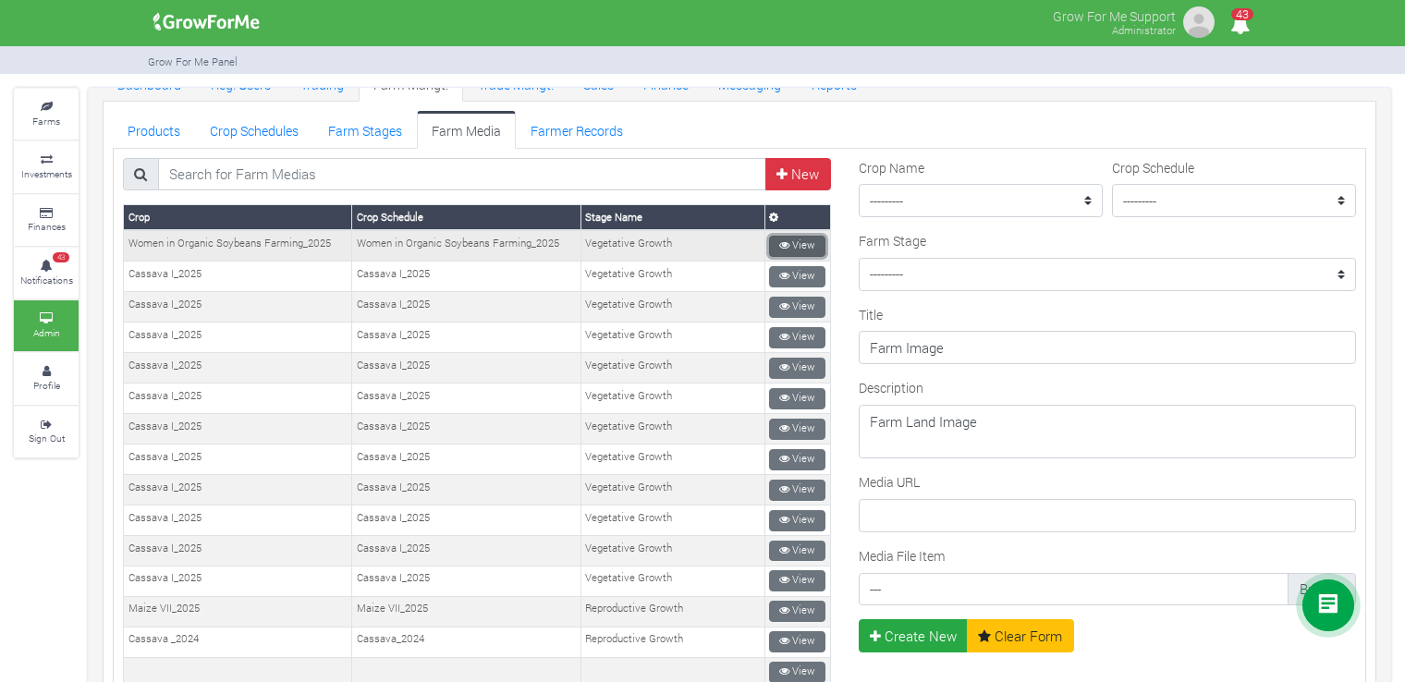
click at [796, 236] on link "View" at bounding box center [797, 246] width 56 height 21
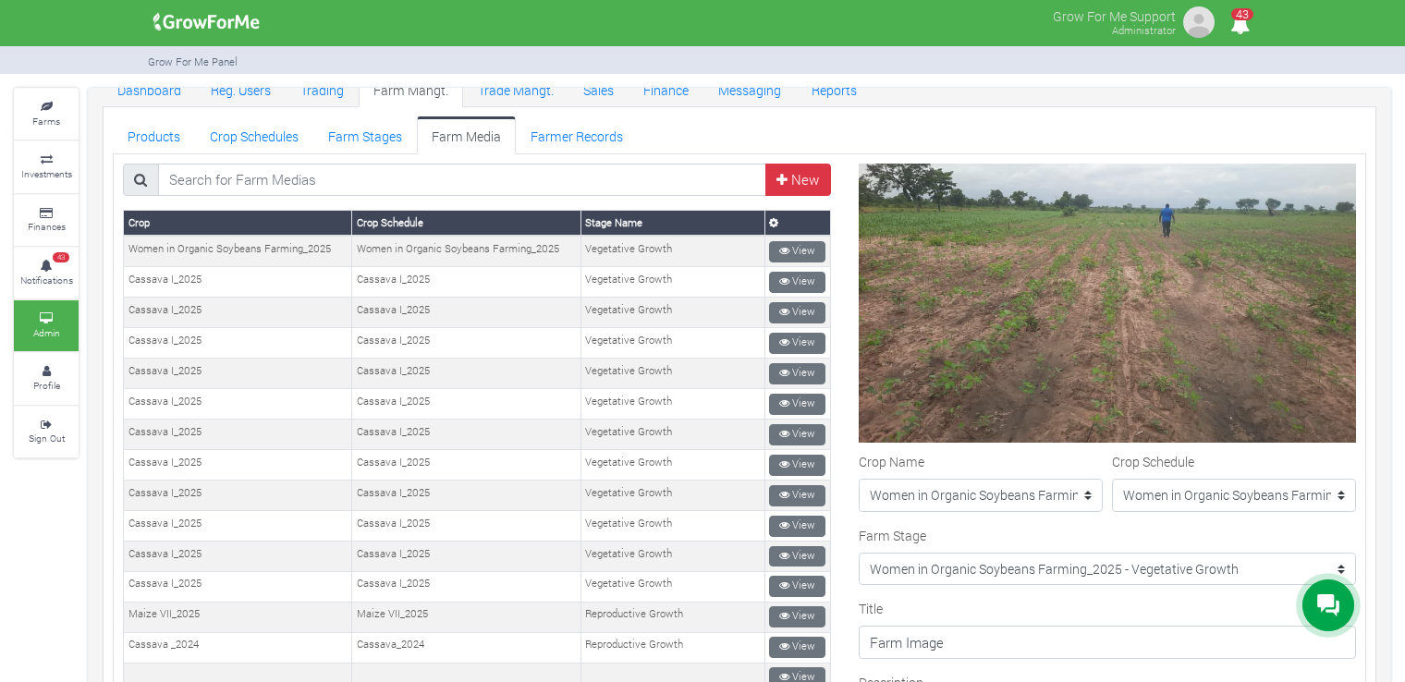
scroll to position [78, 0]
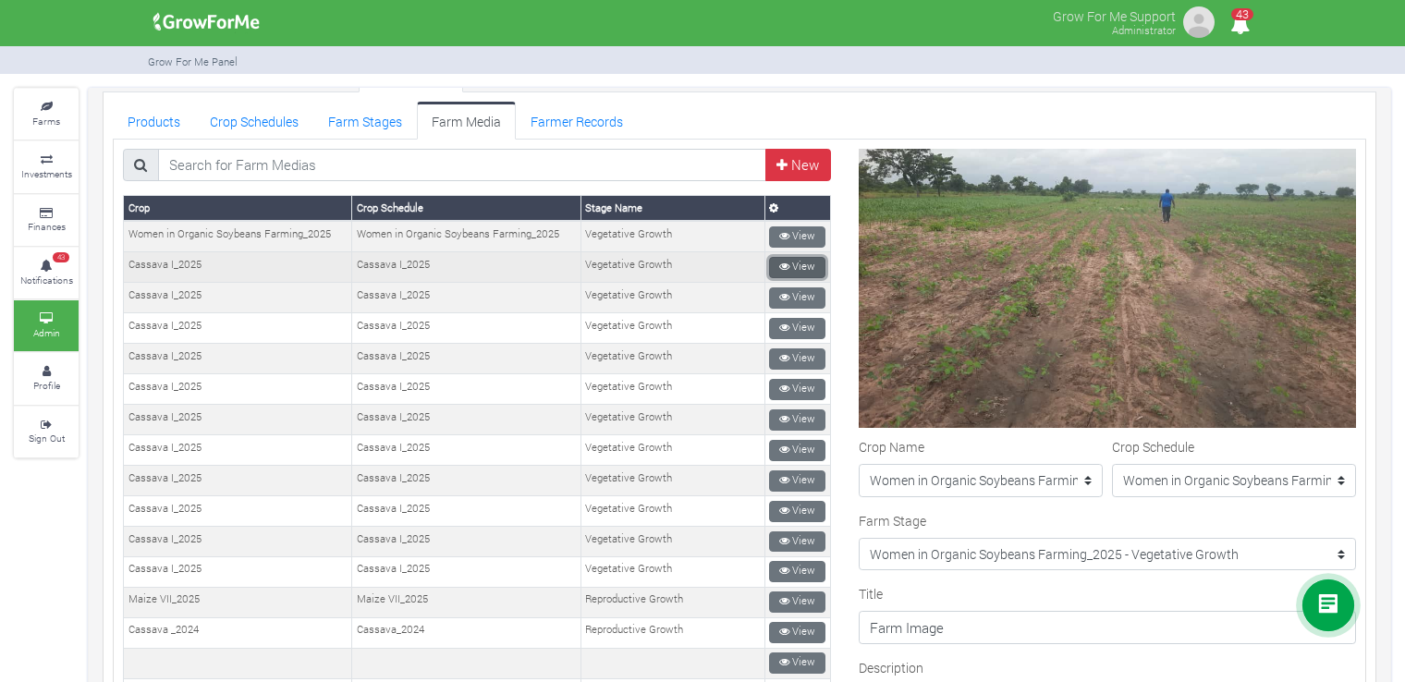
click at [800, 264] on link "View" at bounding box center [797, 267] width 56 height 21
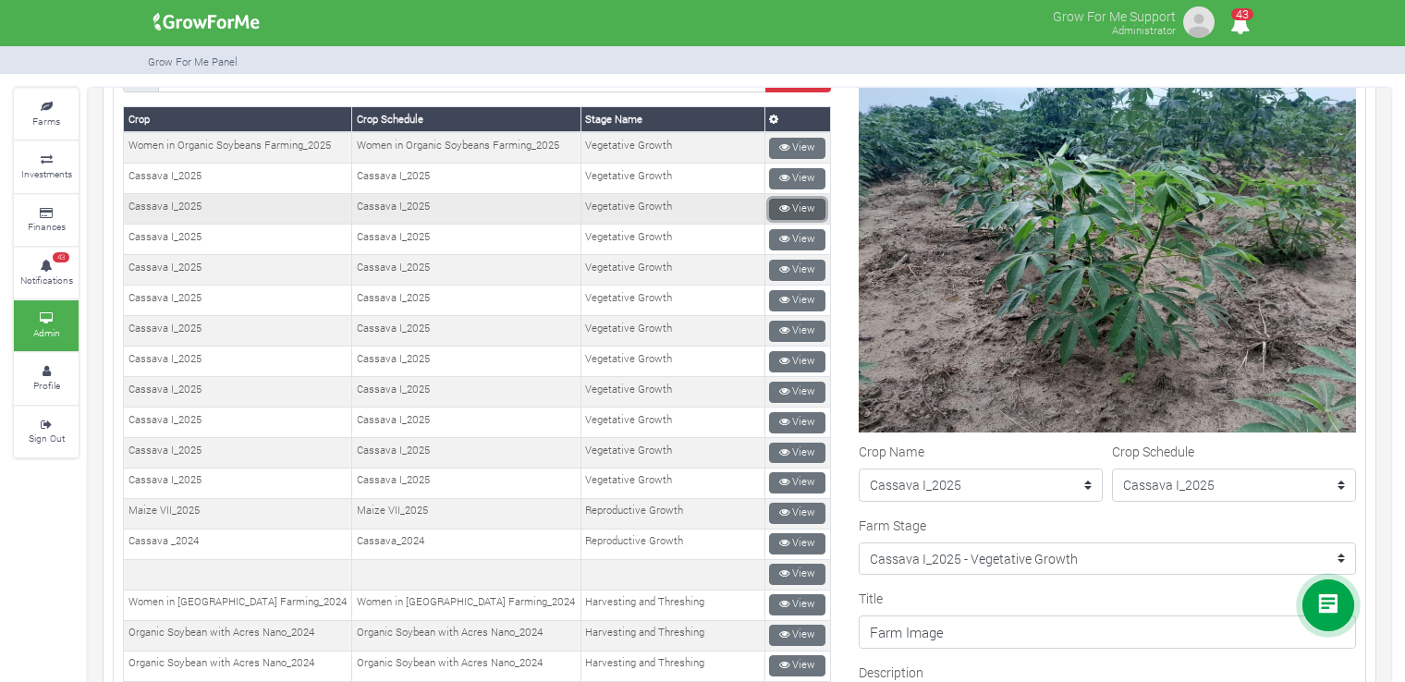
click at [799, 207] on link "View" at bounding box center [797, 209] width 56 height 21
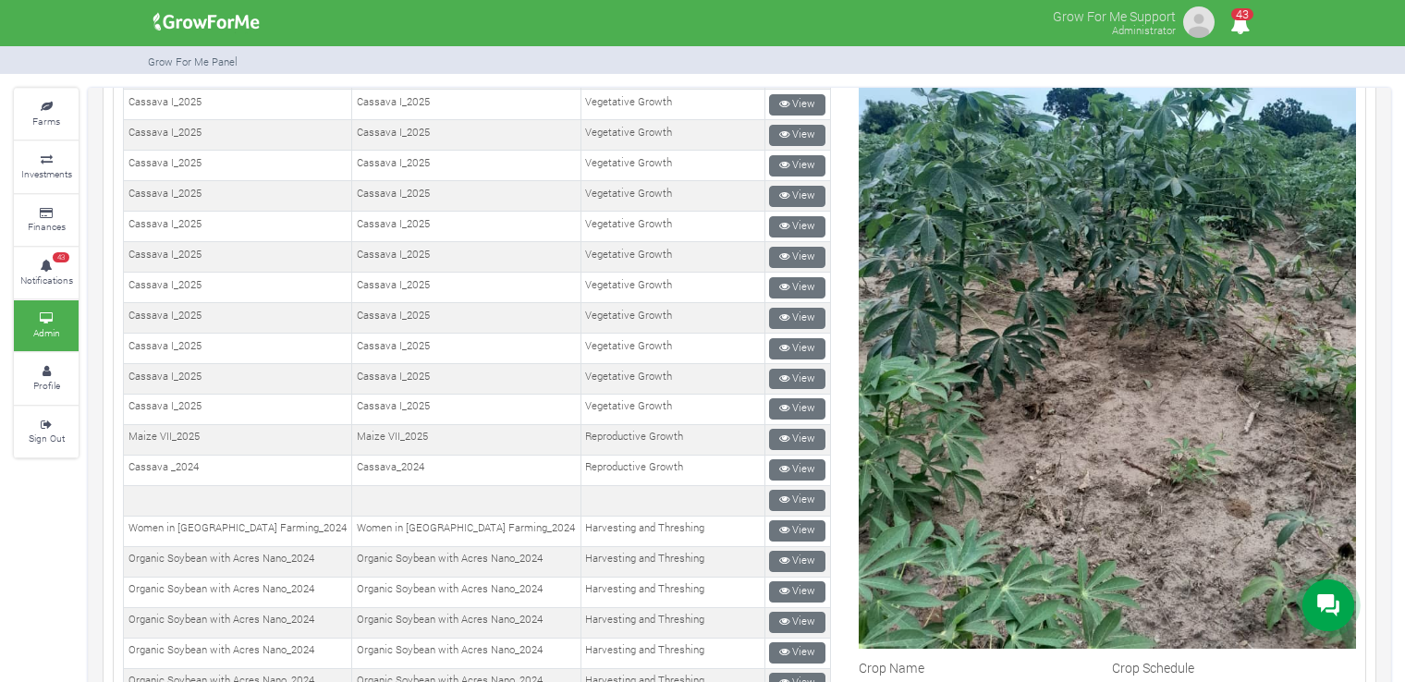
scroll to position [243, 0]
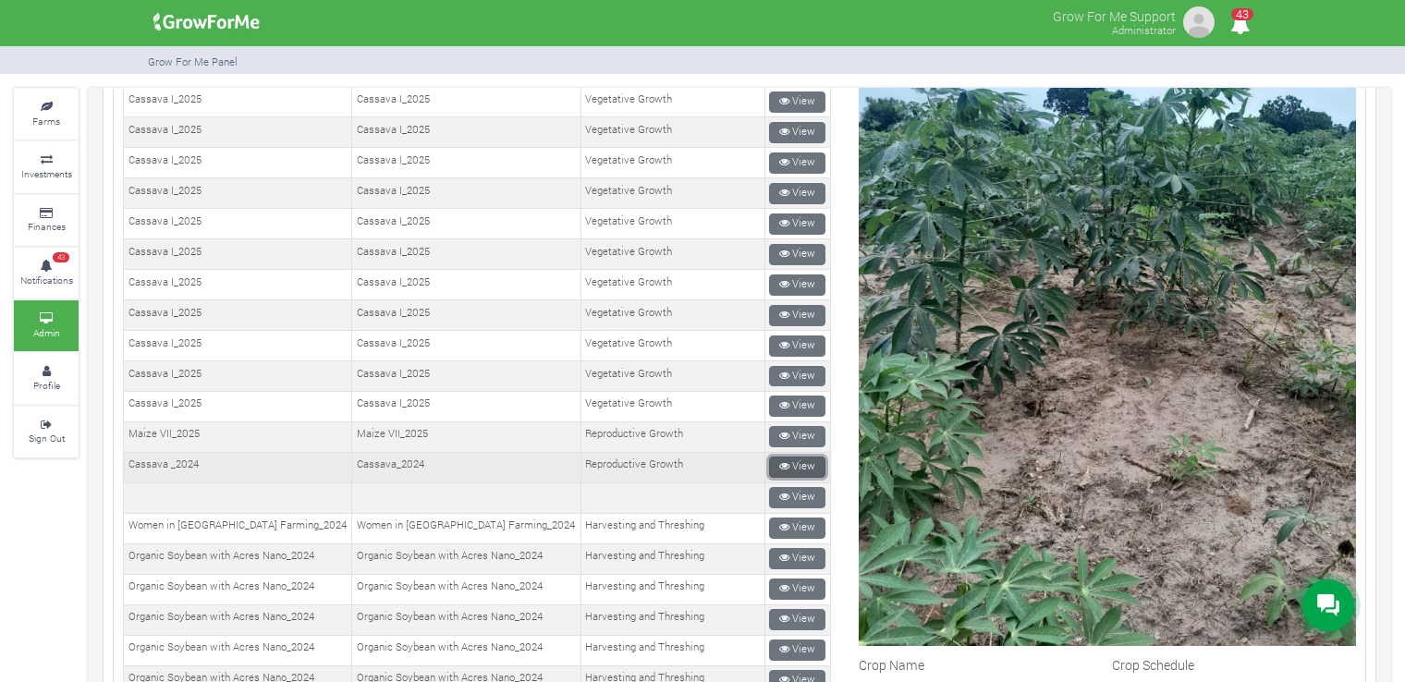
click at [784, 457] on link "View" at bounding box center [797, 467] width 56 height 21
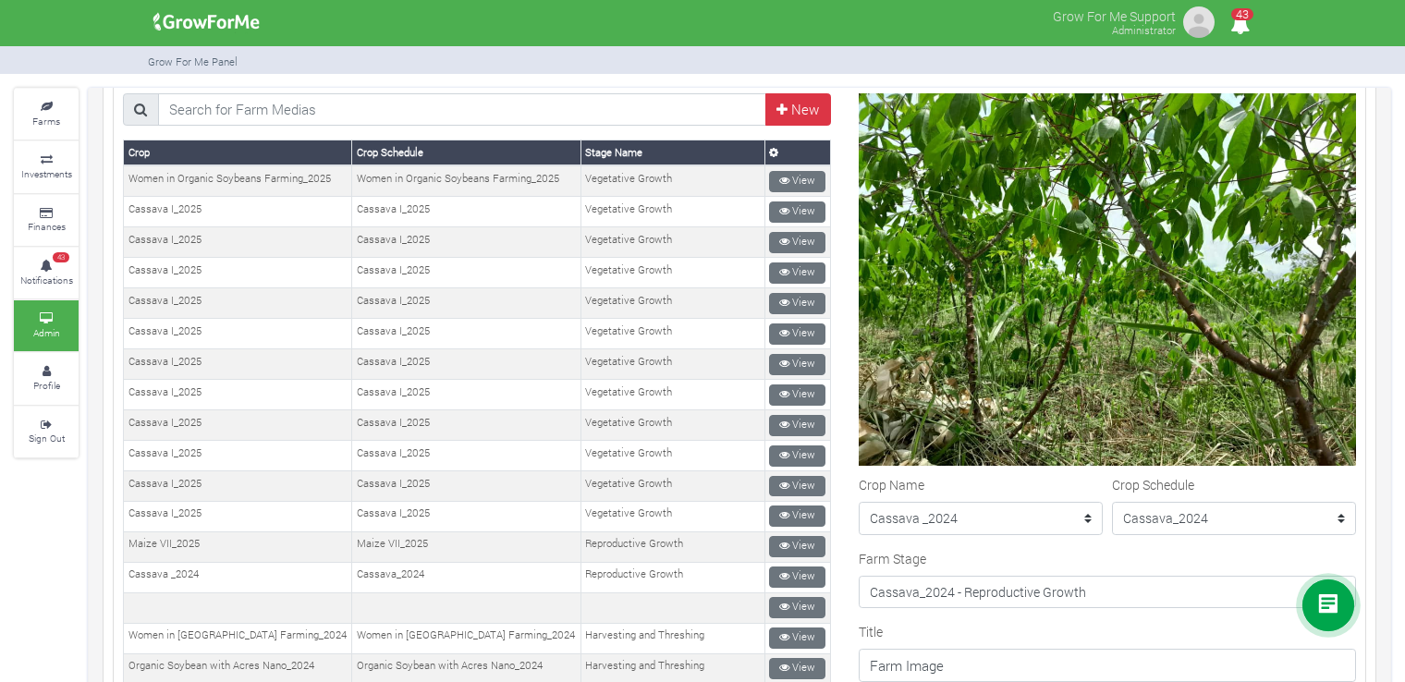
scroll to position [200, 0]
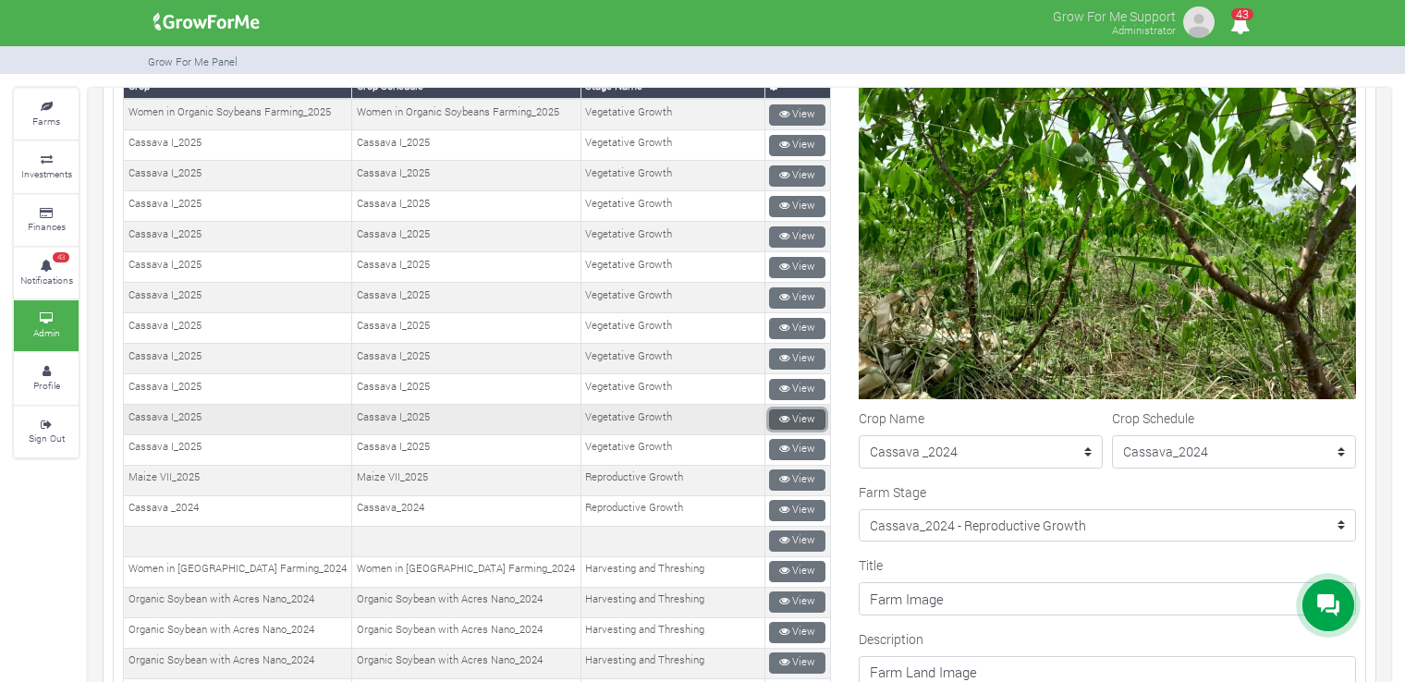
click at [786, 415] on link "View" at bounding box center [797, 419] width 56 height 21
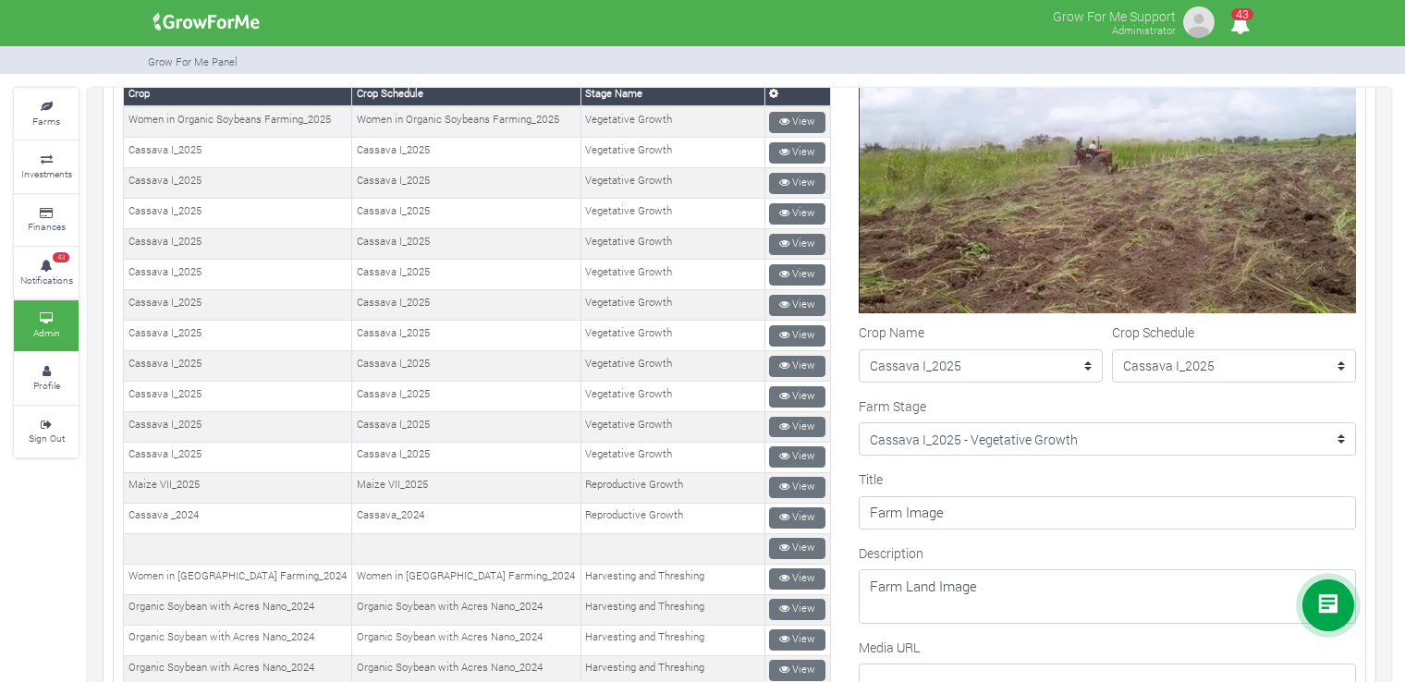
scroll to position [192, 0]
click at [798, 477] on link "View" at bounding box center [797, 487] width 56 height 21
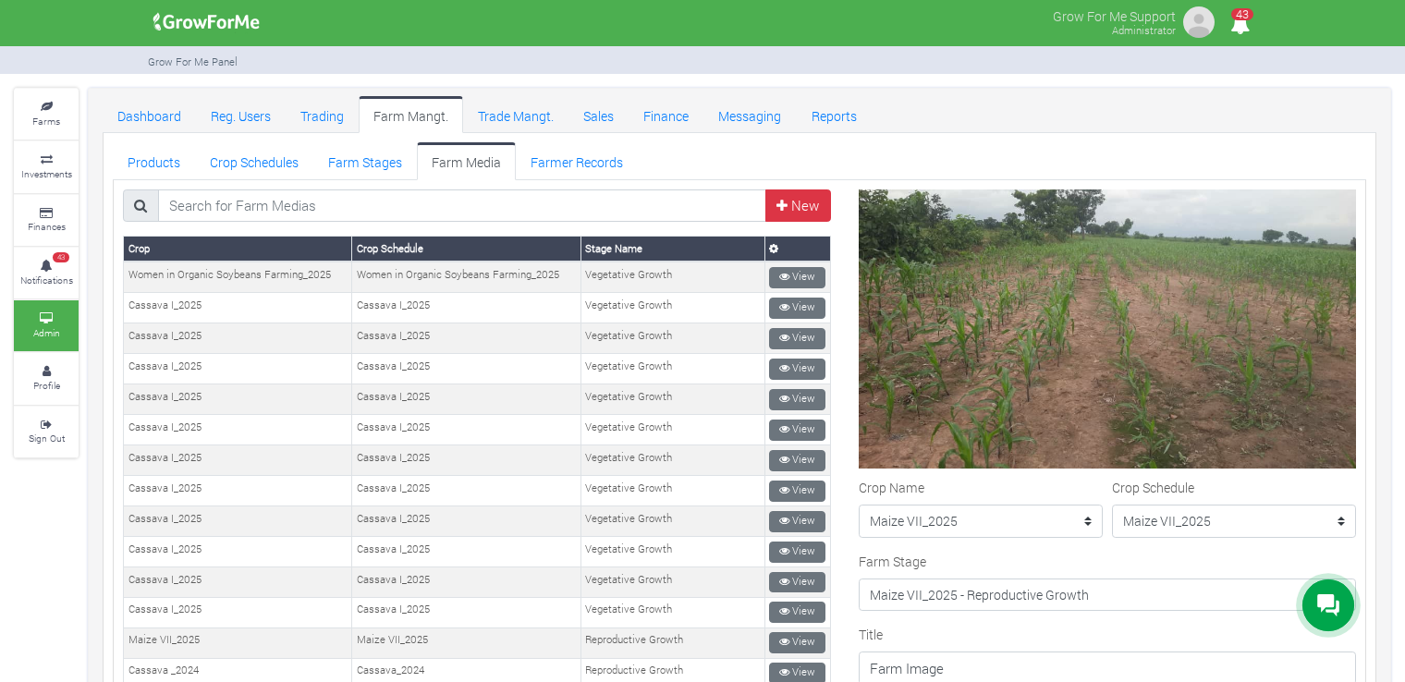
scroll to position [10, 0]
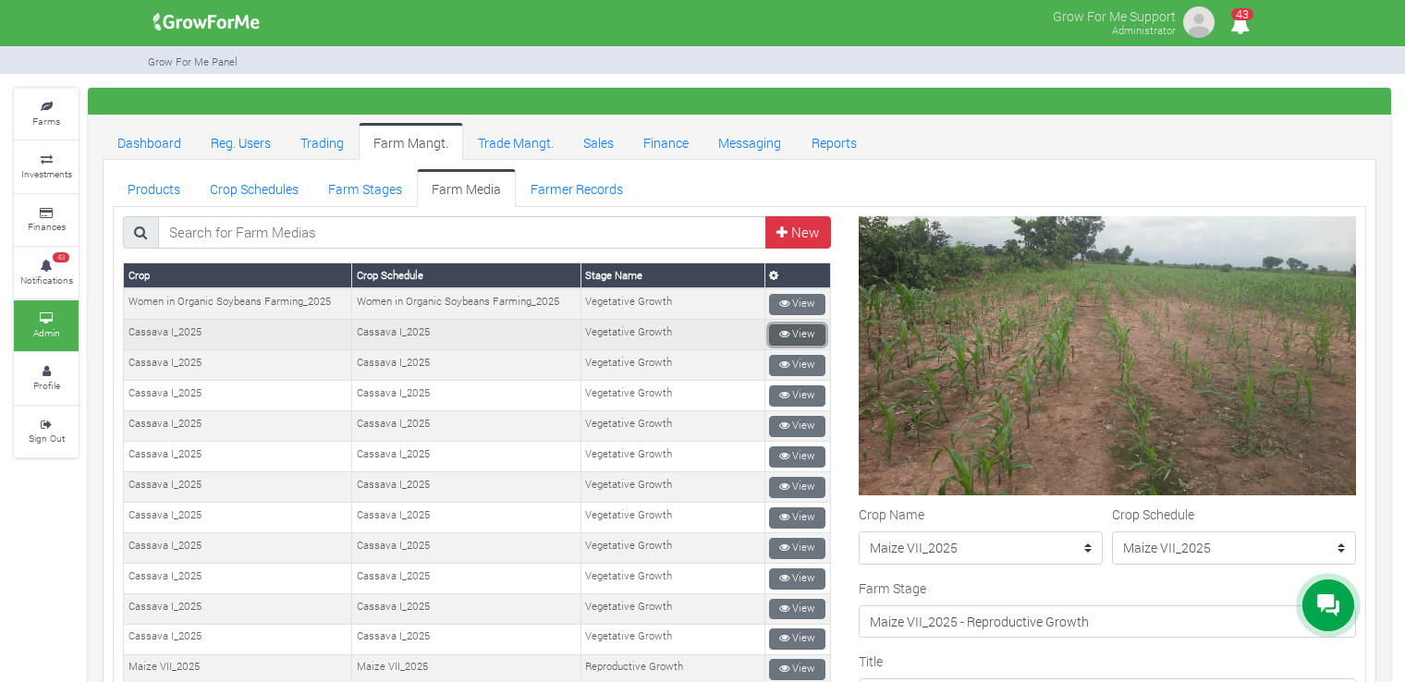
click at [779, 329] on icon at bounding box center [784, 334] width 10 height 10
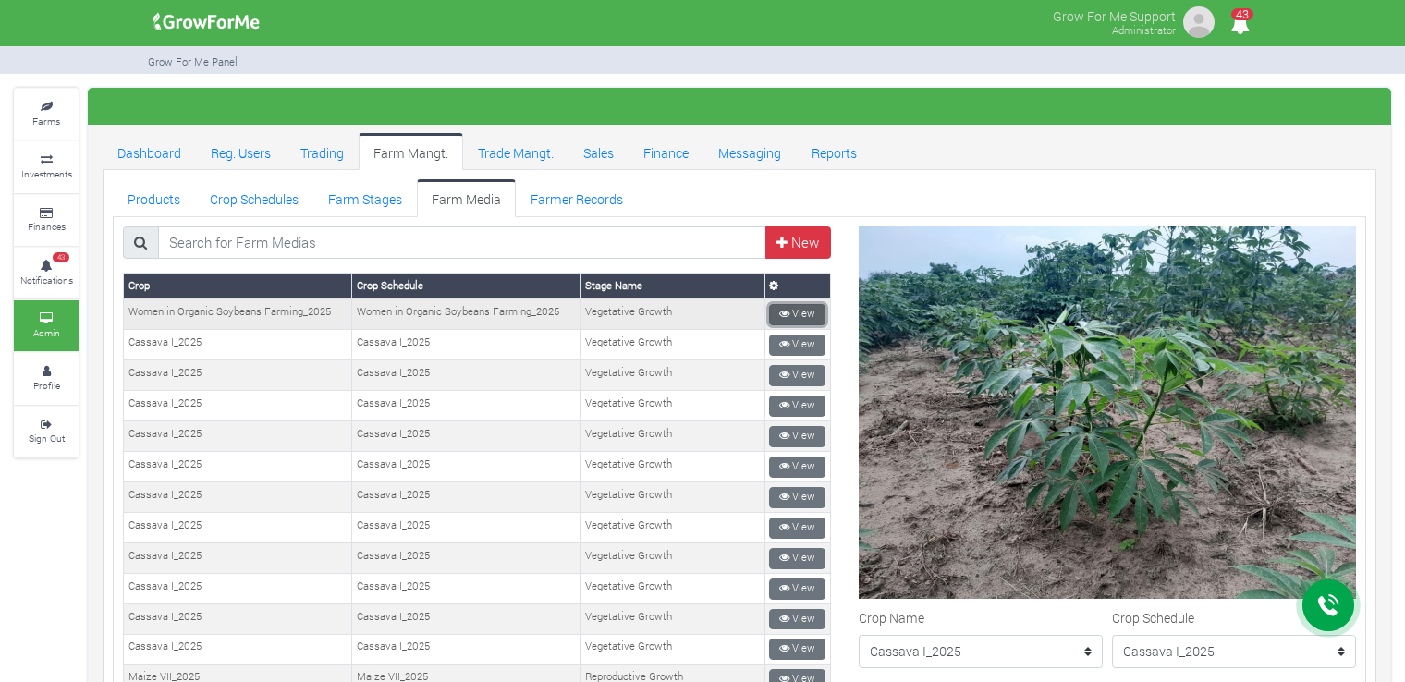
click at [793, 308] on link "View" at bounding box center [797, 314] width 56 height 21
